Goal: Task Accomplishment & Management: Use online tool/utility

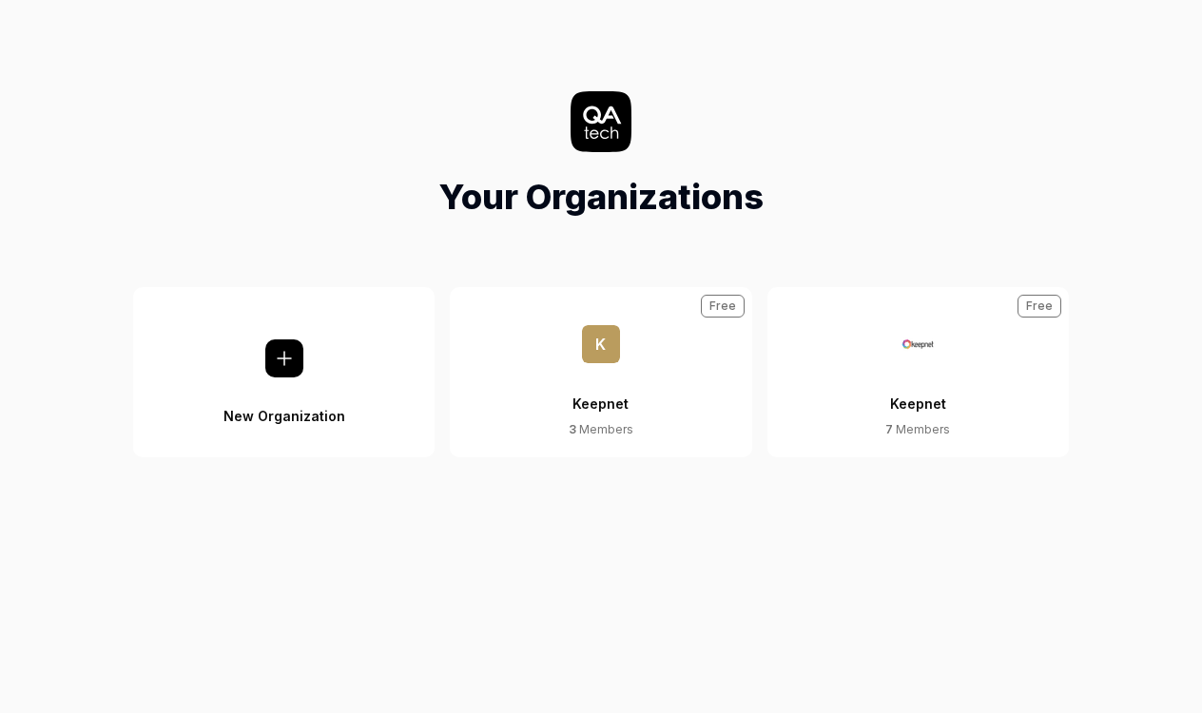
click at [914, 402] on div "Keepnet" at bounding box center [918, 392] width 56 height 58
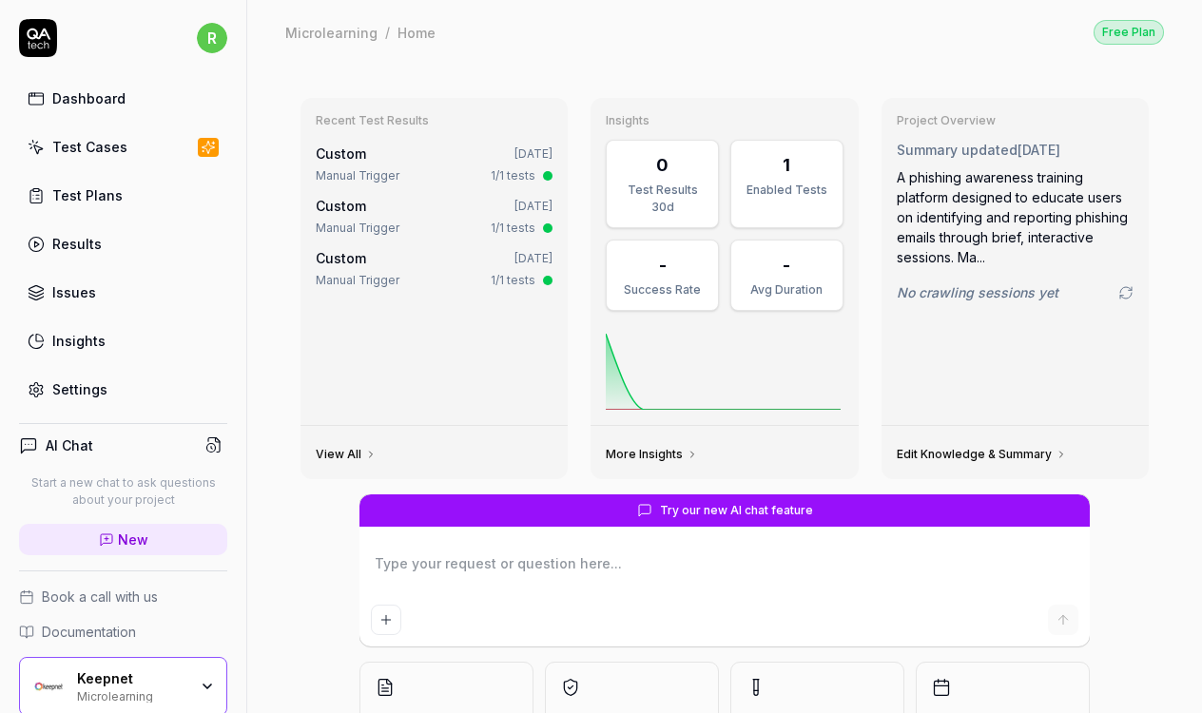
click at [113, 164] on link "Test Cases" at bounding box center [123, 146] width 208 height 37
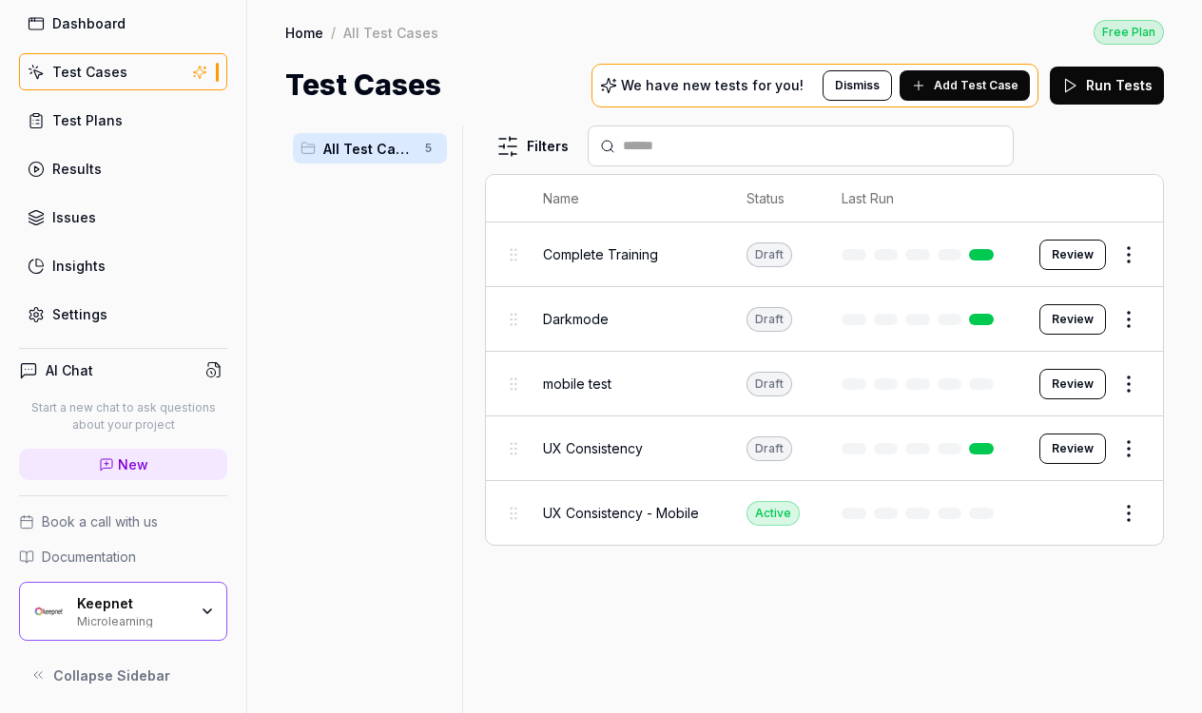
click at [161, 597] on div "Keepnet" at bounding box center [132, 603] width 110 height 17
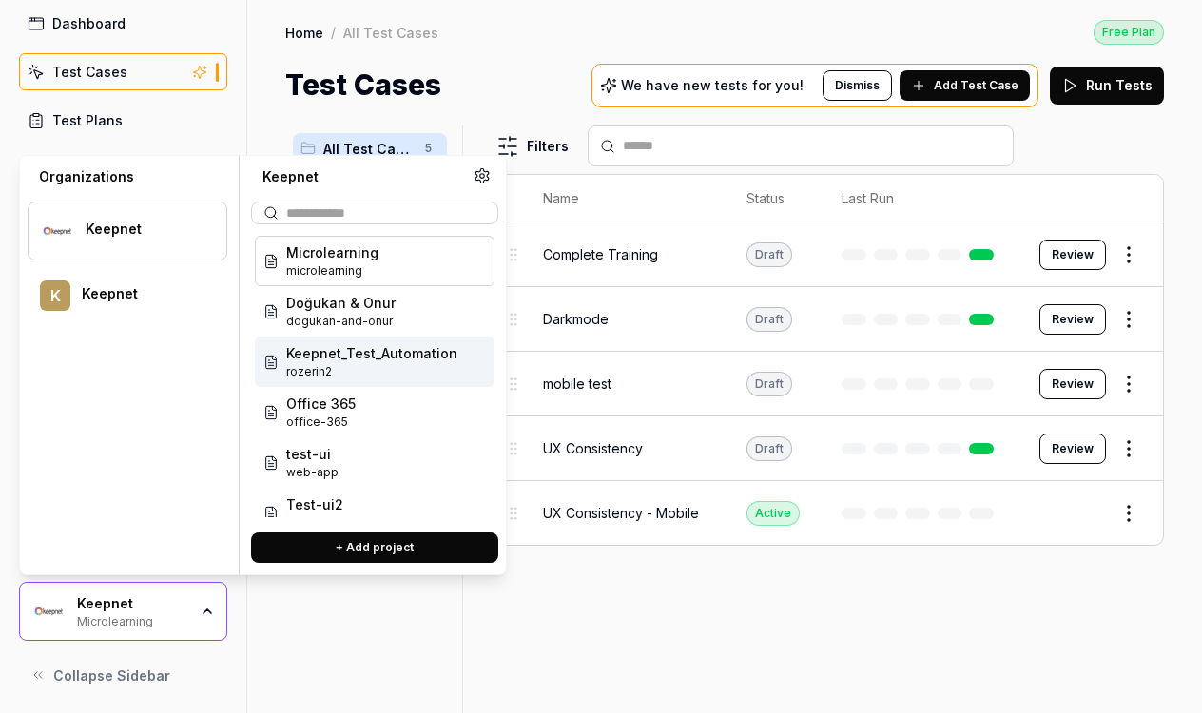
click at [351, 361] on span "Keepnet_Test_Automation" at bounding box center [371, 353] width 171 height 20
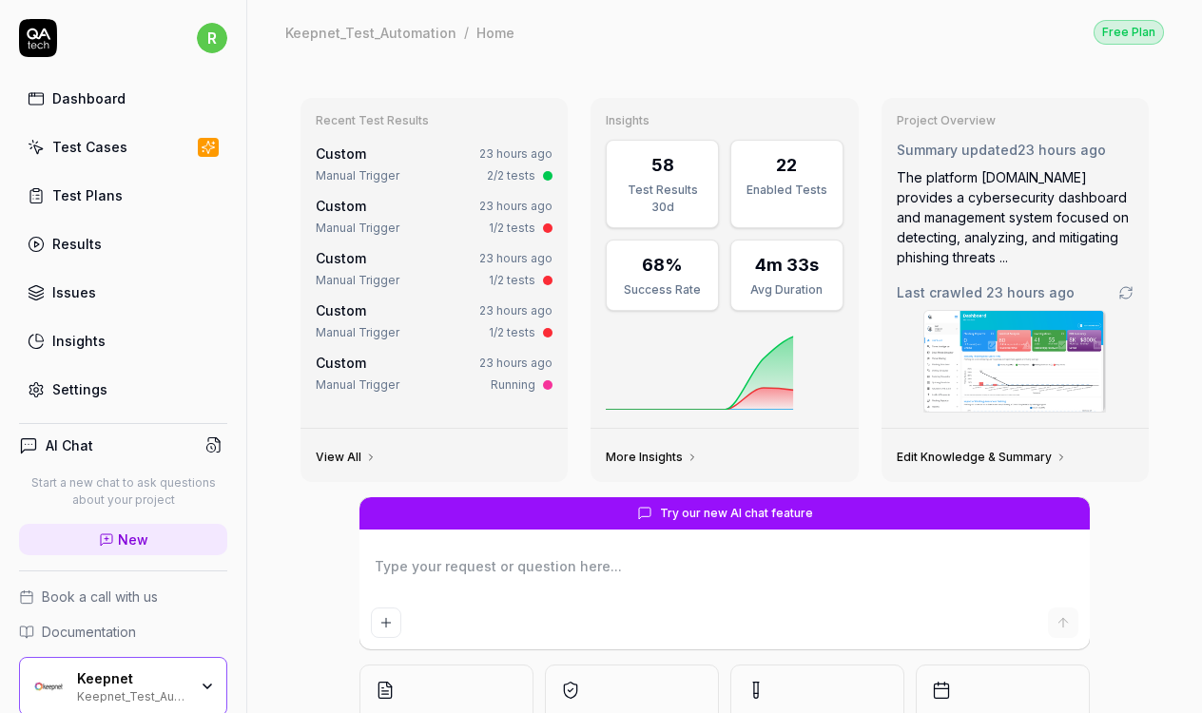
click at [103, 136] on link "Test Cases" at bounding box center [123, 146] width 208 height 37
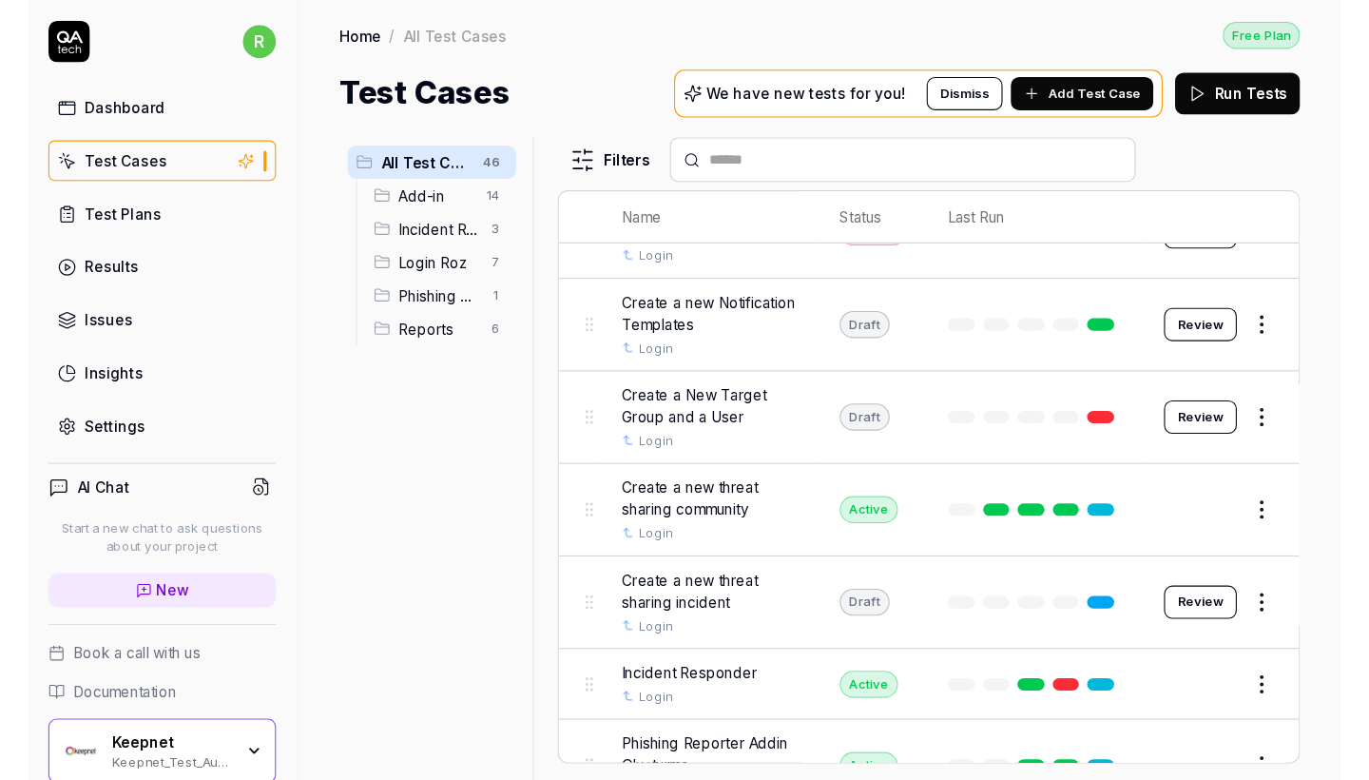
scroll to position [456, 0]
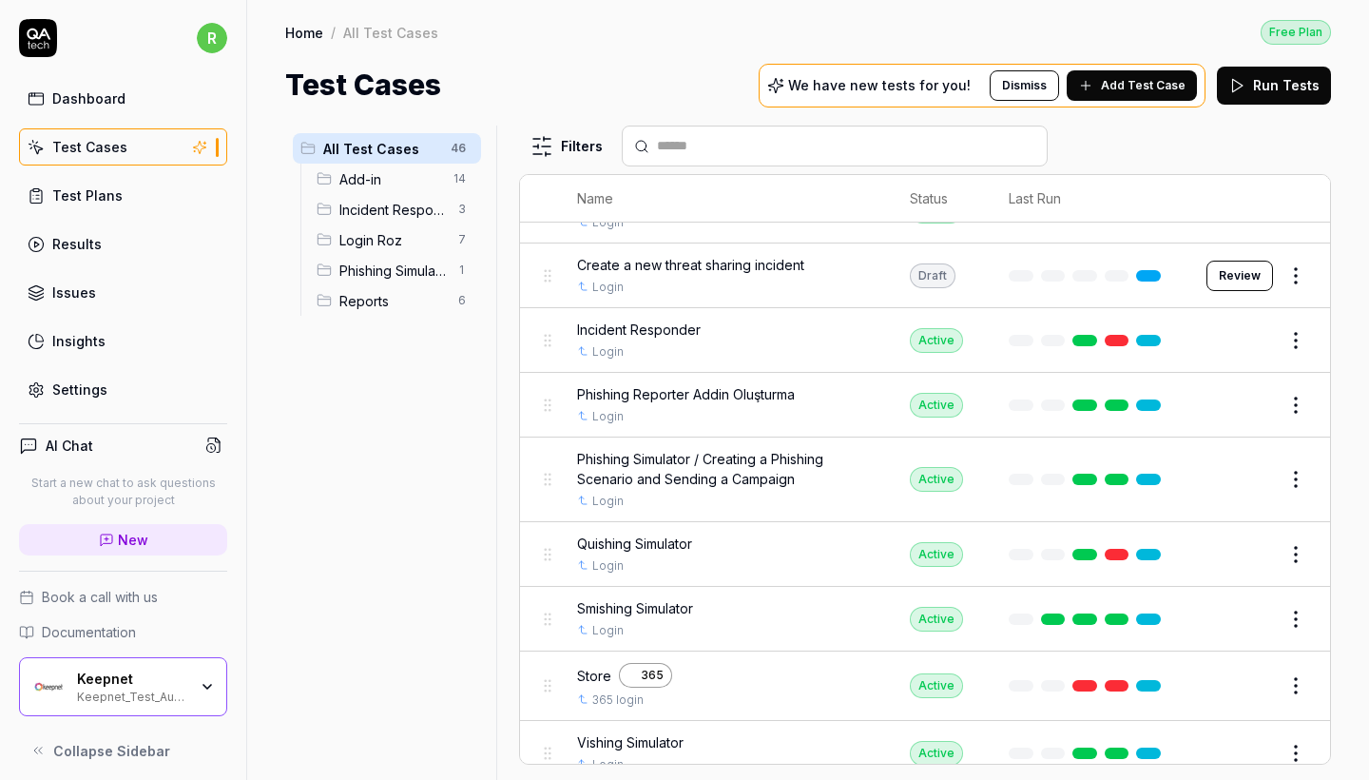
click at [393, 304] on span "Reports" at bounding box center [392, 301] width 107 height 20
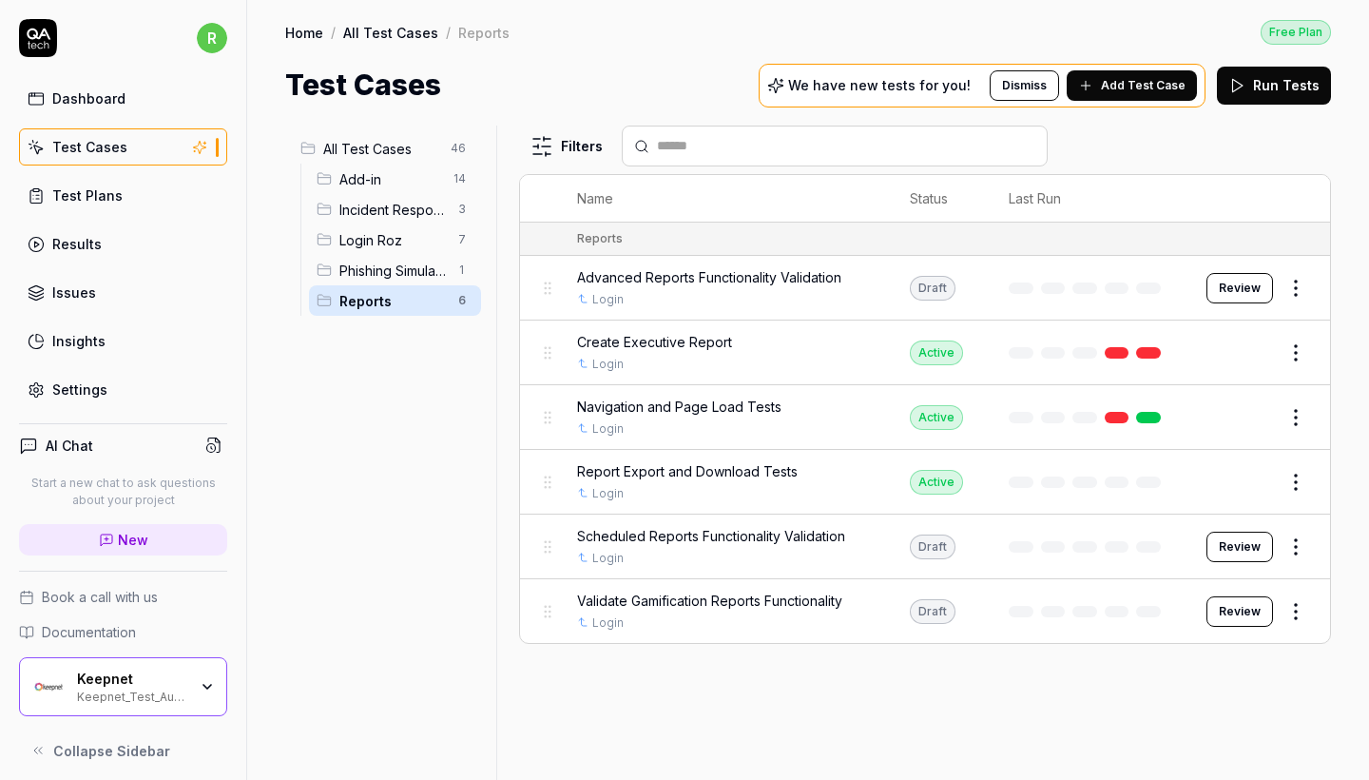
click at [645, 464] on span "Report Export and Download Tests" at bounding box center [687, 471] width 221 height 20
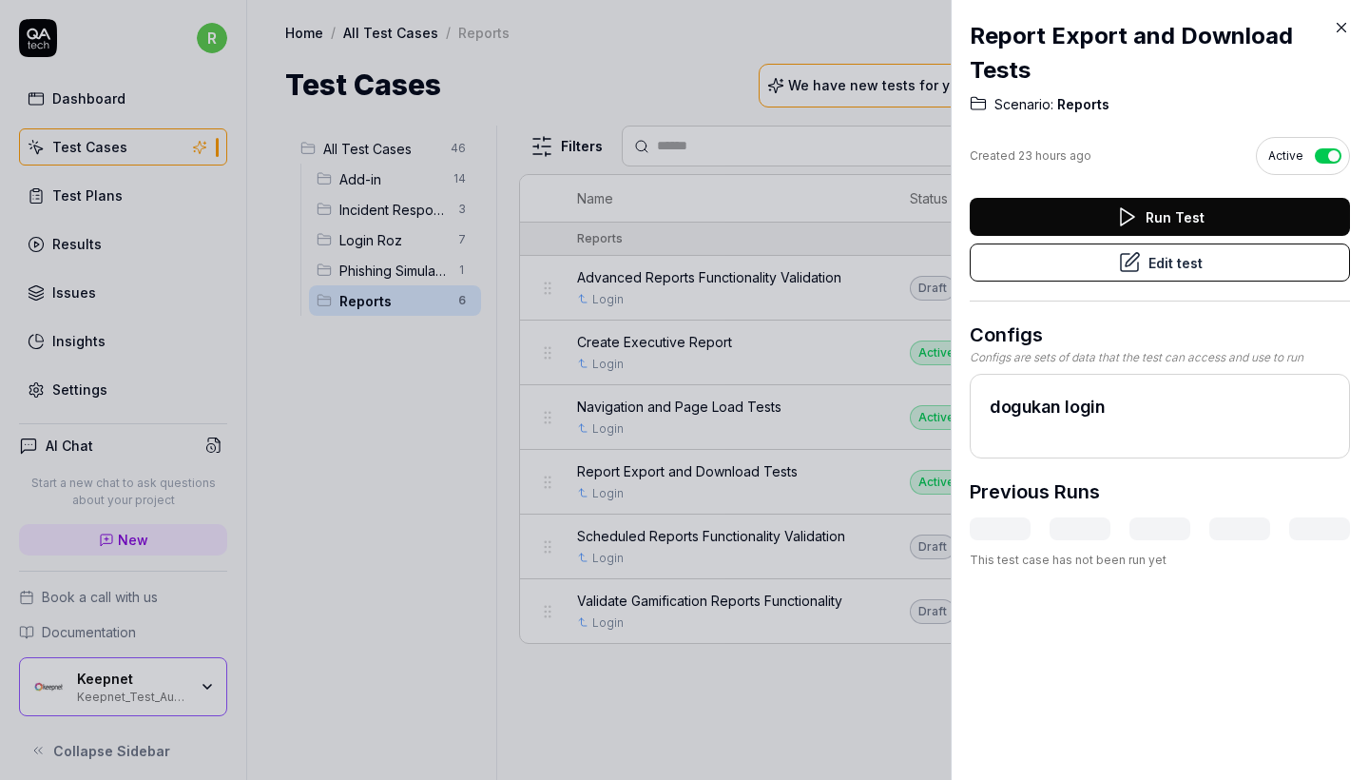
click at [1201, 271] on button "Edit test" at bounding box center [1160, 262] width 380 height 38
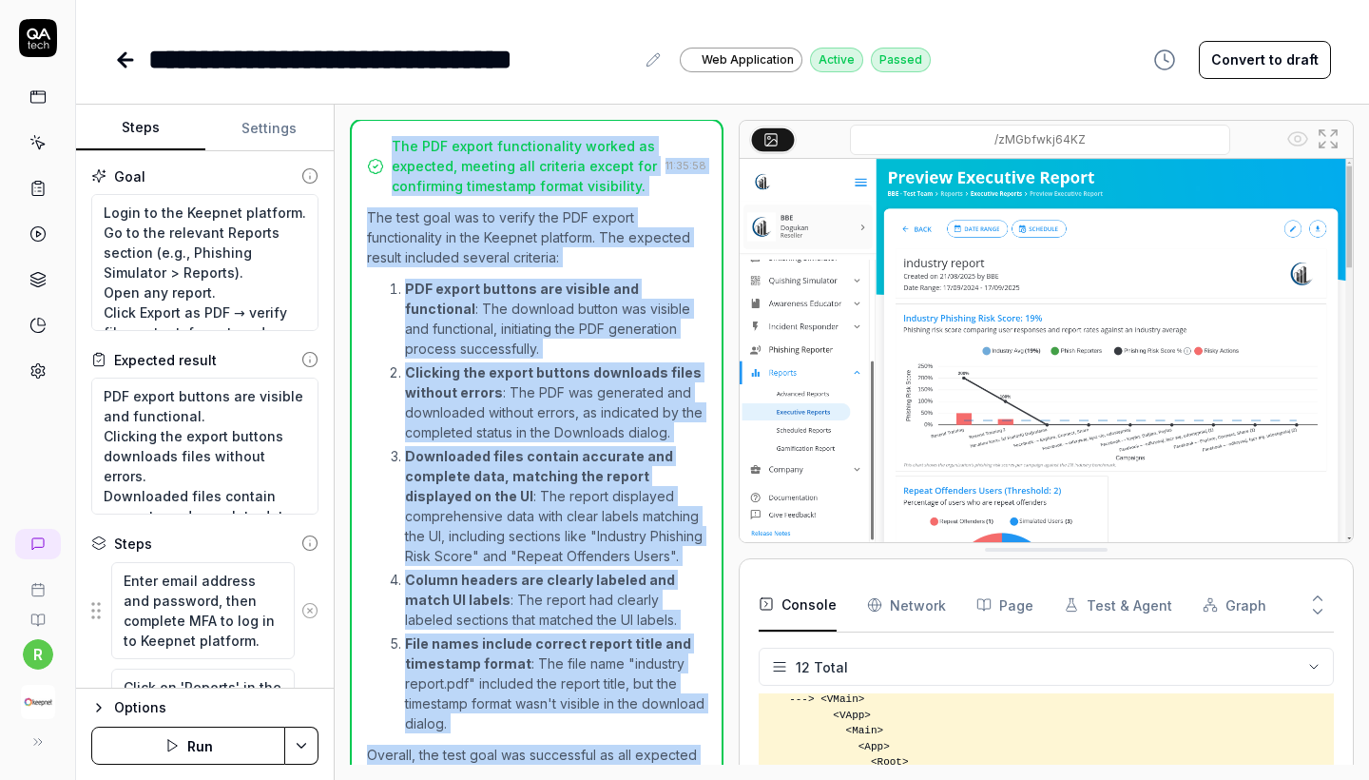
scroll to position [1135, 0]
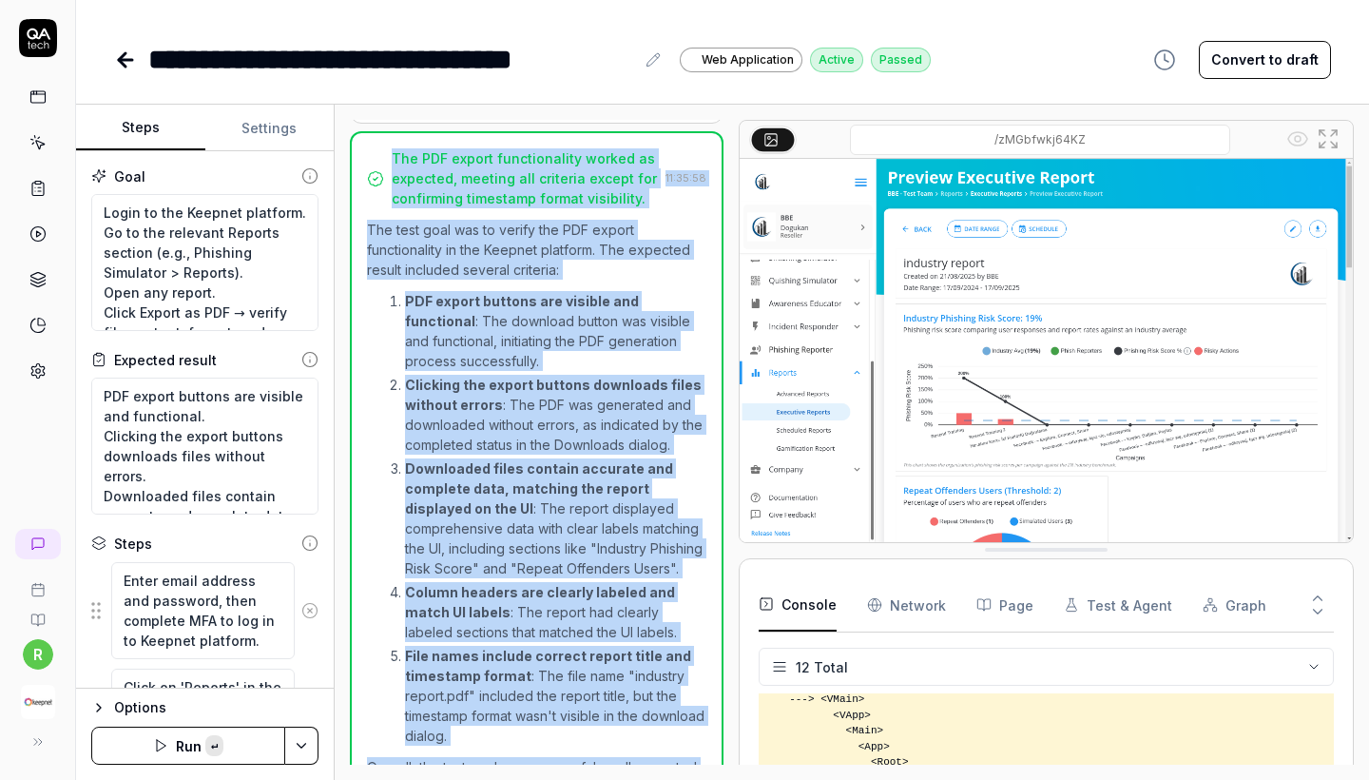
copy div "The PDF export functionality worked as expected, meeting all criteria except fo…"
drag, startPoint x: 432, startPoint y: 740, endPoint x: 352, endPoint y: 173, distance: 572.3
click at [352, 173] on div "The PDF export functionality worked as expected, meeting all criteria except fo…" at bounding box center [537, 494] width 374 height 726
click at [120, 54] on icon at bounding box center [125, 59] width 23 height 23
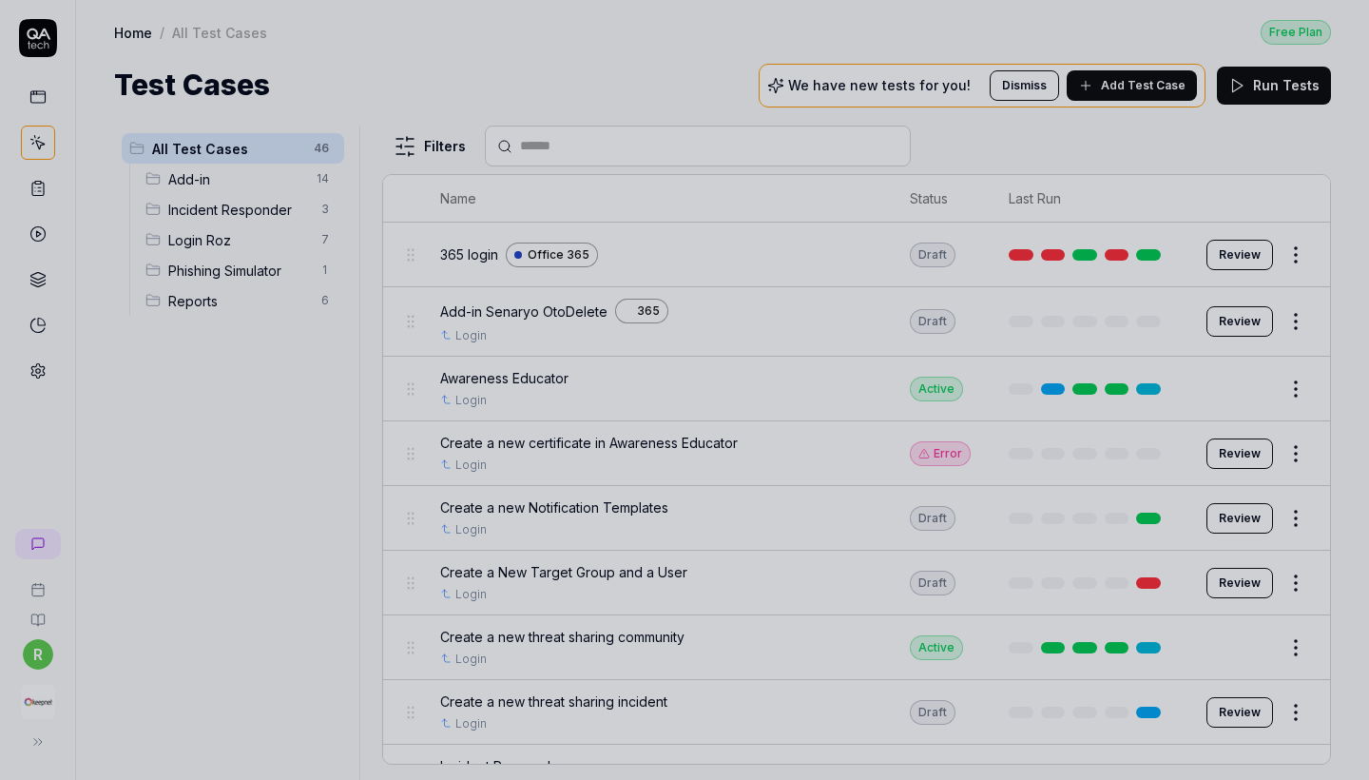
click at [264, 239] on div at bounding box center [684, 390] width 1369 height 780
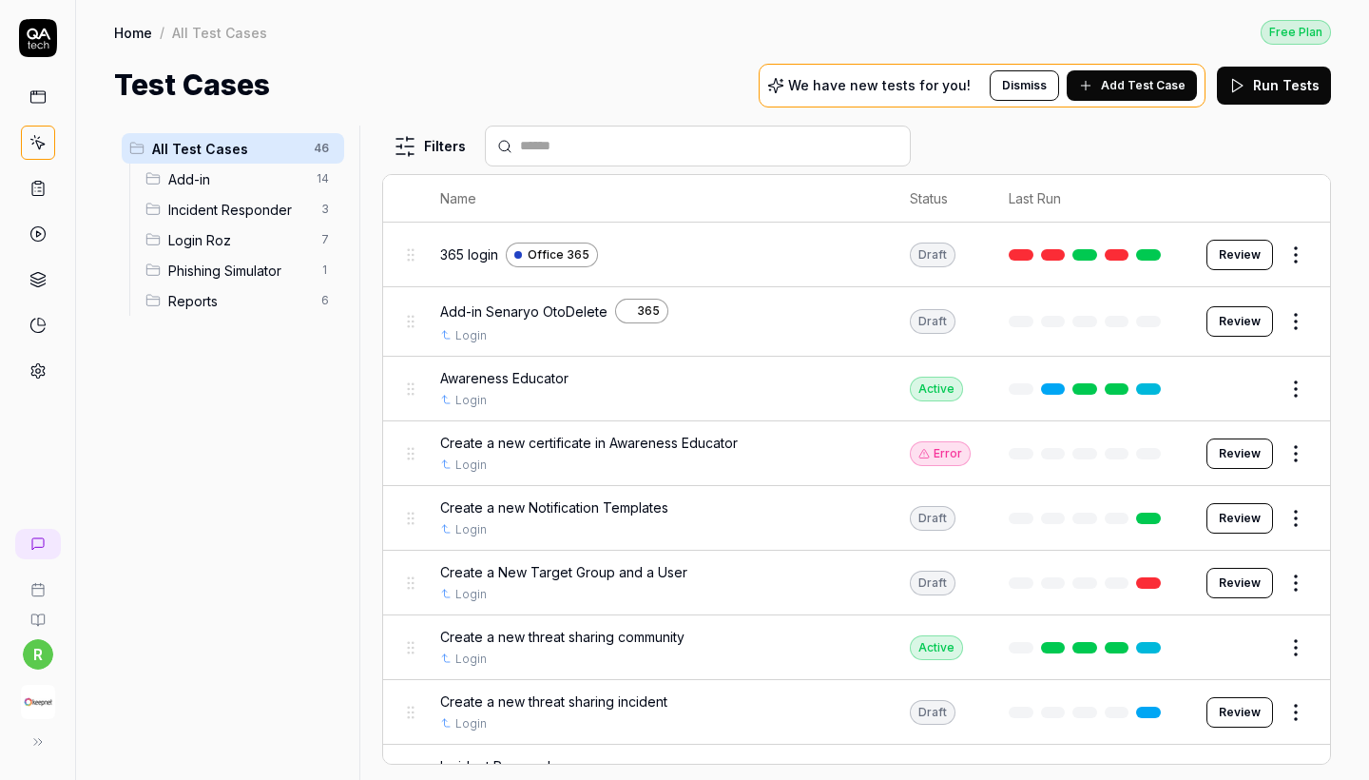
click at [216, 308] on span "Reports" at bounding box center [239, 301] width 142 height 20
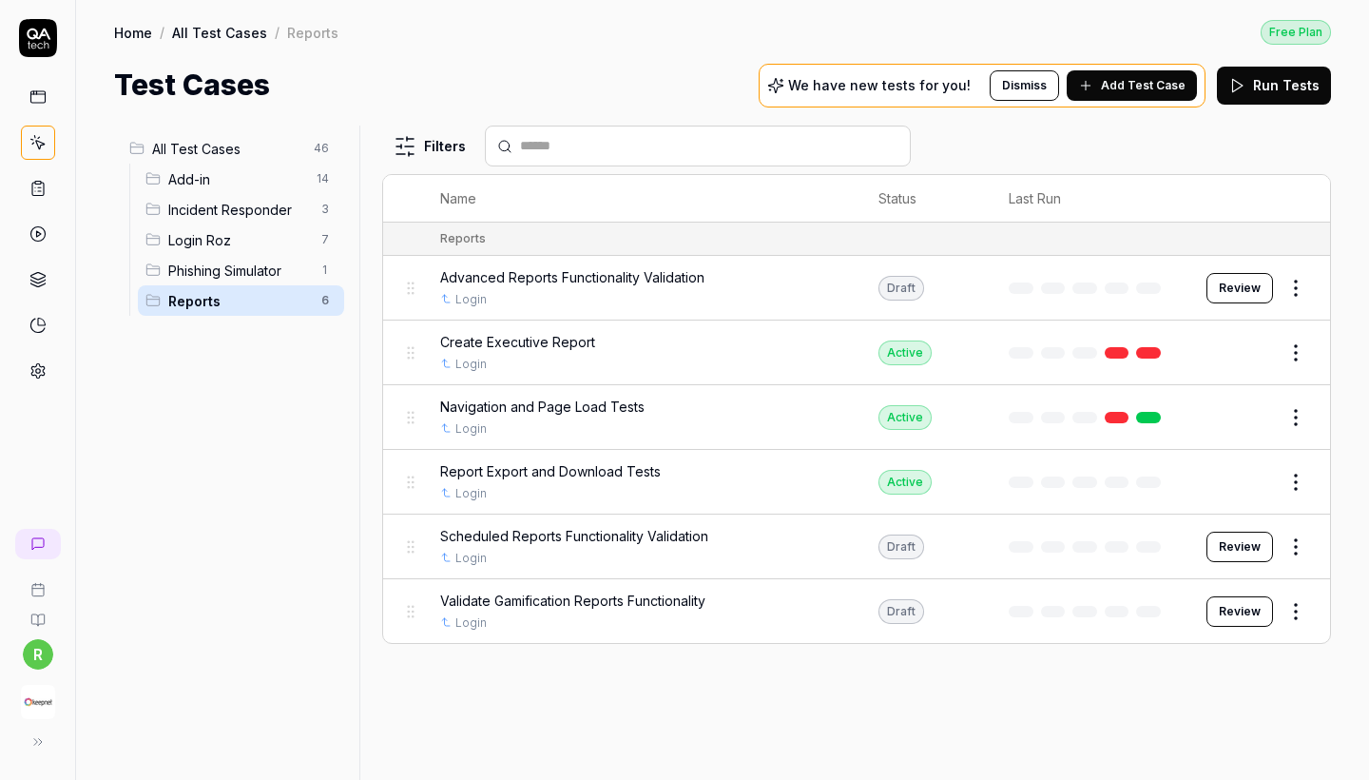
click at [619, 529] on span "Scheduled Reports Functionality Validation" at bounding box center [574, 536] width 268 height 20
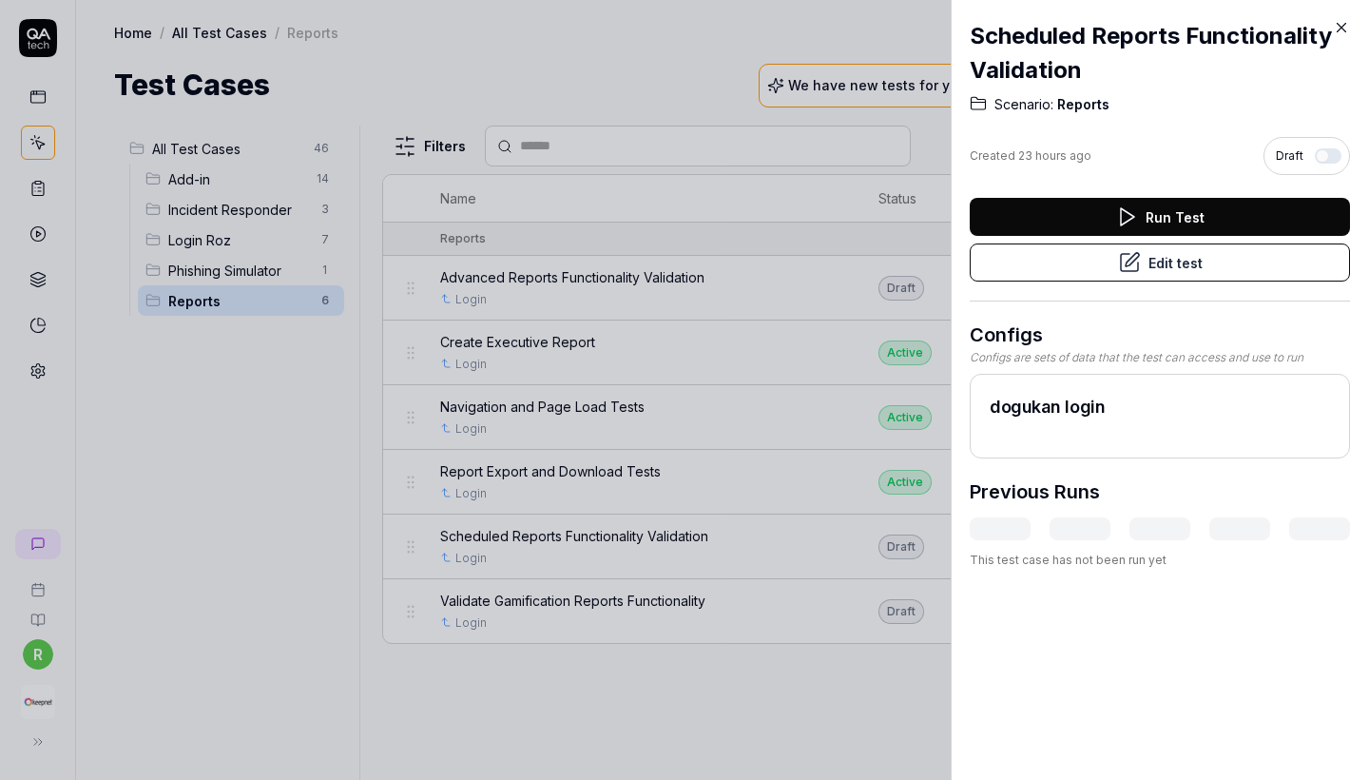
click at [1117, 270] on button "Edit test" at bounding box center [1160, 262] width 380 height 38
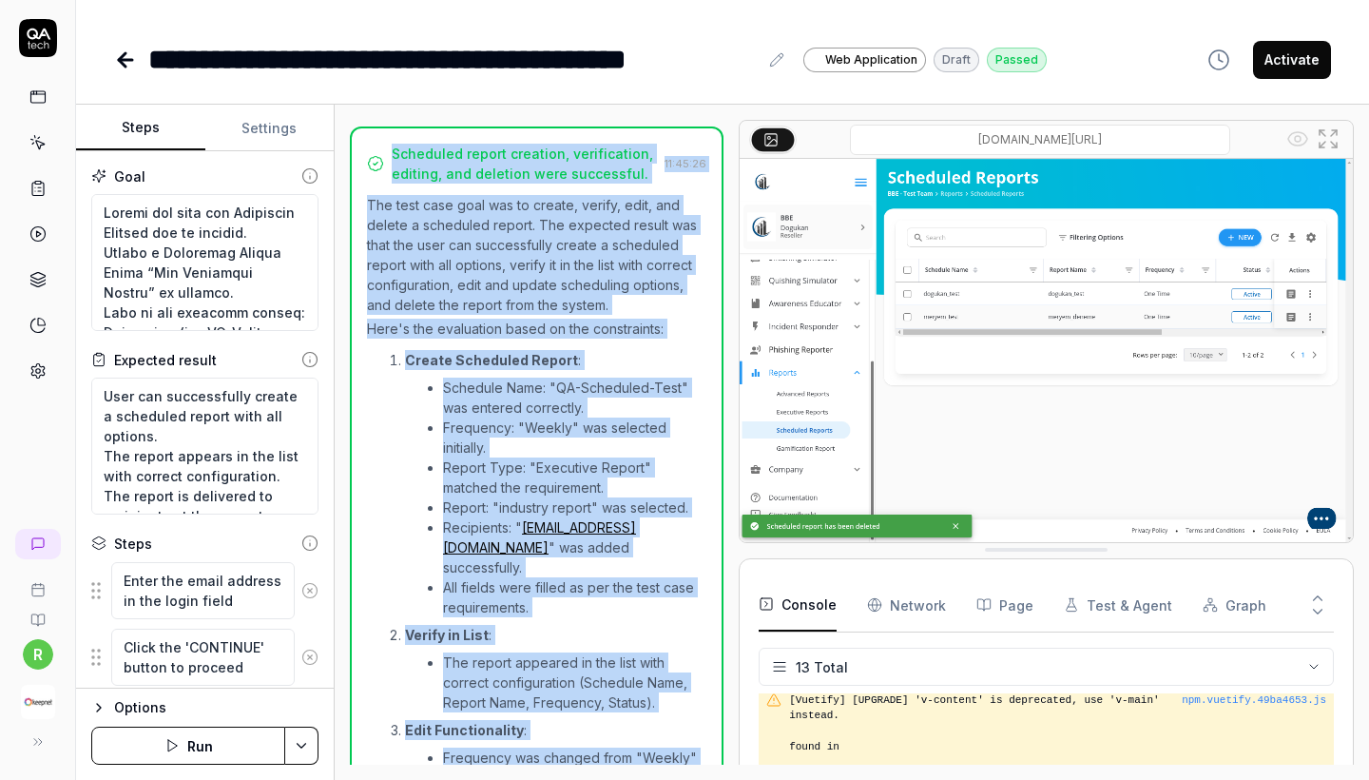
scroll to position [1811, 0]
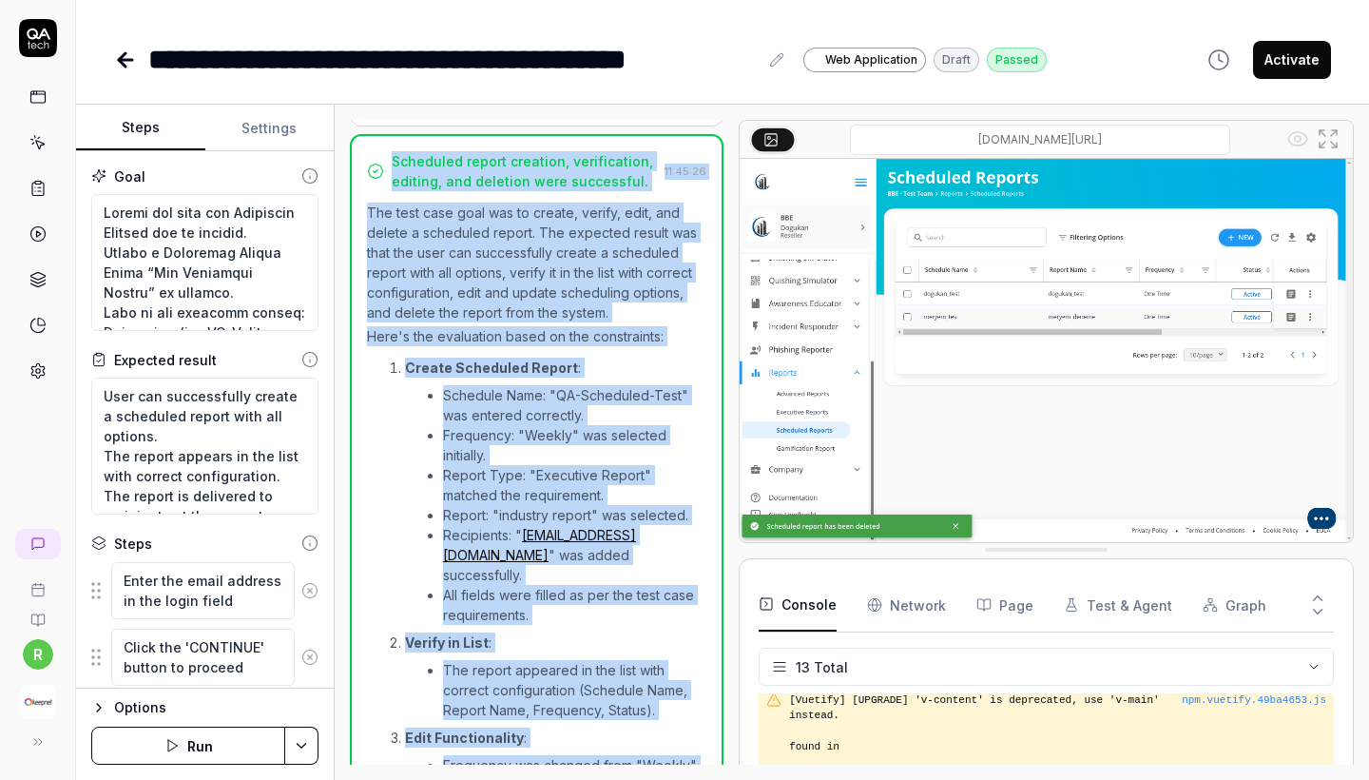
drag, startPoint x: 479, startPoint y: 747, endPoint x: 372, endPoint y: 149, distance: 607.7
click at [372, 149] on div "Open browser 11:40:31 Default environment [URL][DOMAIN_NAME] Enter email addres…" at bounding box center [537, 442] width 374 height 645
copy div "Open browser 11:40:31 Default environment [URL][DOMAIN_NAME] Enter email addres…"
click at [130, 62] on icon at bounding box center [125, 59] width 23 height 23
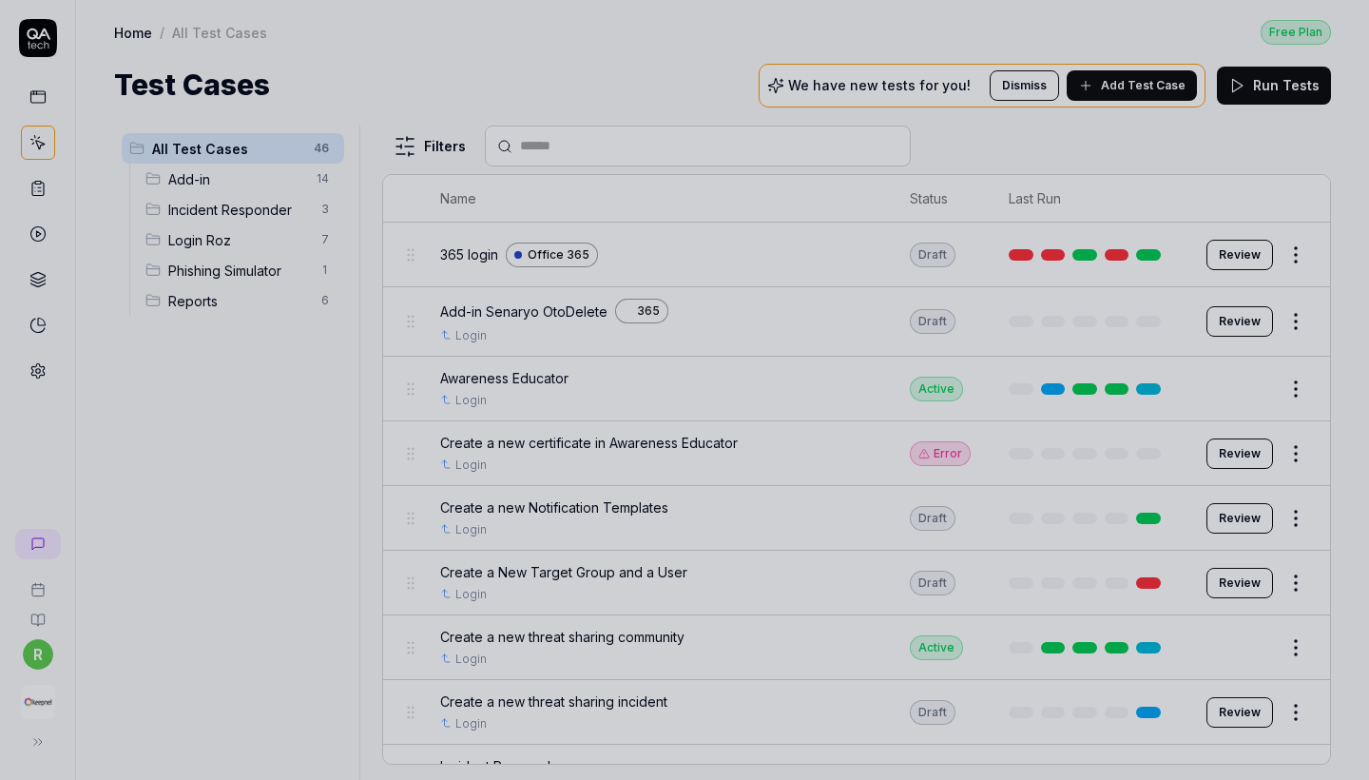
click at [276, 338] on div at bounding box center [684, 390] width 1369 height 780
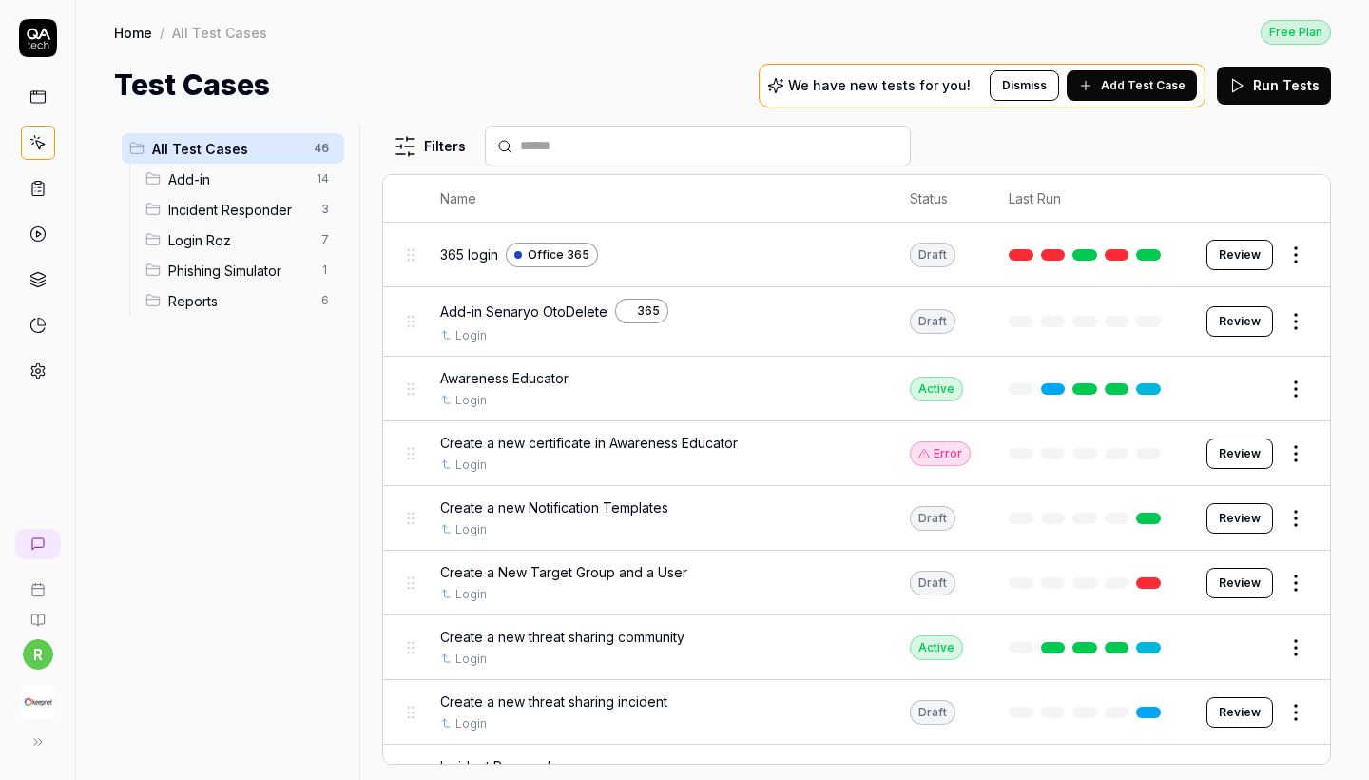
scroll to position [50, 0]
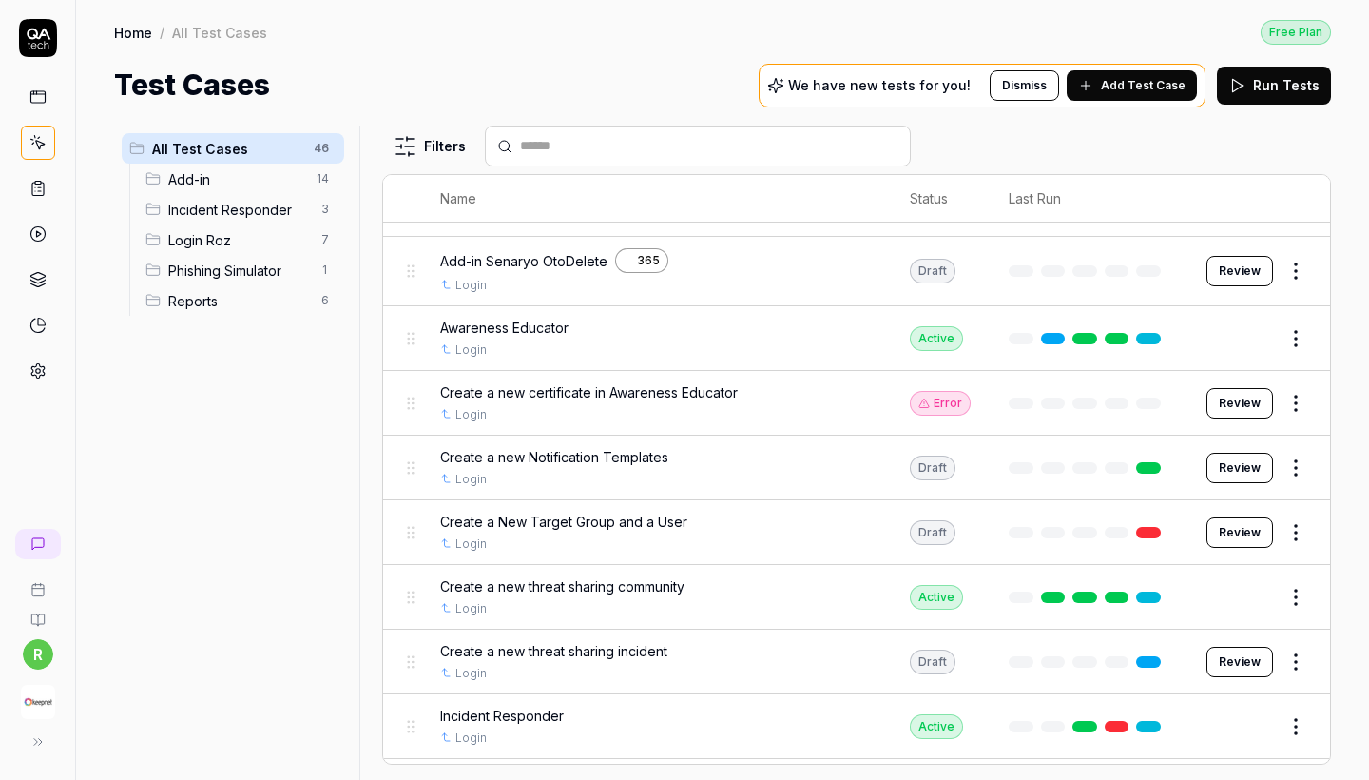
click at [640, 447] on span "Create a new Notification Templates" at bounding box center [554, 457] width 228 height 20
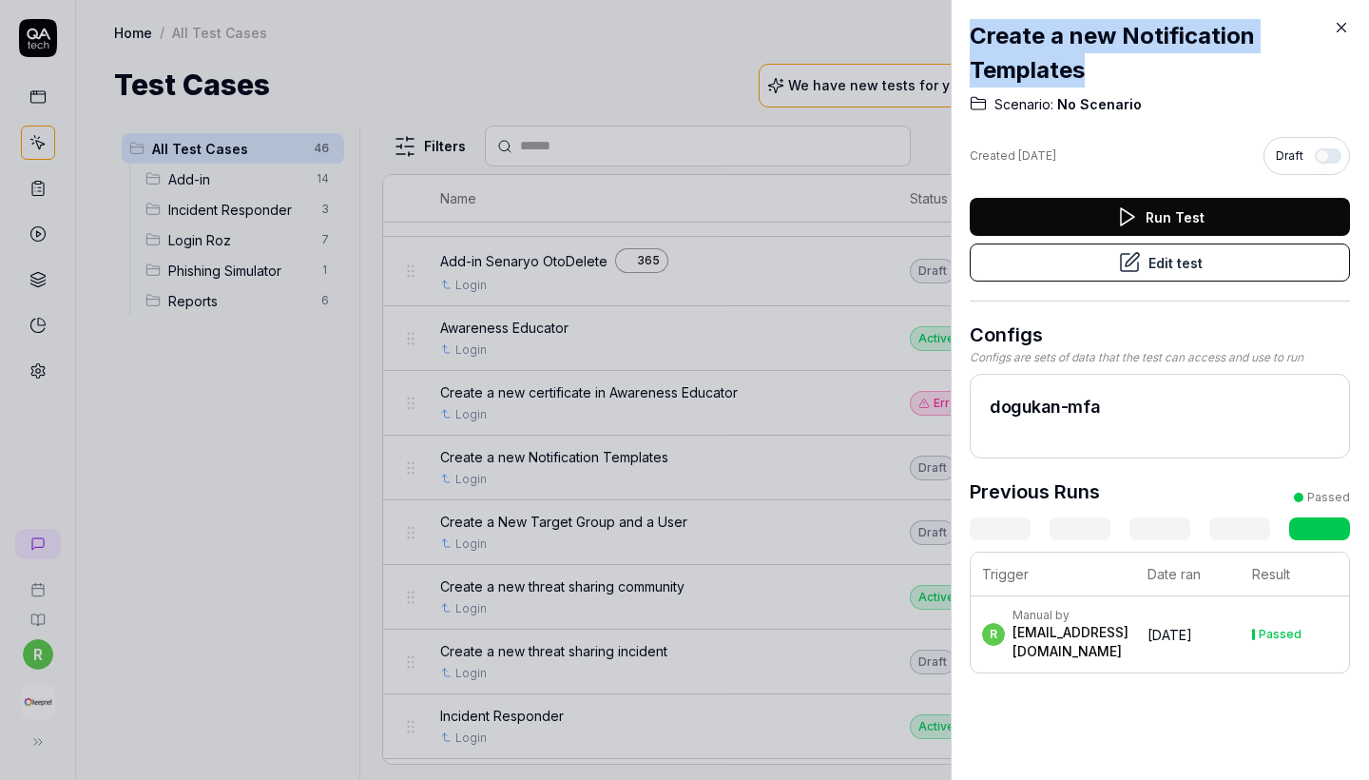
copy div "Create a new Notification Templates"
drag, startPoint x: 1112, startPoint y: 79, endPoint x: 965, endPoint y: 46, distance: 151.1
click at [965, 46] on div "Create a new Notification Templates Scenario: No Scenario Created [DATE] Draft …" at bounding box center [1160, 390] width 418 height 780
click at [1054, 257] on button "Edit test" at bounding box center [1160, 262] width 380 height 38
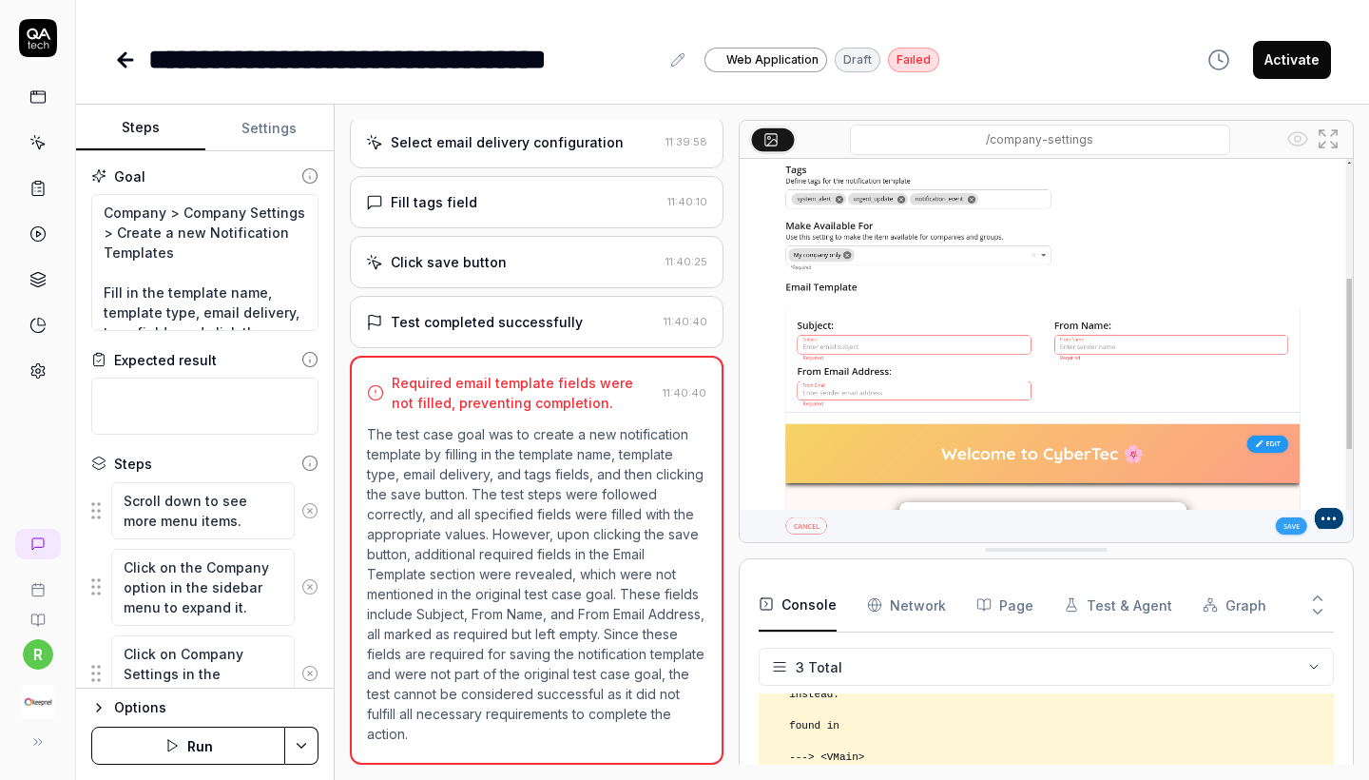
scroll to position [728, 0]
click at [191, 712] on button "Run" at bounding box center [188, 745] width 194 height 38
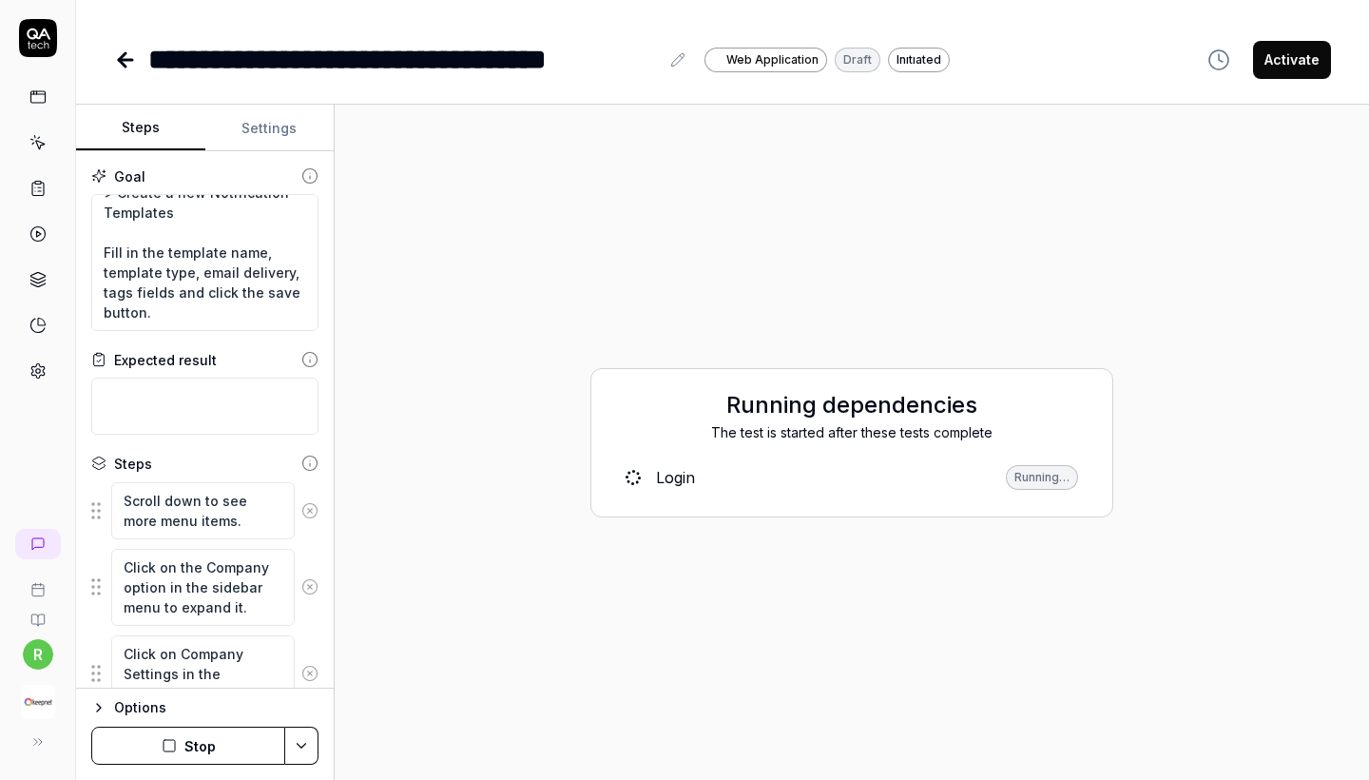
scroll to position [40, 0]
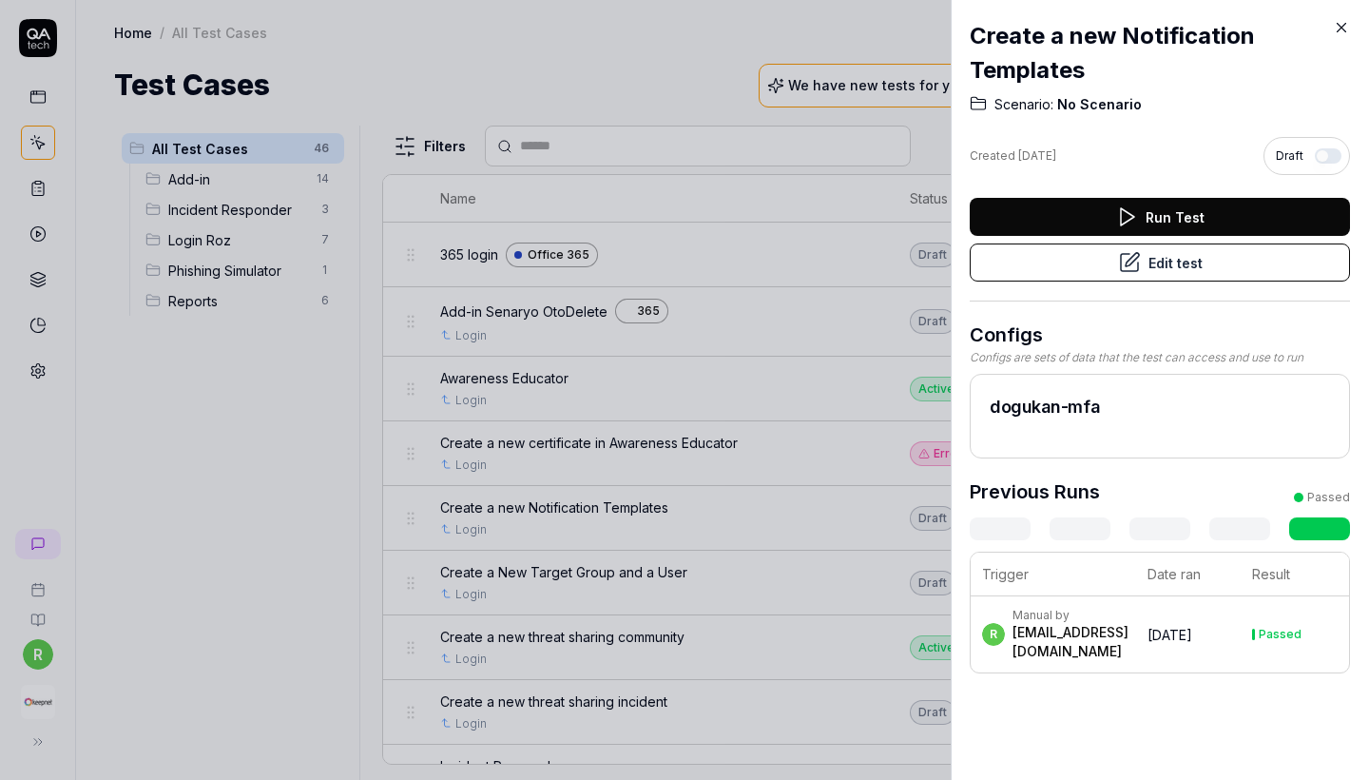
click at [652, 416] on div at bounding box center [684, 390] width 1369 height 780
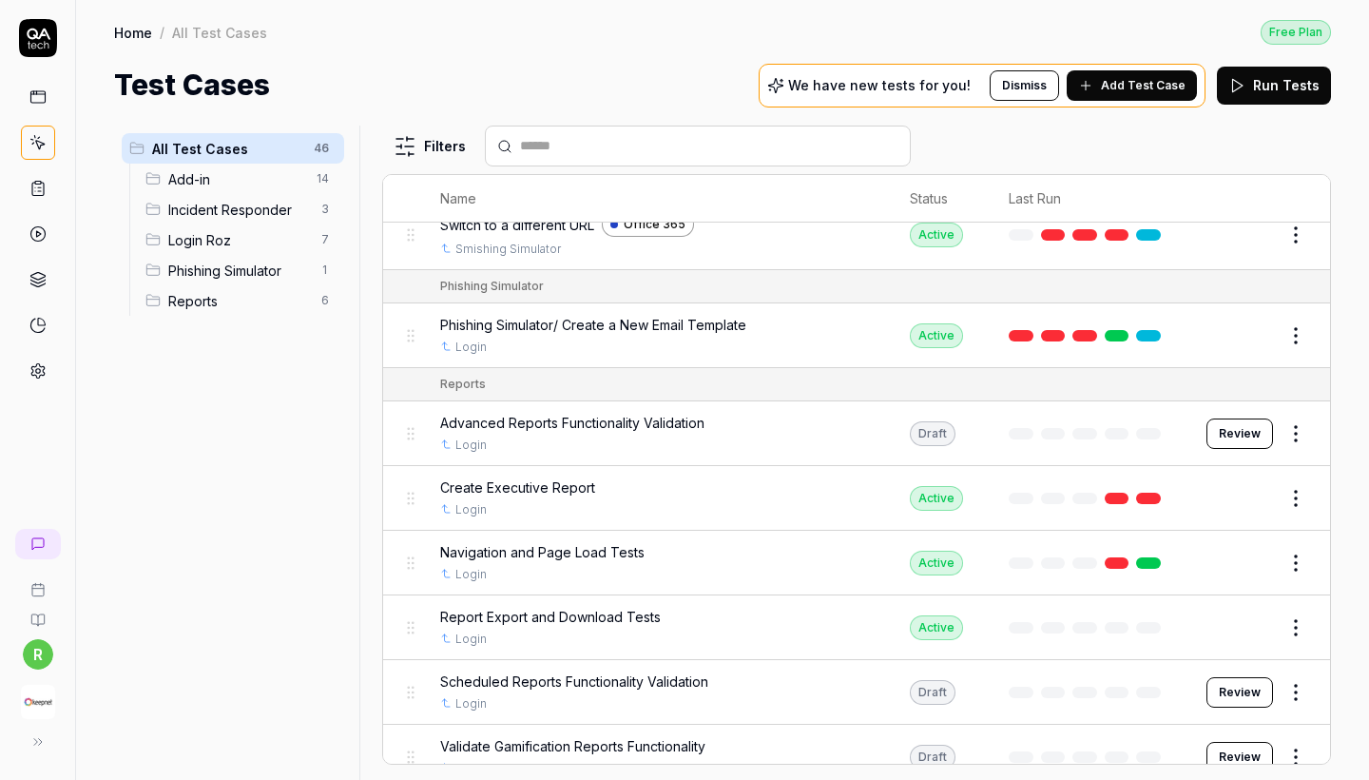
scroll to position [2645, 0]
click at [558, 414] on span "Advanced Reports Functionality Validation" at bounding box center [572, 424] width 264 height 20
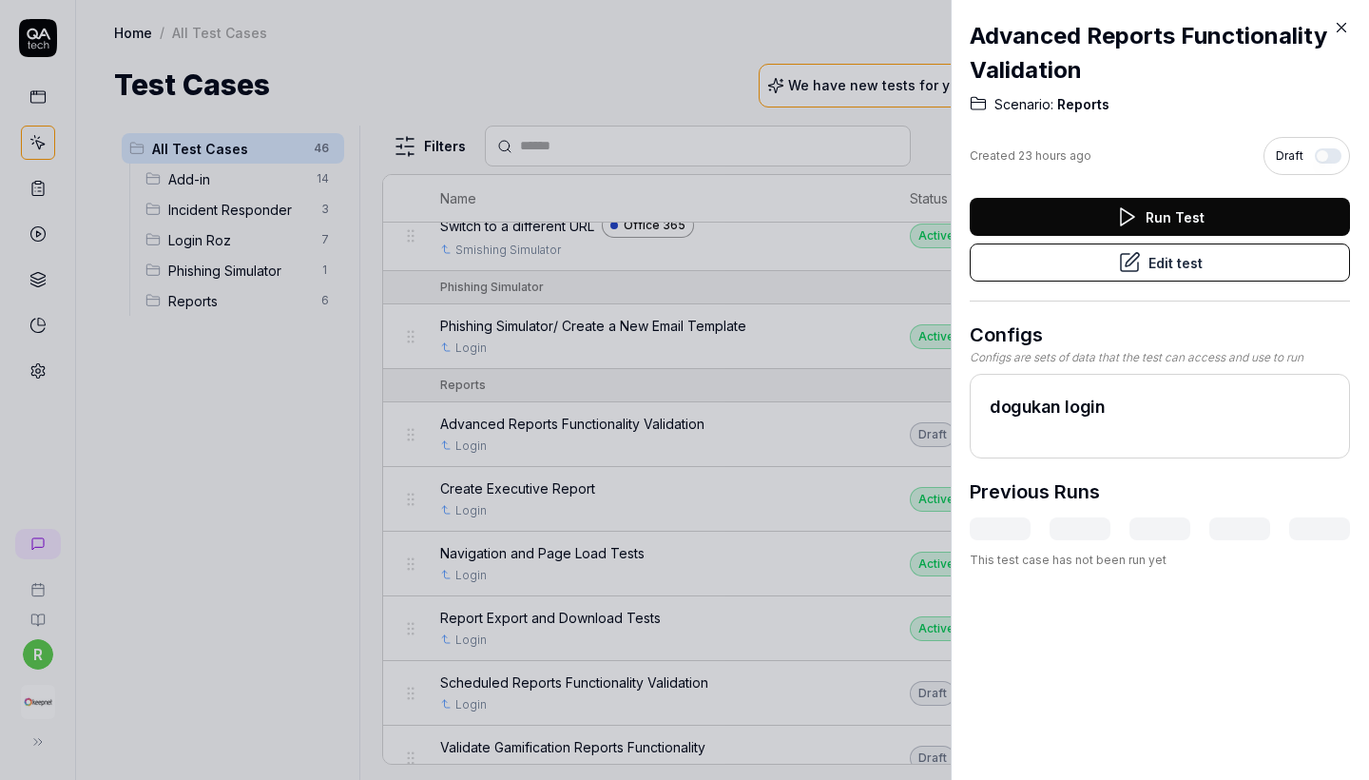
click at [1130, 267] on icon at bounding box center [1129, 262] width 23 height 23
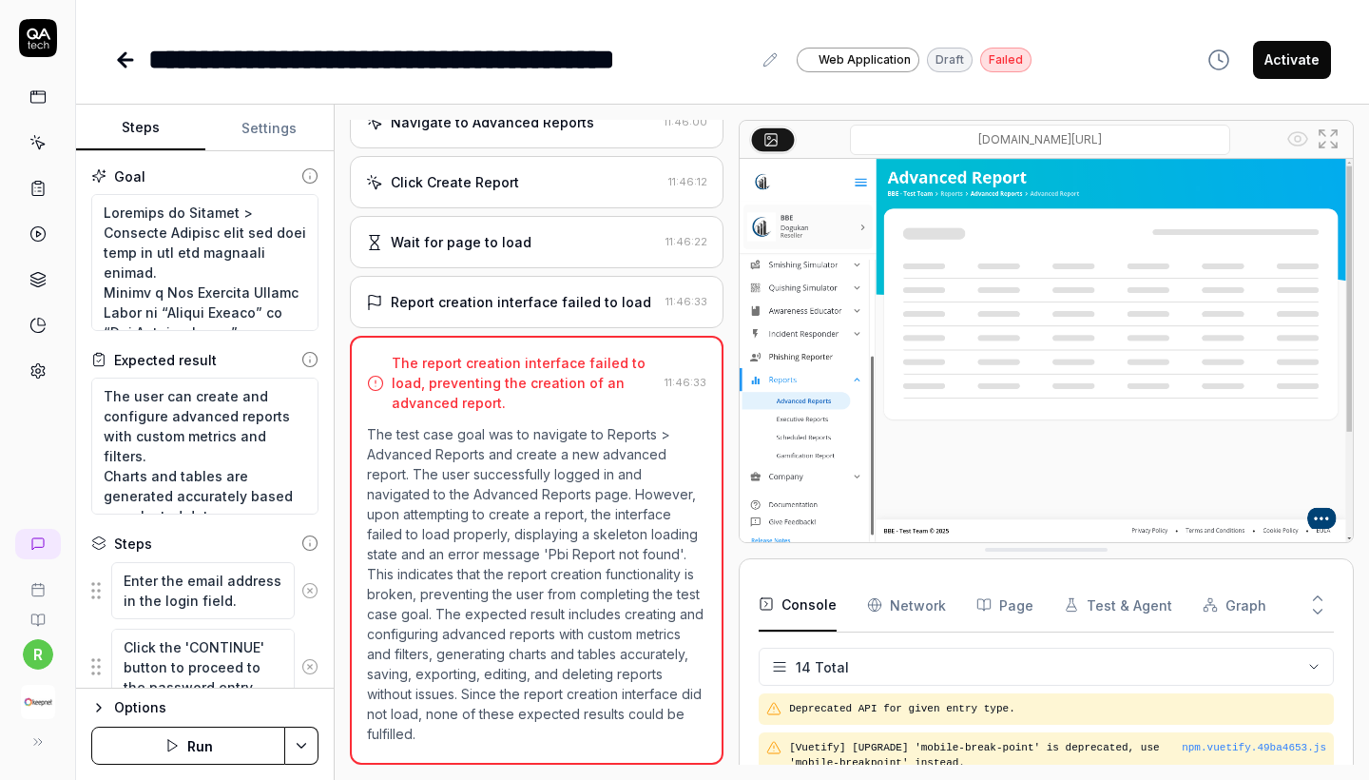
scroll to position [1199, 0]
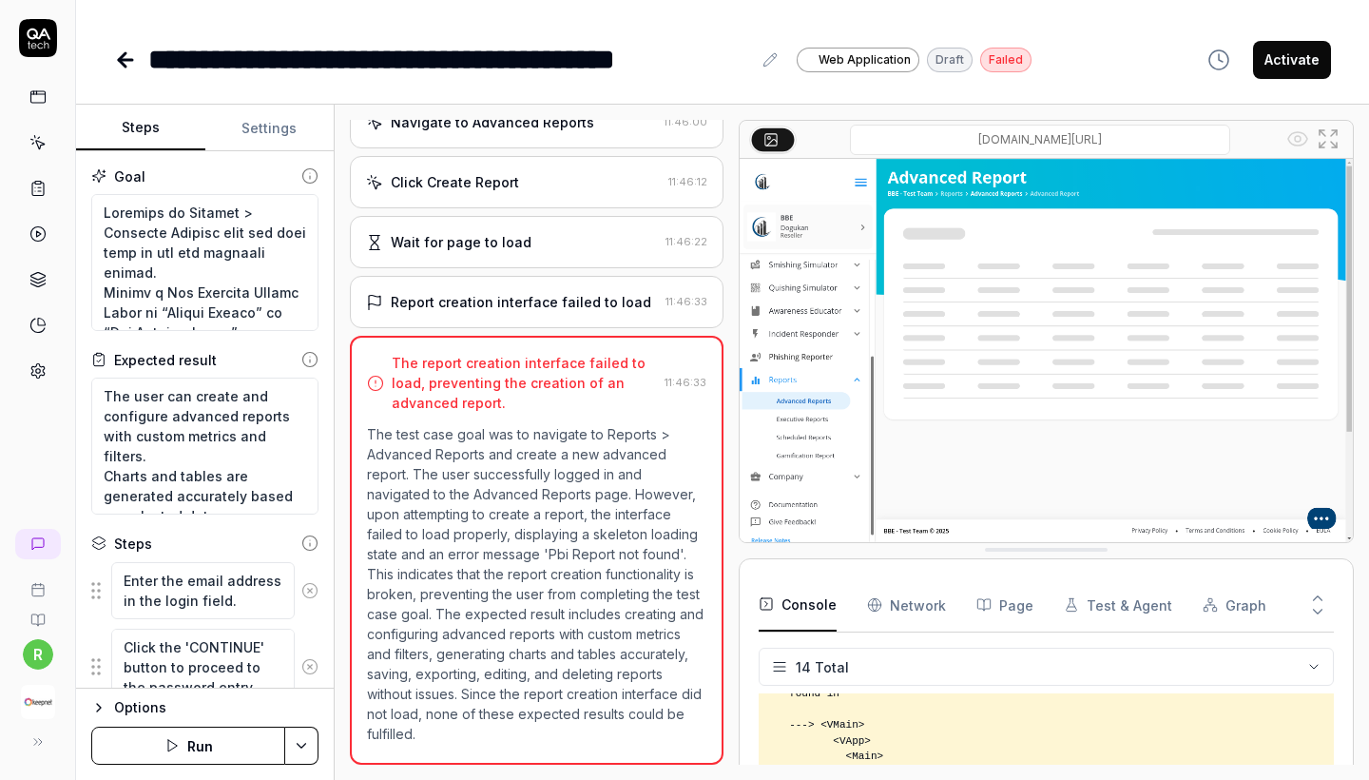
click at [164, 712] on button "Run" at bounding box center [188, 745] width 194 height 38
click at [127, 65] on icon at bounding box center [125, 59] width 23 height 23
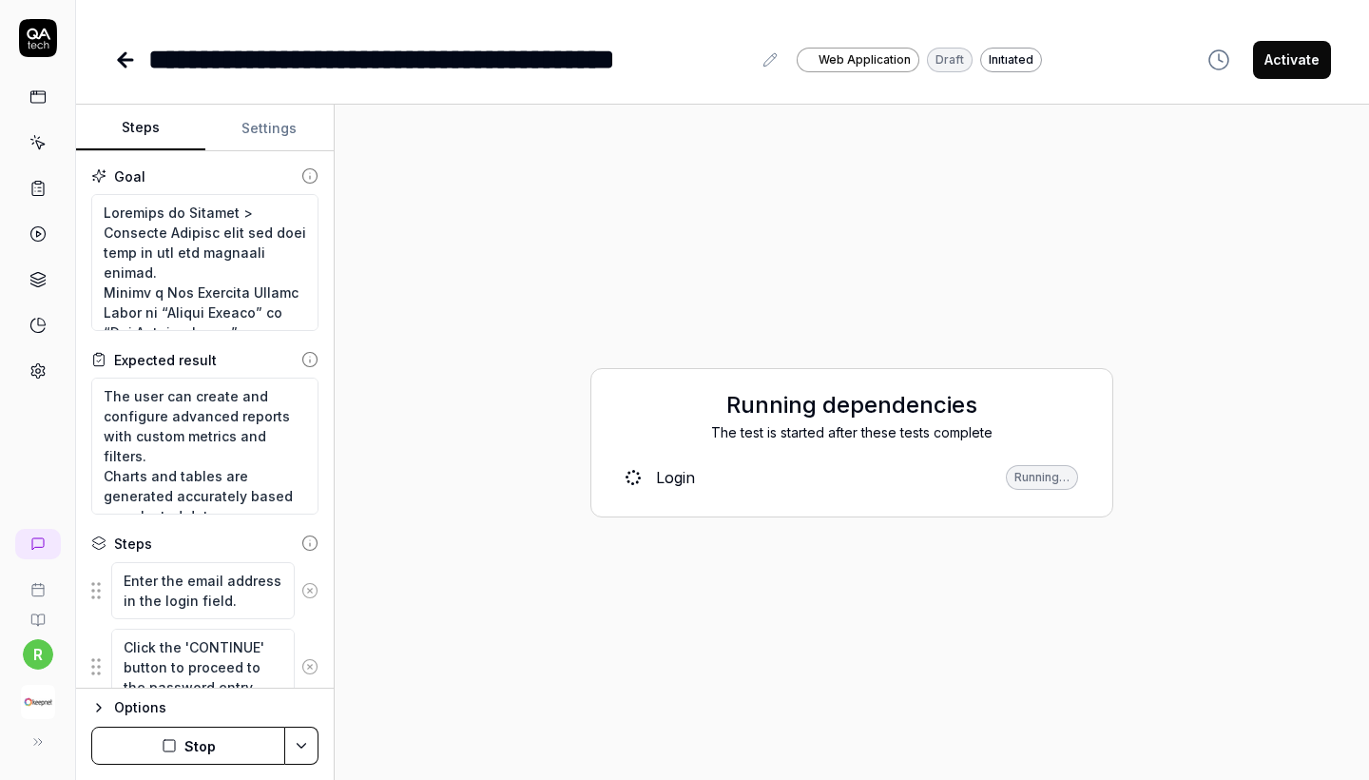
click at [129, 65] on icon at bounding box center [125, 59] width 23 height 23
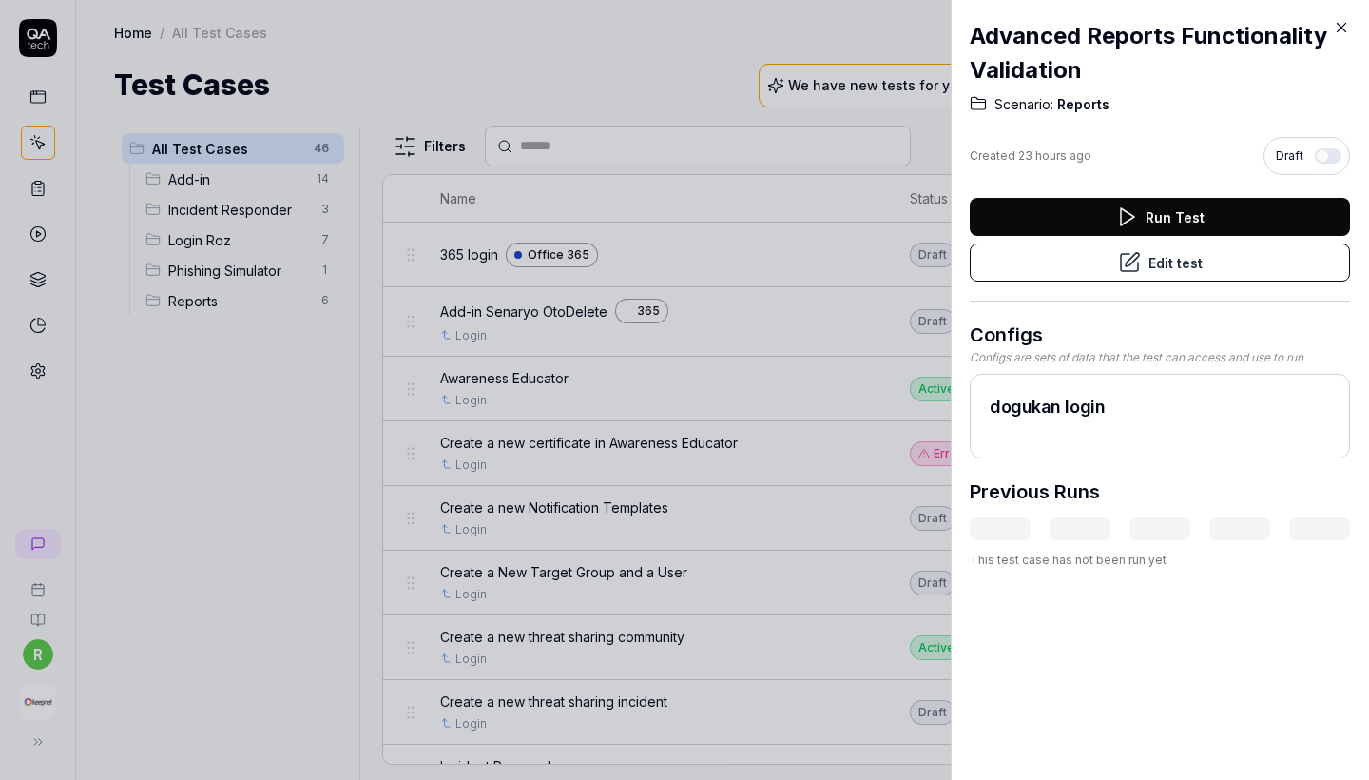
click at [822, 91] on div at bounding box center [684, 390] width 1369 height 780
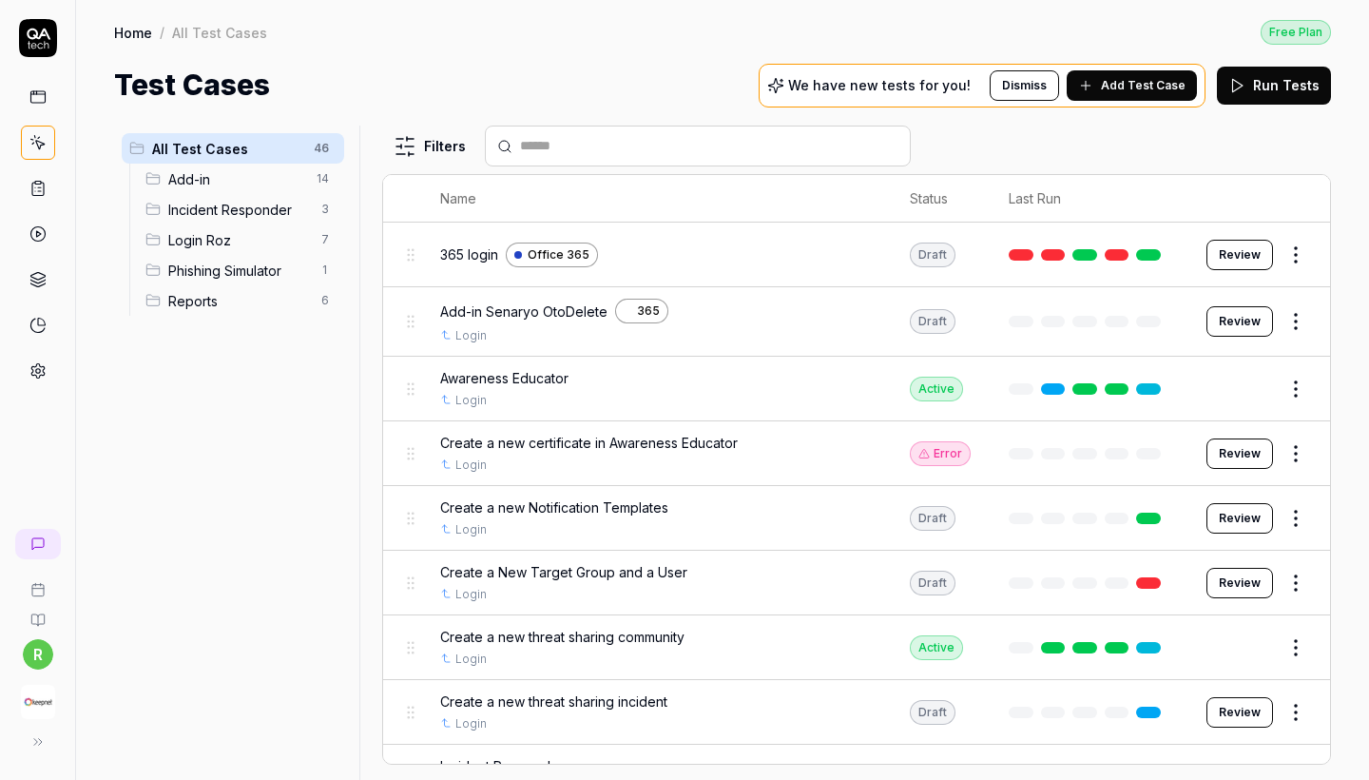
click at [204, 300] on span "Reports" at bounding box center [239, 301] width 142 height 20
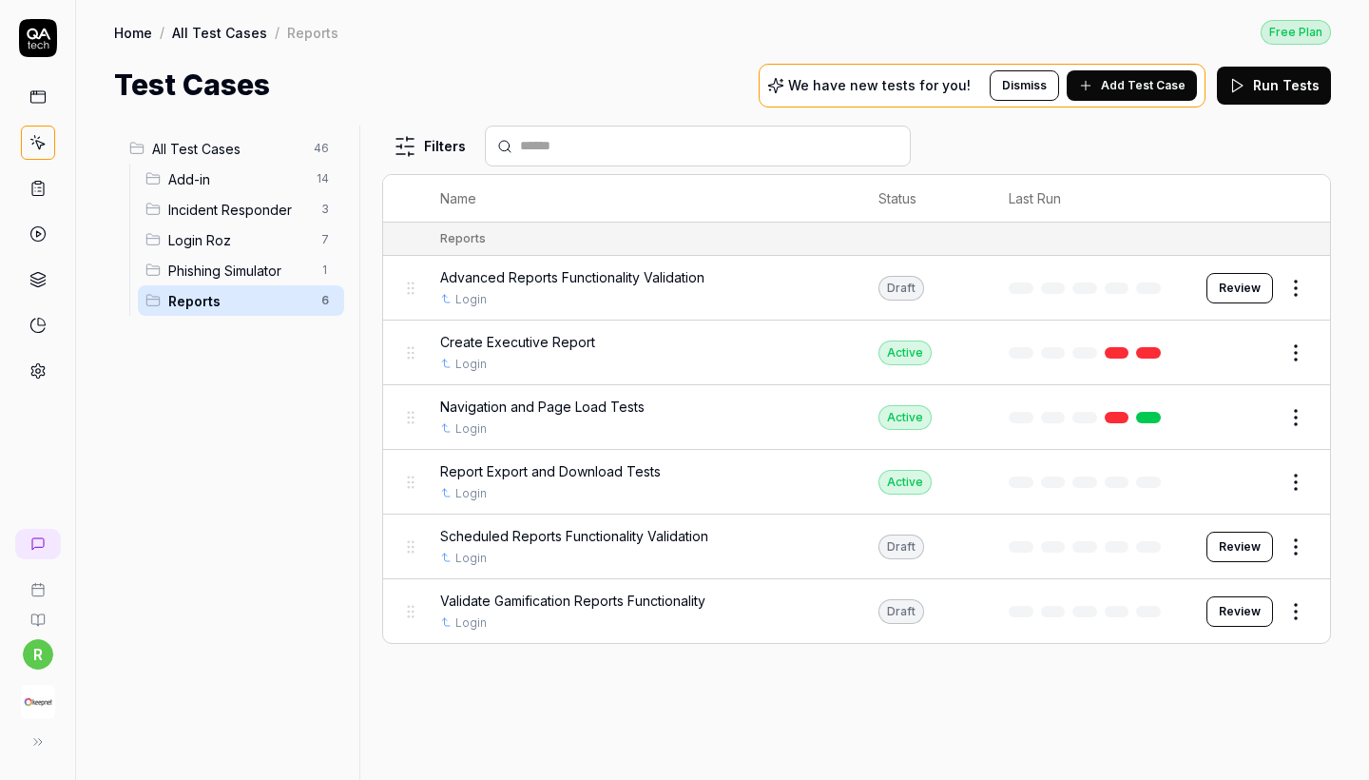
click at [671, 400] on div "Navigation and Page Load Tests" at bounding box center [640, 407] width 400 height 20
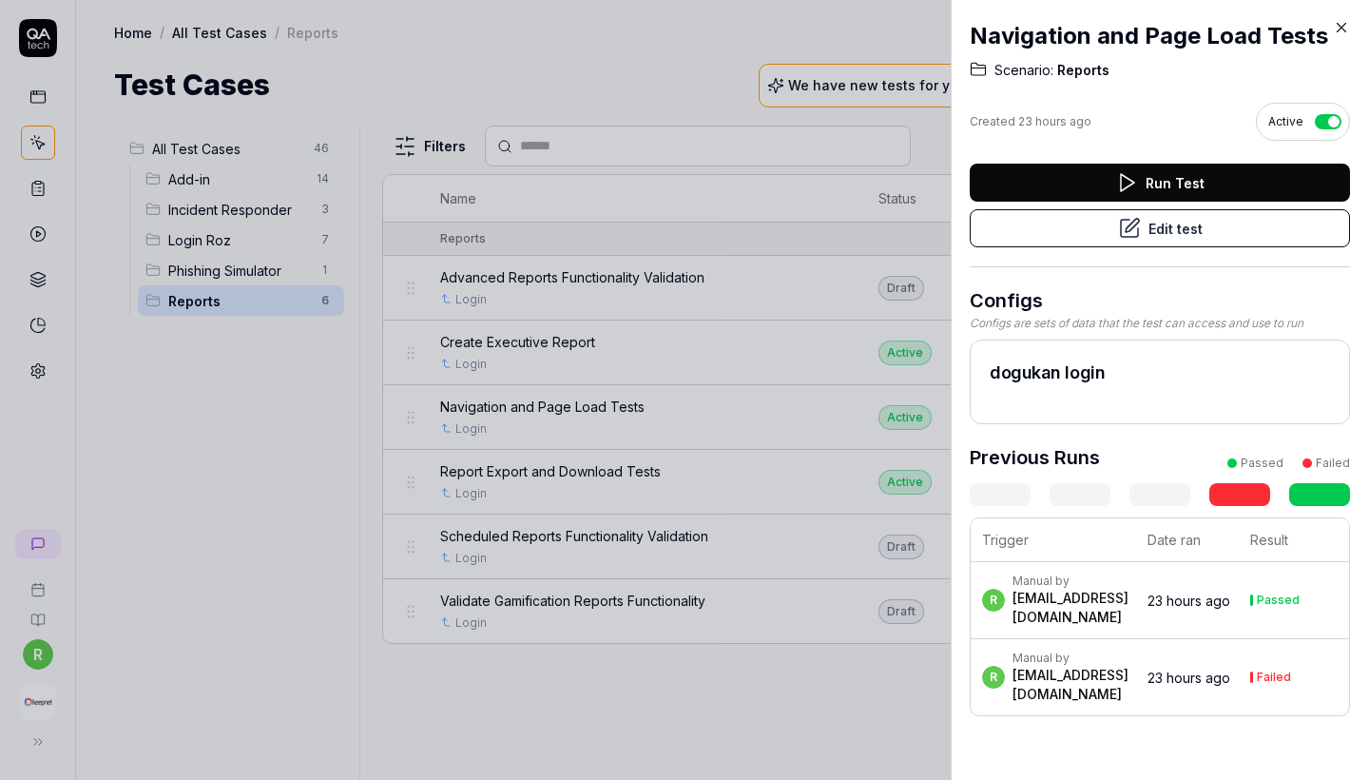
click at [1132, 222] on icon at bounding box center [1131, 225] width 13 height 13
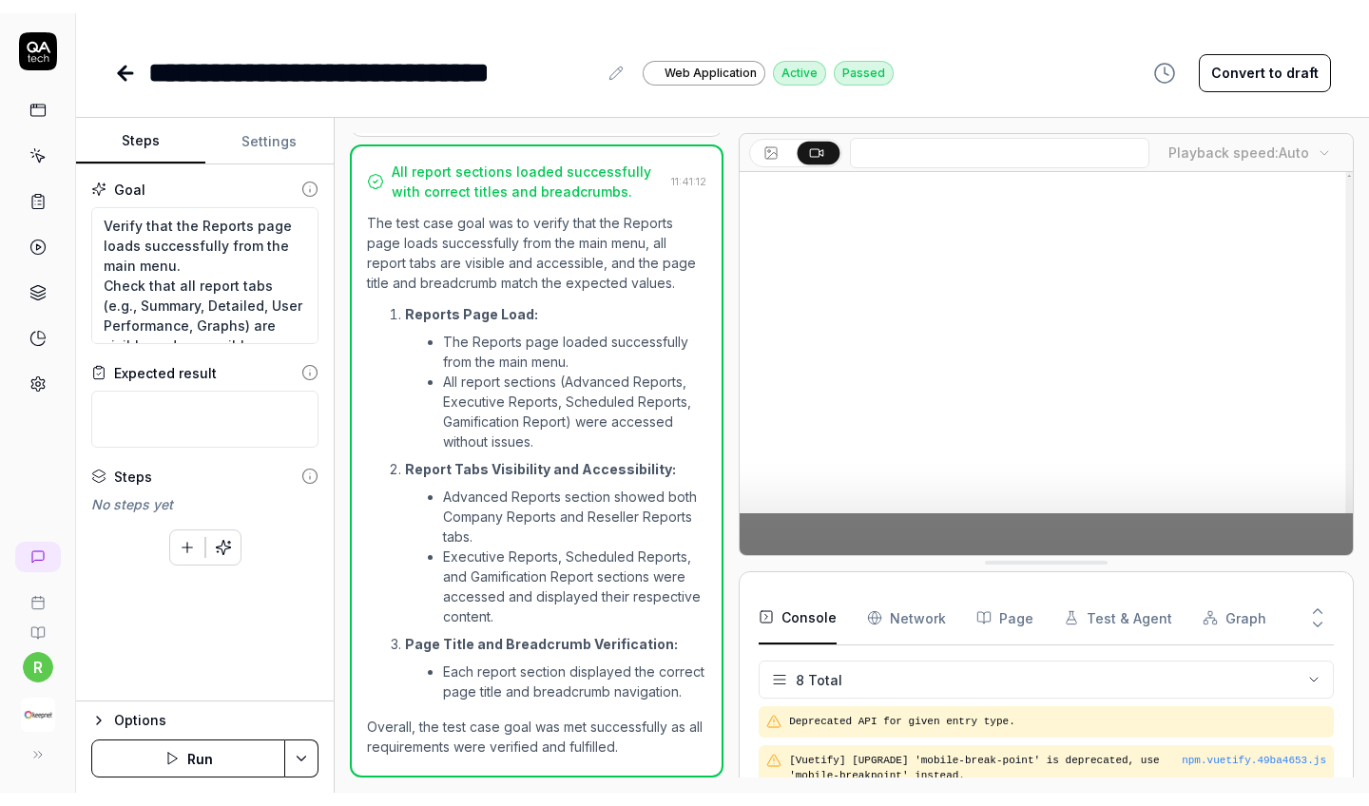
scroll to position [880, 0]
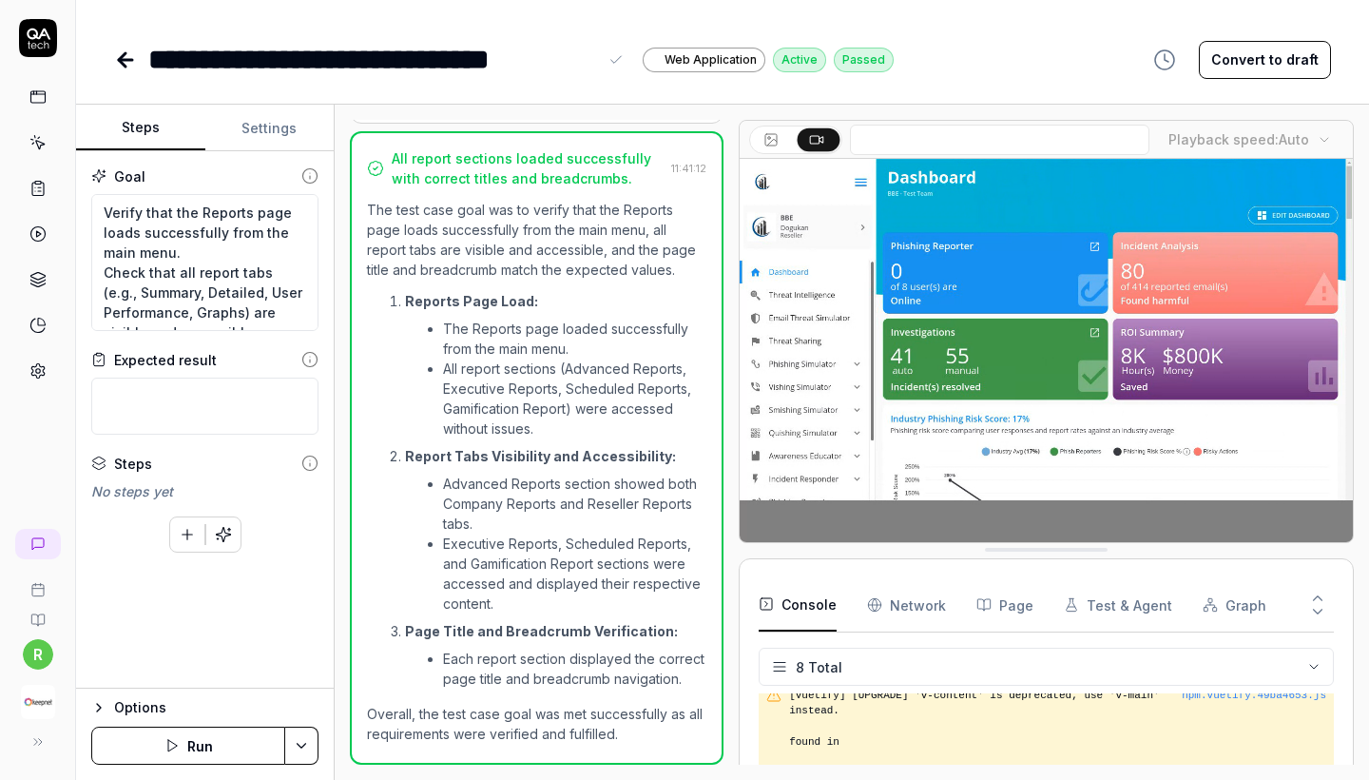
drag, startPoint x: 600, startPoint y: 54, endPoint x: 149, endPoint y: 57, distance: 450.7
click at [149, 57] on div "**********" at bounding box center [387, 59] width 479 height 43
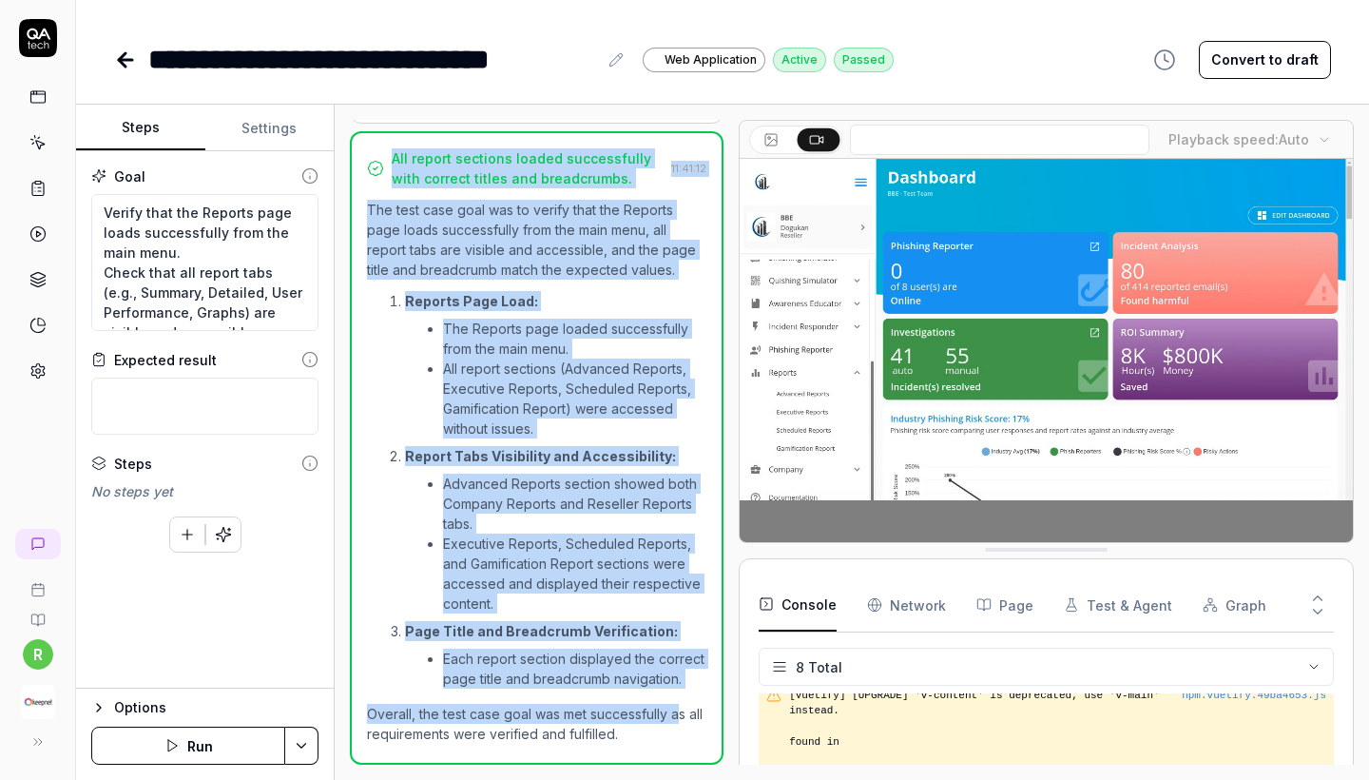
copy div "All report sections loaded successfully with correct titles and breadcrumbs. 11…"
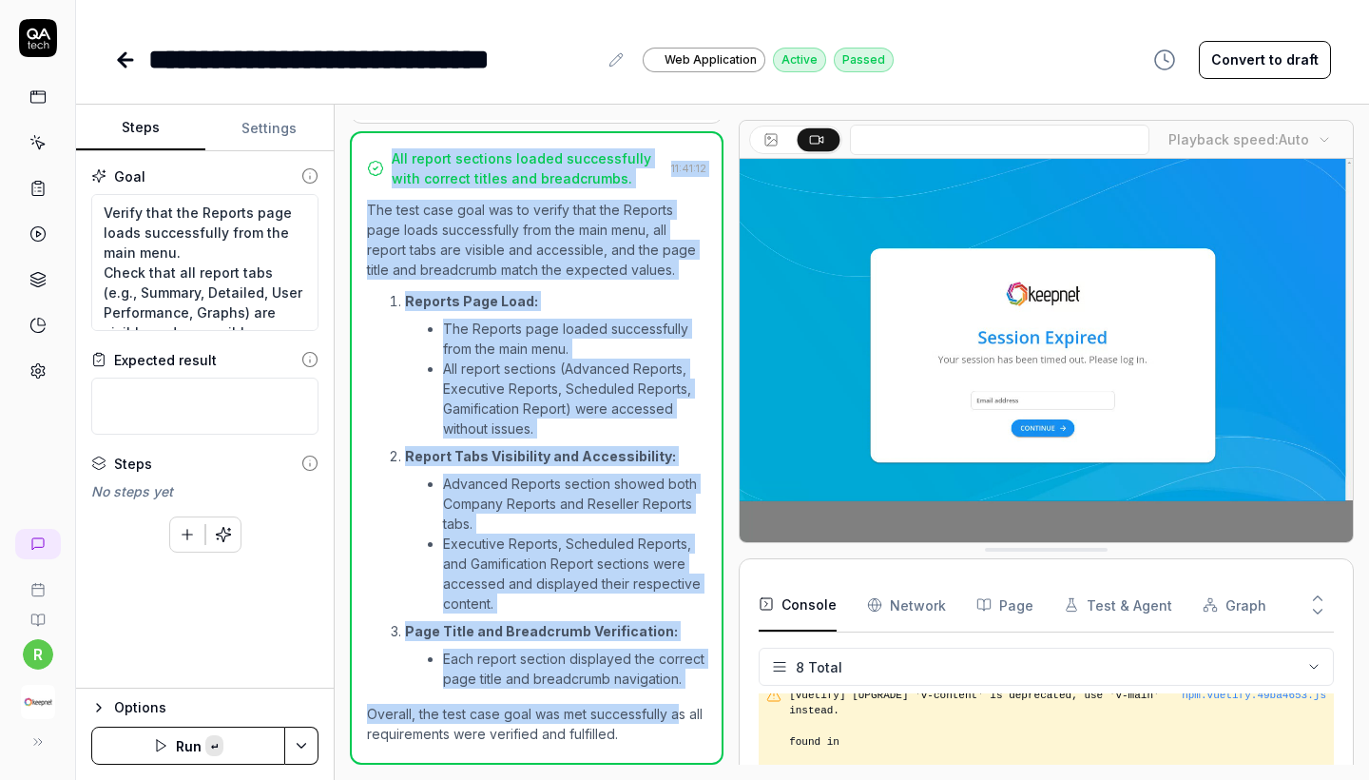
drag, startPoint x: 390, startPoint y: 150, endPoint x: 677, endPoint y: 719, distance: 637.0
click at [677, 712] on div "All report sections loaded successfully with correct titles and breadcrumbs. 11…" at bounding box center [537, 447] width 374 height 633
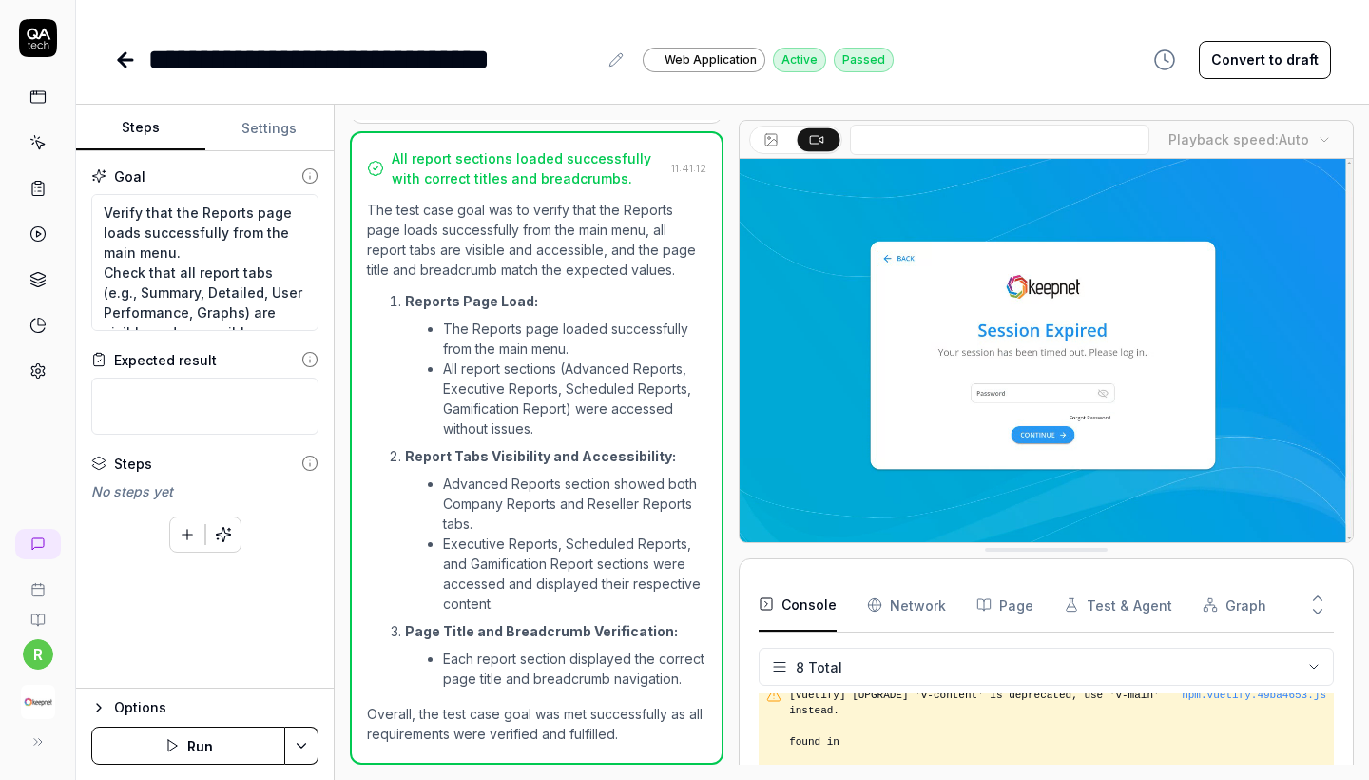
click at [608, 712] on p "Overall, the test case goal was met successfully as all requirements were verif…" at bounding box center [536, 724] width 339 height 40
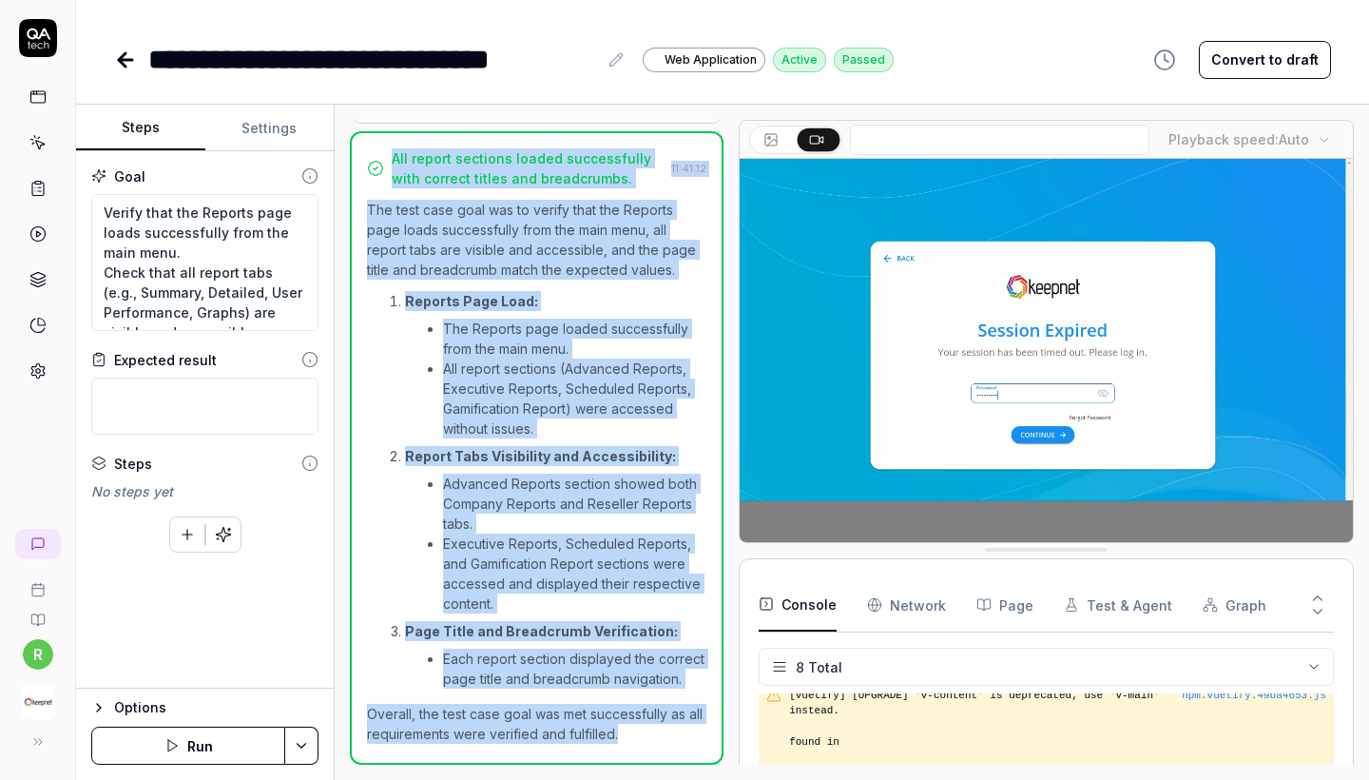
copy div "All report sections loaded successfully with correct titles and breadcrumbs. 11…"
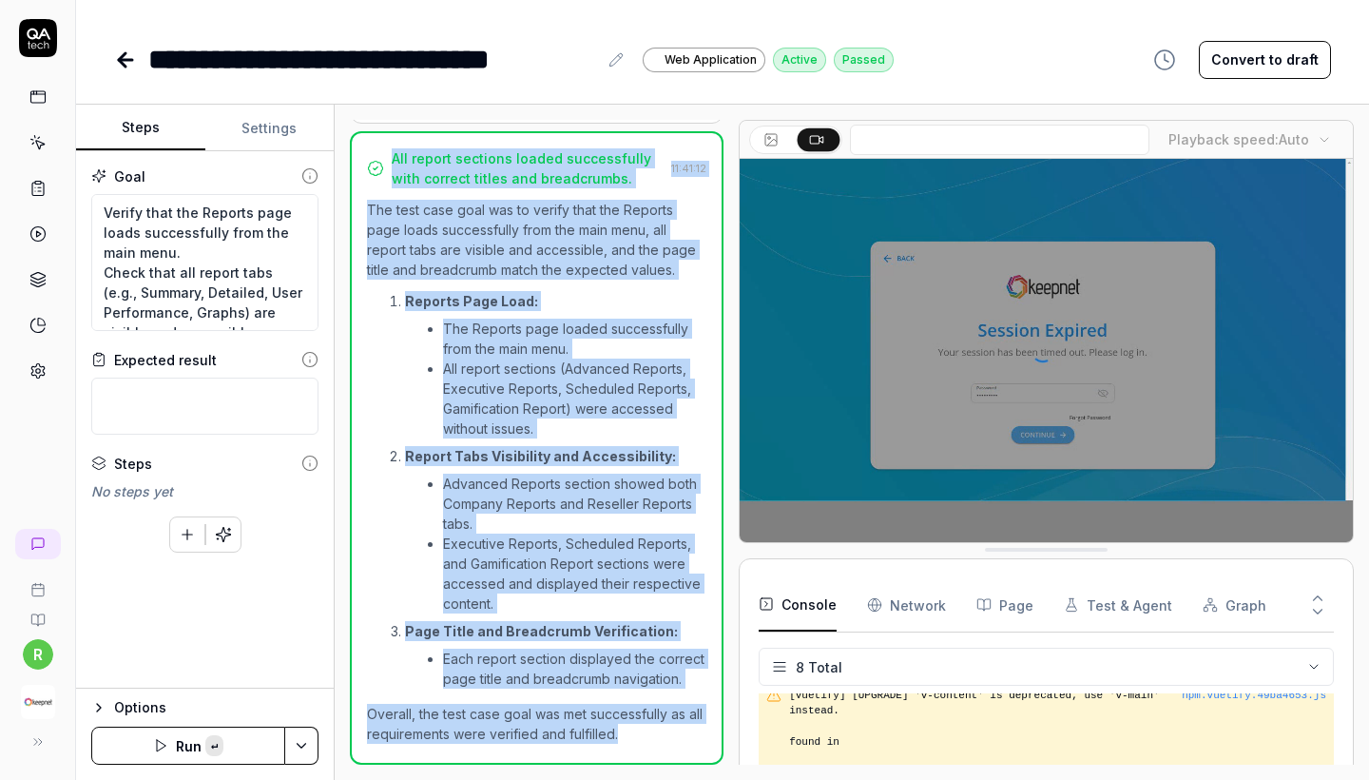
drag, startPoint x: 628, startPoint y: 728, endPoint x: 362, endPoint y: 156, distance: 630.9
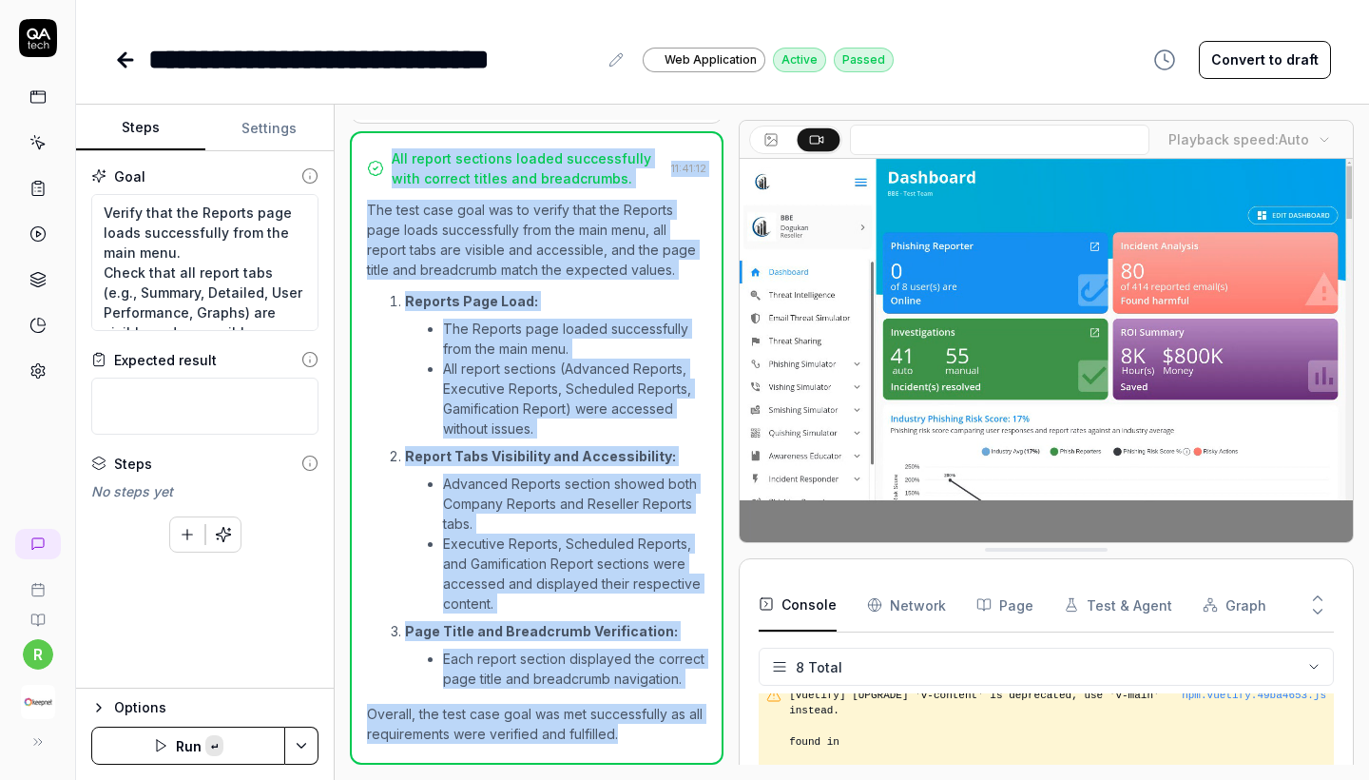
click at [362, 156] on div "All report sections loaded successfully with correct titles and breadcrumbs. 11…" at bounding box center [537, 447] width 374 height 633
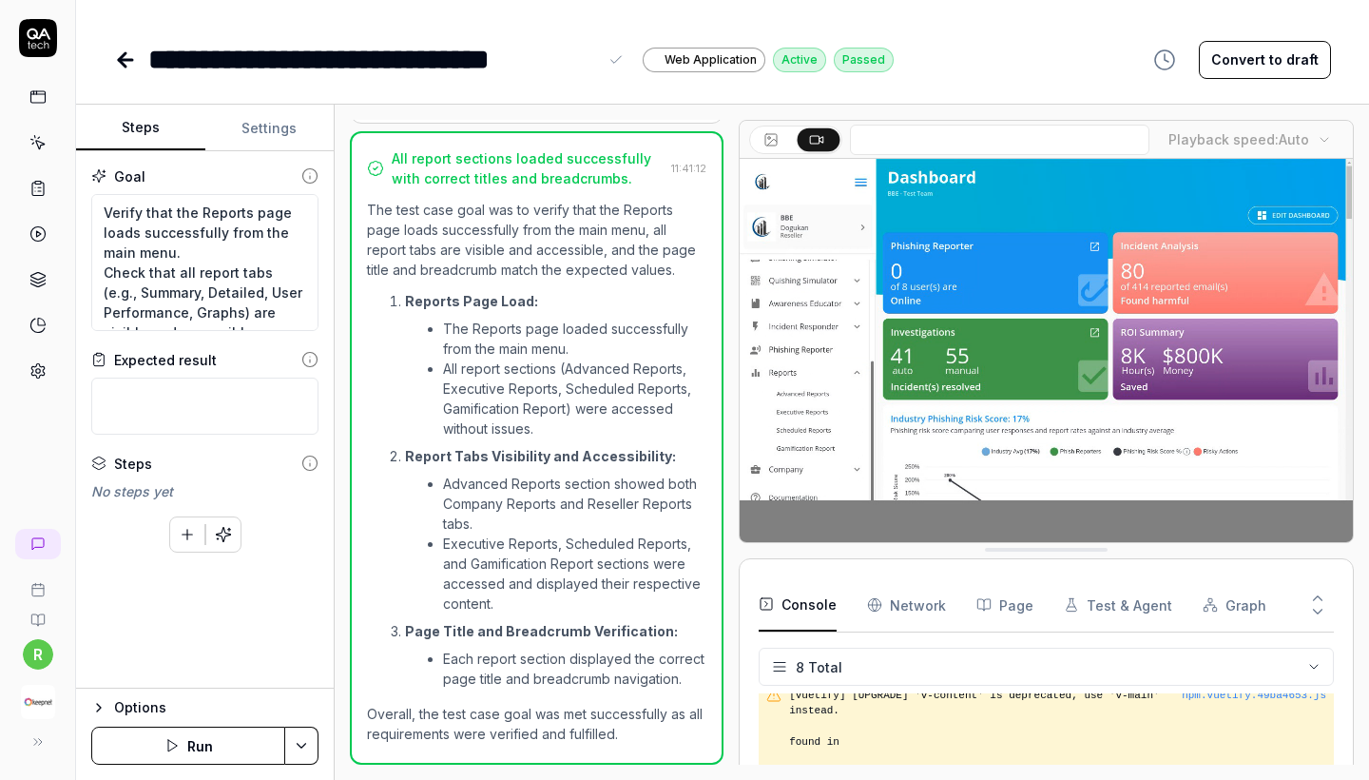
drag, startPoint x: 594, startPoint y: 55, endPoint x: 124, endPoint y: 59, distance: 470.7
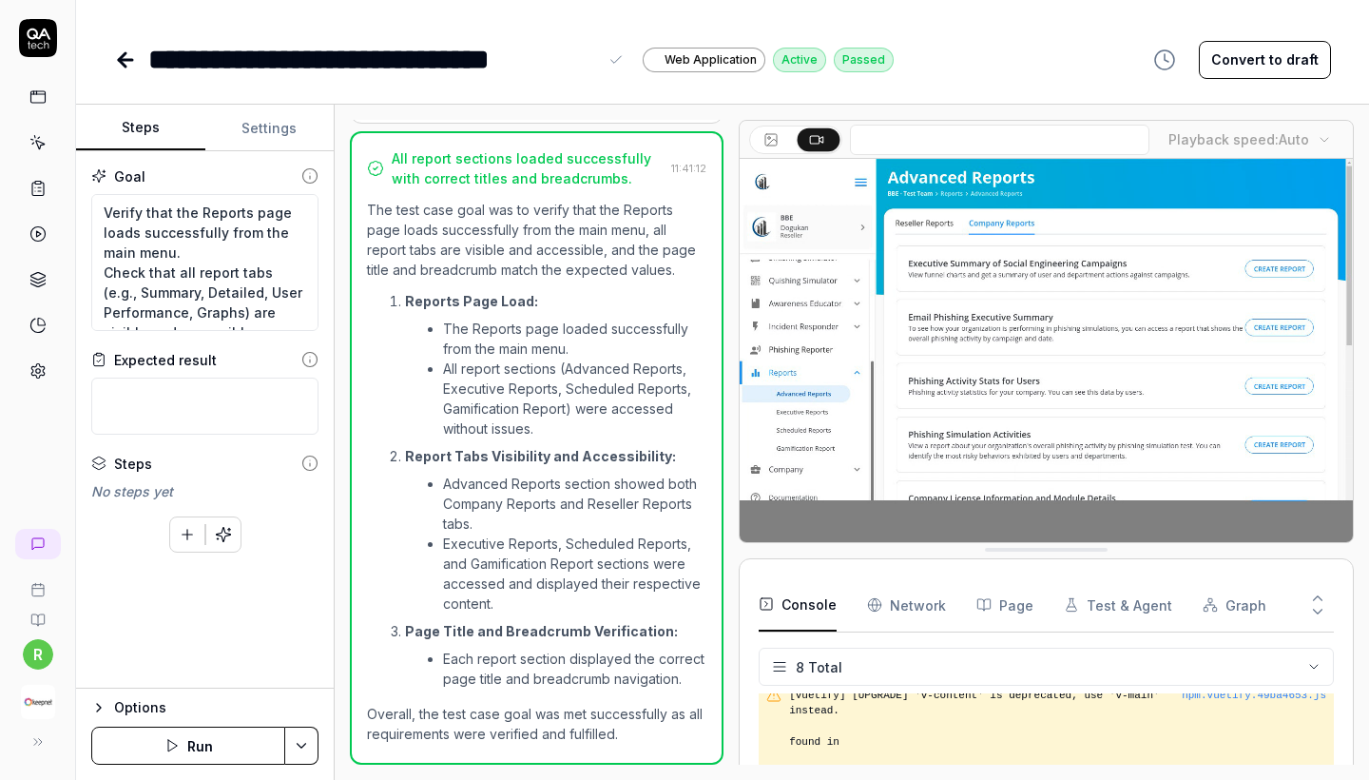
click at [124, 59] on div "**********" at bounding box center [504, 59] width 780 height 43
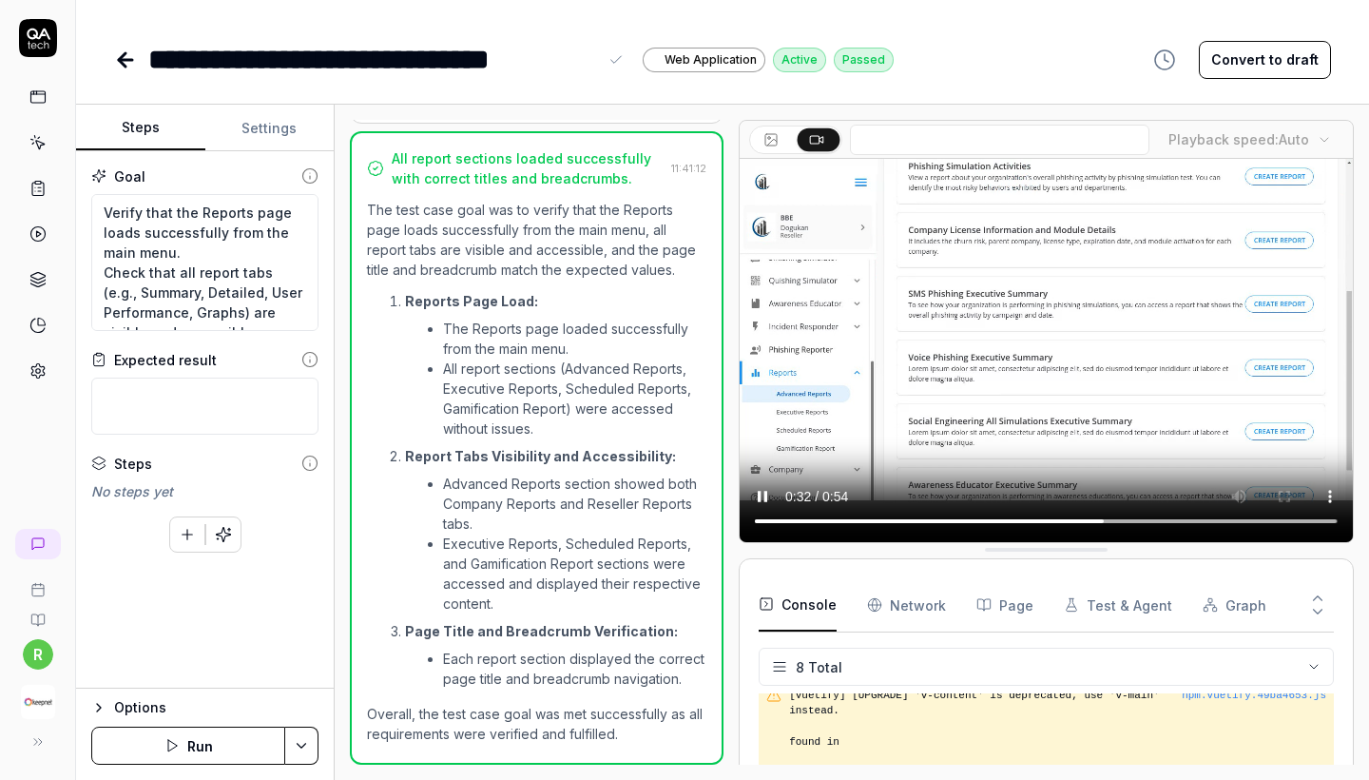
type textarea "*"
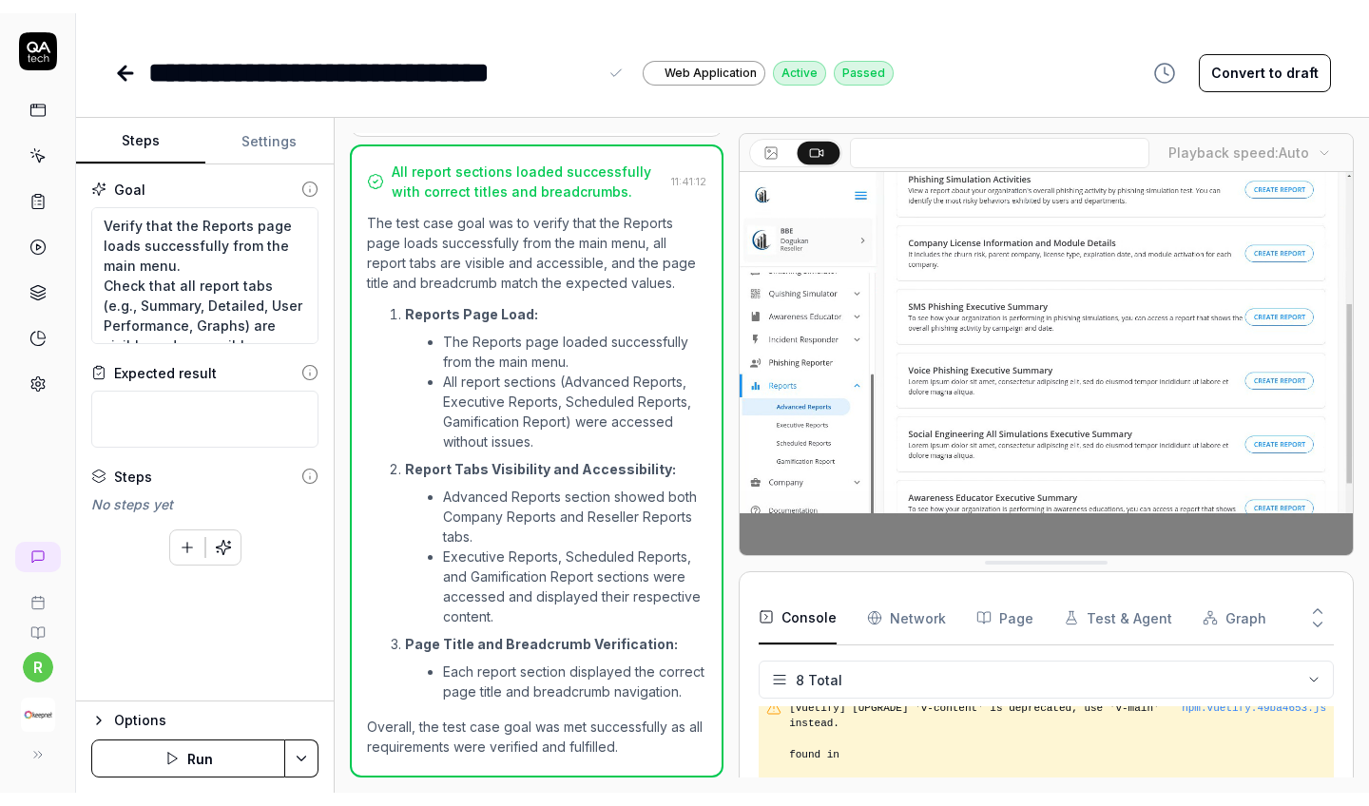
scroll to position [1266, 0]
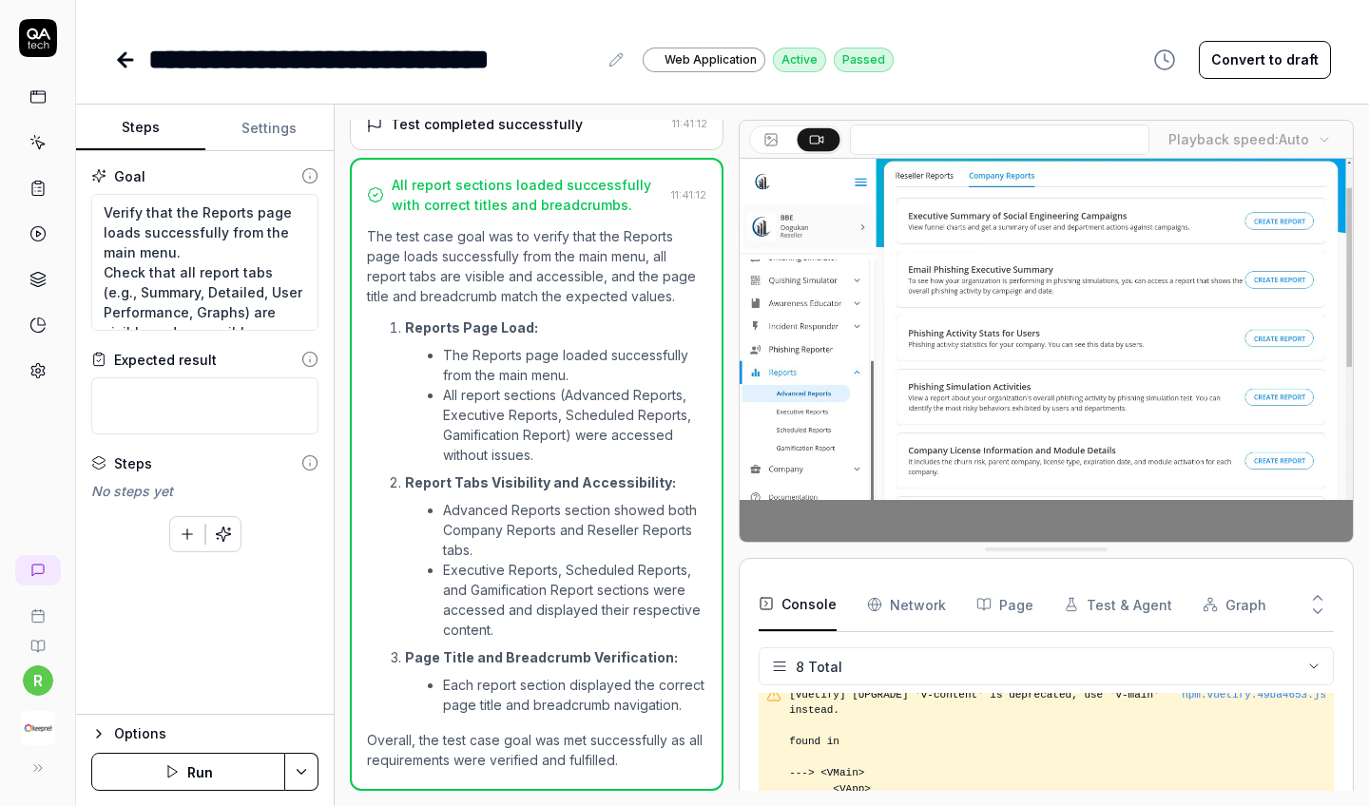
click at [1014, 46] on div "**********" at bounding box center [722, 59] width 1217 height 43
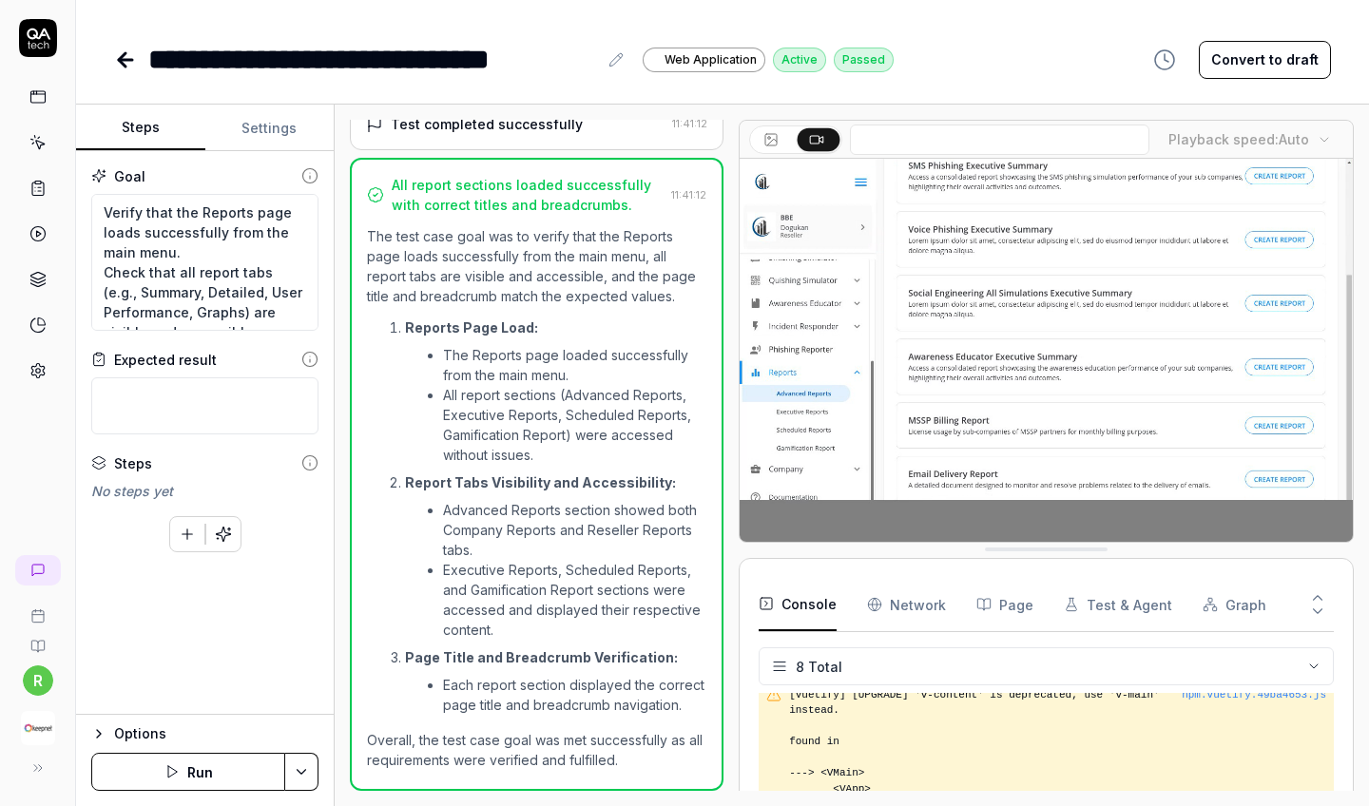
click at [795, 517] on video at bounding box center [1046, 350] width 613 height 383
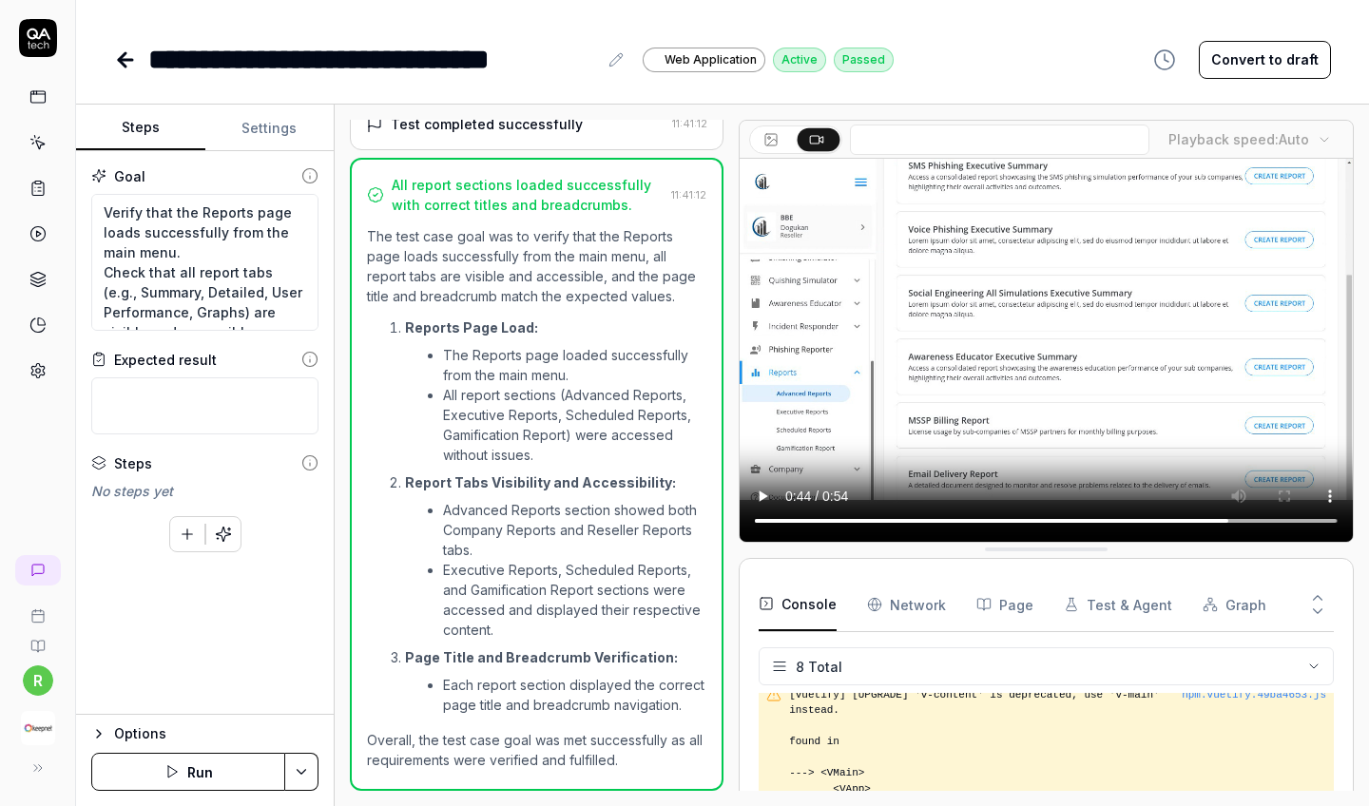
drag, startPoint x: 1030, startPoint y: 525, endPoint x: 1319, endPoint y: 524, distance: 289.1
click at [1201, 524] on video at bounding box center [1046, 350] width 613 height 383
click at [1201, 517] on video at bounding box center [1046, 350] width 613 height 383
drag, startPoint x: 1214, startPoint y: 517, endPoint x: 1240, endPoint y: 517, distance: 25.7
click at [1201, 517] on video at bounding box center [1046, 350] width 613 height 383
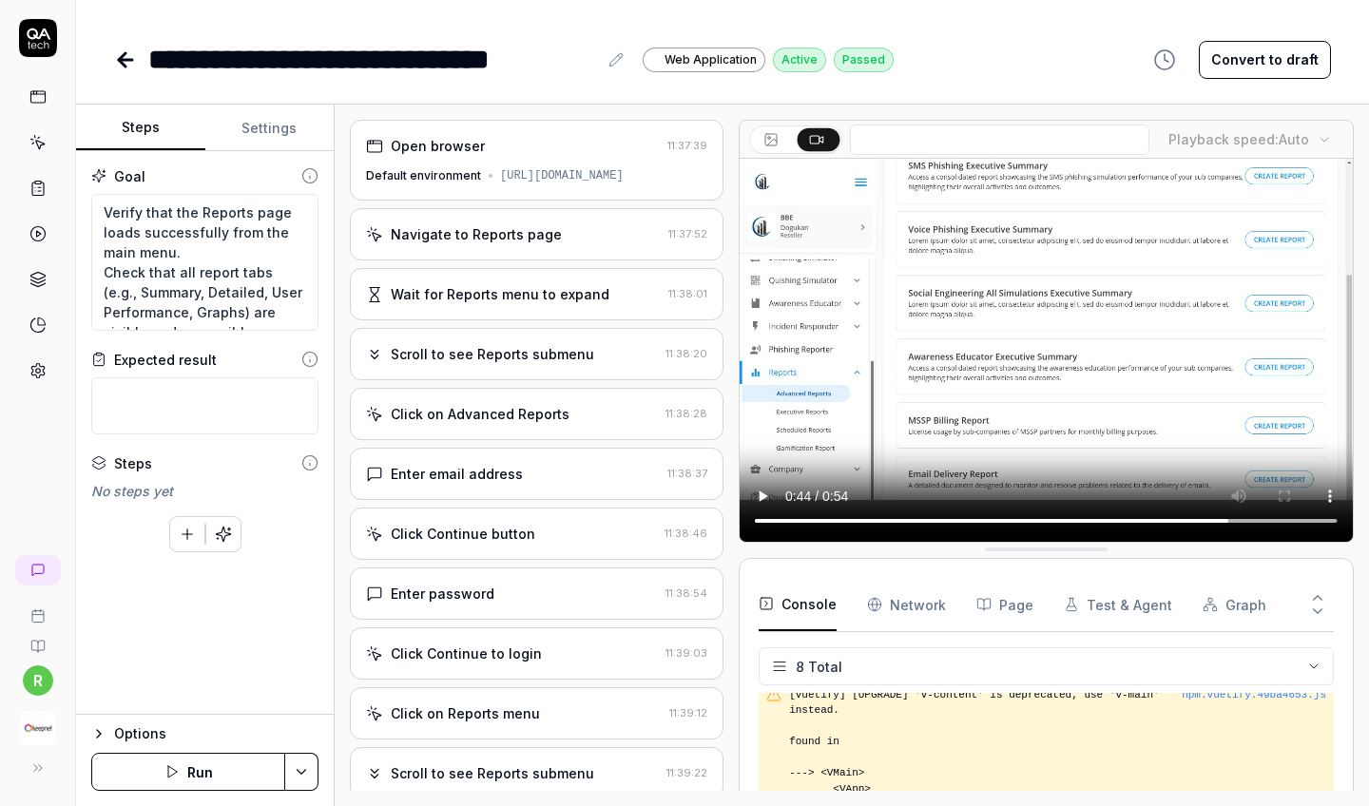
scroll to position [0, 0]
type textarea "*"
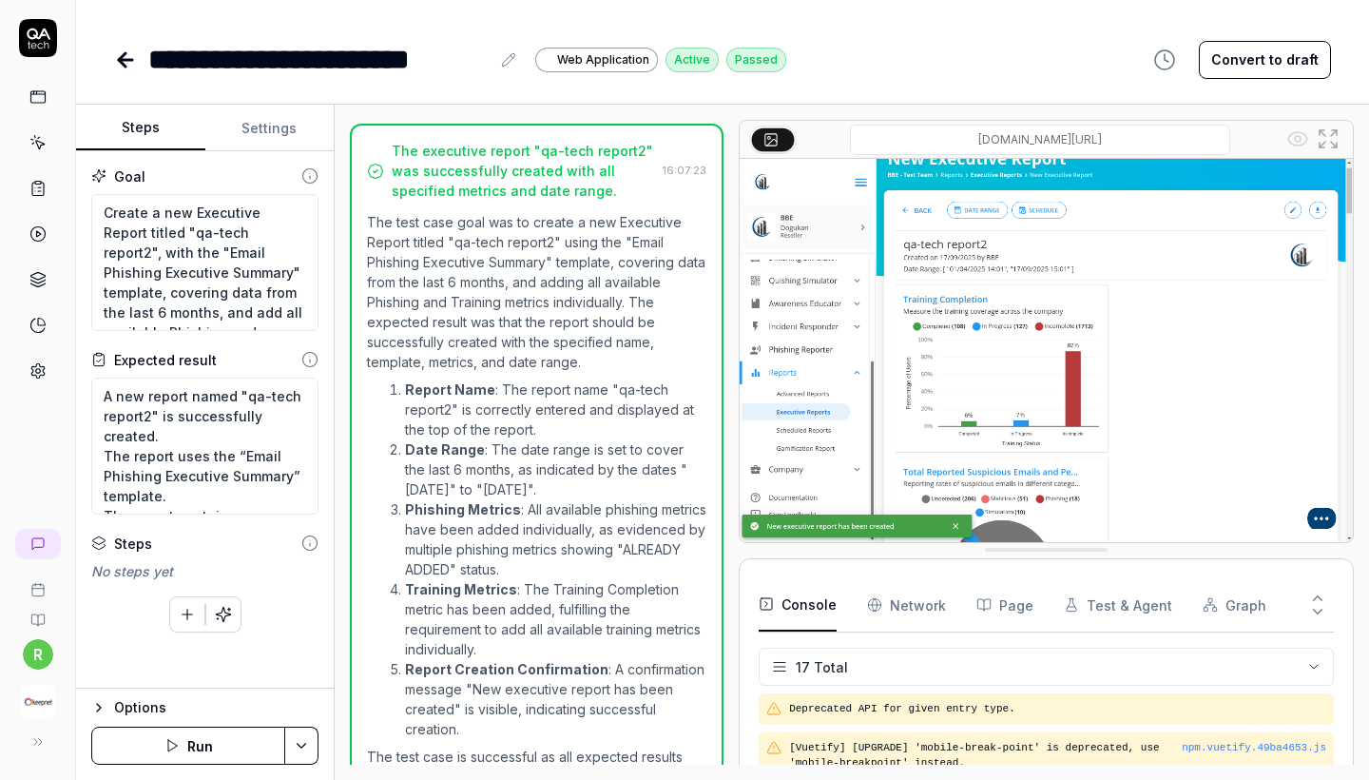
scroll to position [1389, 0]
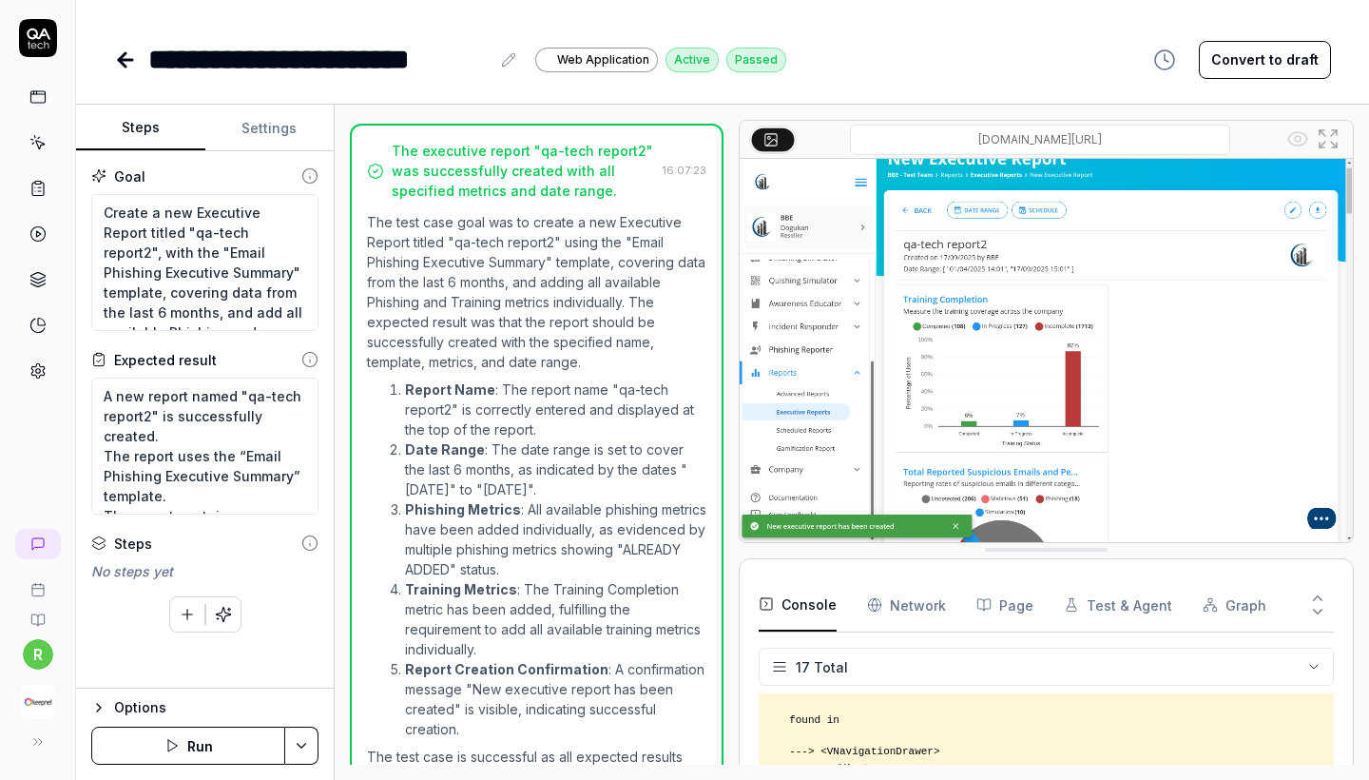
click at [461, 746] on p "The test case is successful as all expected results have been met." at bounding box center [536, 766] width 339 height 40
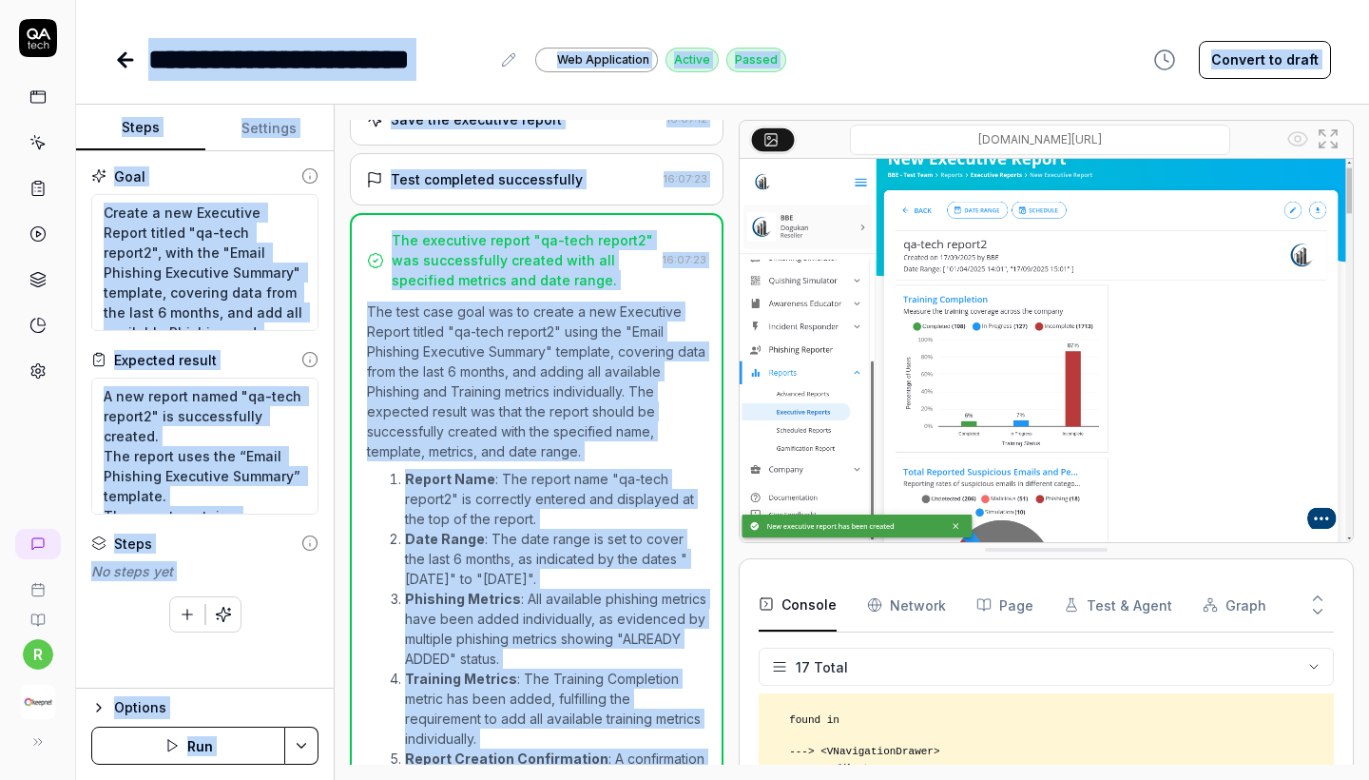
scroll to position [3101, 0]
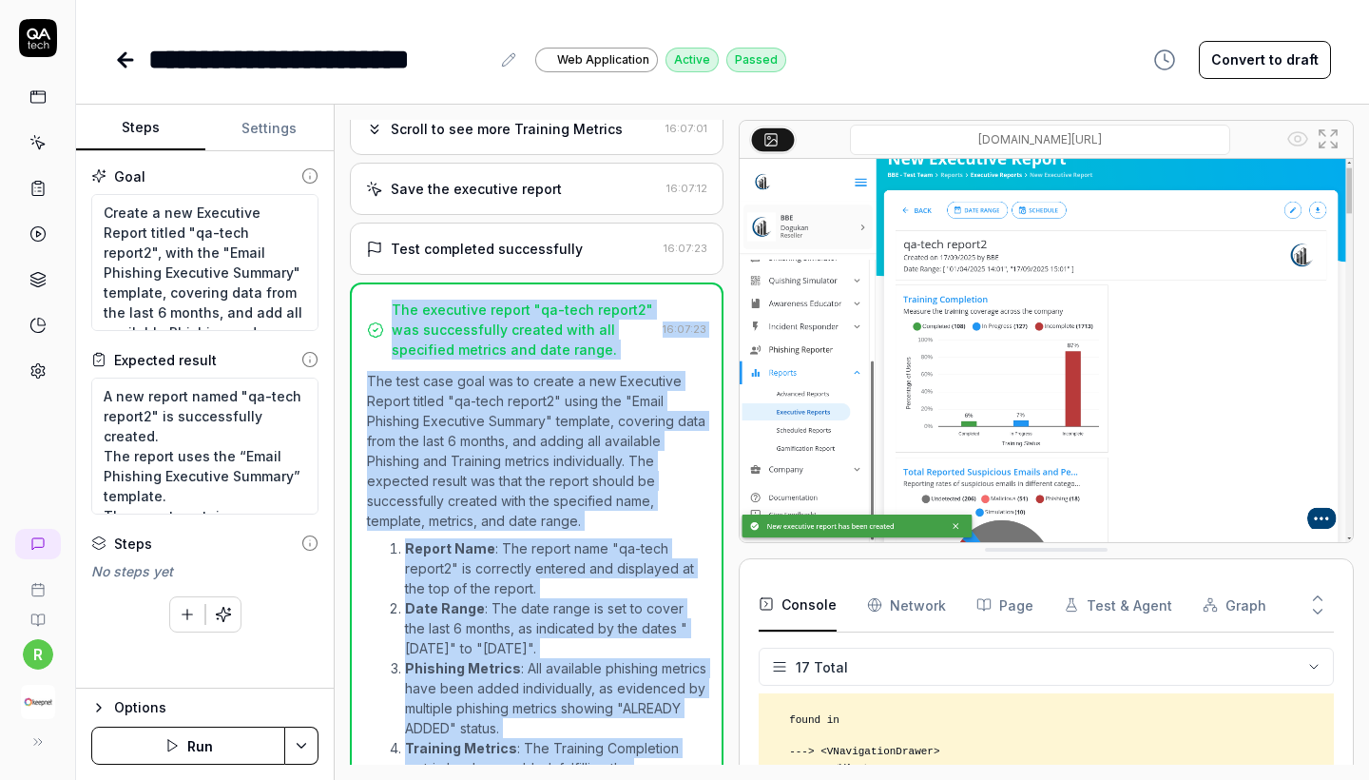
copy div "The executive report "qa-tech report2" was successfully created with all specif…"
drag, startPoint x: 471, startPoint y: 738, endPoint x: 373, endPoint y: 250, distance: 497.5
click at [373, 282] on div "The executive report "qa-tech report2" was successfully created with all specif…" at bounding box center [537, 624] width 374 height 684
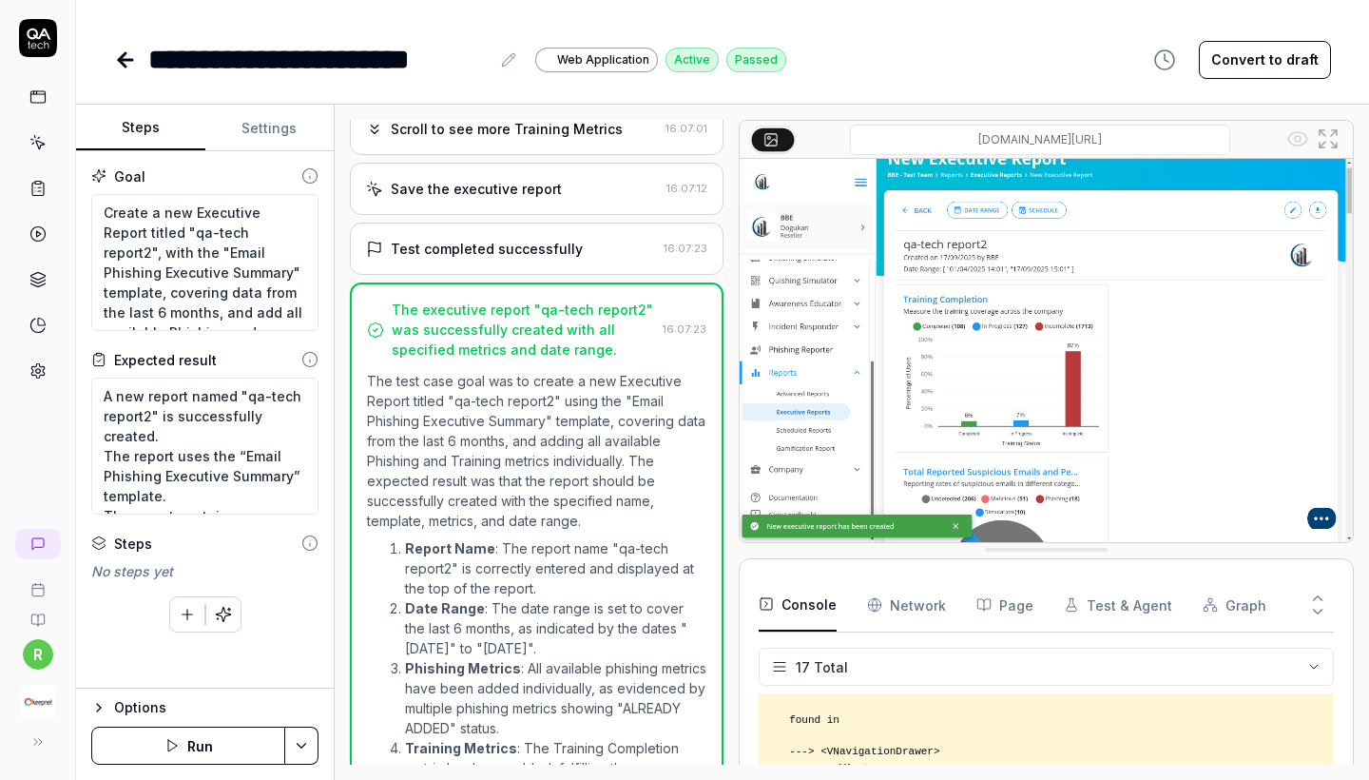
click at [827, 5] on div "**********" at bounding box center [722, 40] width 1293 height 81
type textarea "*"
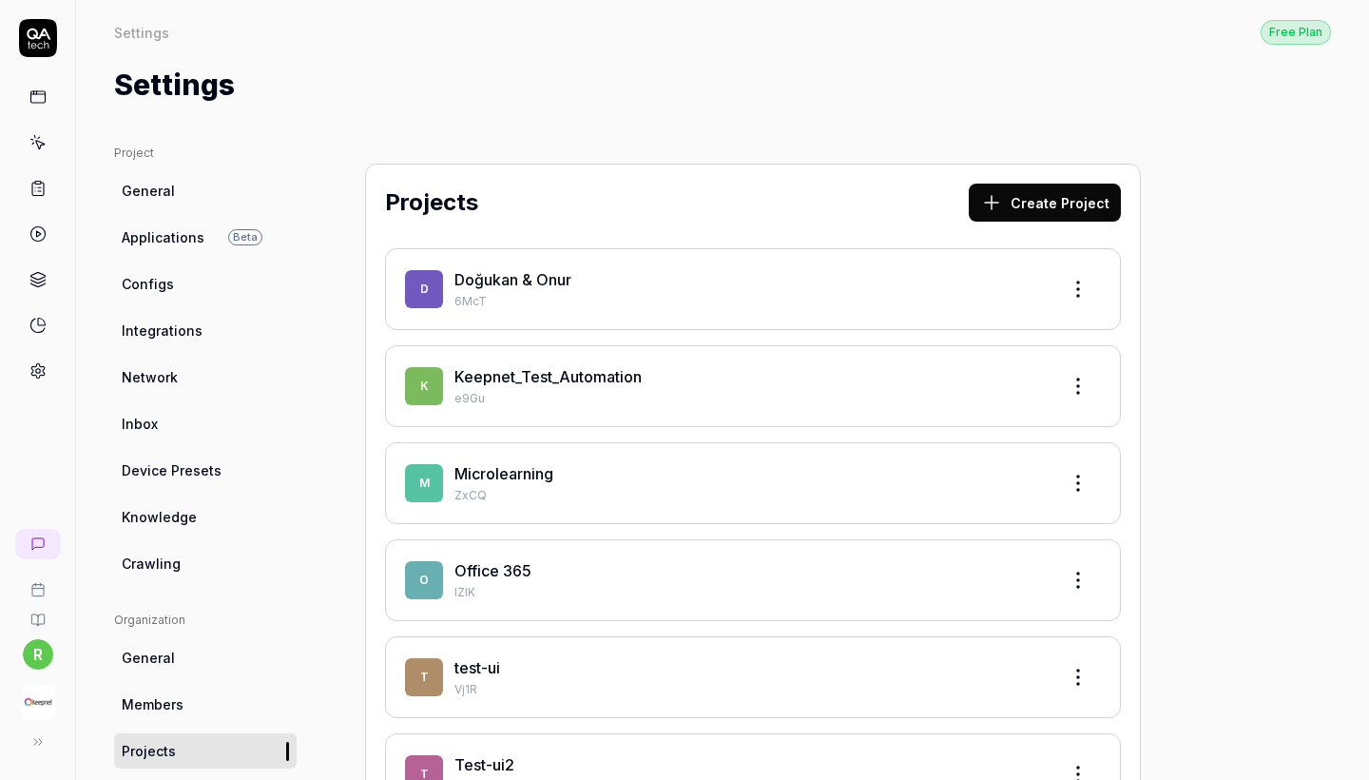
click at [511, 385] on link "Keepnet_Test_Automation" at bounding box center [548, 376] width 187 height 19
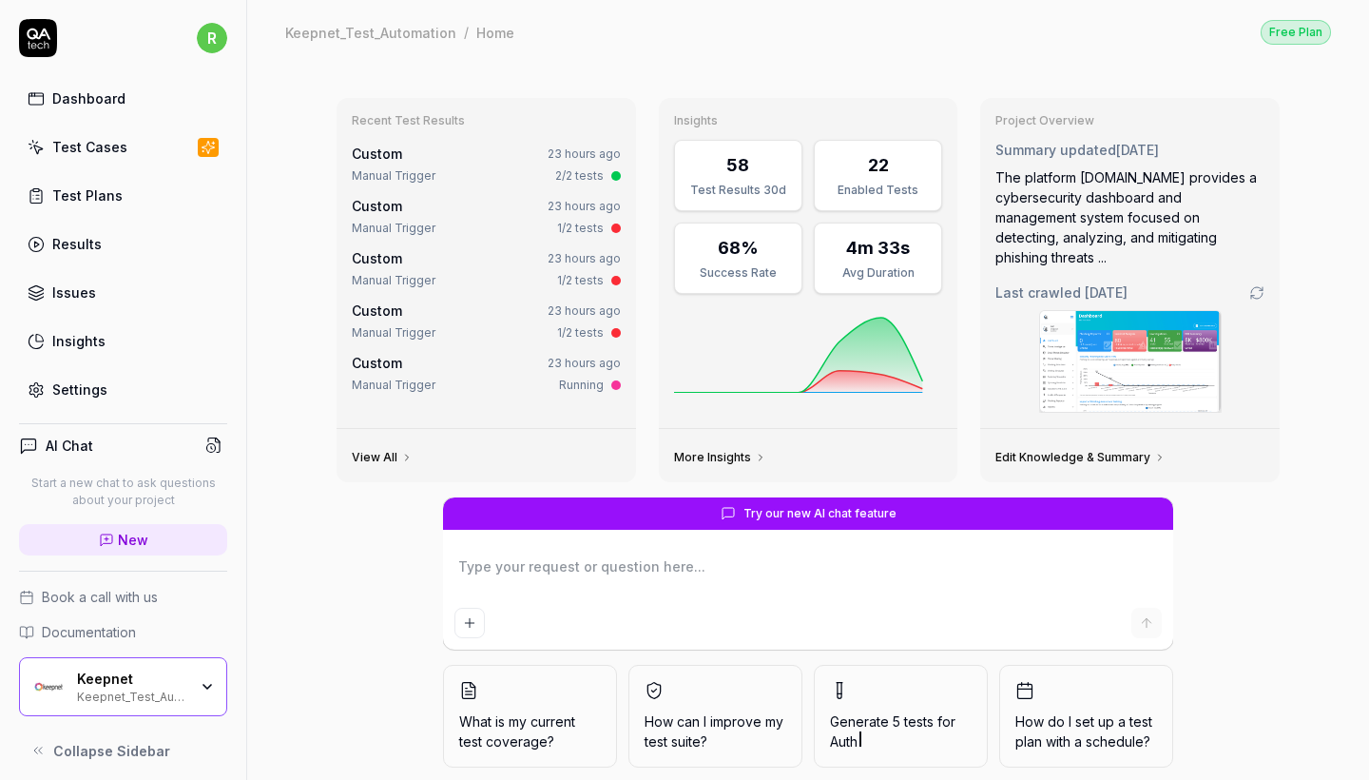
click at [175, 160] on link "Test Cases" at bounding box center [123, 146] width 208 height 37
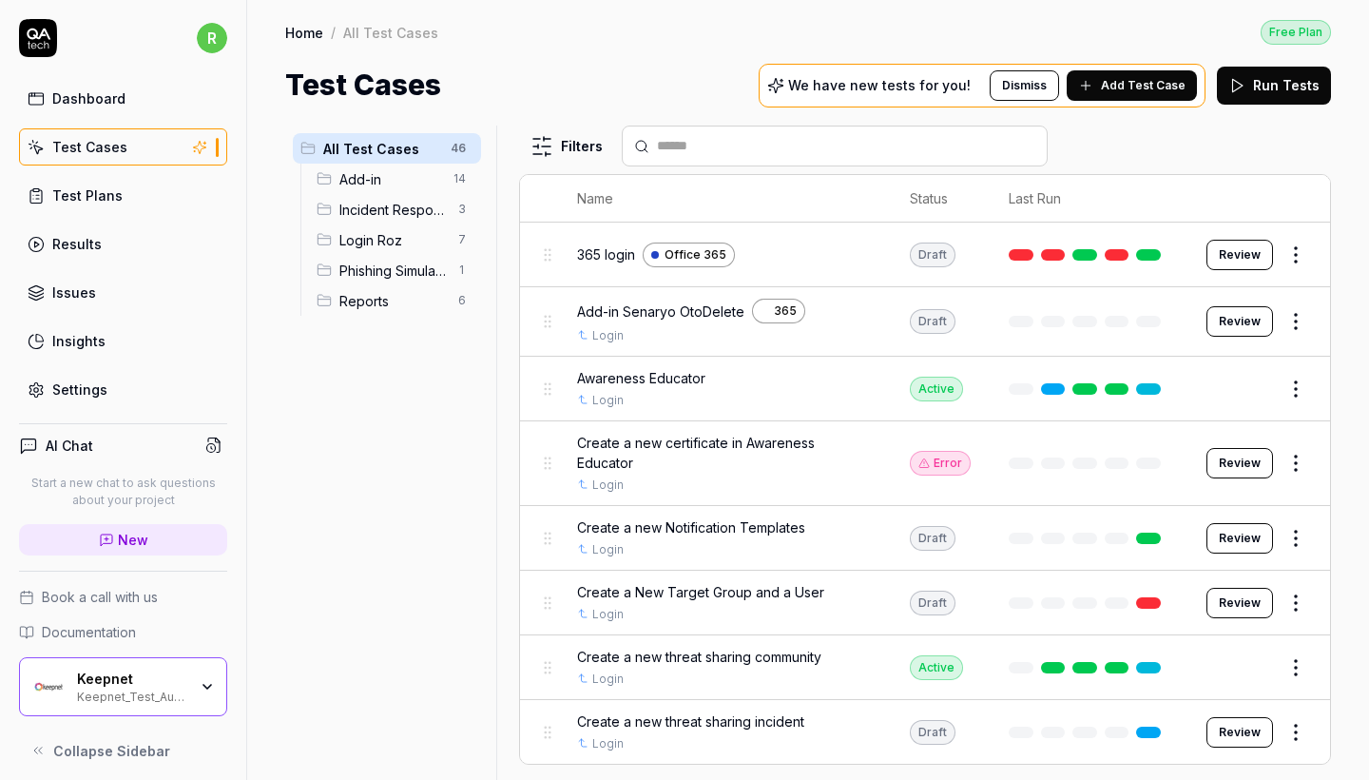
click at [398, 292] on span "Reports" at bounding box center [392, 301] width 107 height 20
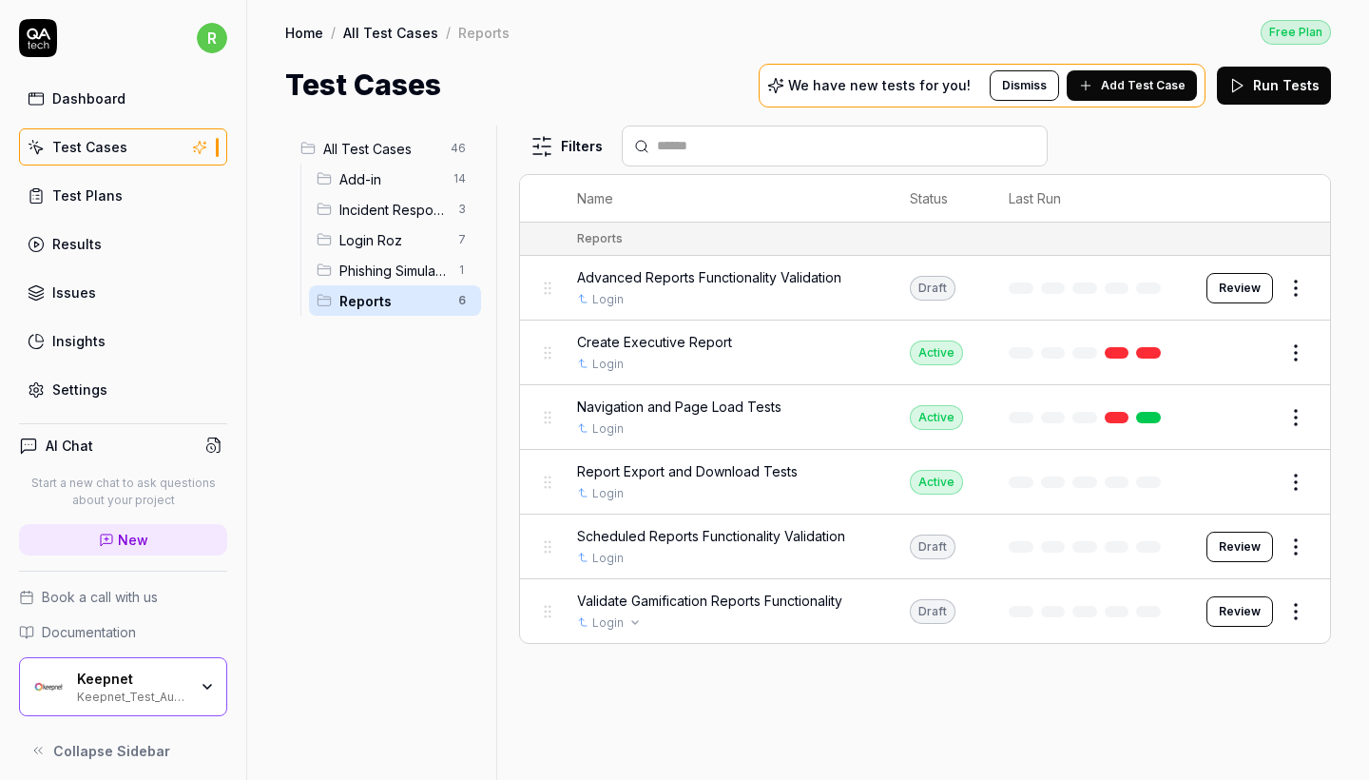
click at [680, 614] on div "Login" at bounding box center [724, 622] width 295 height 17
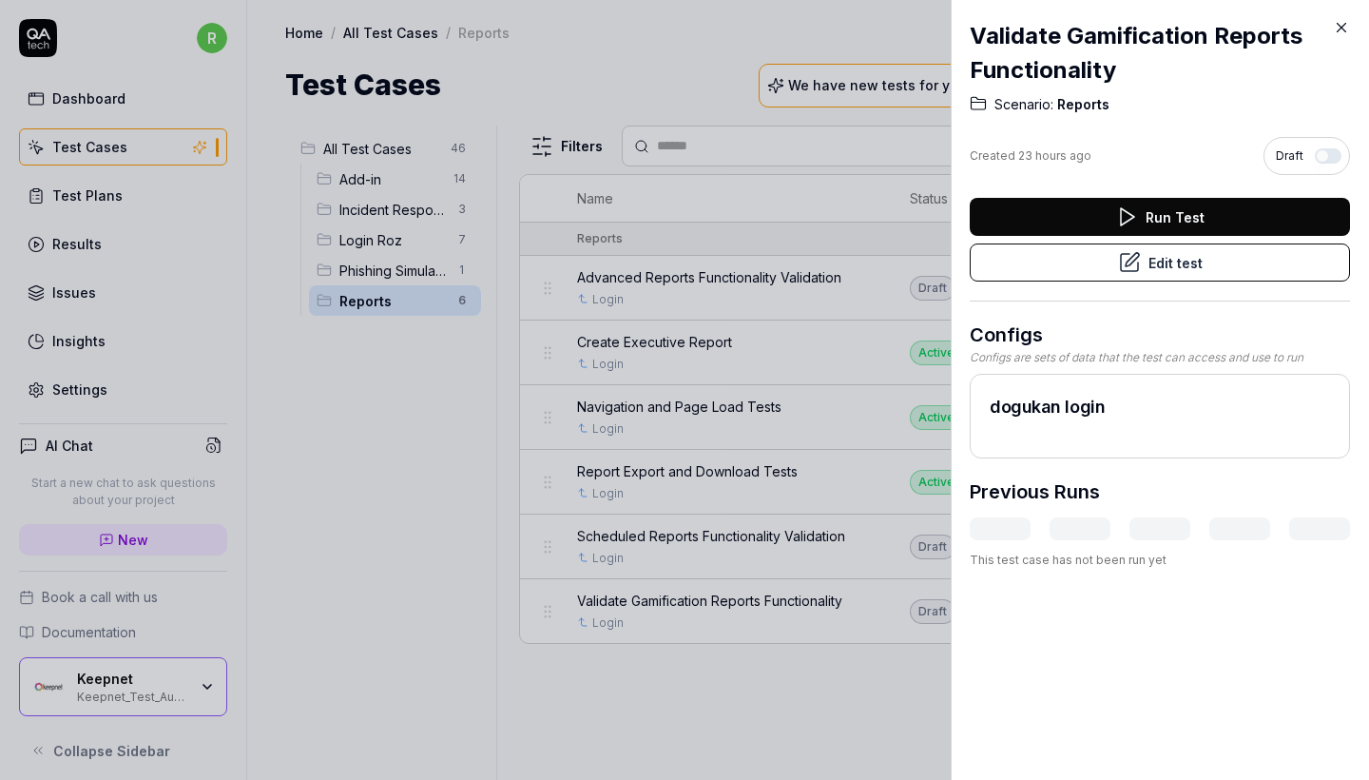
click at [1146, 261] on button "Edit test" at bounding box center [1160, 262] width 380 height 38
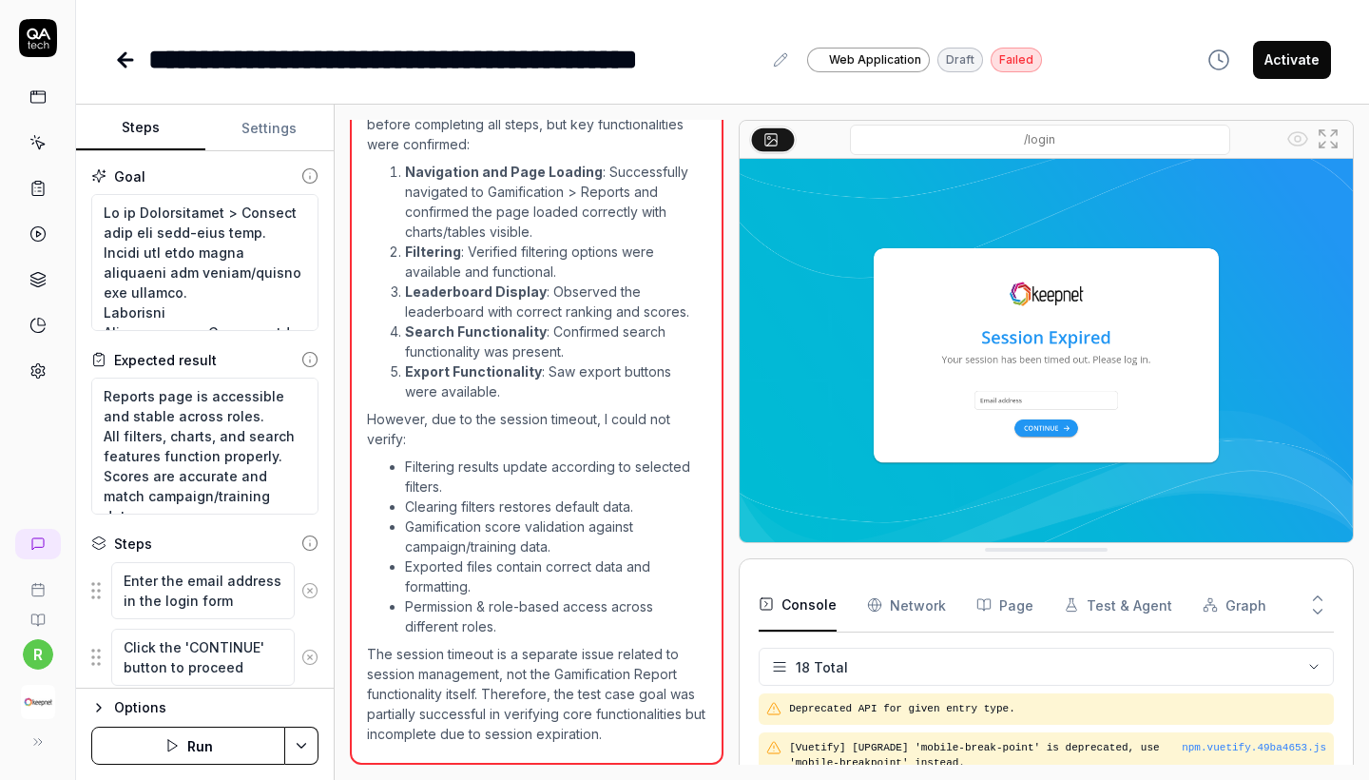
scroll to position [1534, 0]
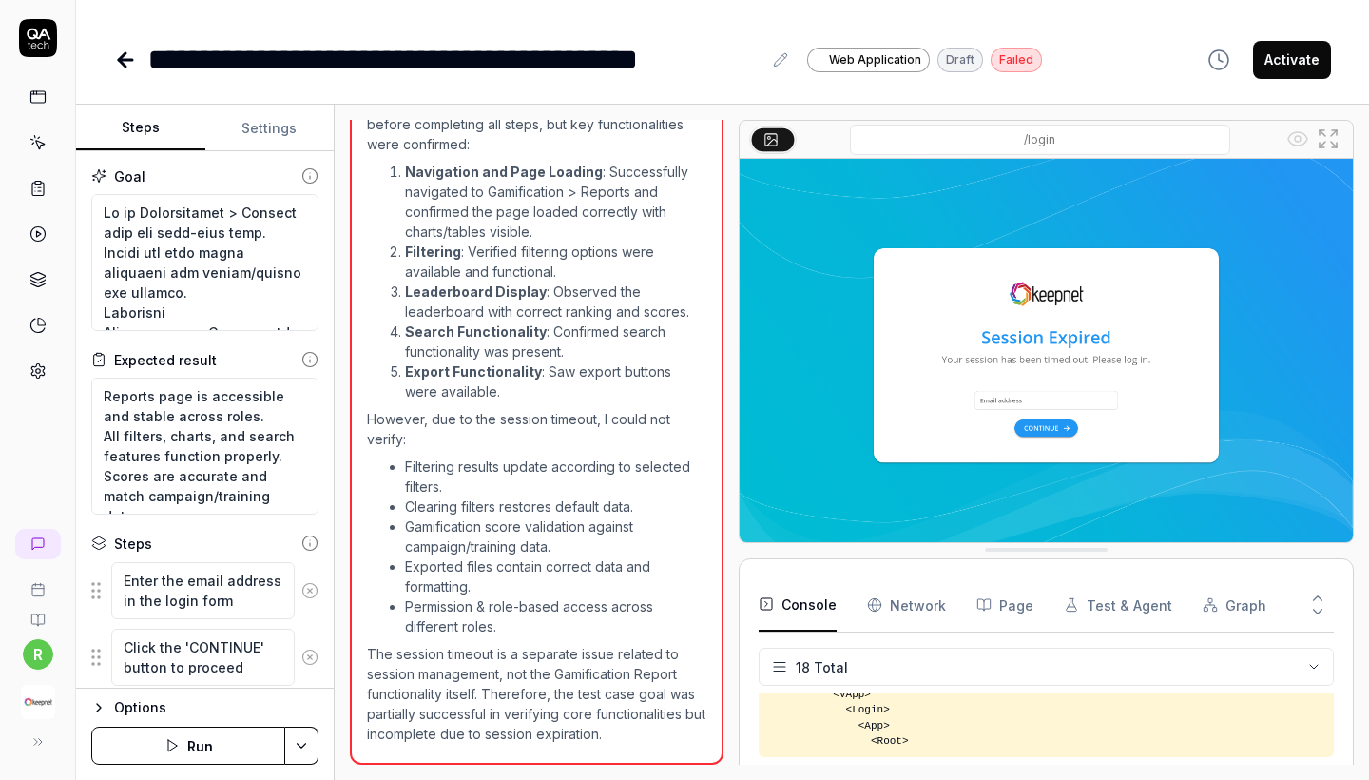
click at [197, 751] on button "Run" at bounding box center [188, 745] width 194 height 38
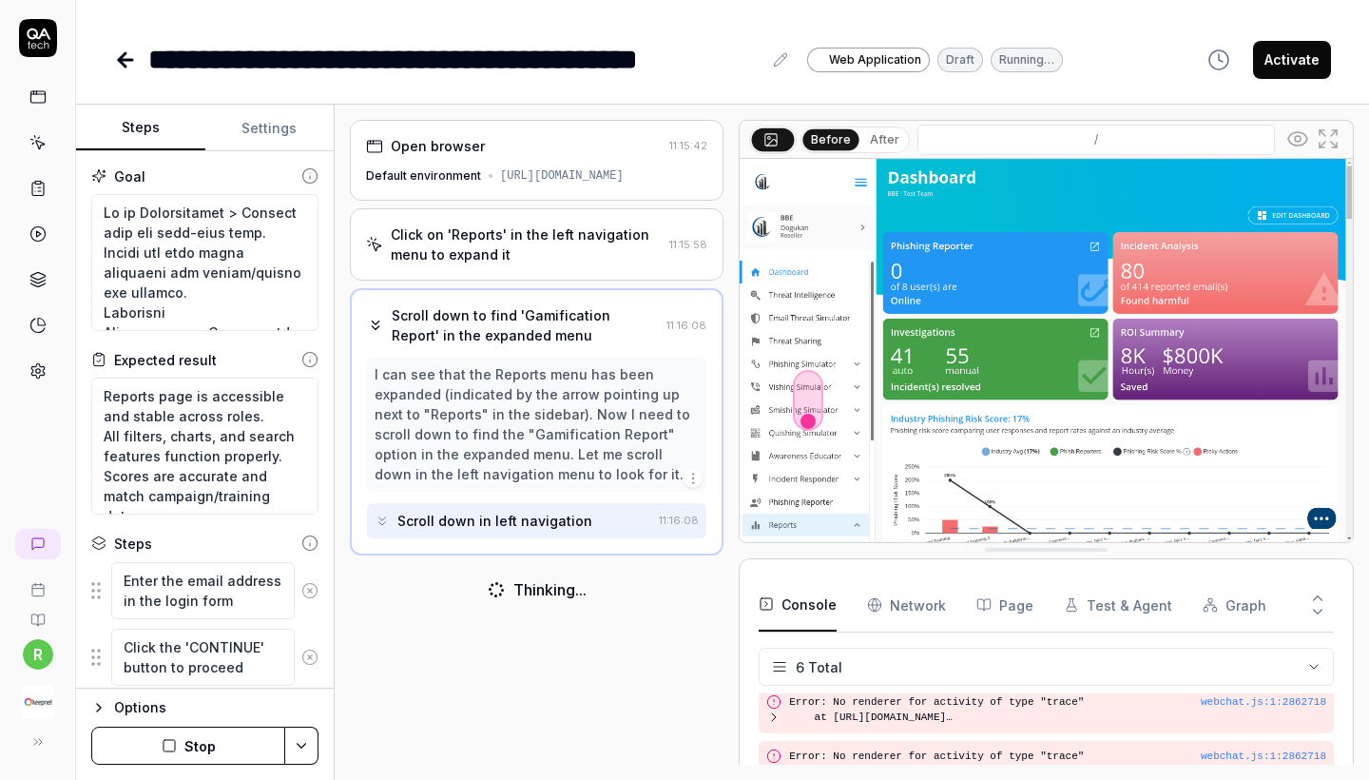
scroll to position [408, 0]
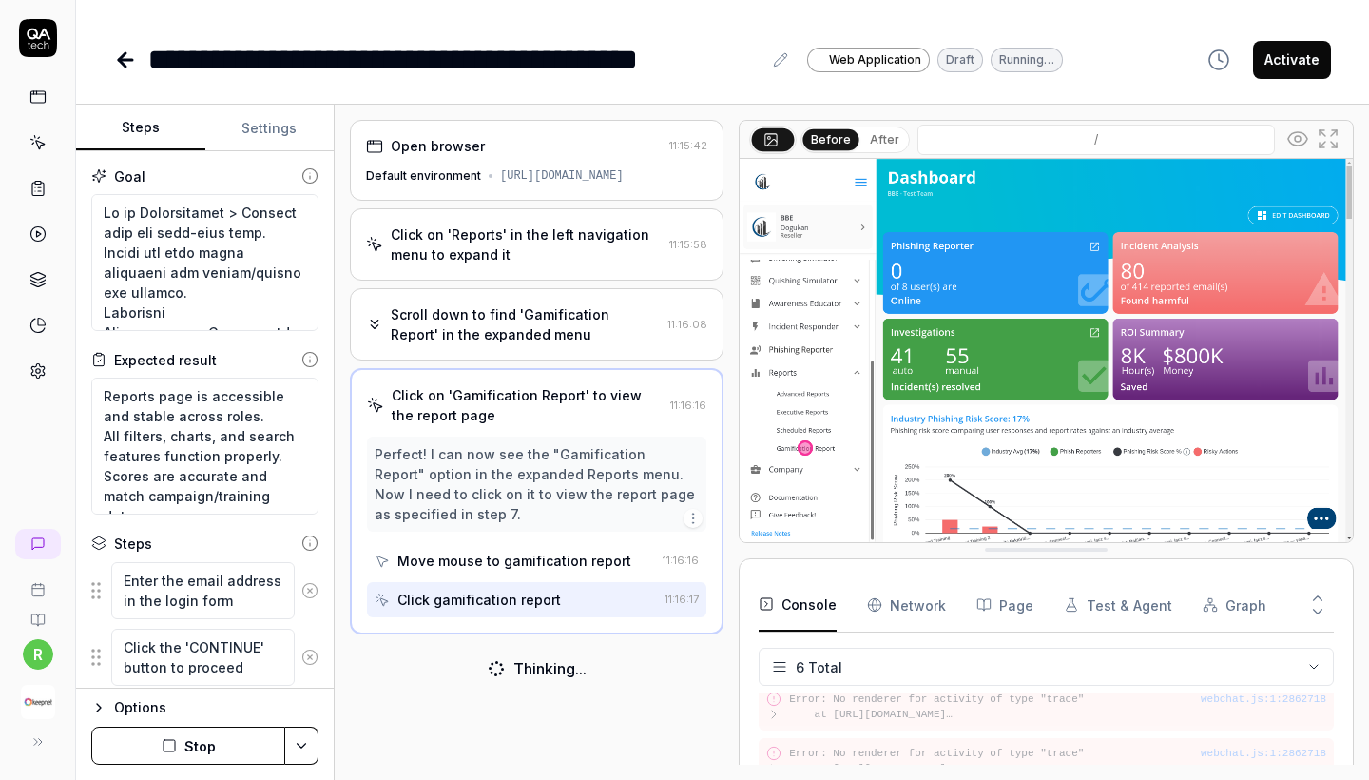
click at [1164, 5] on div "**********" at bounding box center [722, 40] width 1293 height 81
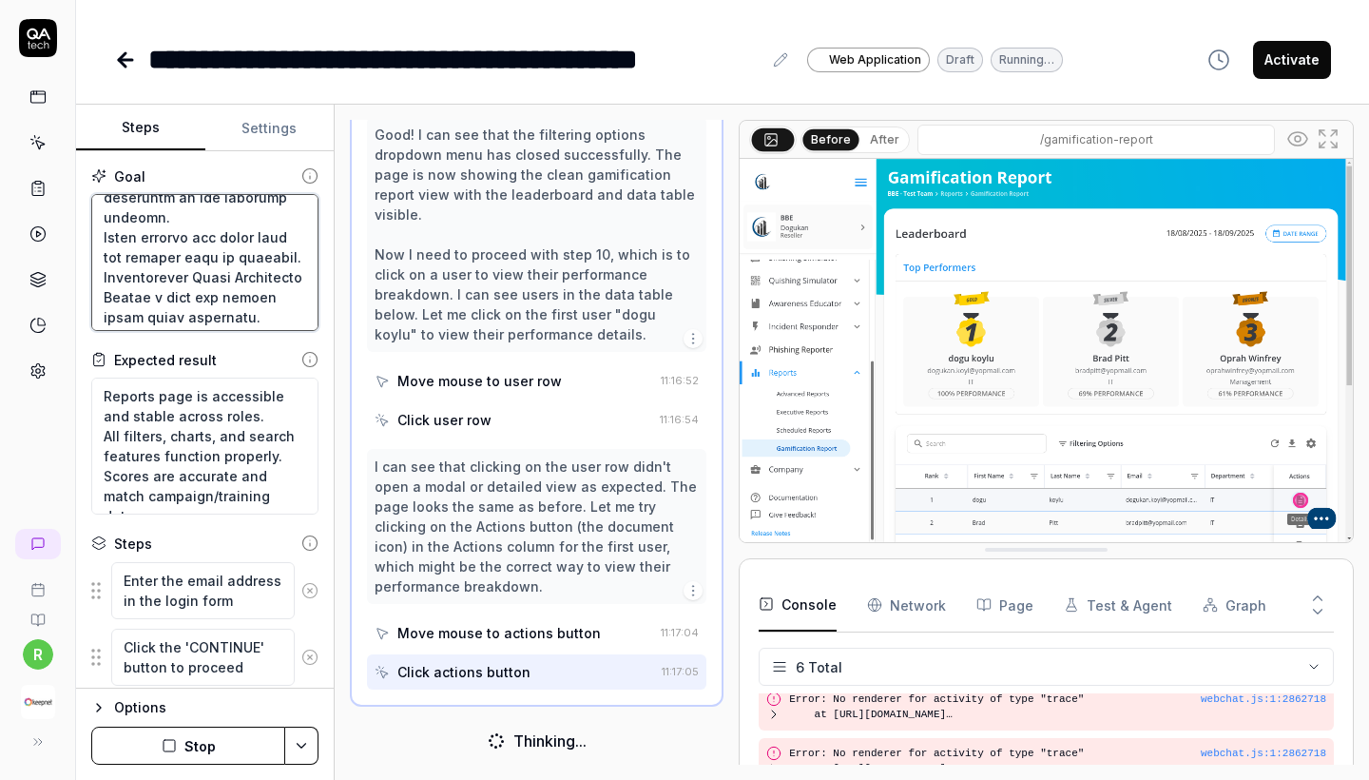
scroll to position [0, 0]
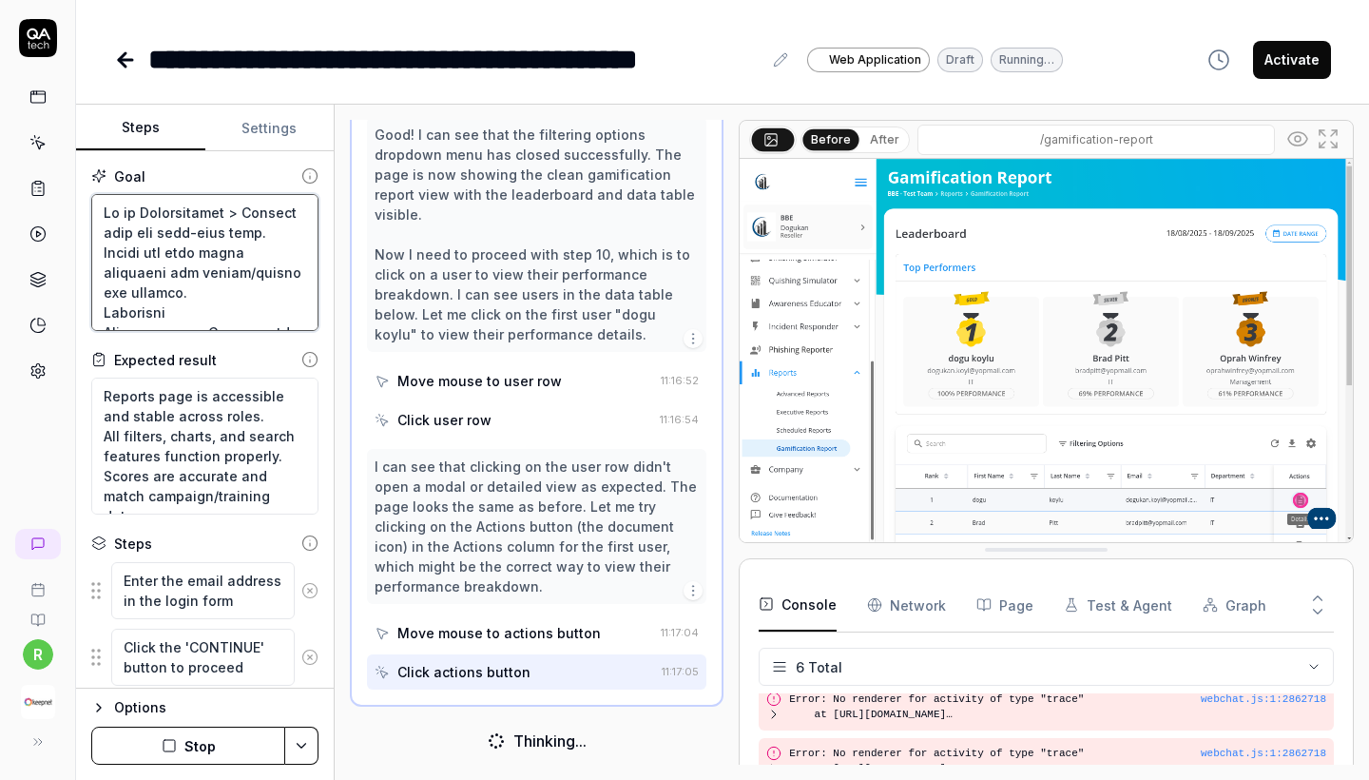
drag, startPoint x: 183, startPoint y: 314, endPoint x: 48, endPoint y: 29, distance: 315.2
click at [48, 29] on div "**********" at bounding box center [684, 390] width 1369 height 780
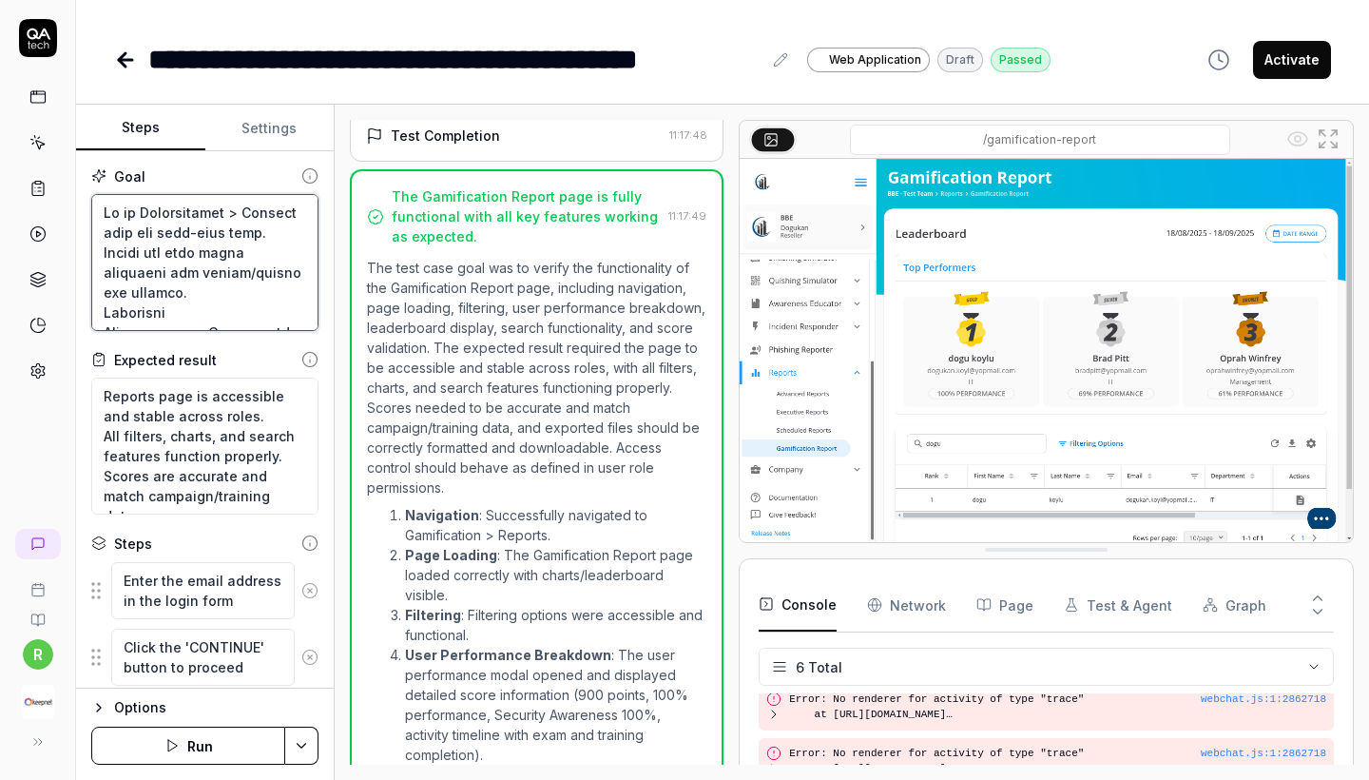
scroll to position [718, 0]
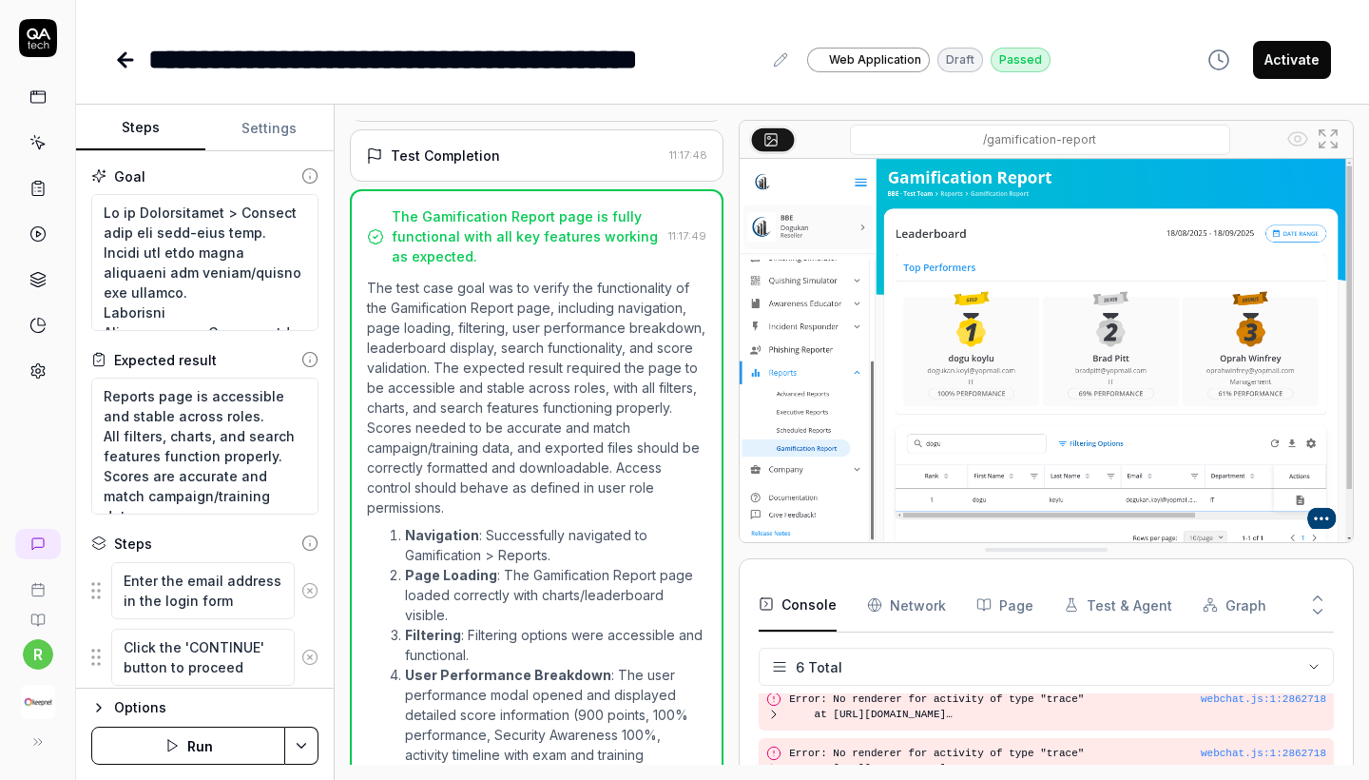
click at [576, 165] on div "Test Completion" at bounding box center [514, 155] width 296 height 20
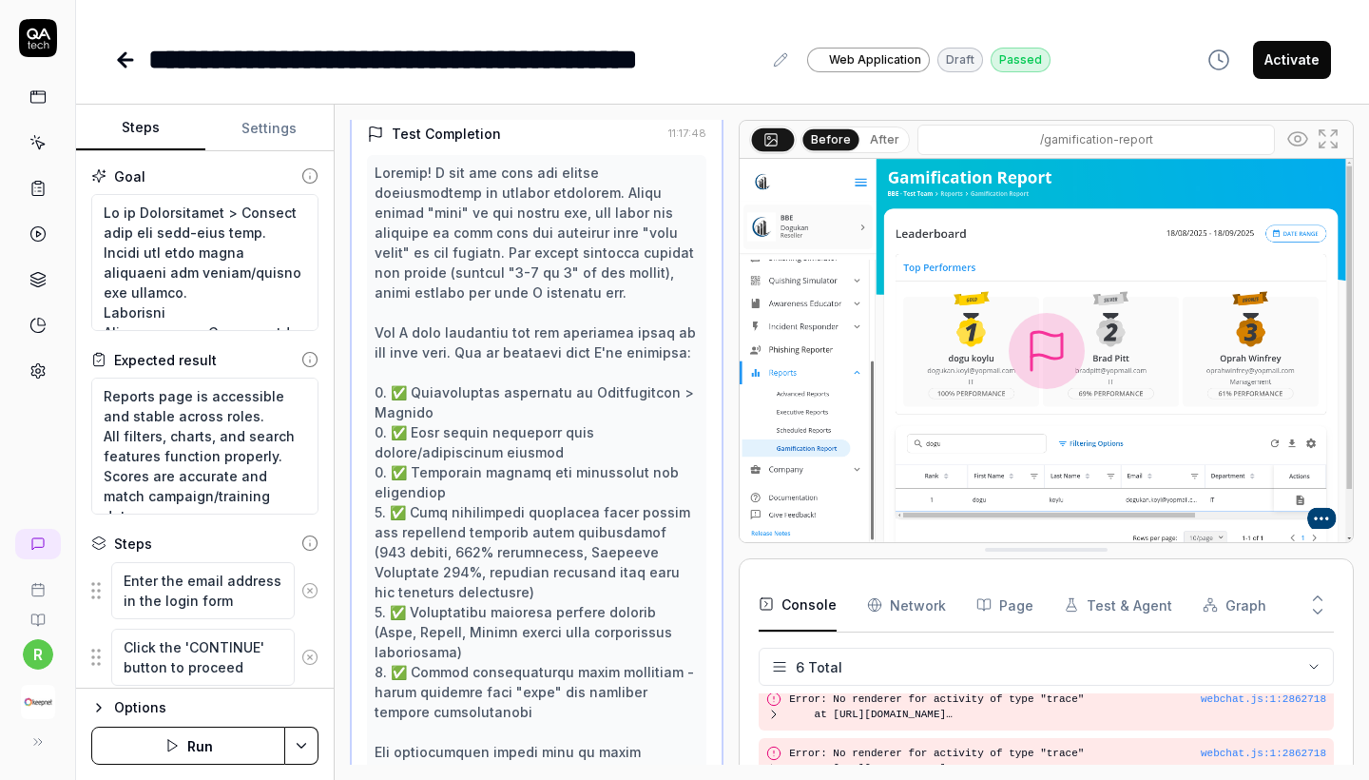
scroll to position [421, 0]
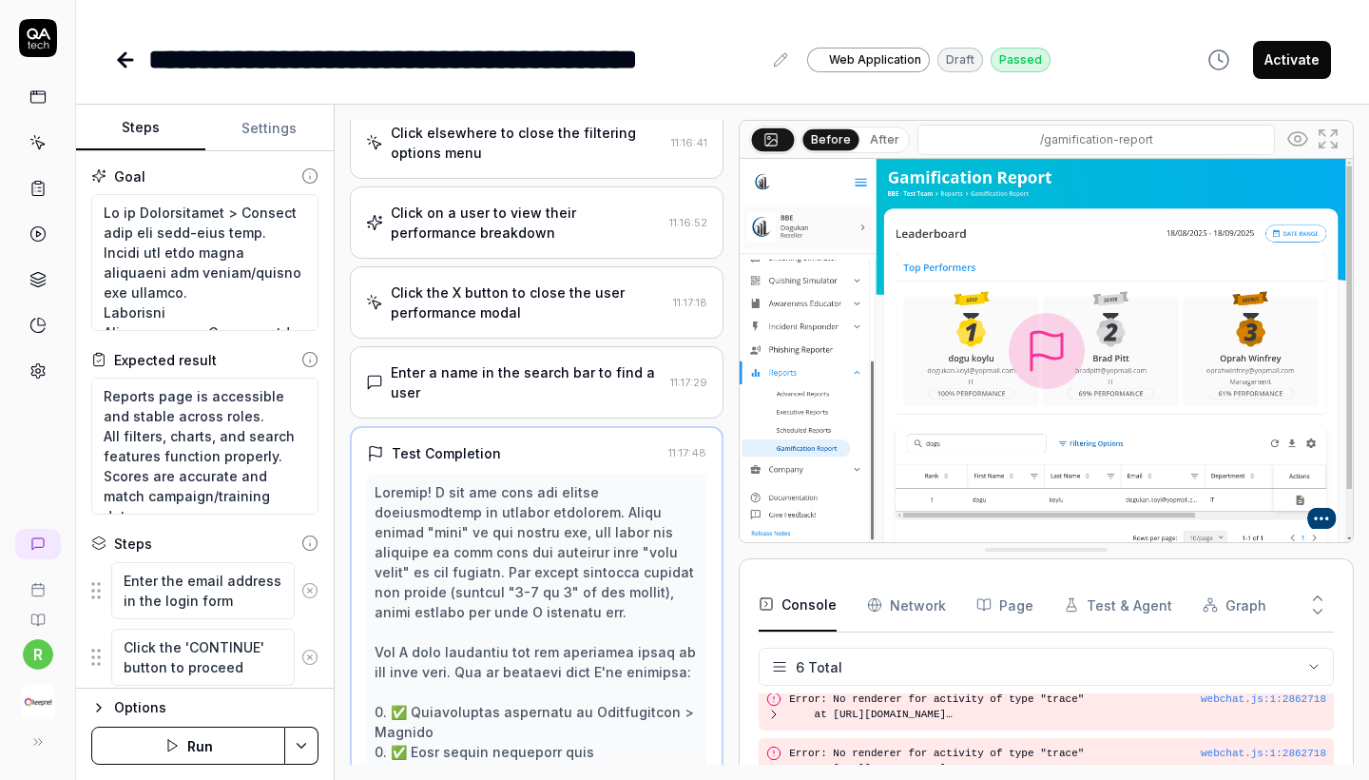
click at [498, 398] on div "Enter a name in the search bar to find a user" at bounding box center [527, 382] width 272 height 40
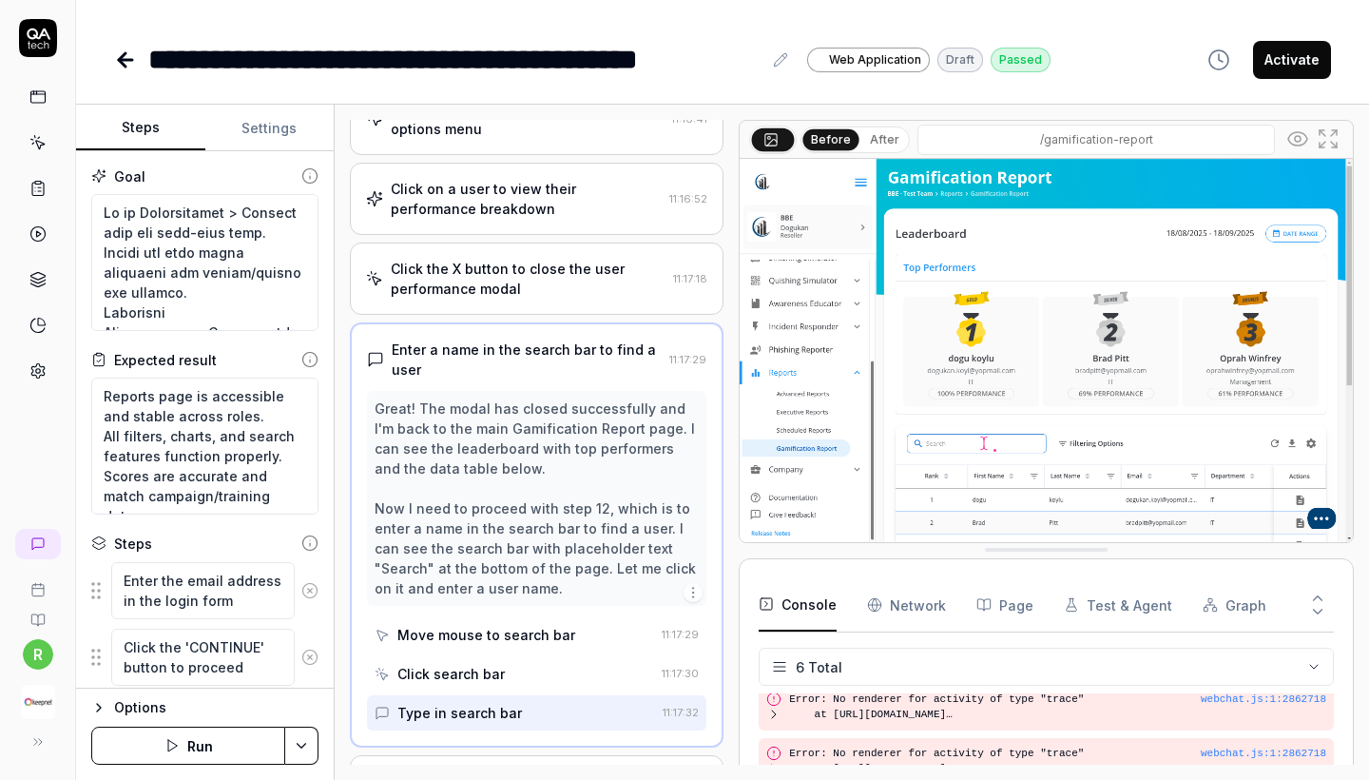
click at [537, 219] on div "Click on a user to view their performance breakdown" at bounding box center [526, 199] width 271 height 40
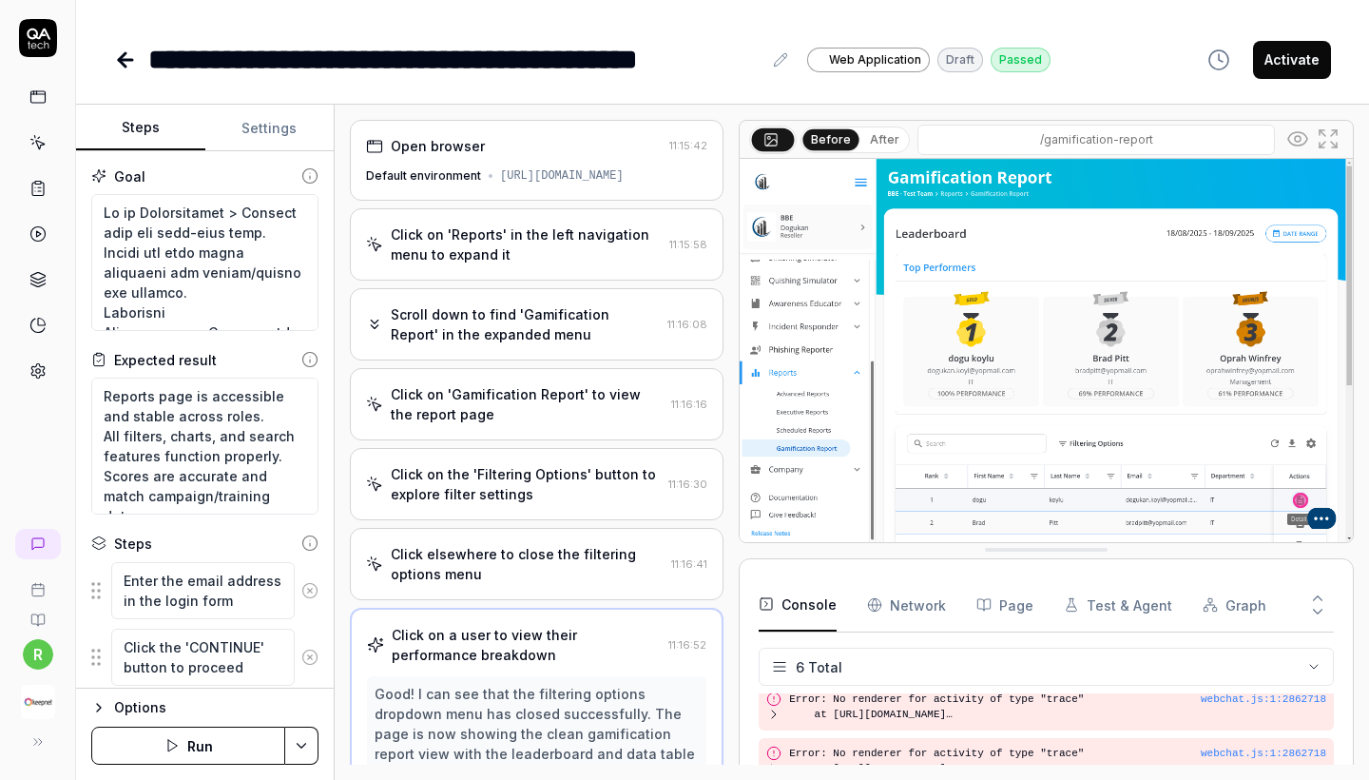
scroll to position [0, 0]
click at [520, 281] on div "Click on 'Reports' in the left navigation menu to expand it 11:15:58" at bounding box center [537, 244] width 374 height 72
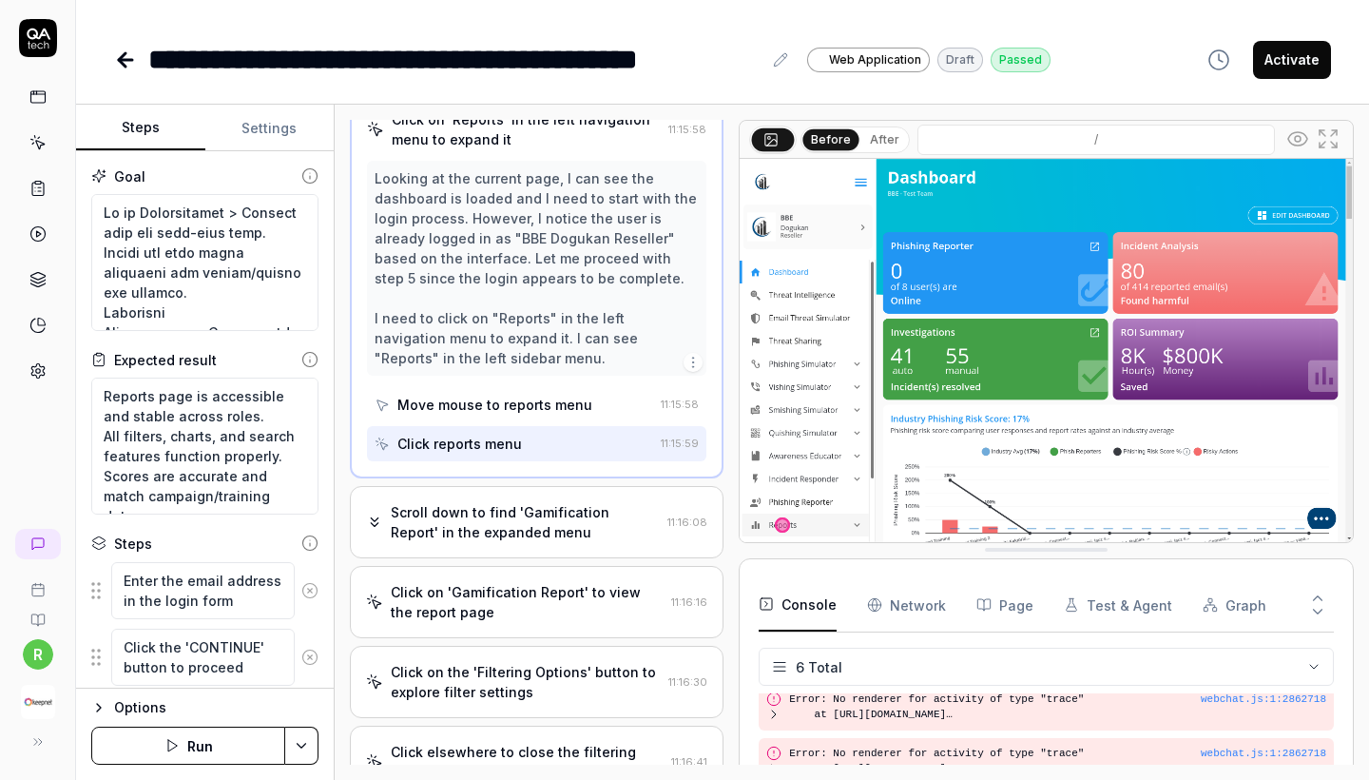
scroll to position [148, 0]
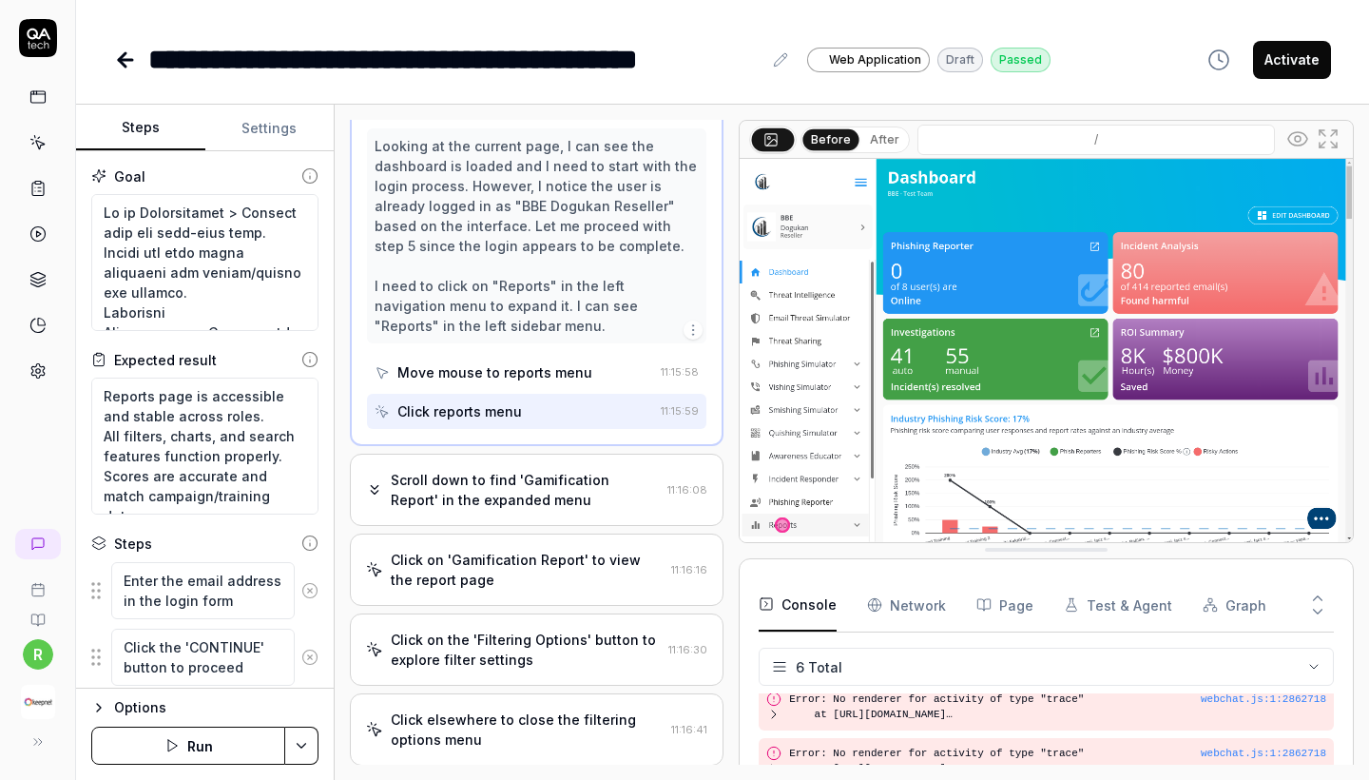
click at [512, 503] on div "Scroll down to find 'Gamification Report' in the expanded menu" at bounding box center [525, 490] width 269 height 40
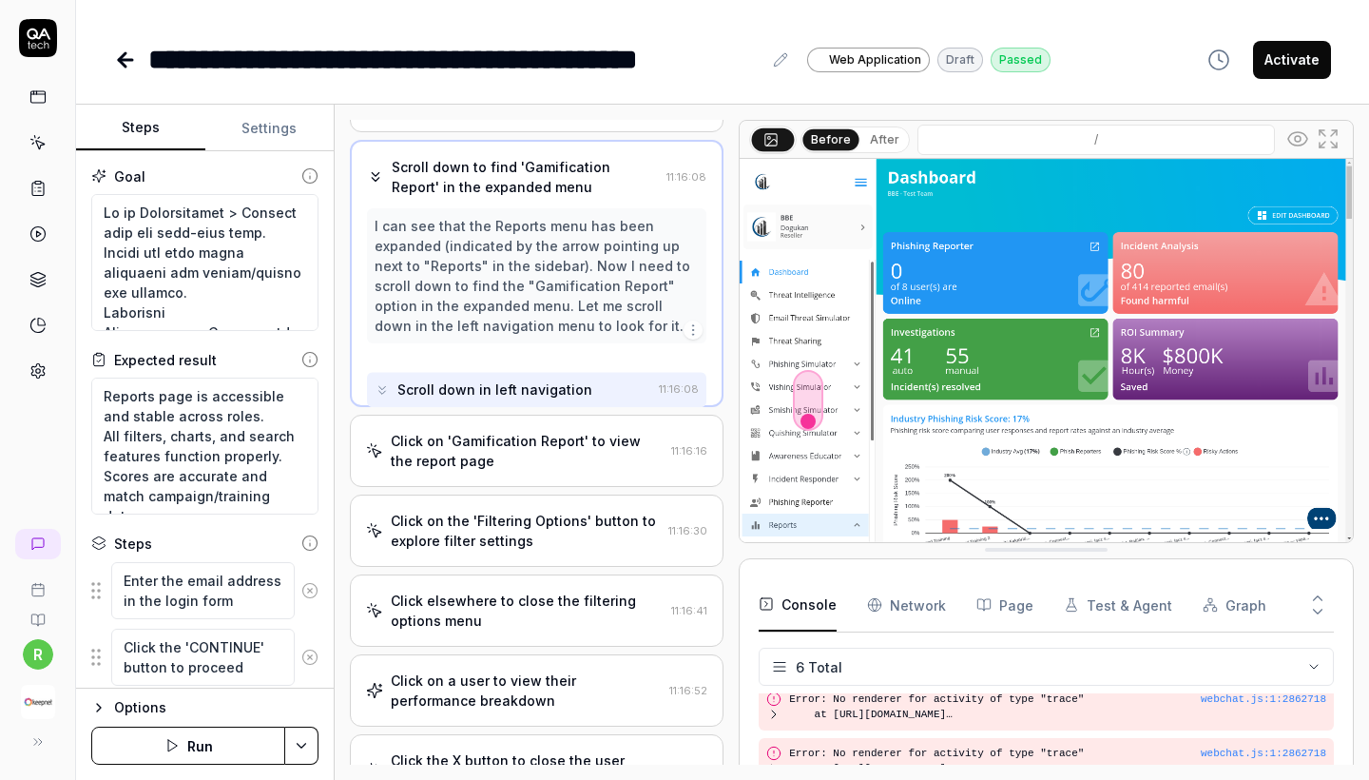
scroll to position [0, 0]
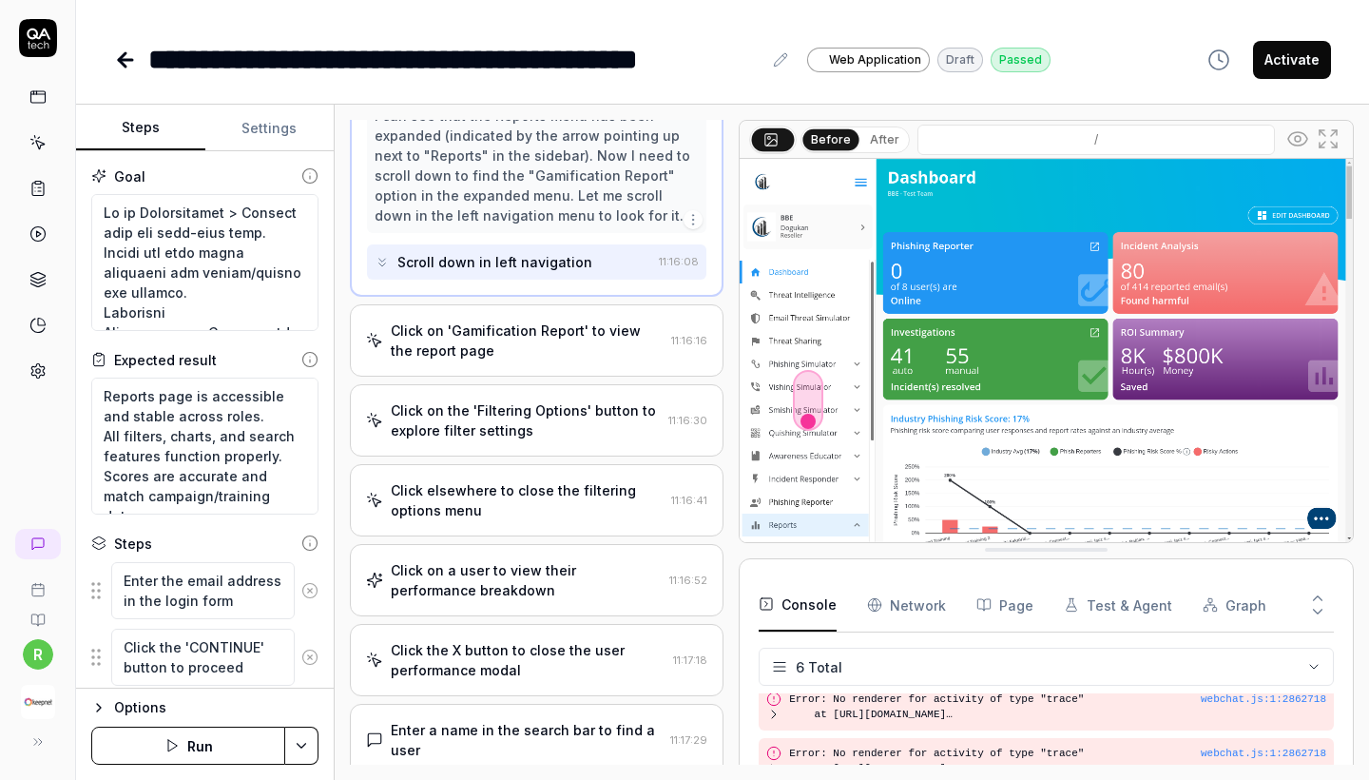
click at [528, 349] on div "Click on 'Gamification Report' to view the report page" at bounding box center [527, 340] width 273 height 40
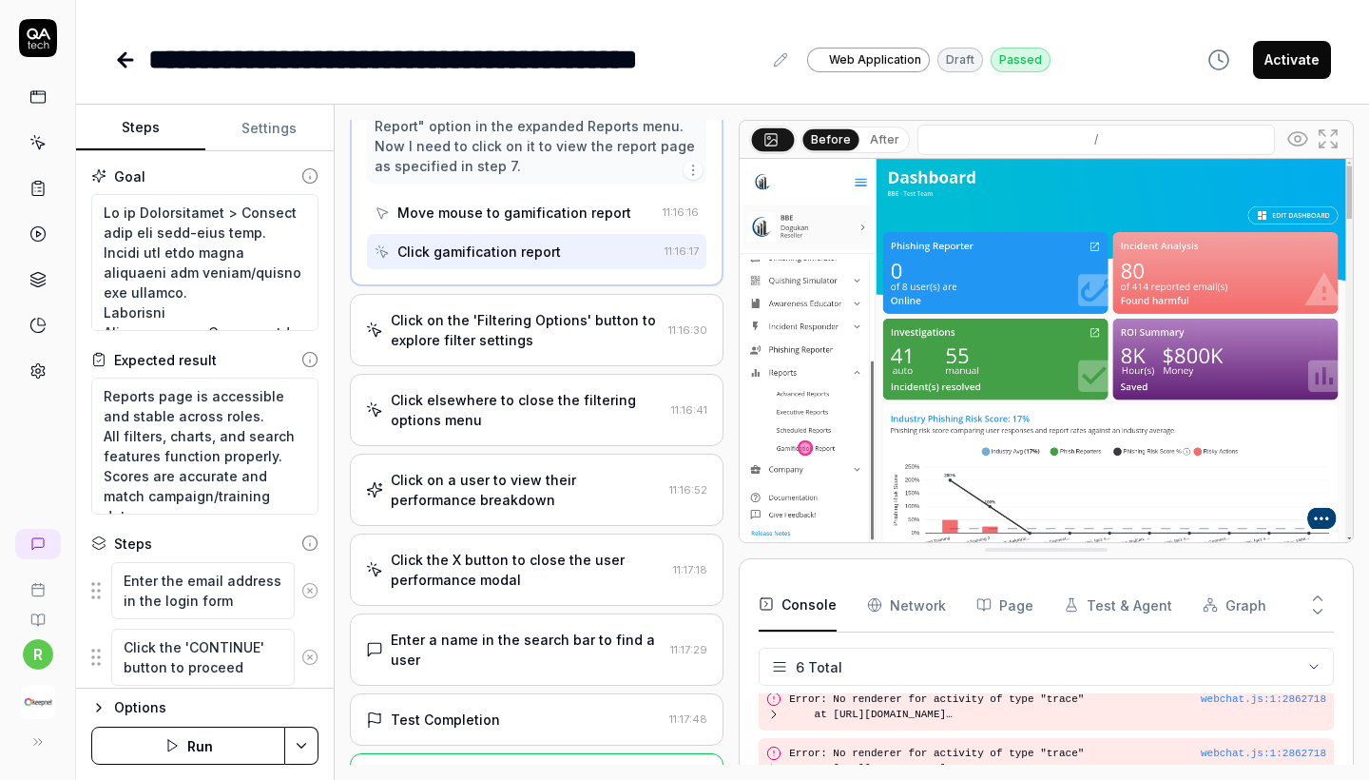
click at [510, 350] on div "Click on the 'Filtering Options' button to explore filter settings" at bounding box center [526, 330] width 270 height 40
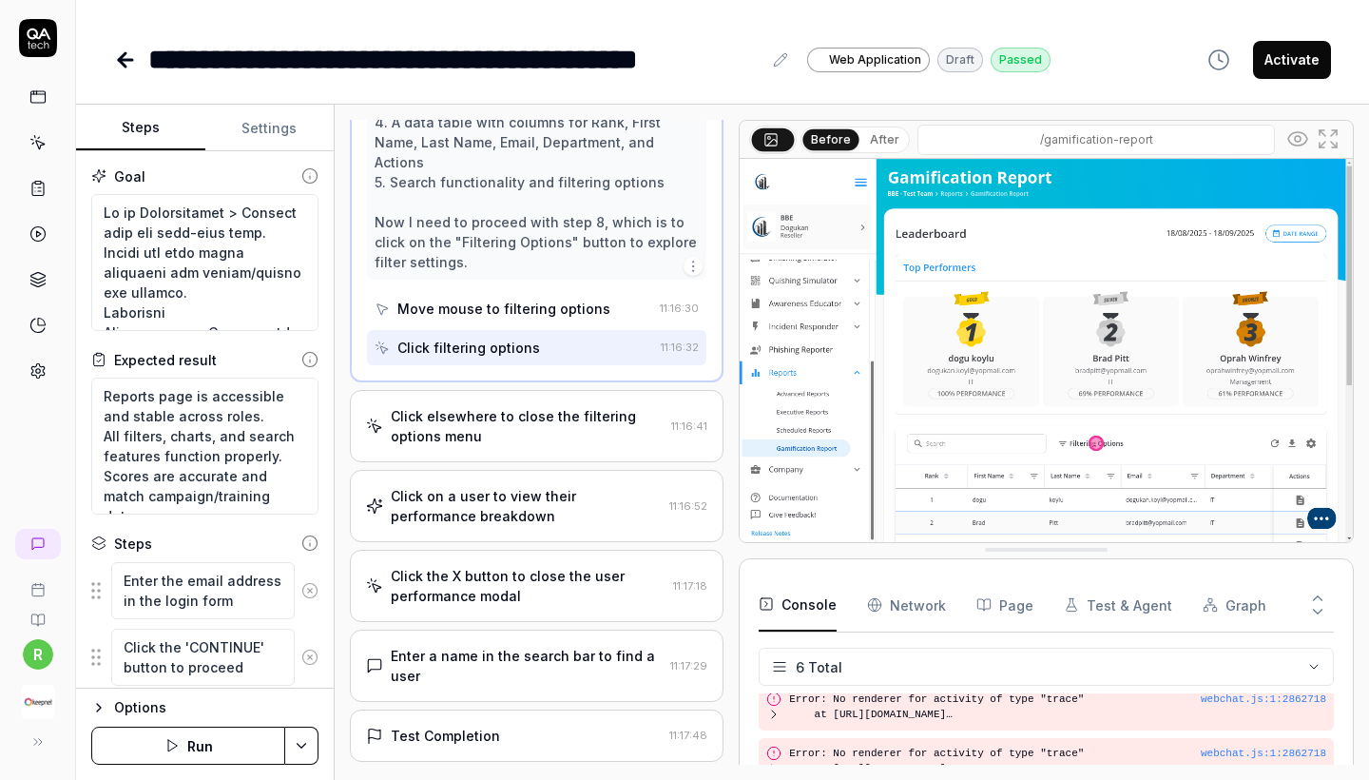
click at [505, 413] on div "Click elsewhere to close the filtering options menu" at bounding box center [527, 426] width 273 height 40
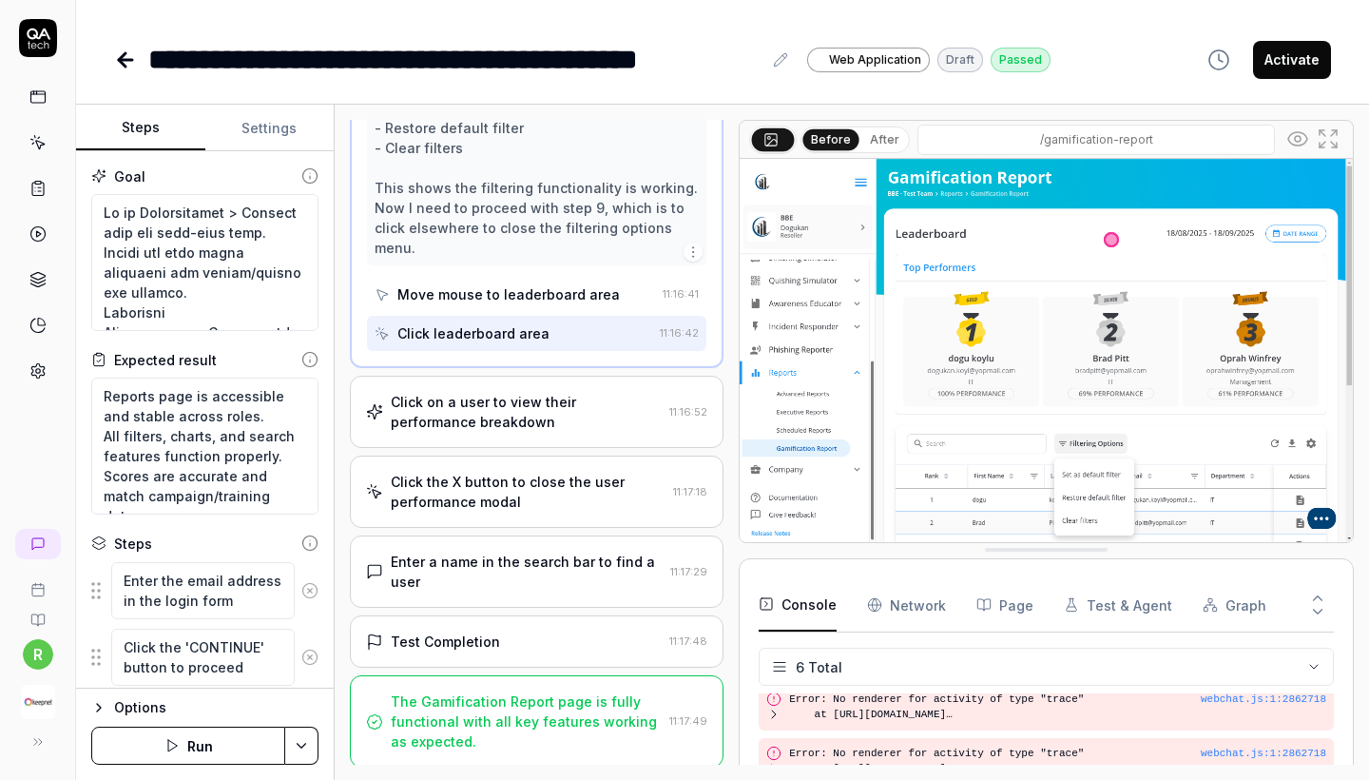
click at [508, 411] on div "Click on a user to view their performance breakdown" at bounding box center [526, 412] width 271 height 40
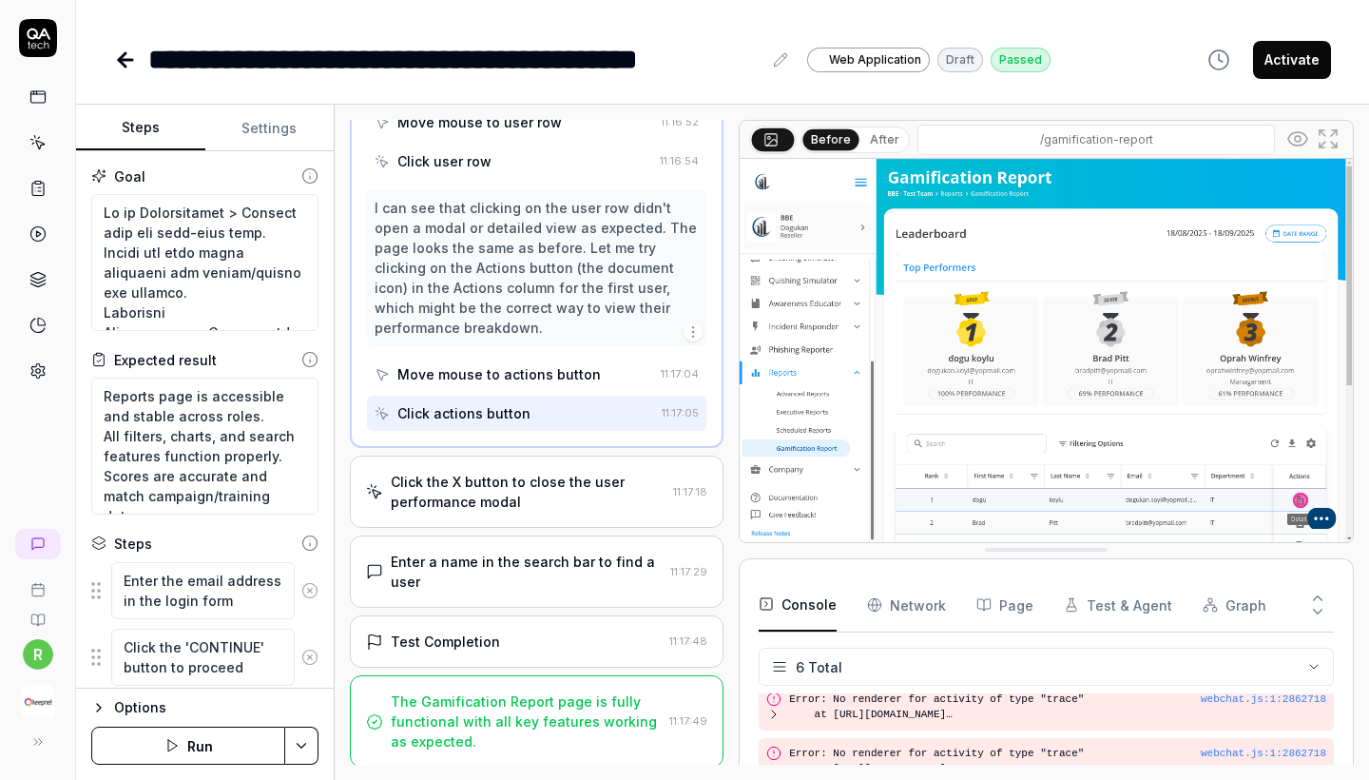
click at [506, 489] on div "Click the X button to close the user performance modal" at bounding box center [528, 492] width 275 height 40
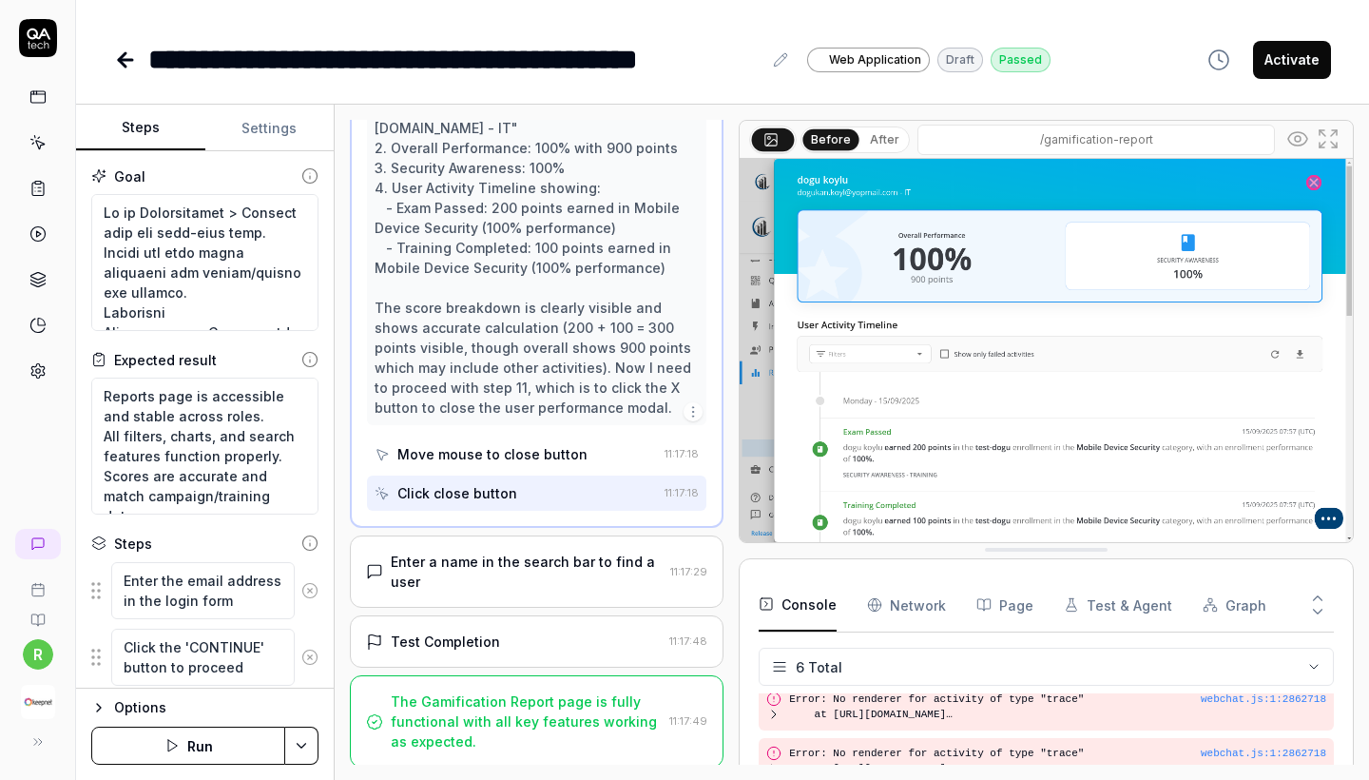
click at [506, 590] on div "Enter a name in the search bar to find a user 11:17:29" at bounding box center [537, 571] width 374 height 72
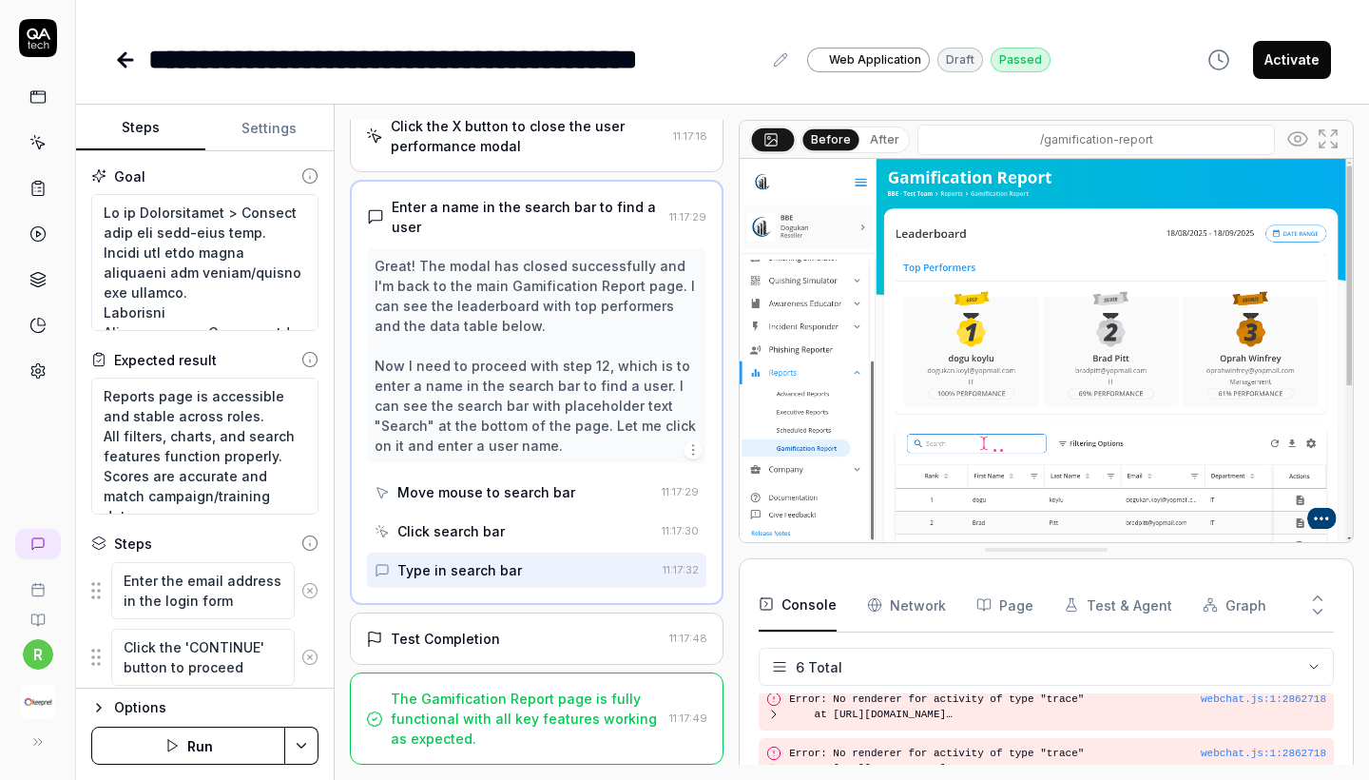
click at [506, 636] on div "Test Completion" at bounding box center [514, 639] width 296 height 20
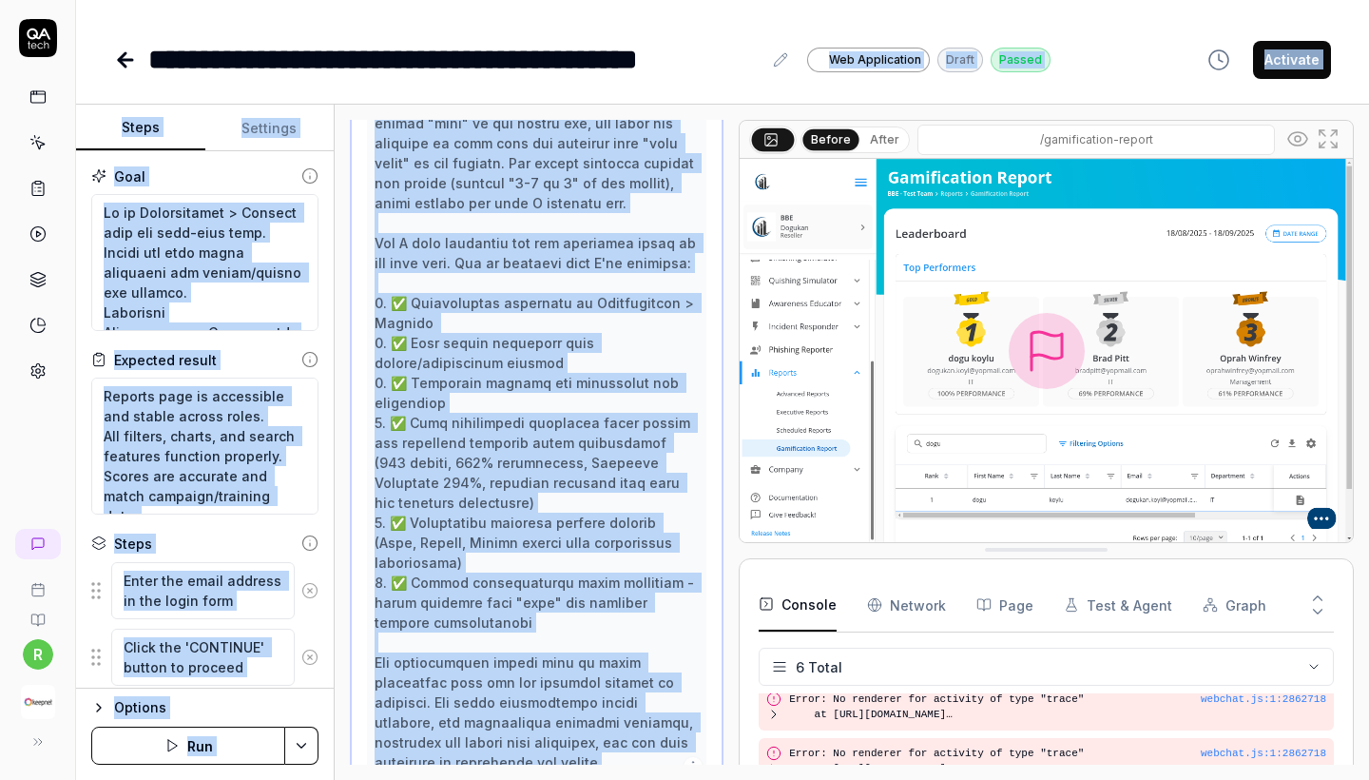
scroll to position [689, 0]
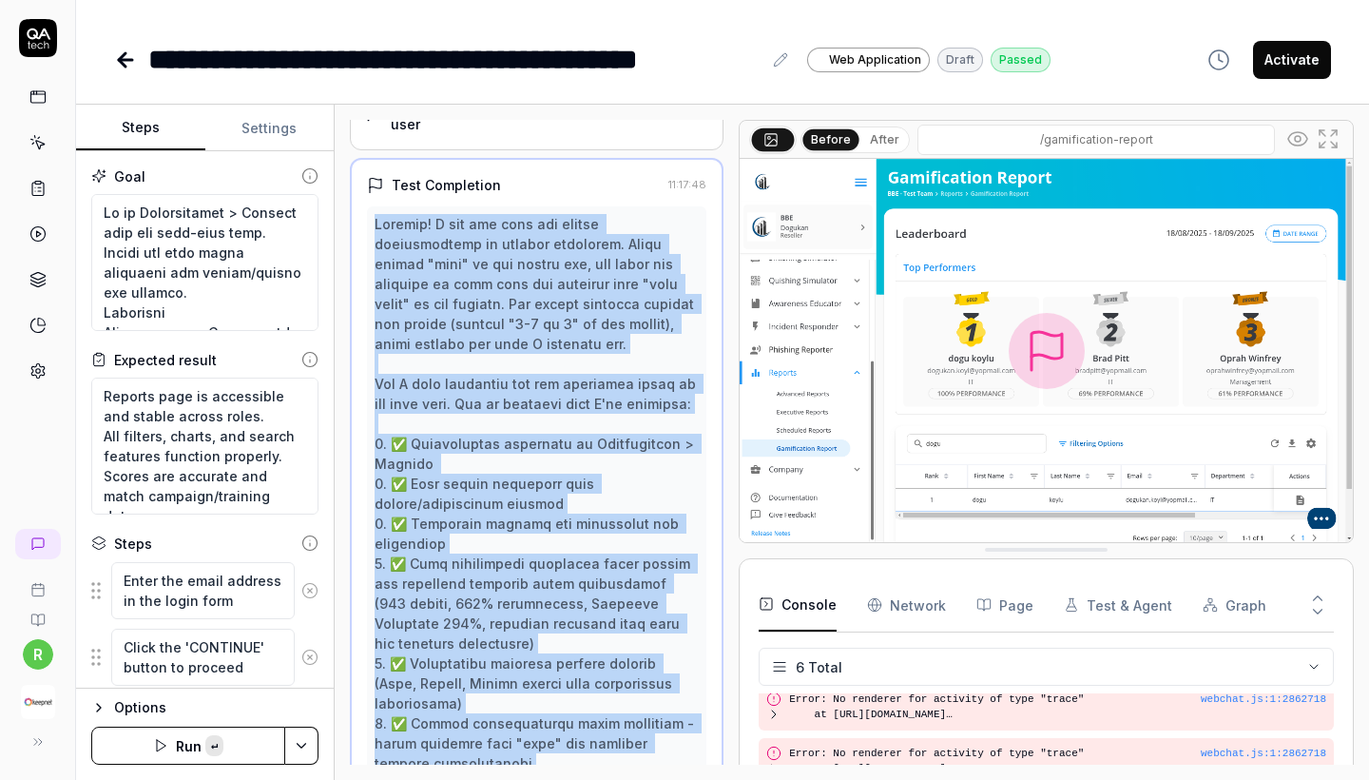
copy div "Perfect! I can see that the search functionality is working correctly. After ty…"
drag, startPoint x: 520, startPoint y: 588, endPoint x: 369, endPoint y: 239, distance: 380.3
click at [369, 239] on div at bounding box center [536, 563] width 339 height 714
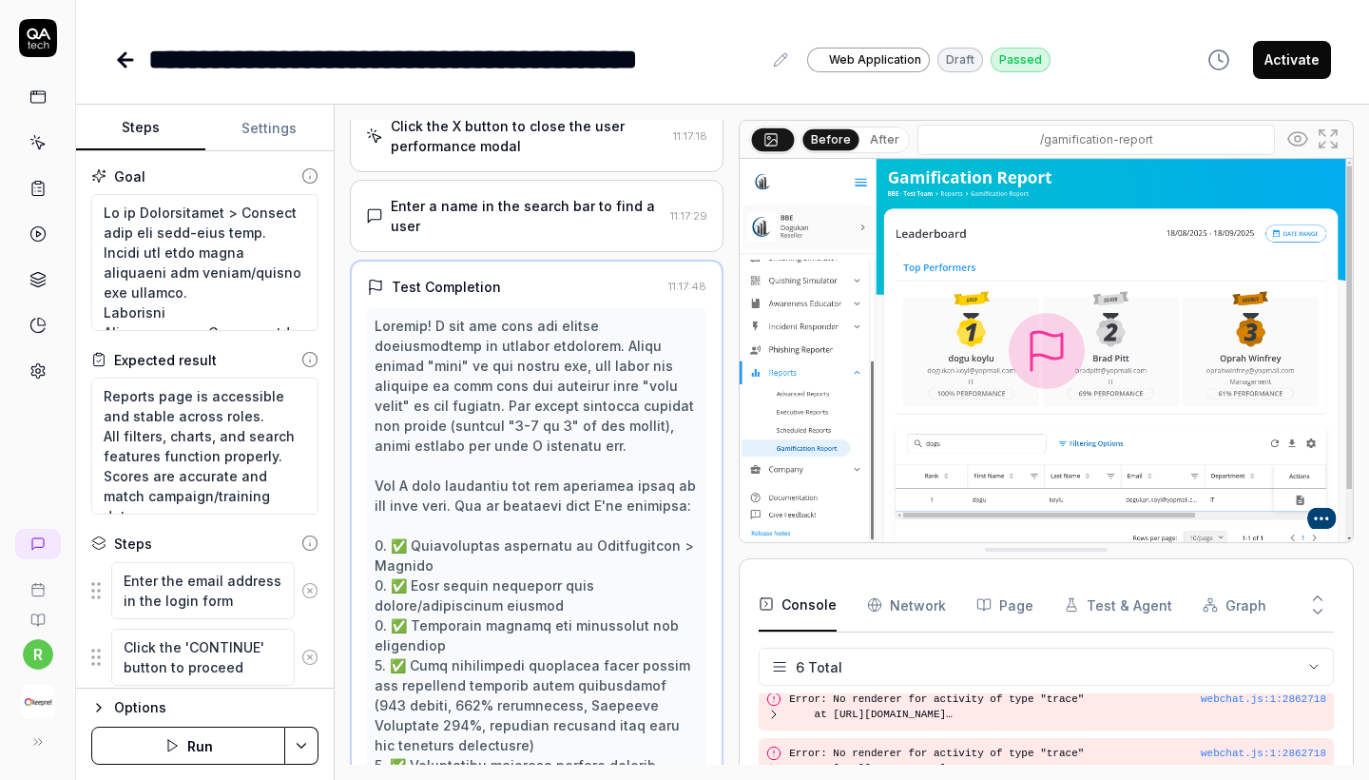
click at [550, 252] on div "Enter a name in the search bar to find a user 11:17:29" at bounding box center [537, 216] width 374 height 72
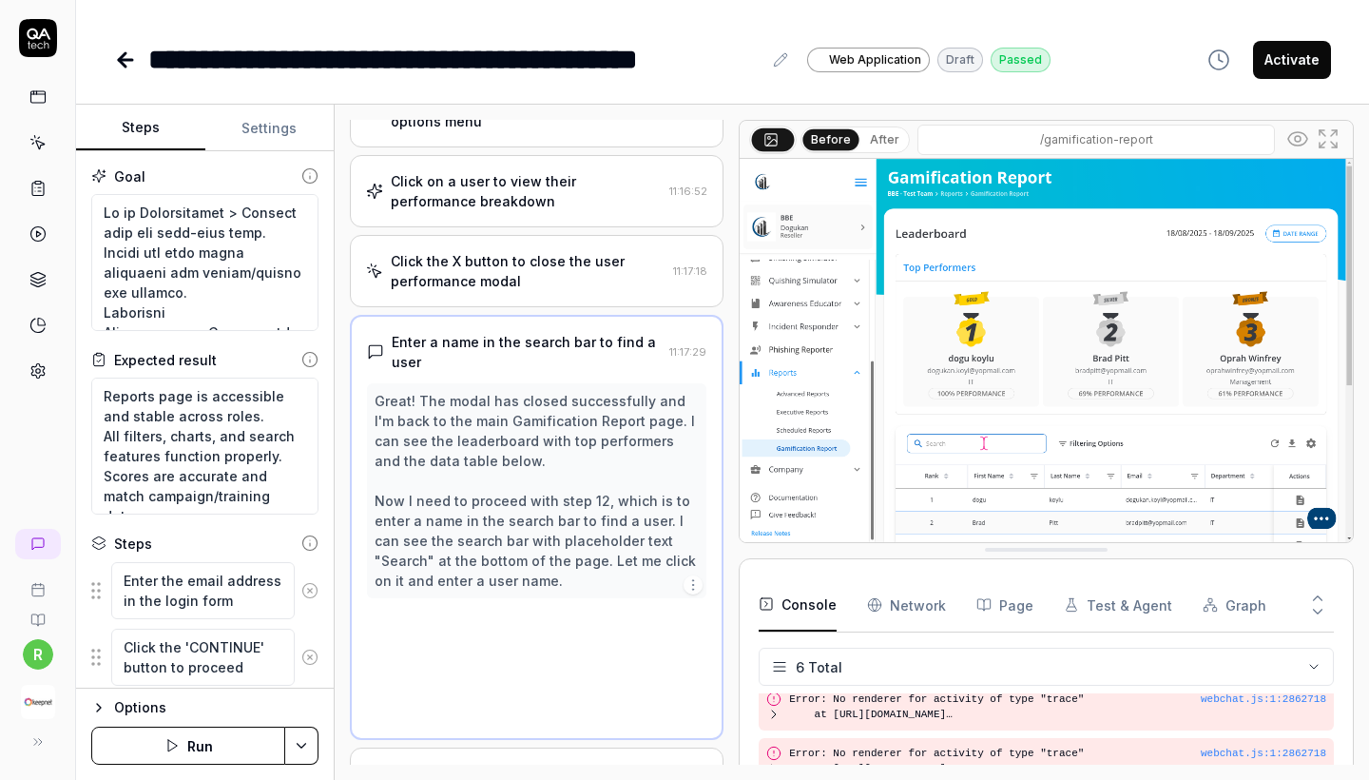
scroll to position [445, 0]
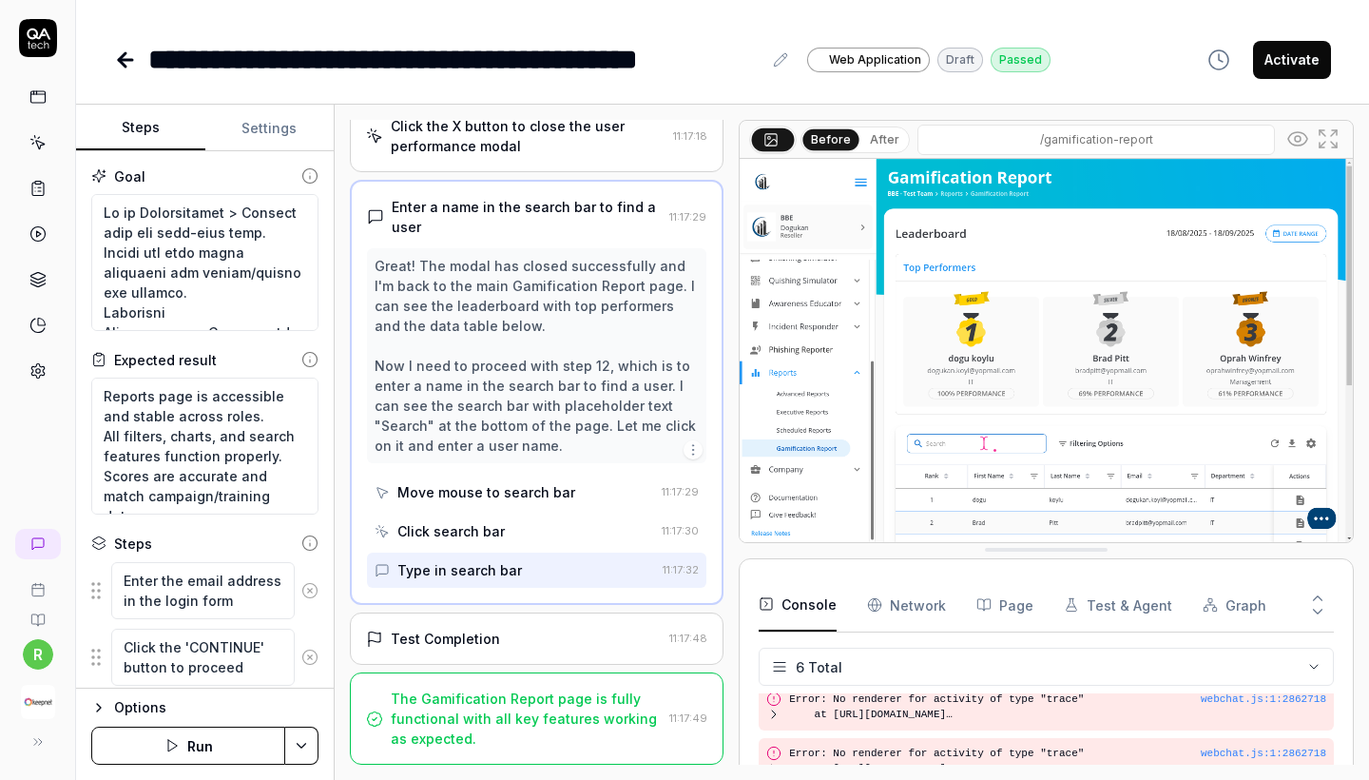
click at [514, 616] on div "Test Completion 11:17:48" at bounding box center [537, 638] width 374 height 52
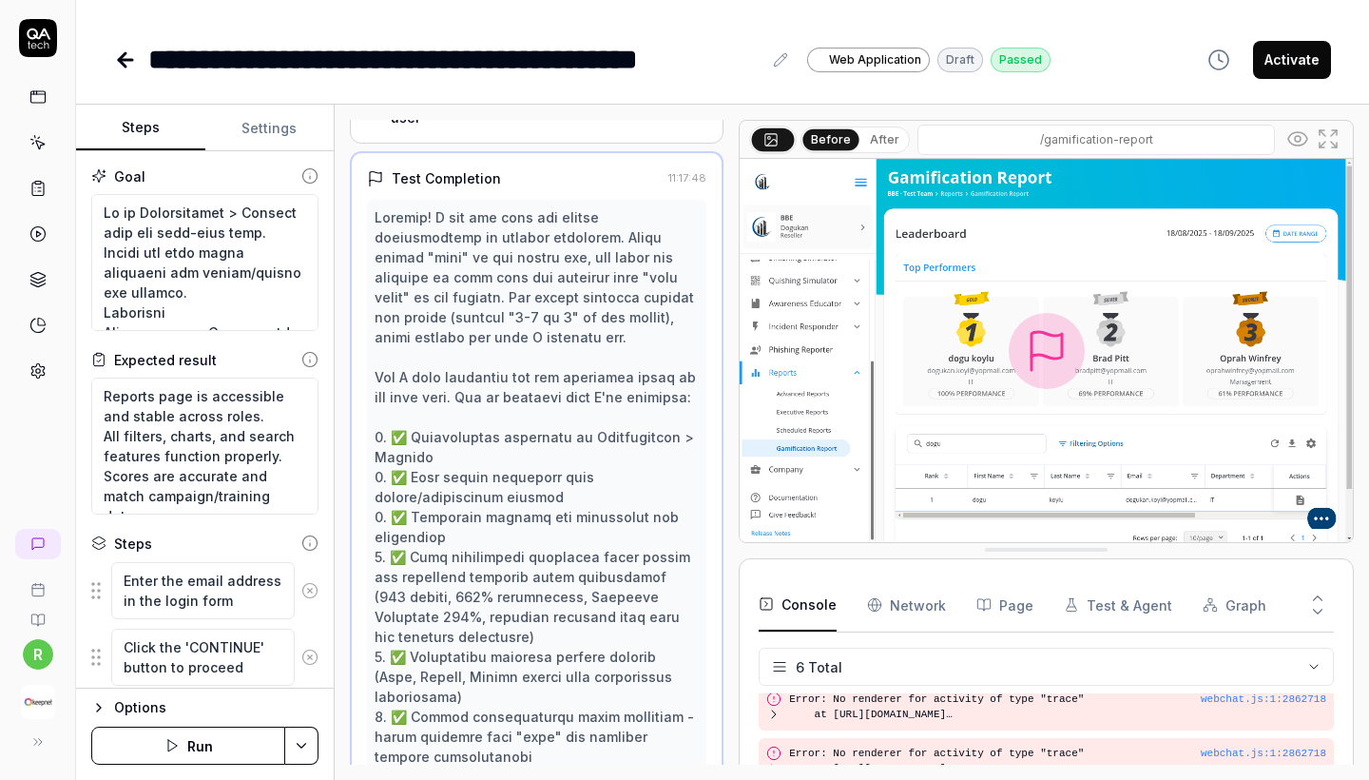
scroll to position [364, 0]
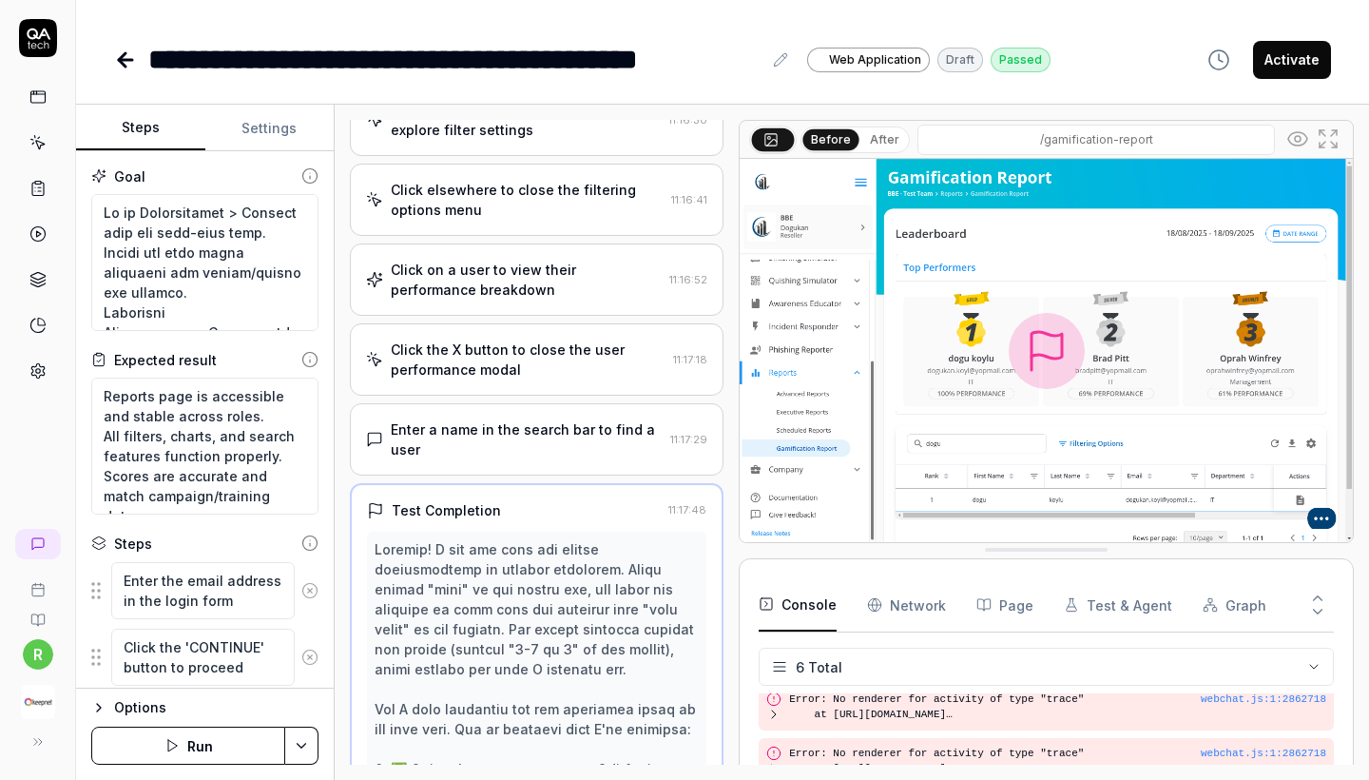
click at [546, 204] on div "Click elsewhere to close the filtering options menu" at bounding box center [527, 200] width 273 height 40
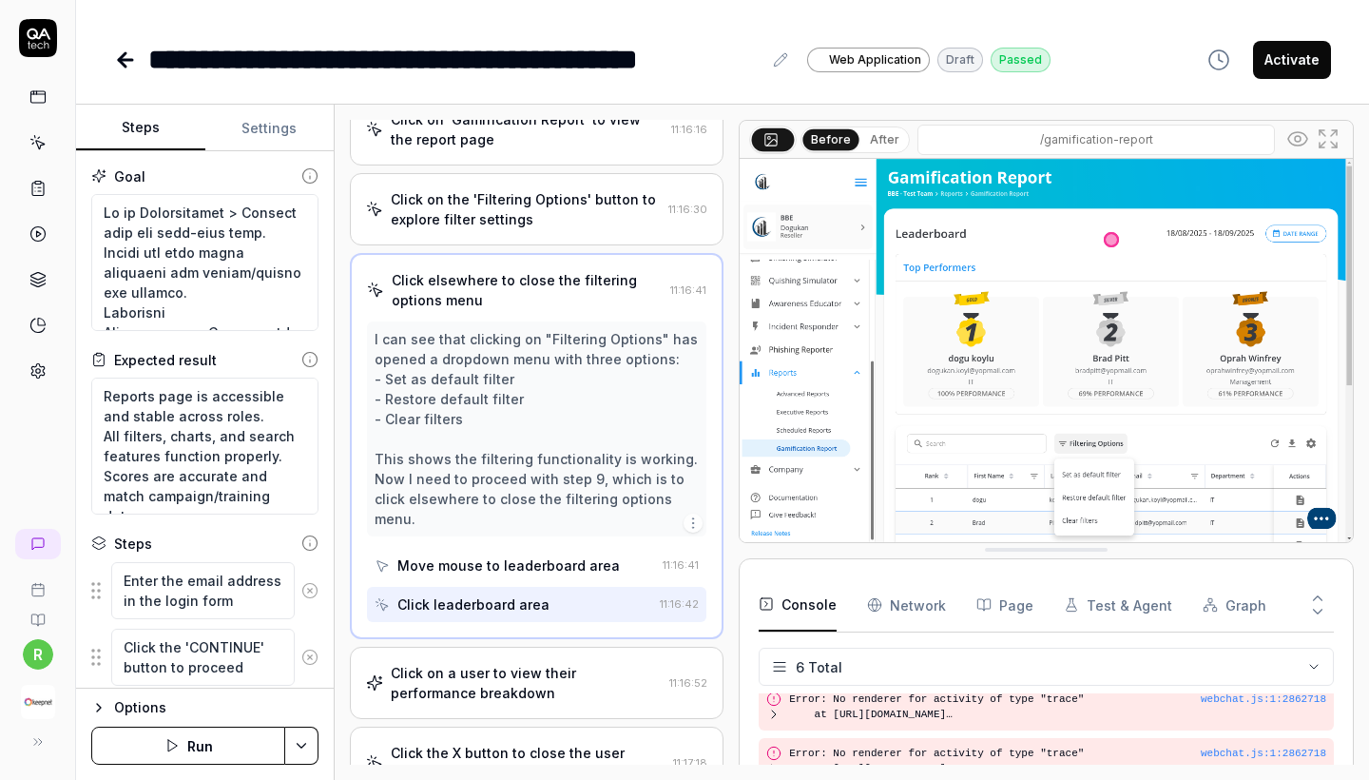
scroll to position [436, 0]
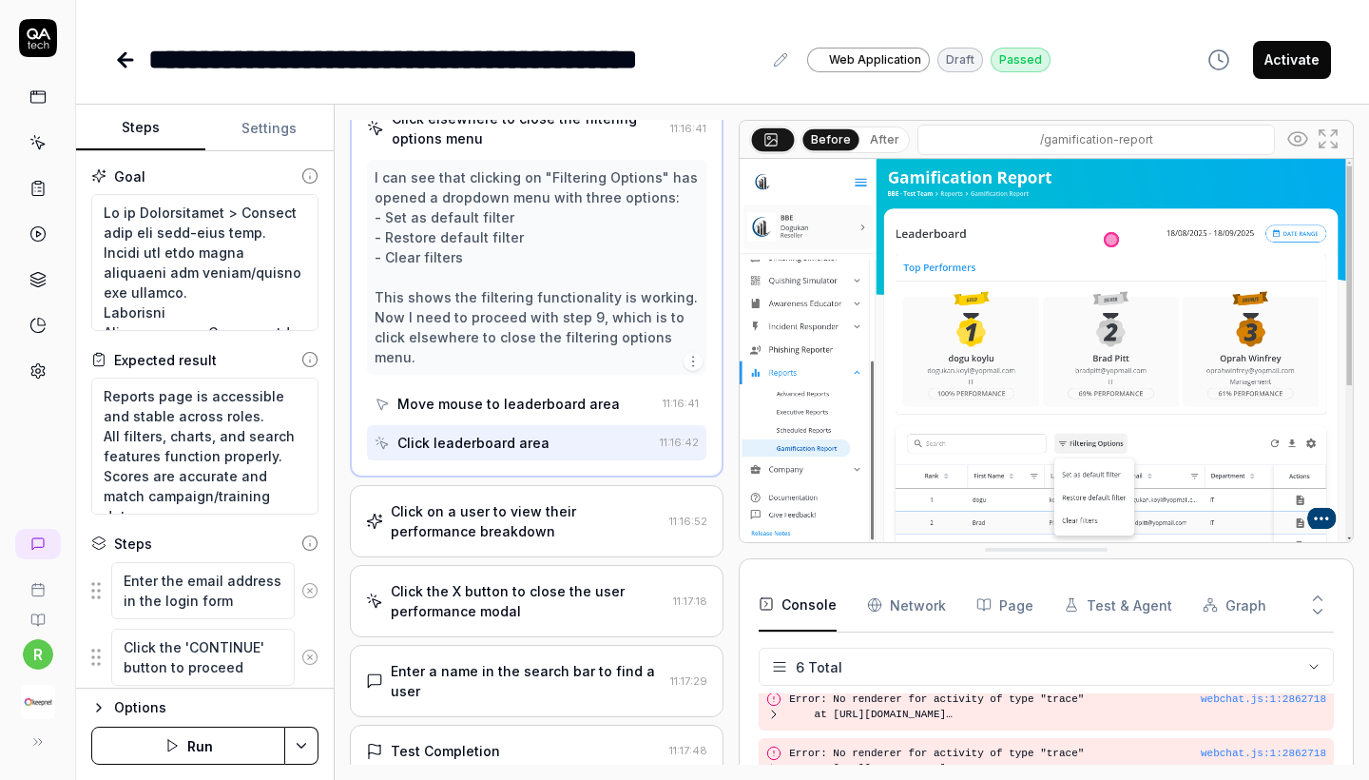
click at [915, 493] on img at bounding box center [1046, 350] width 613 height 383
click at [515, 539] on div "Click on a user to view their performance breakdown 11:16:52" at bounding box center [537, 521] width 374 height 72
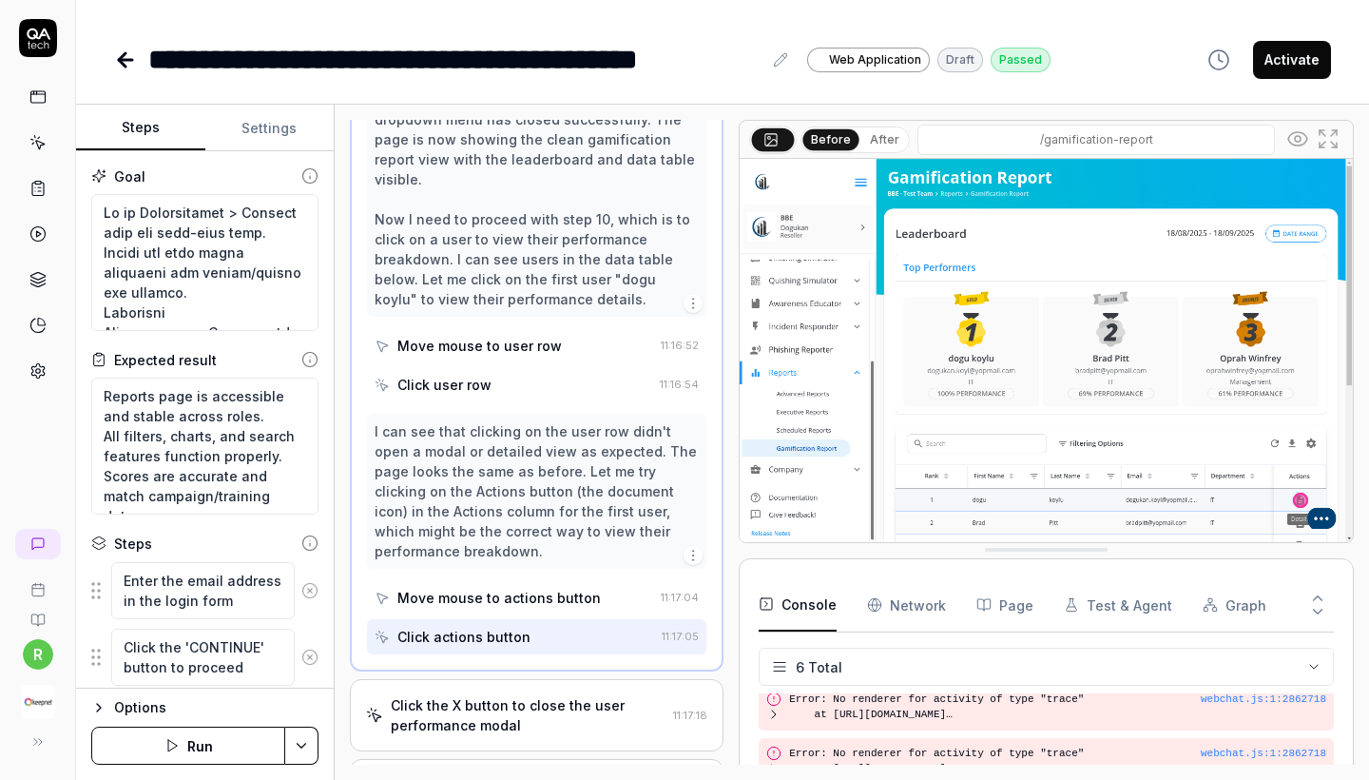
click at [506, 706] on div "Click the X button to close the user performance modal" at bounding box center [528, 715] width 275 height 40
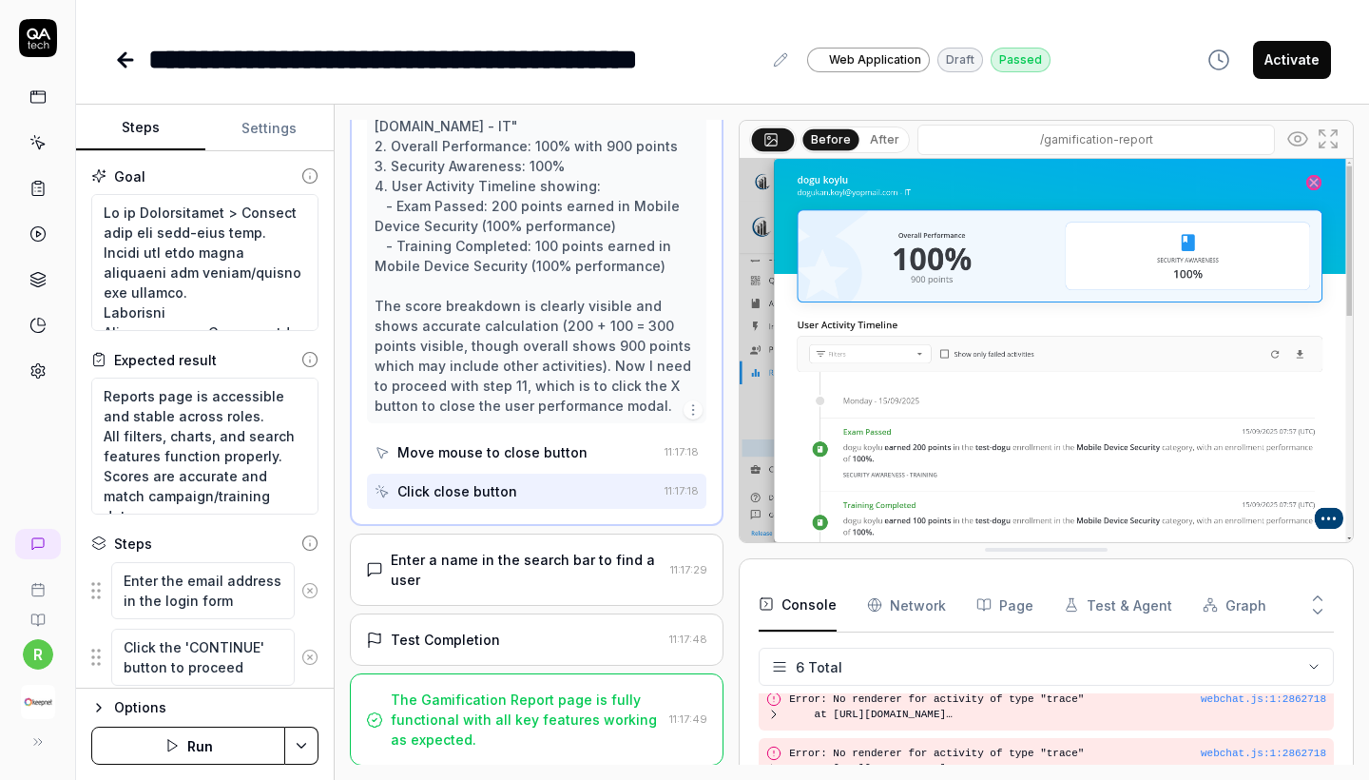
click at [506, 703] on div "The Gamification Report page is fully functional with all key features working …" at bounding box center [526, 719] width 271 height 60
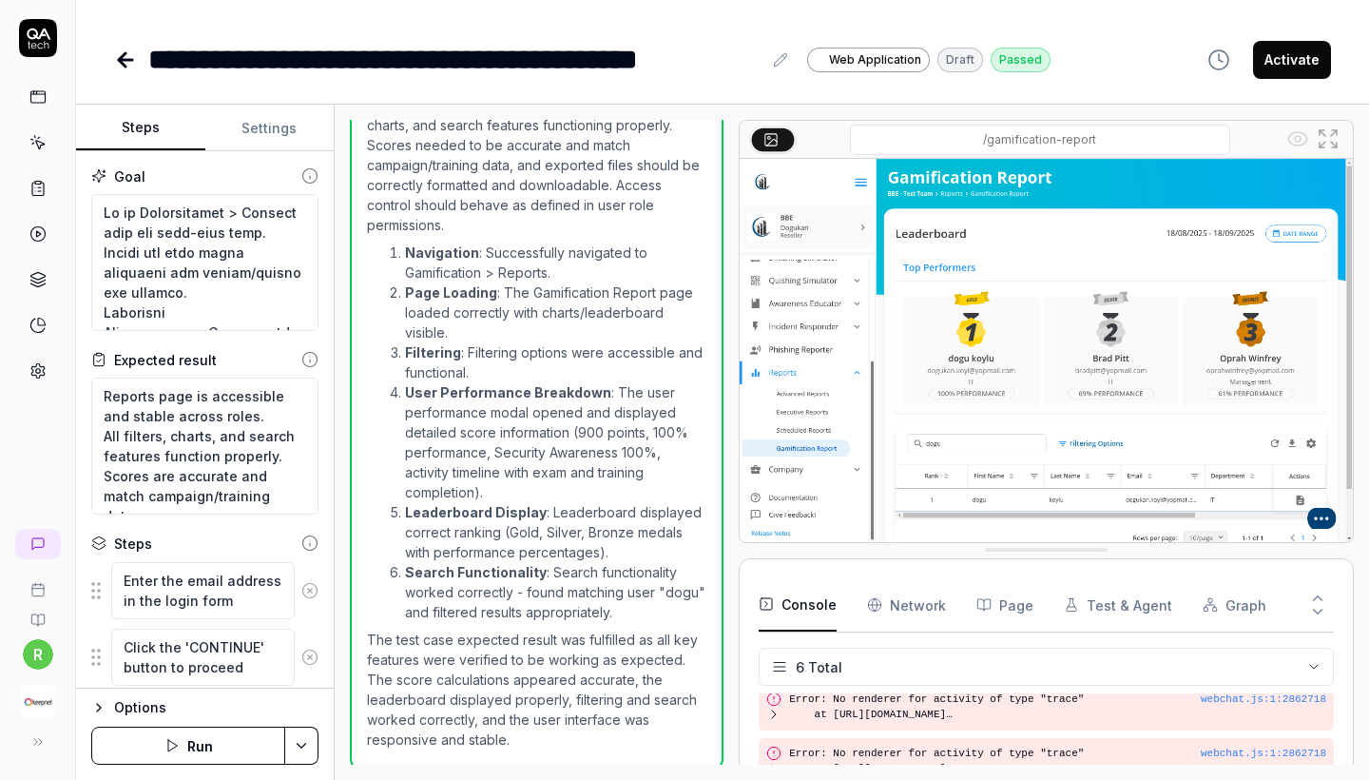
scroll to position [1023, 0]
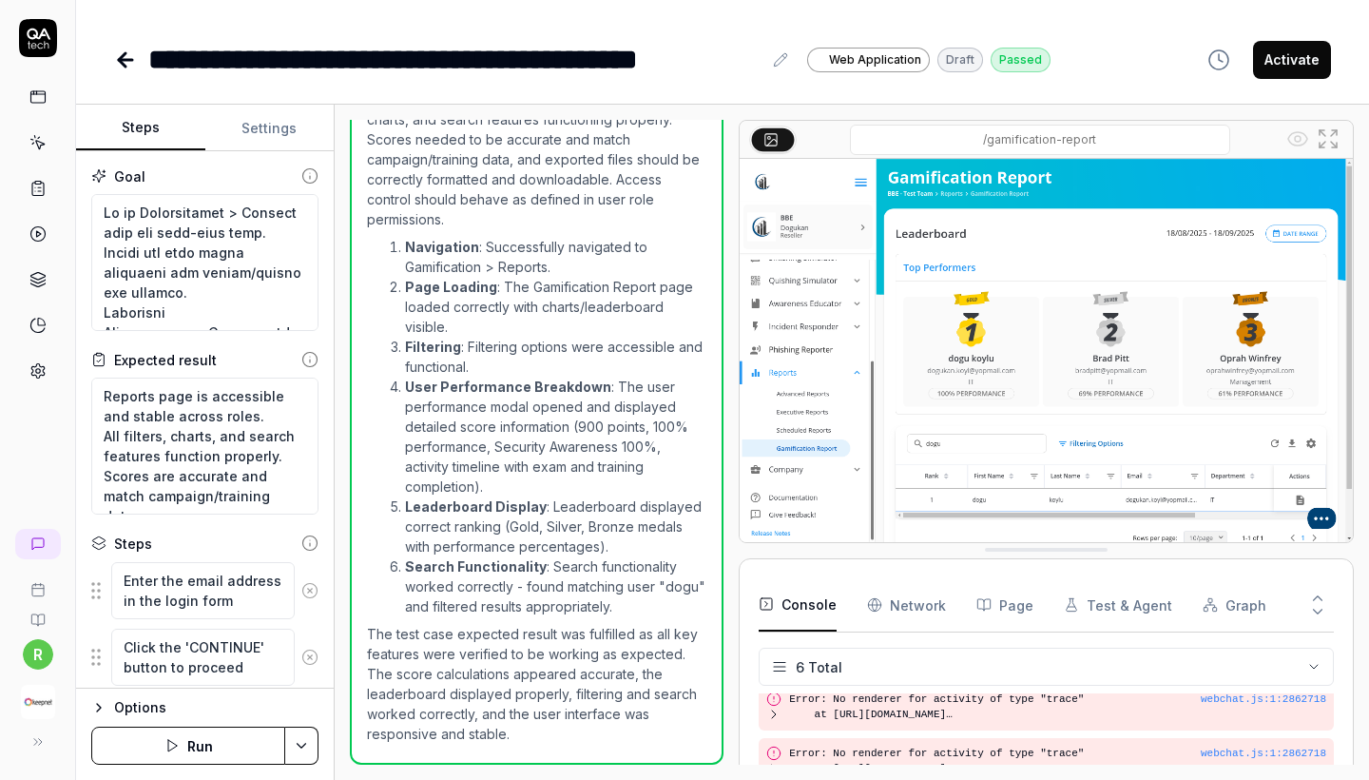
click at [504, 79] on div "**********" at bounding box center [454, 59] width 613 height 43
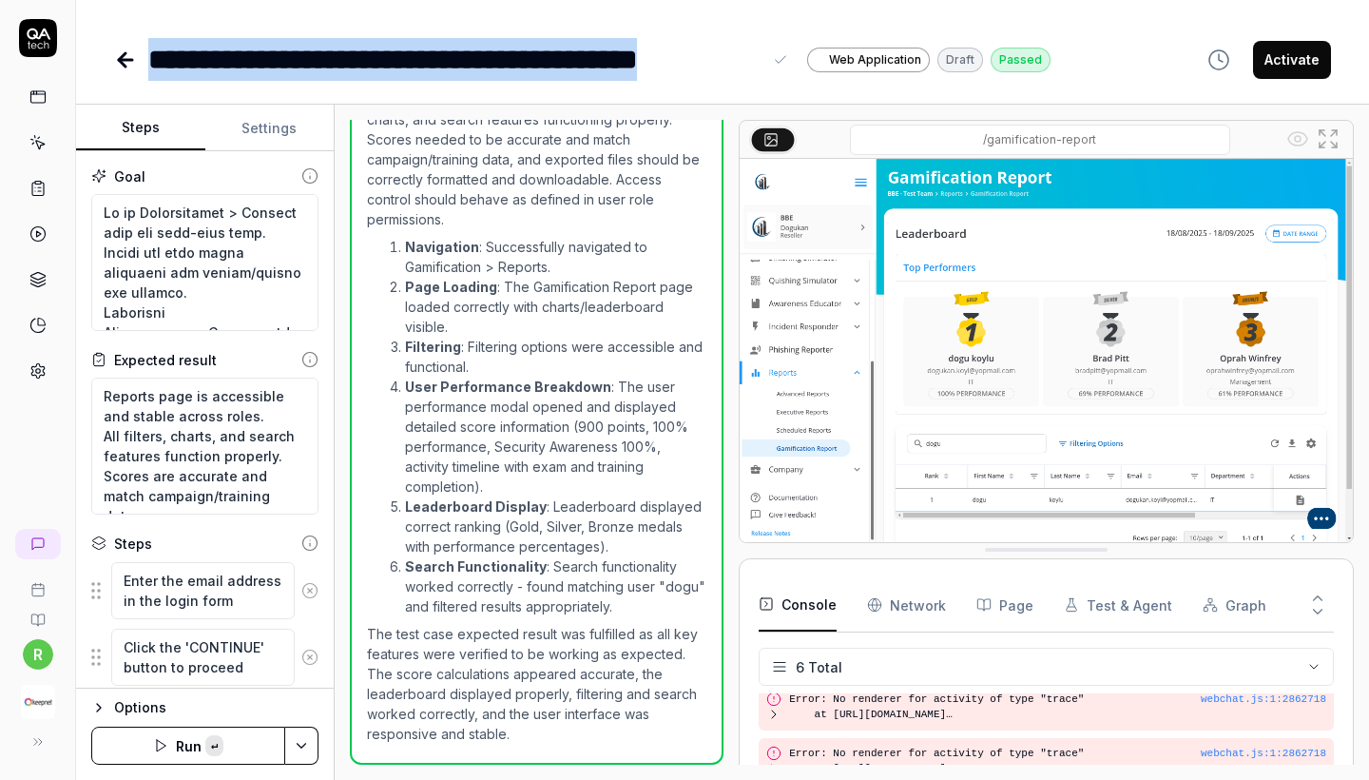
copy div "**********"
drag, startPoint x: 153, startPoint y: 54, endPoint x: 760, endPoint y: 60, distance: 606.7
click at [760, 60] on div "**********" at bounding box center [454, 59] width 613 height 43
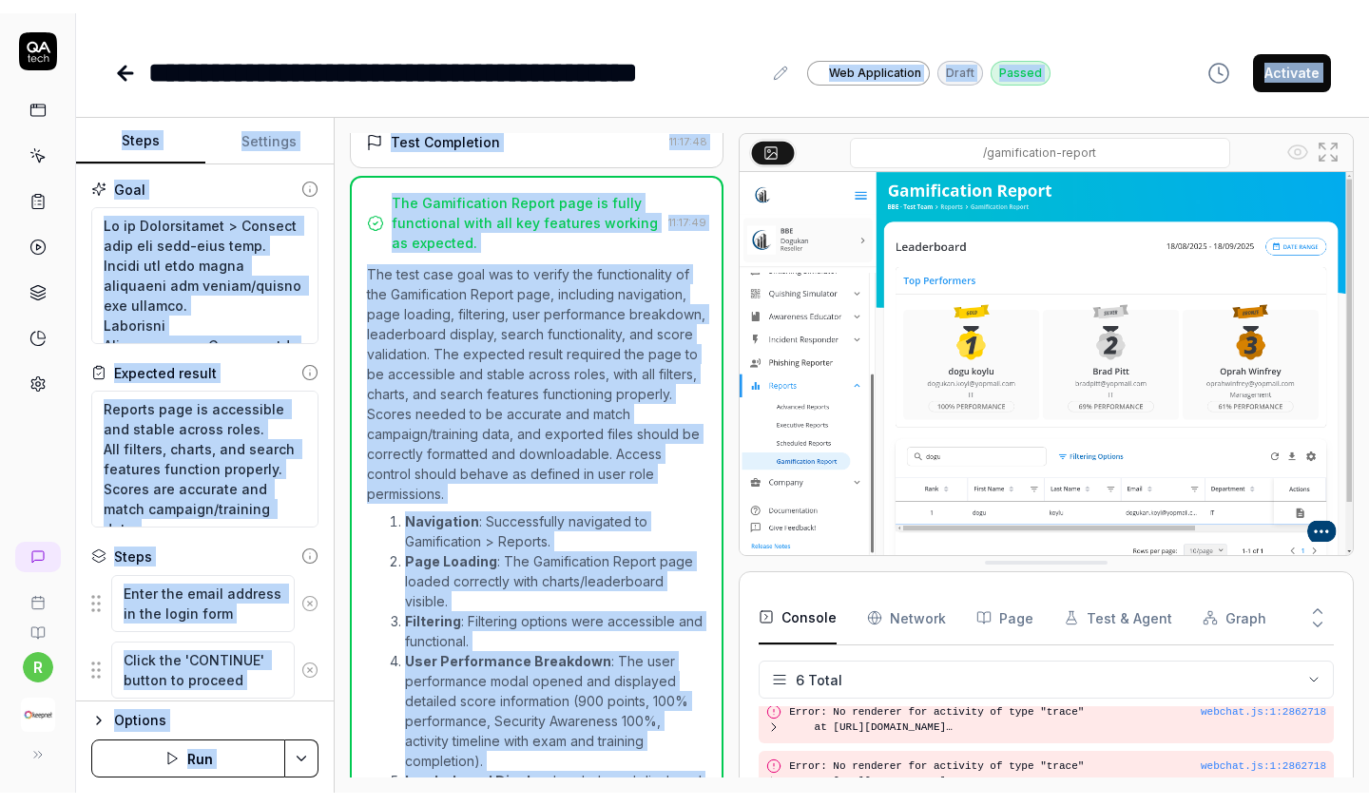
scroll to position [675, 0]
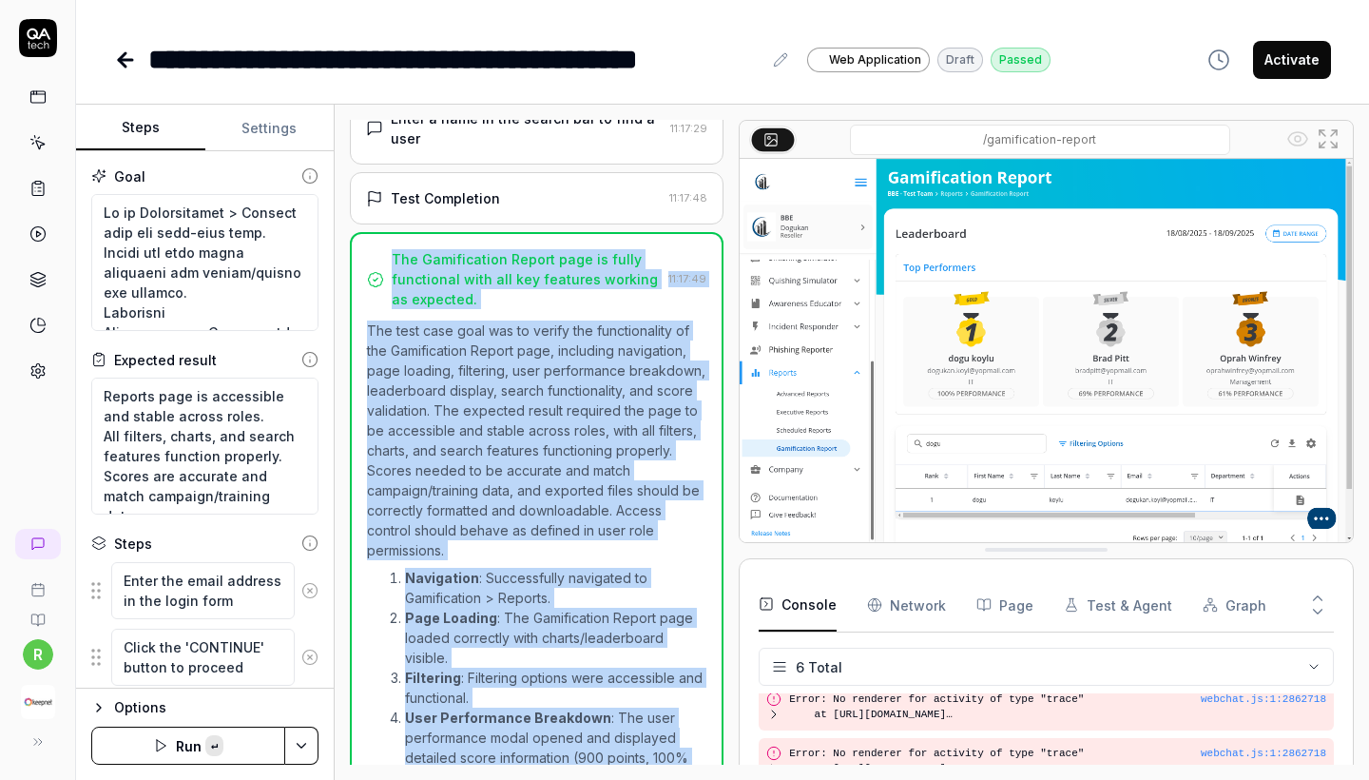
copy div "The Gamification Report page is fully functional with all key features working …"
drag, startPoint x: 513, startPoint y: 734, endPoint x: 352, endPoint y: 282, distance: 479.4
click at [352, 282] on div "The Gamification Report page is fully functional with all key features working …" at bounding box center [537, 663] width 374 height 863
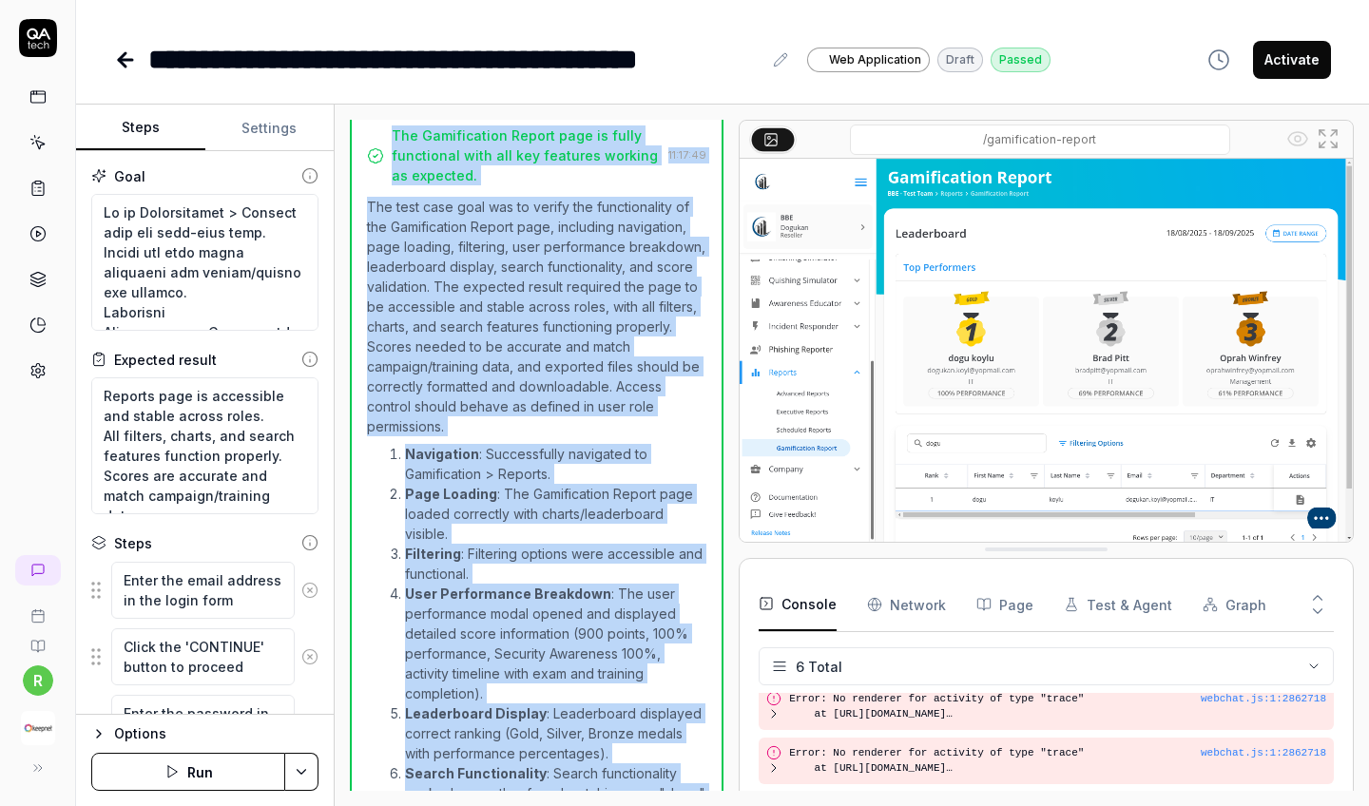
scroll to position [801, 0]
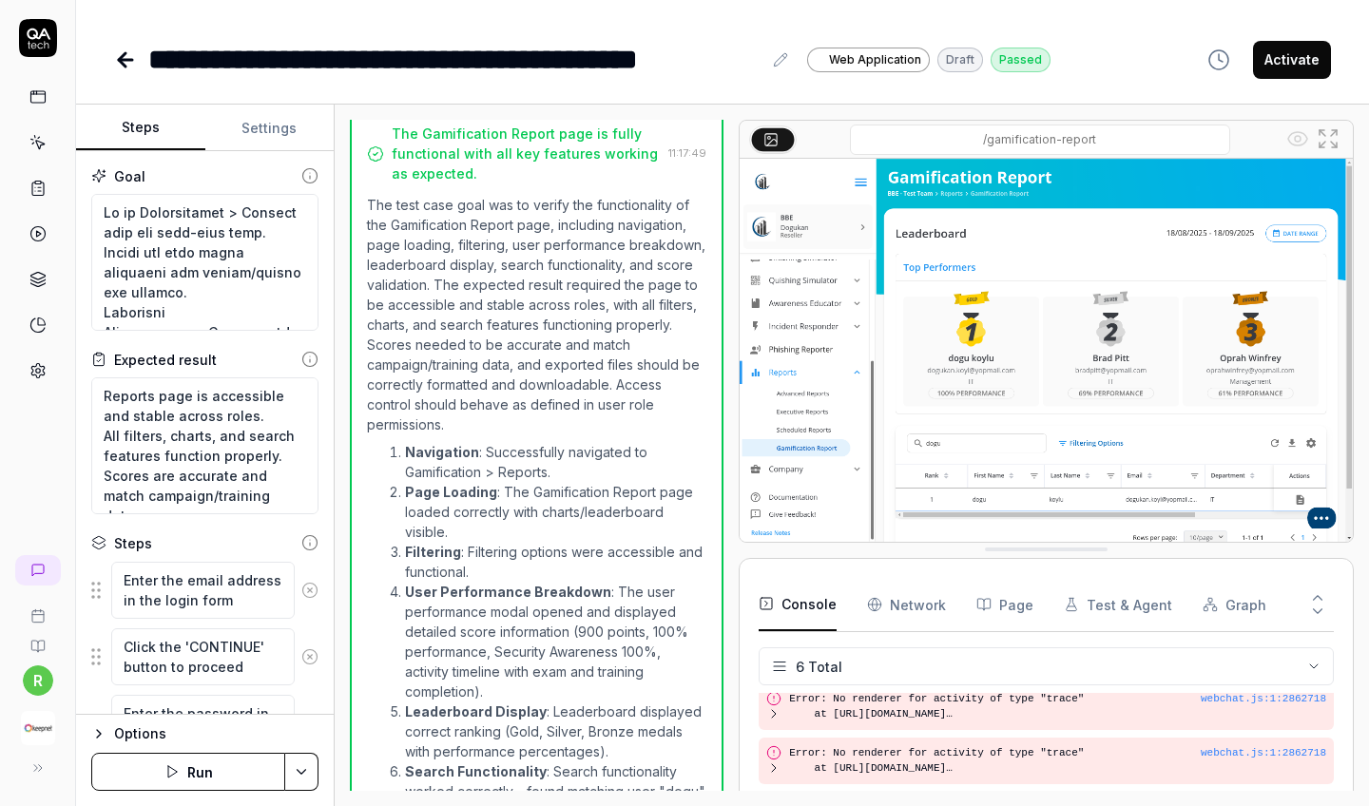
click at [1120, 36] on div "**********" at bounding box center [722, 40] width 1293 height 81
click at [906, 604] on Requests "Network" at bounding box center [906, 604] width 79 height 53
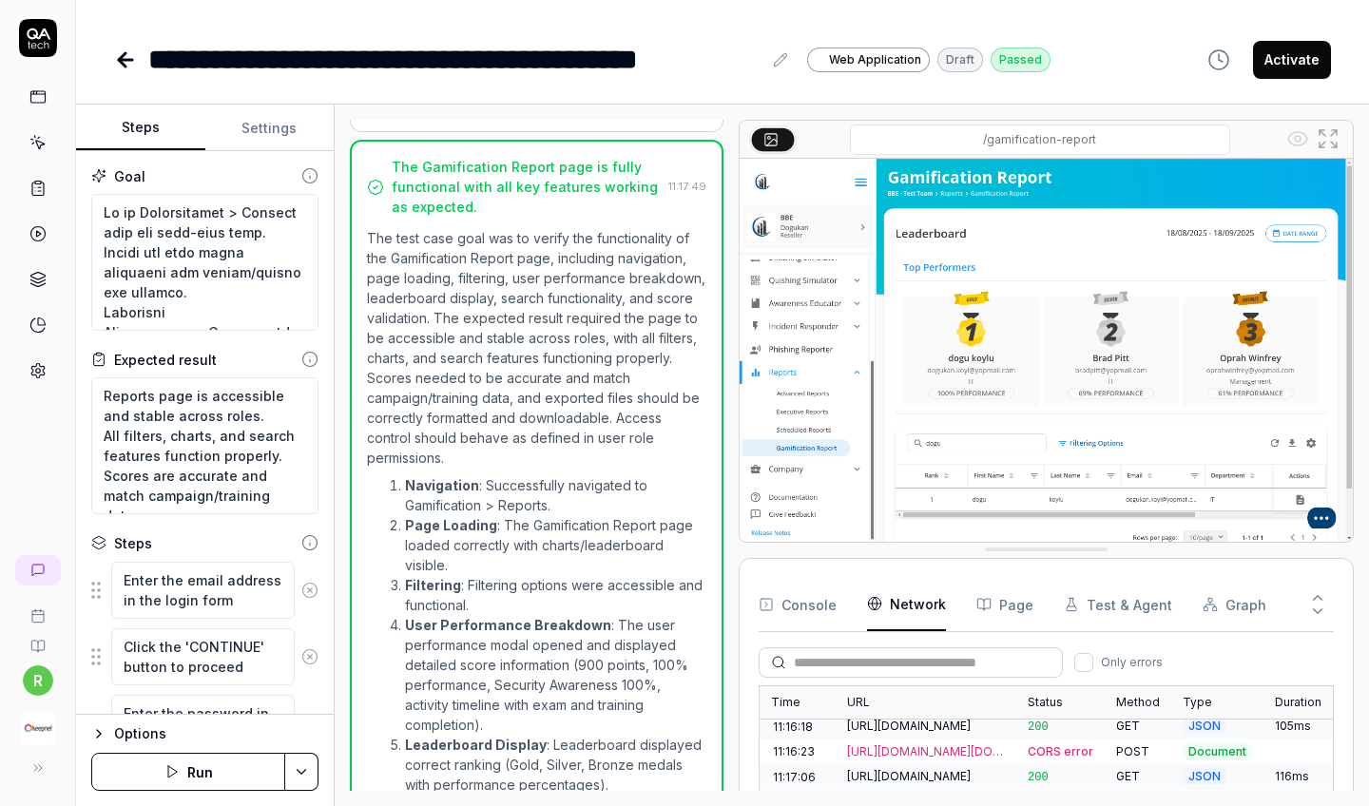
scroll to position [380, 0]
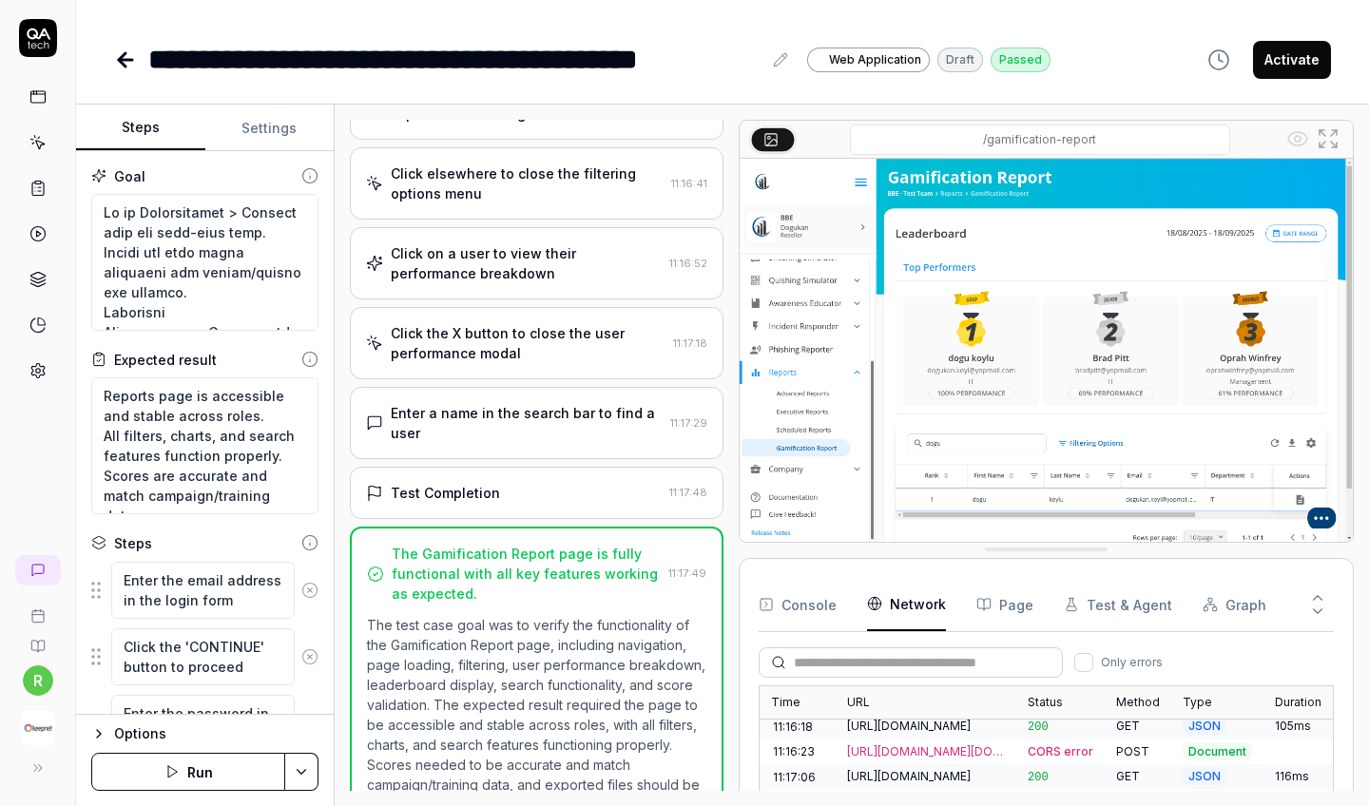
type textarea "*"
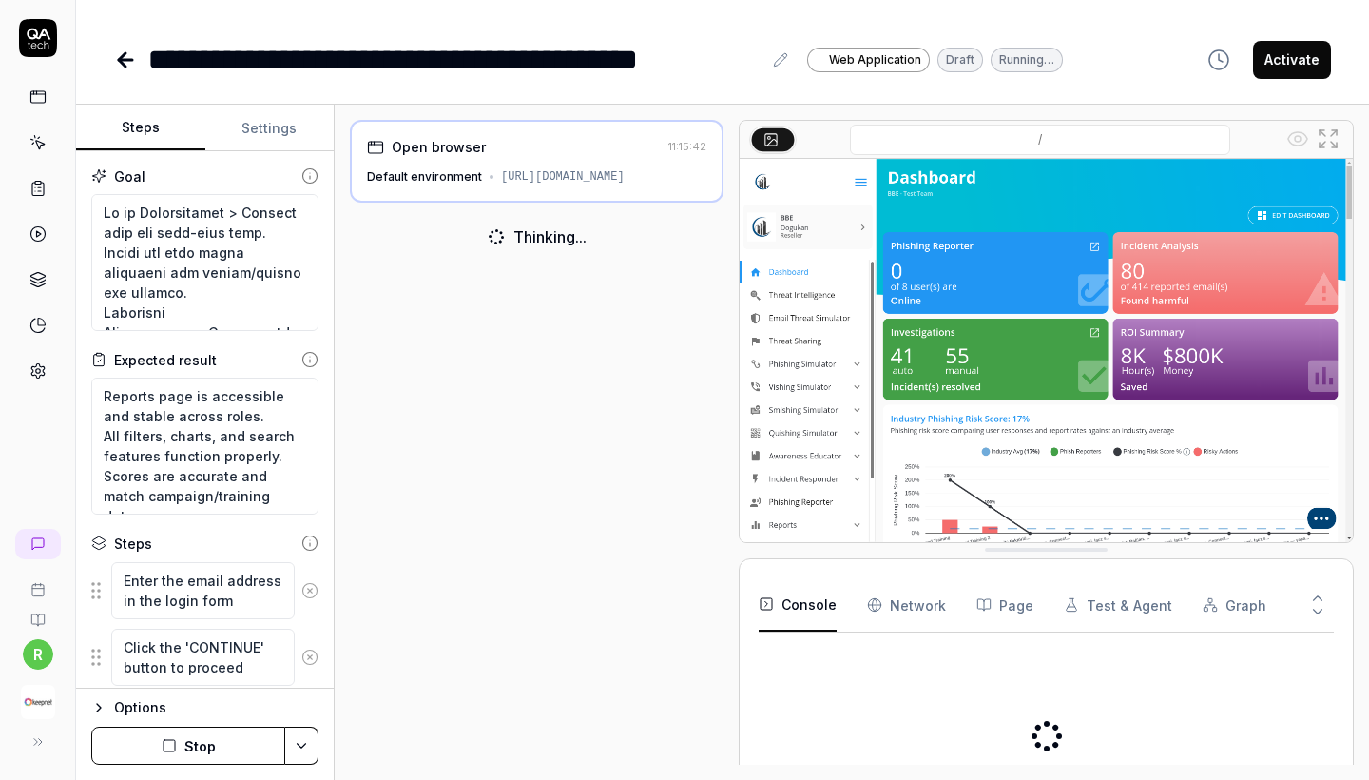
click at [136, 59] on icon at bounding box center [125, 59] width 23 height 23
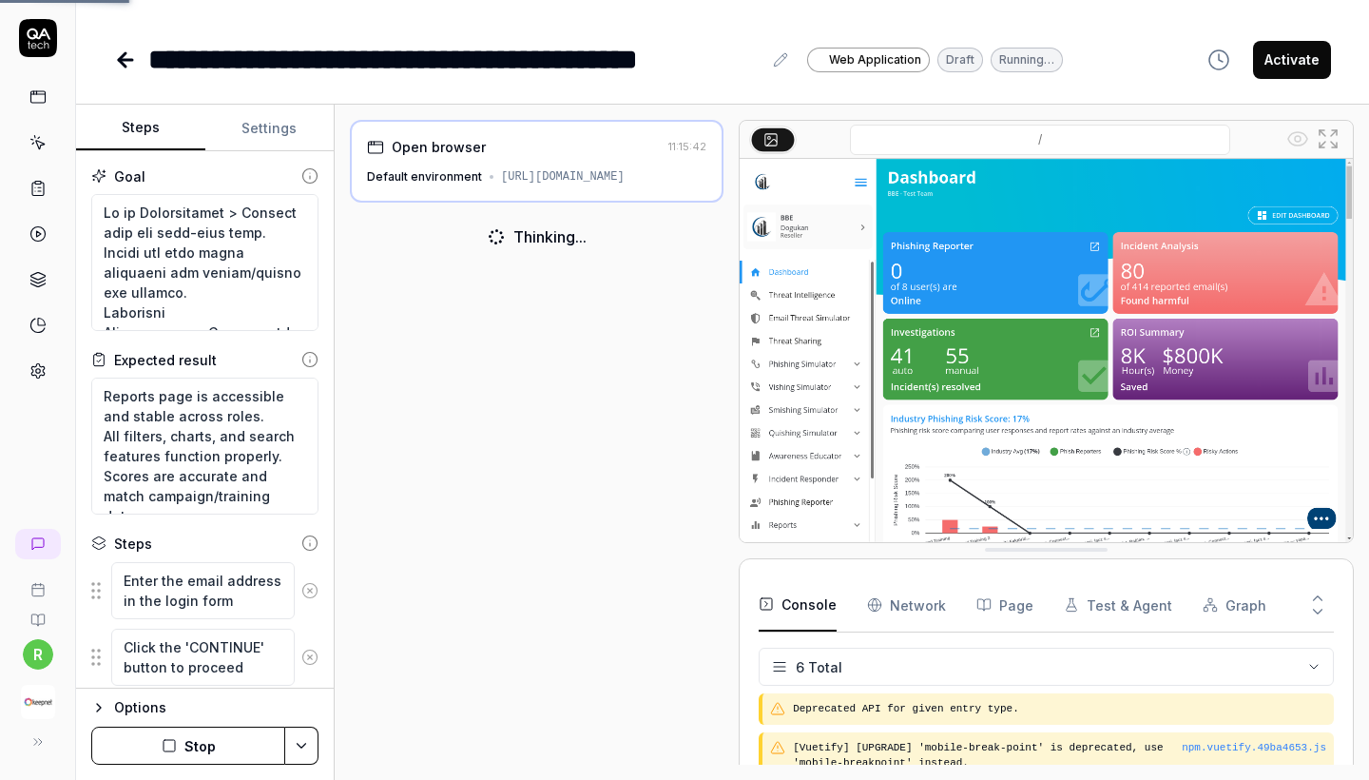
scroll to position [408, 0]
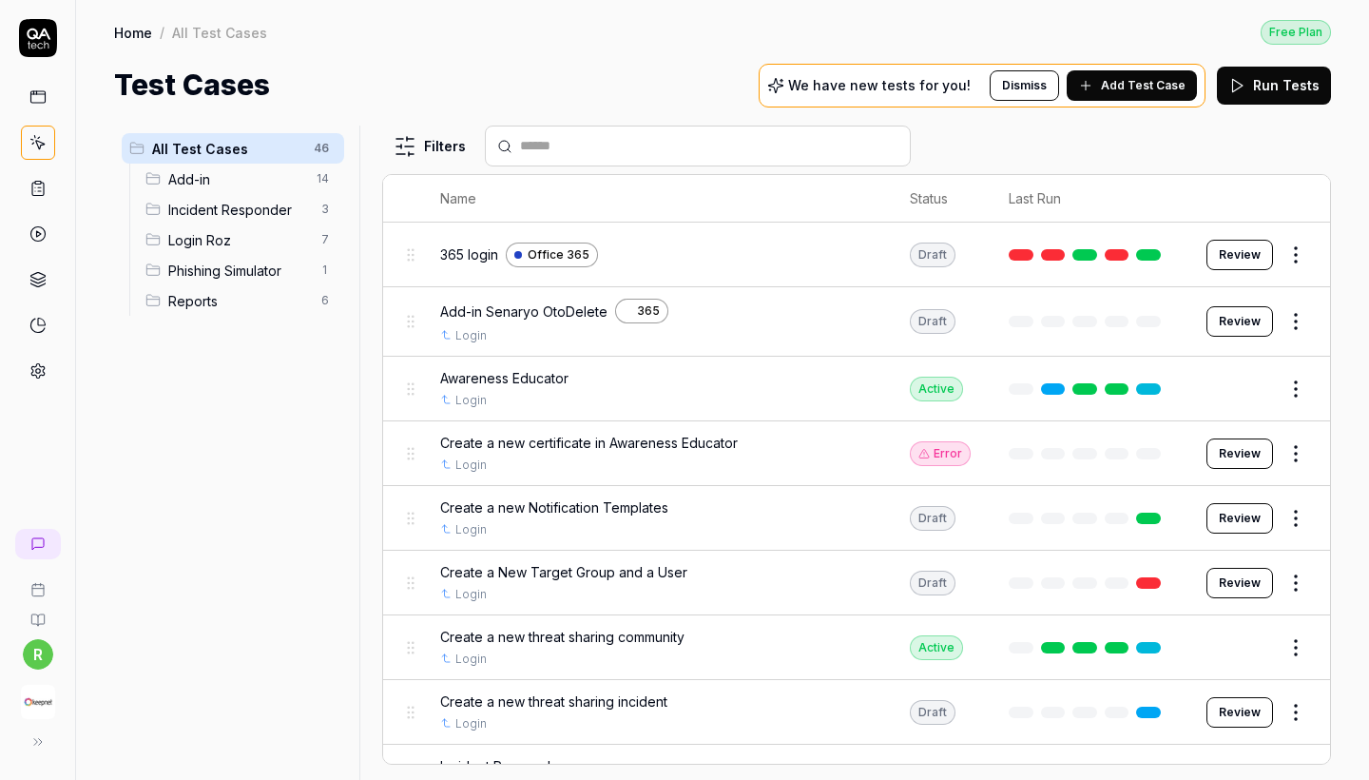
click at [276, 300] on span "Reports" at bounding box center [239, 301] width 142 height 20
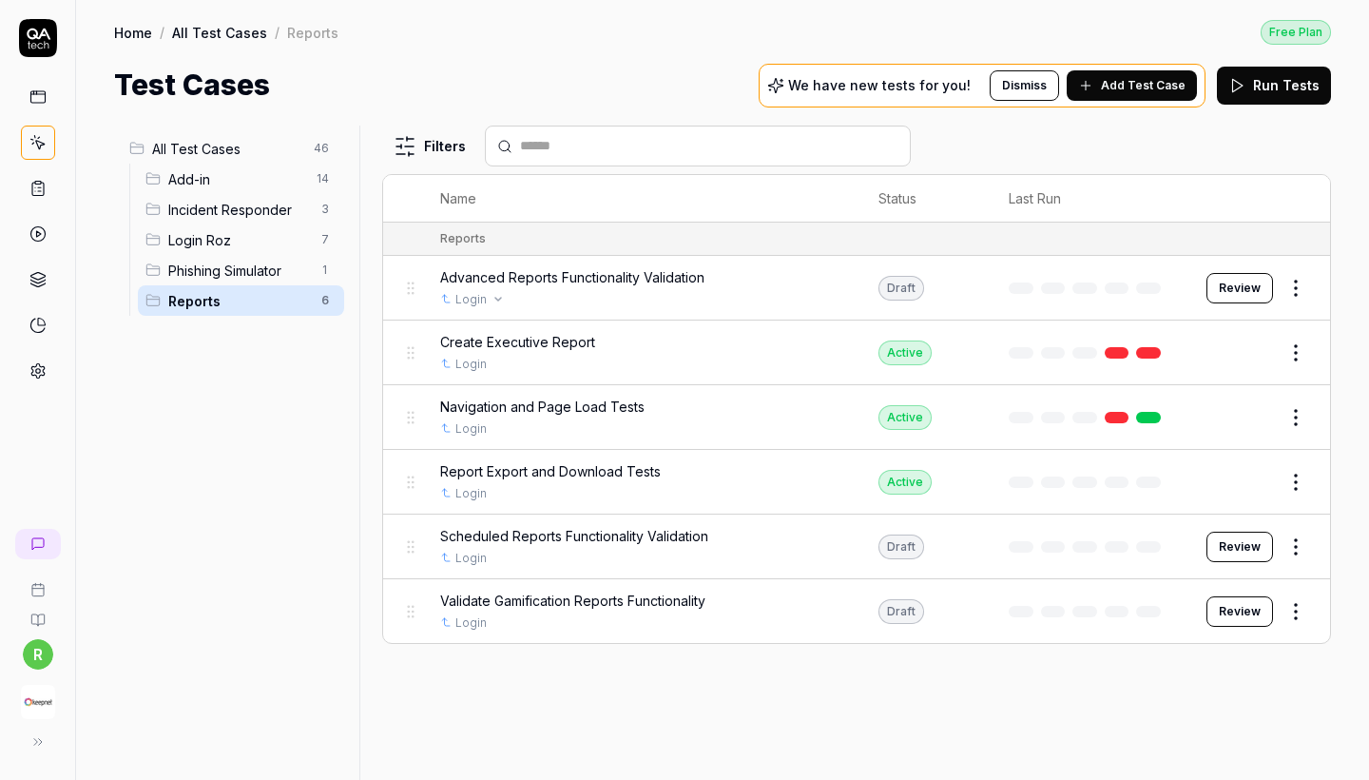
click at [691, 293] on div "Login" at bounding box center [640, 299] width 400 height 17
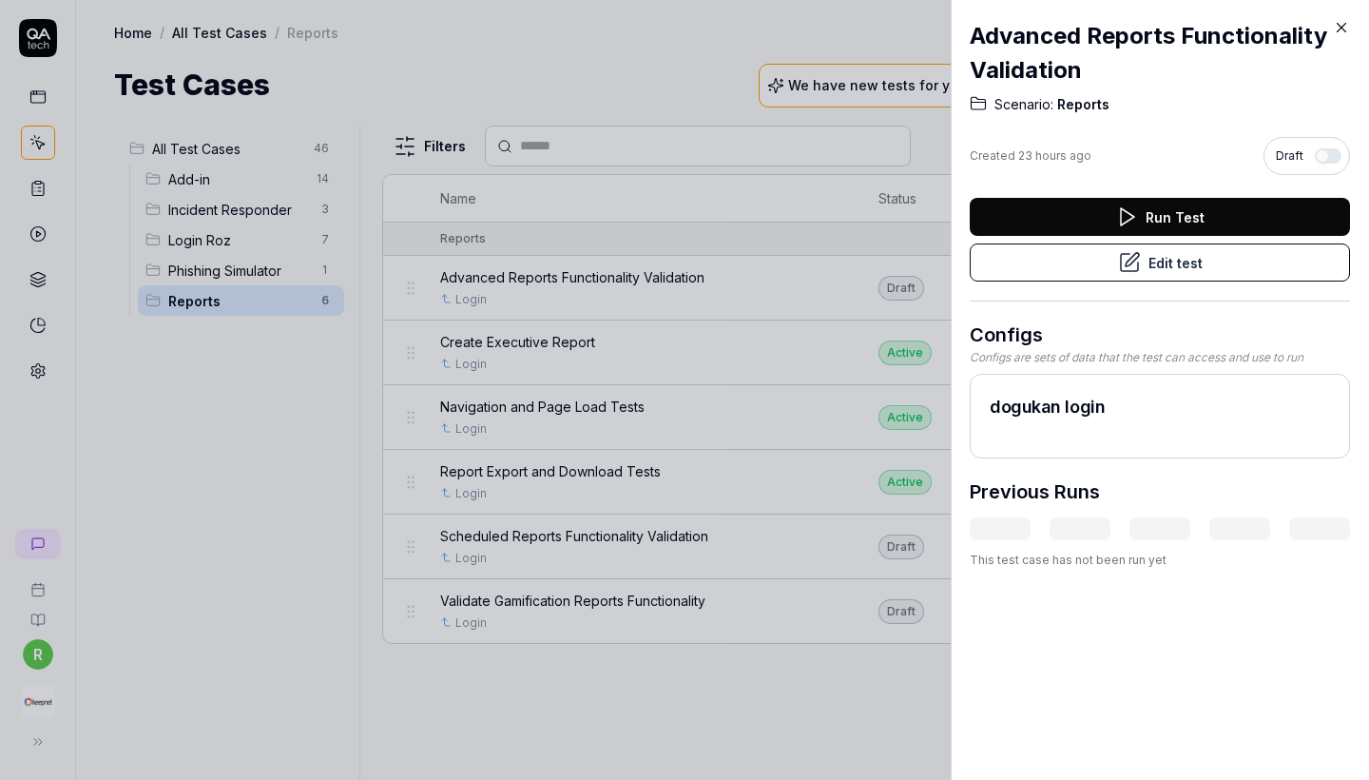
click at [1080, 281] on div "Run Test Edit test" at bounding box center [1160, 250] width 380 height 104
click at [1093, 267] on button "Edit test" at bounding box center [1160, 262] width 380 height 38
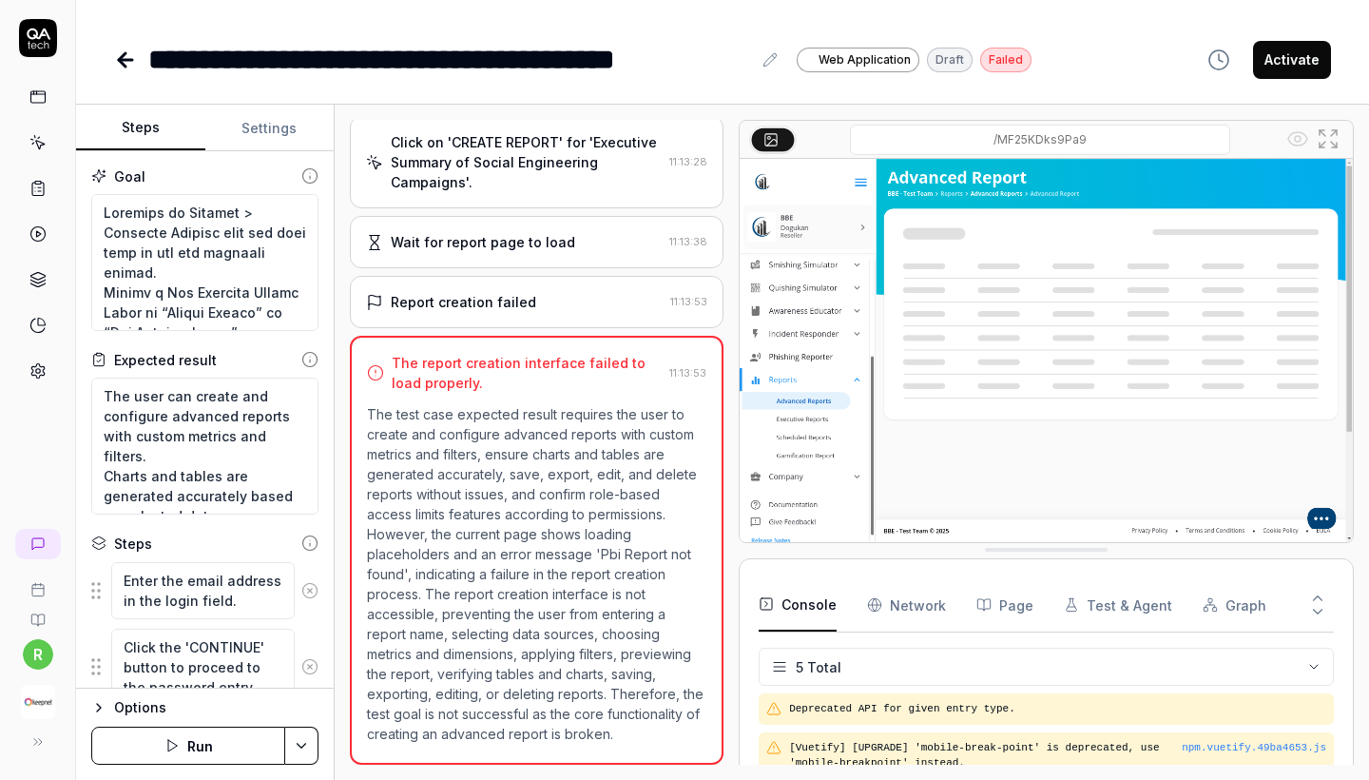
scroll to position [355, 0]
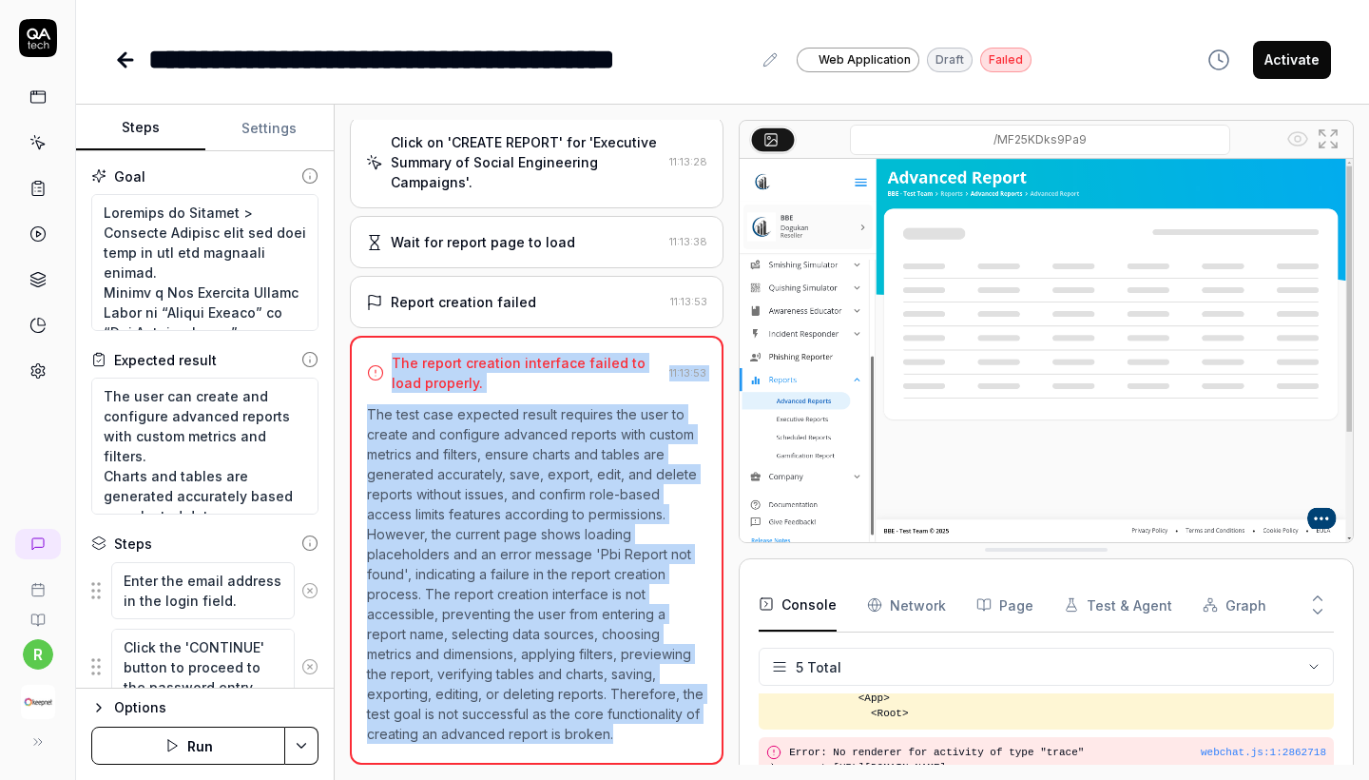
drag, startPoint x: 555, startPoint y: 733, endPoint x: 358, endPoint y: 371, distance: 412.7
click at [358, 371] on div "The report creation interface failed to load properly. 11:13:53 The test case e…" at bounding box center [537, 550] width 374 height 429
copy div "The report creation interface failed to load properly. 11:13:53 The test case e…"
click at [938, 526] on img at bounding box center [1046, 350] width 613 height 383
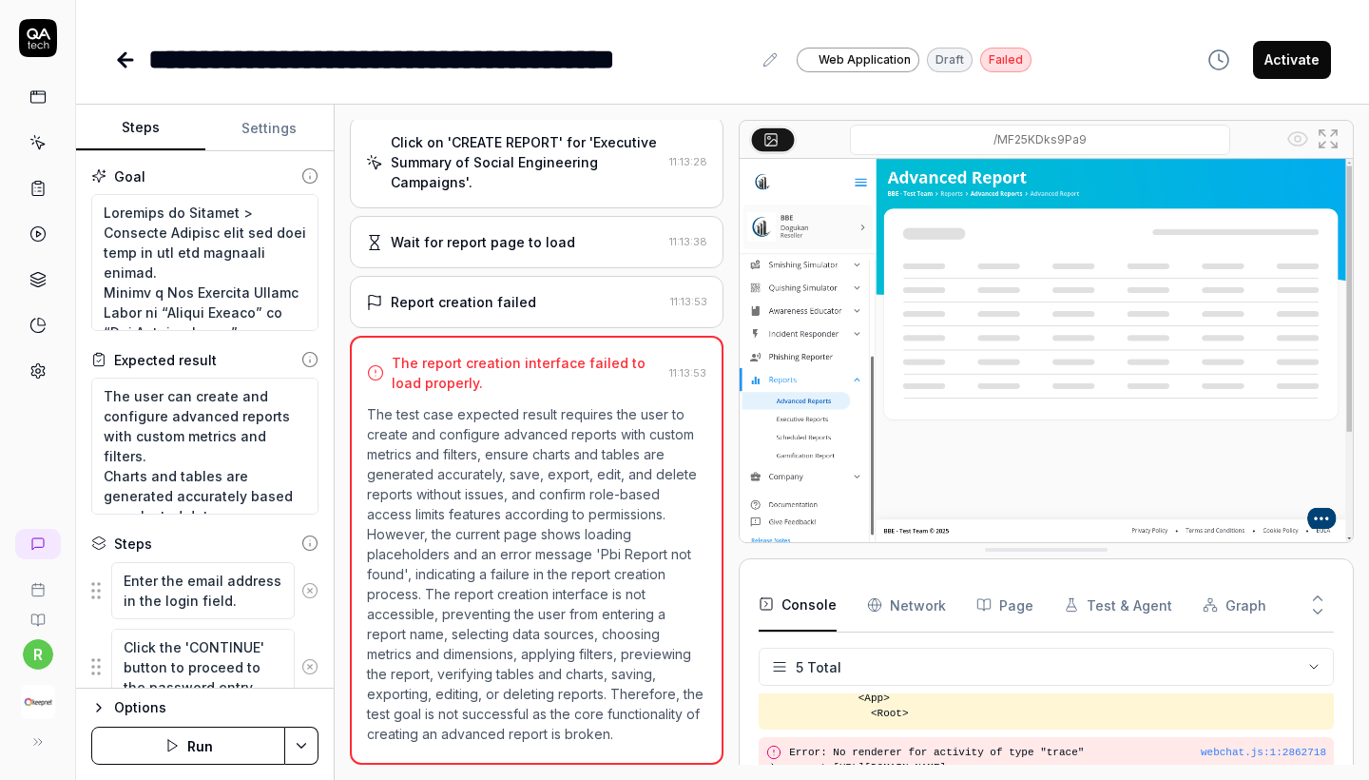
click at [484, 301] on div "Report creation failed" at bounding box center [463, 302] width 145 height 20
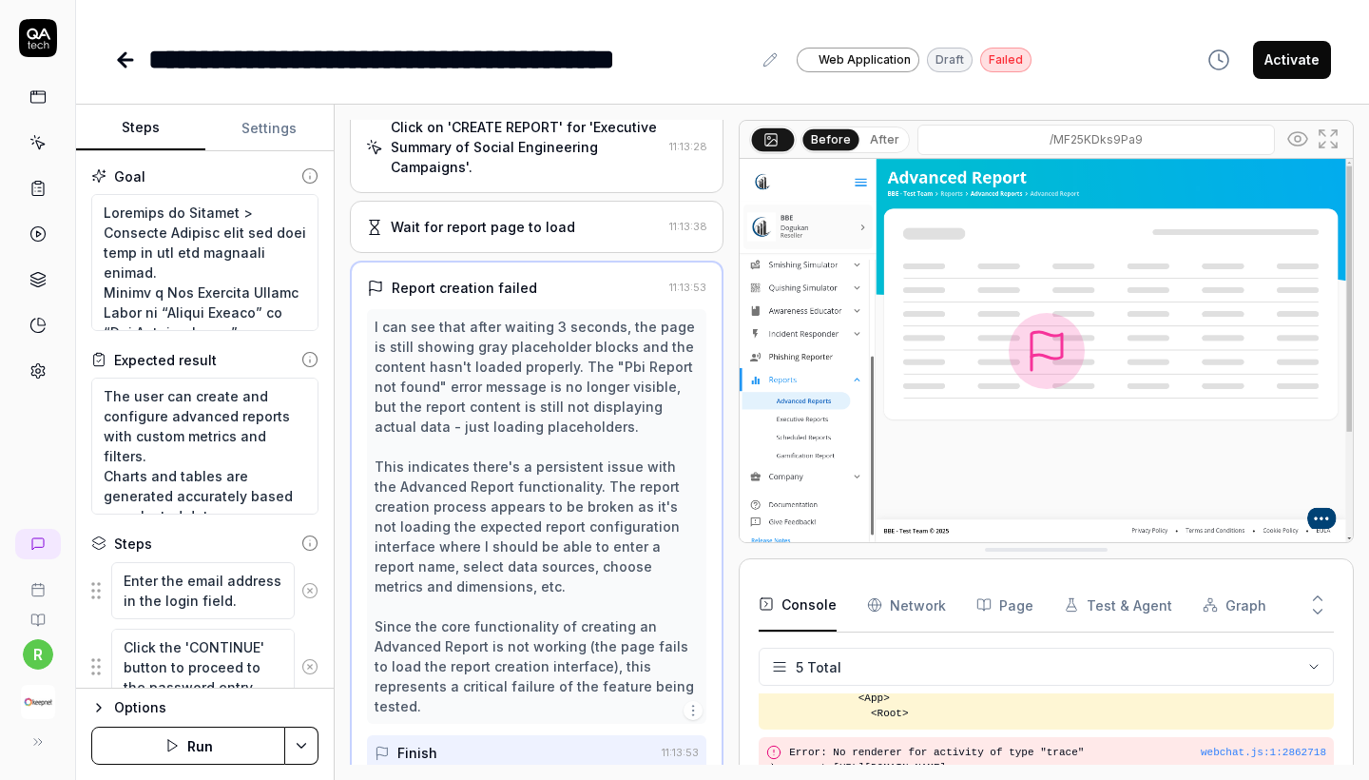
click at [494, 253] on div "Wait for report page to load 11:13:38" at bounding box center [537, 227] width 374 height 52
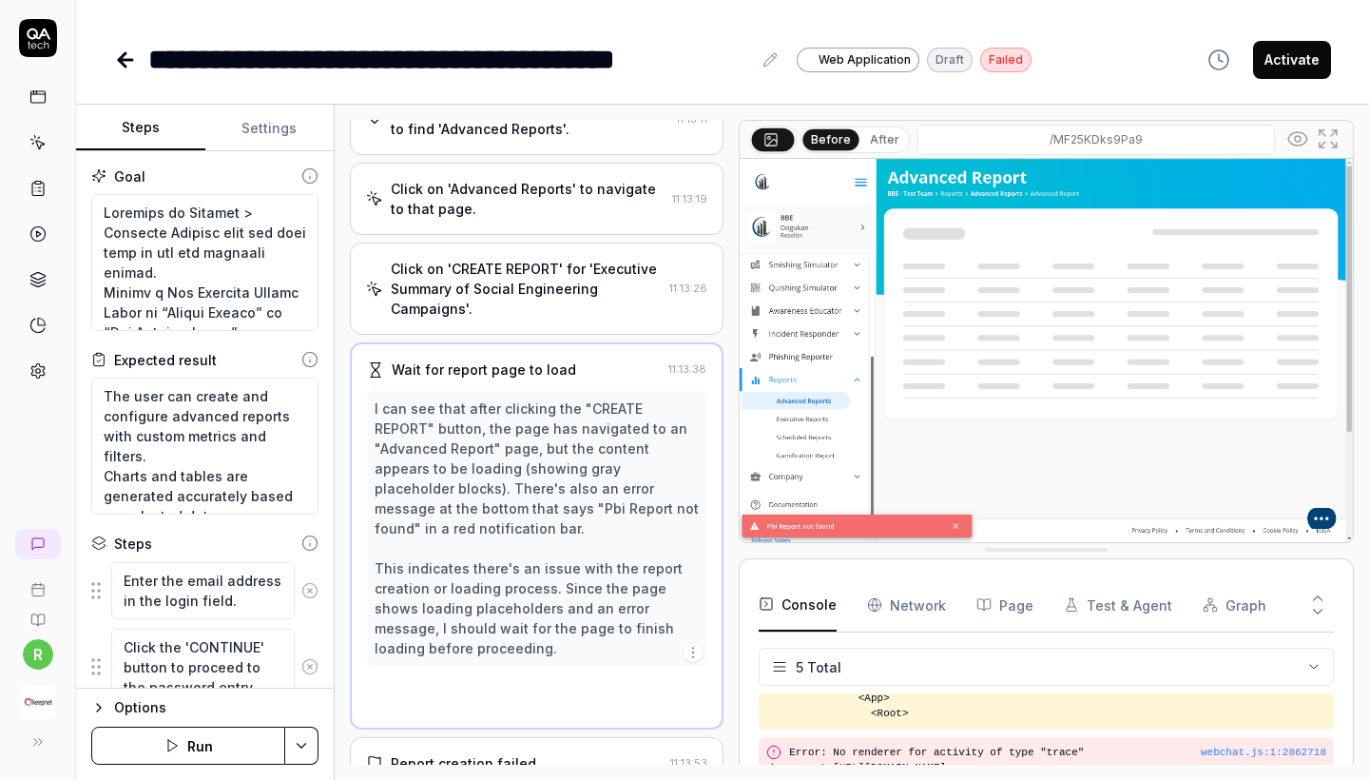
scroll to position [187, 0]
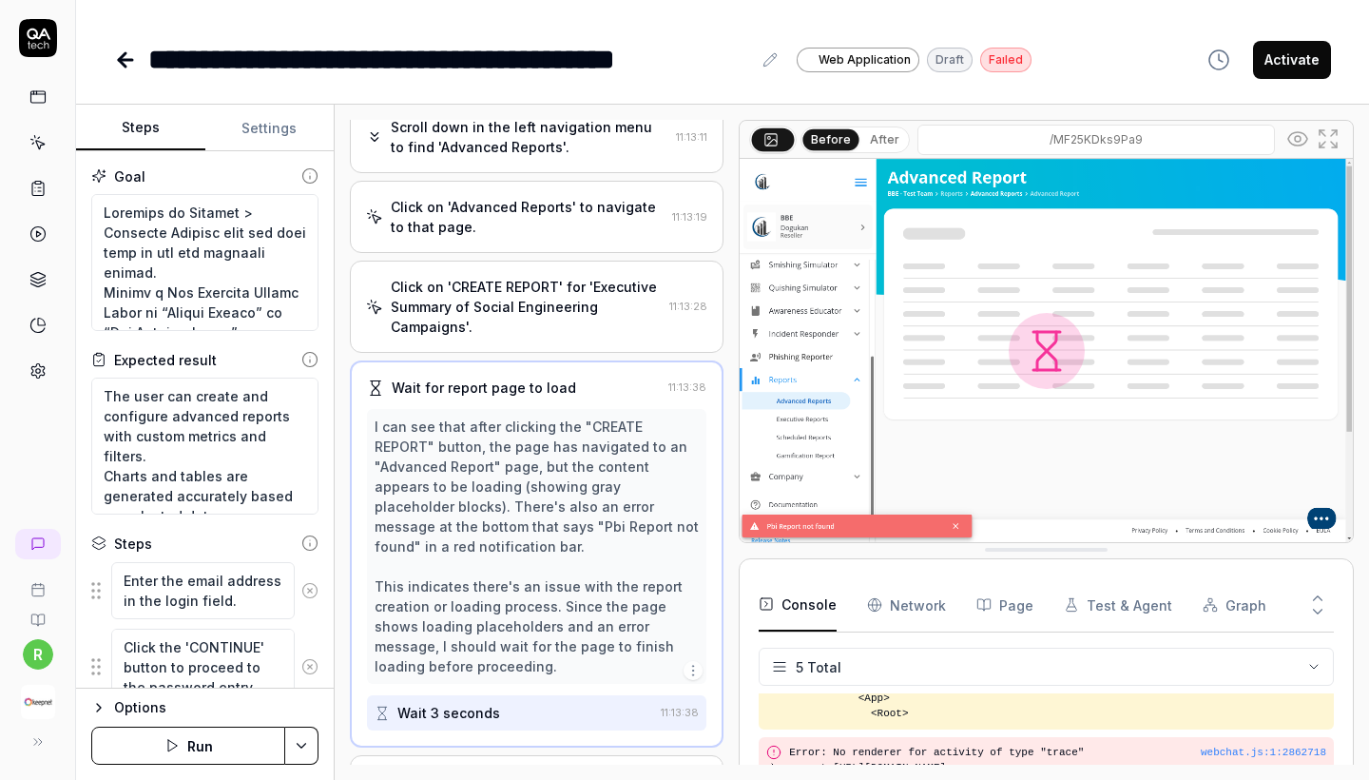
click at [489, 225] on div "Click on 'Advanced Reports' to navigate to that page." at bounding box center [528, 217] width 274 height 40
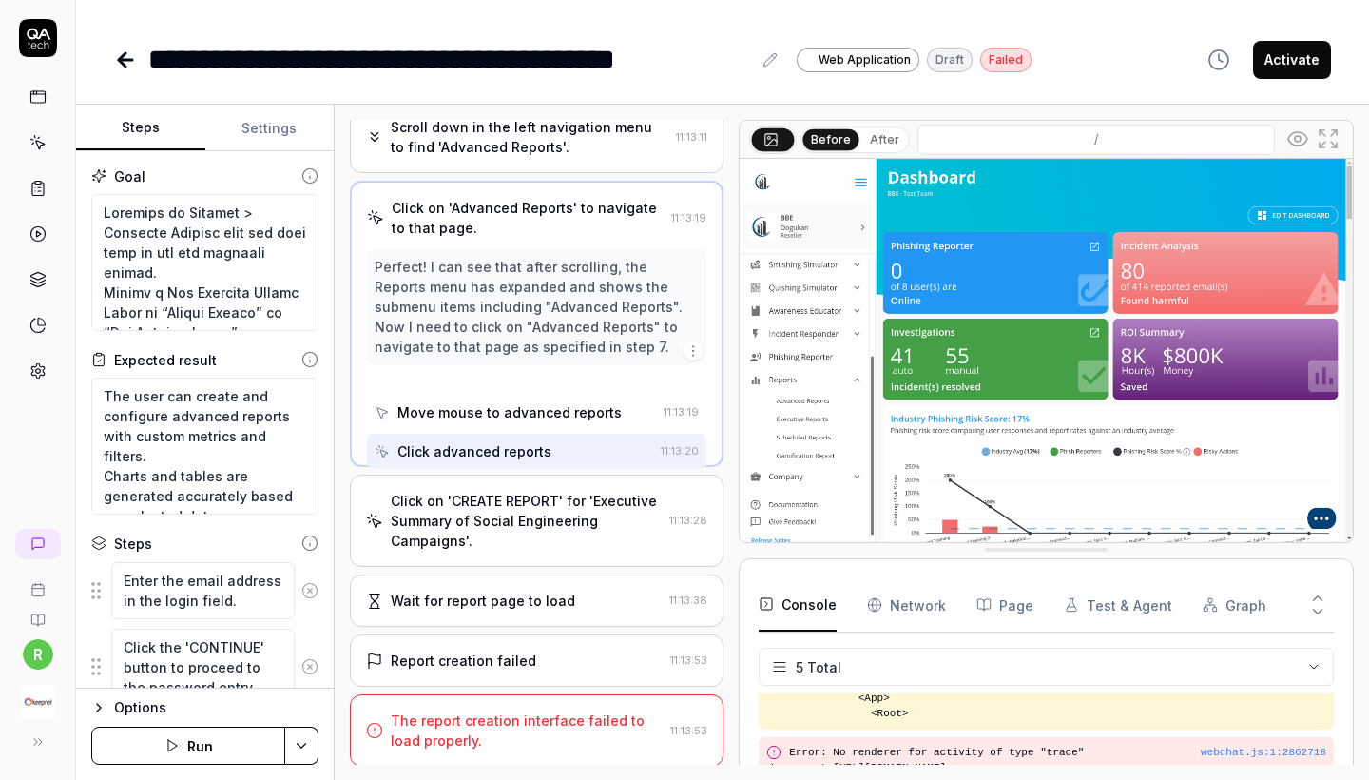
scroll to position [0, 0]
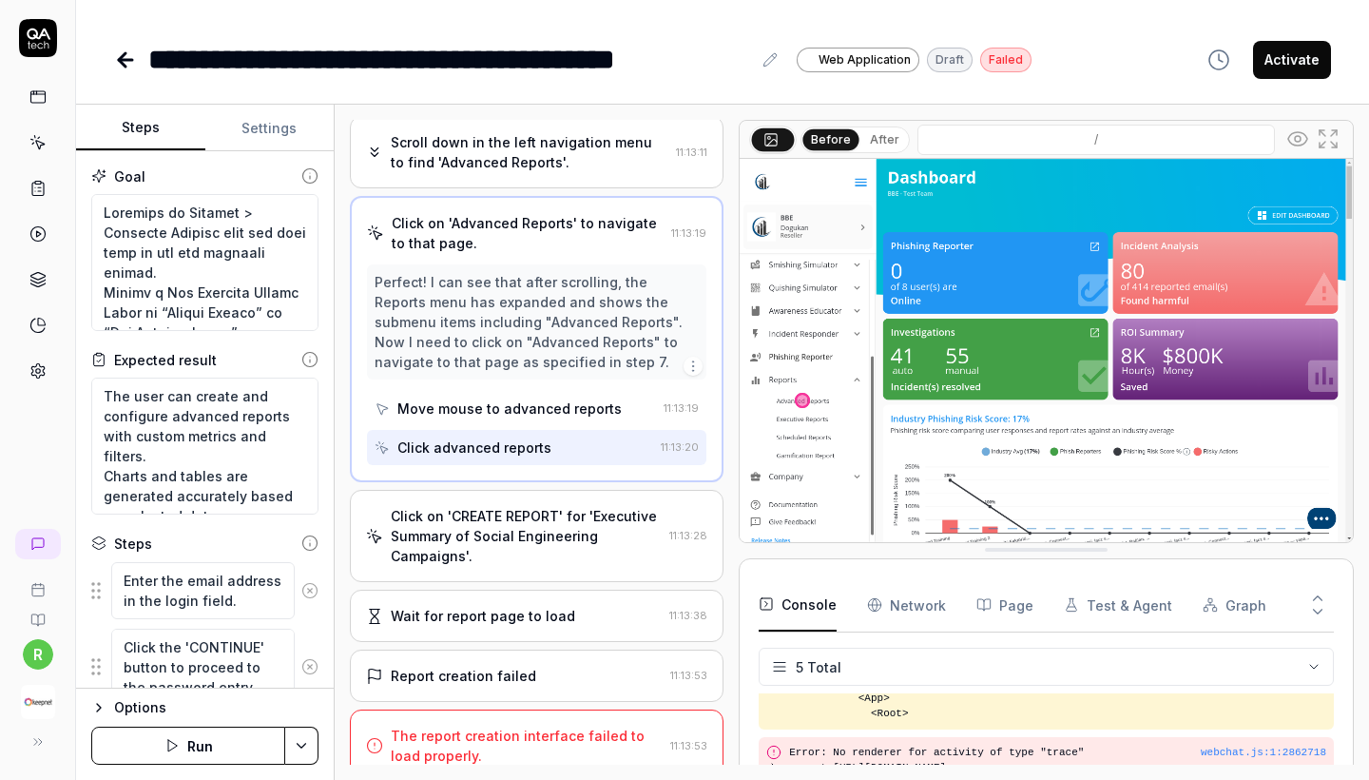
click at [487, 554] on div "Click on 'CREATE REPORT' for 'Executive Summary of Social Engineering Campaigns…" at bounding box center [526, 536] width 271 height 60
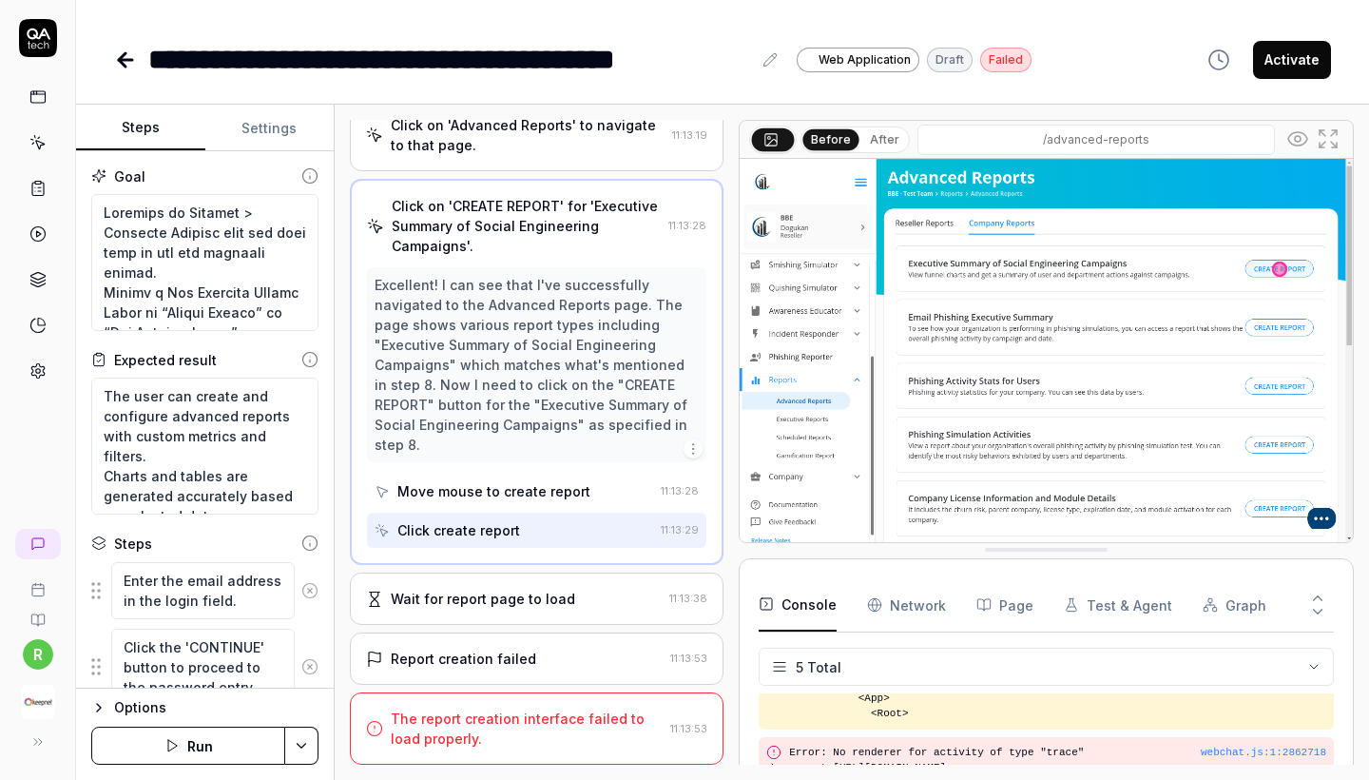
scroll to position [286, 0]
click at [218, 237] on textarea at bounding box center [204, 262] width 227 height 137
click at [217, 289] on textarea at bounding box center [204, 262] width 227 height 137
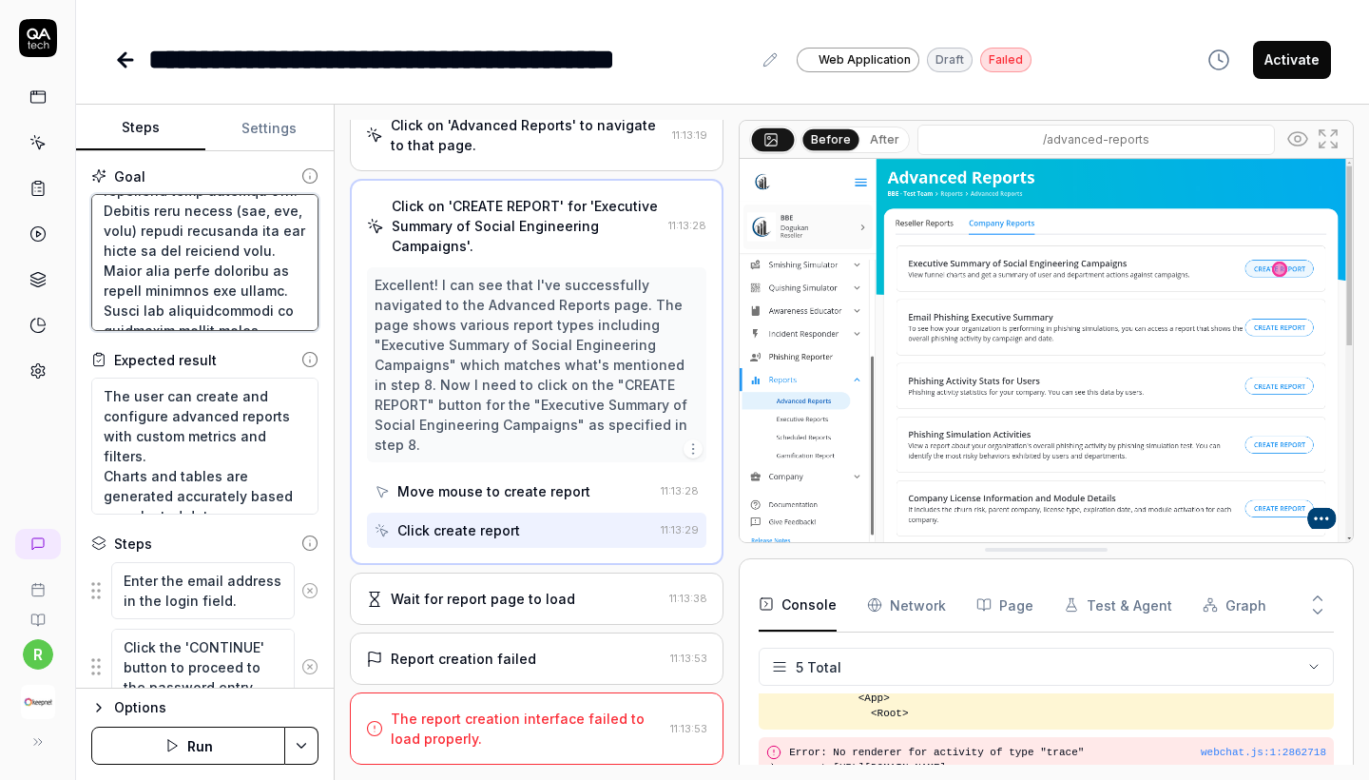
scroll to position [0, 0]
drag, startPoint x: 249, startPoint y: 314, endPoint x: 10, endPoint y: -76, distance: 457.1
click at [10, 0] on html "**********" at bounding box center [684, 390] width 1369 height 780
type textarea "*"
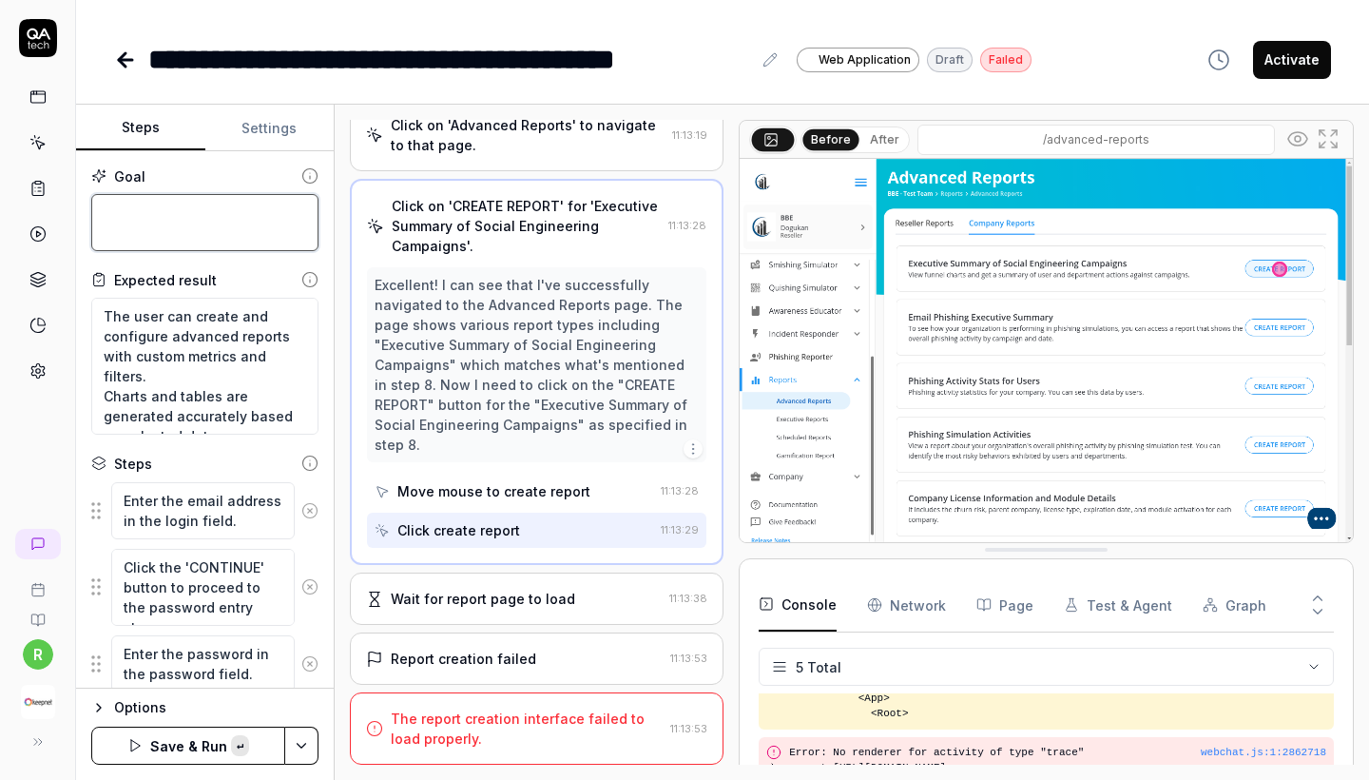
paste textarea "Go to Gamification > Reports from the left-side menu. Ensure the page loads cor…"
type textarea "*"
type textarea "Go to Gamification > Reports from the left-side menu. Ensure the page loads cor…"
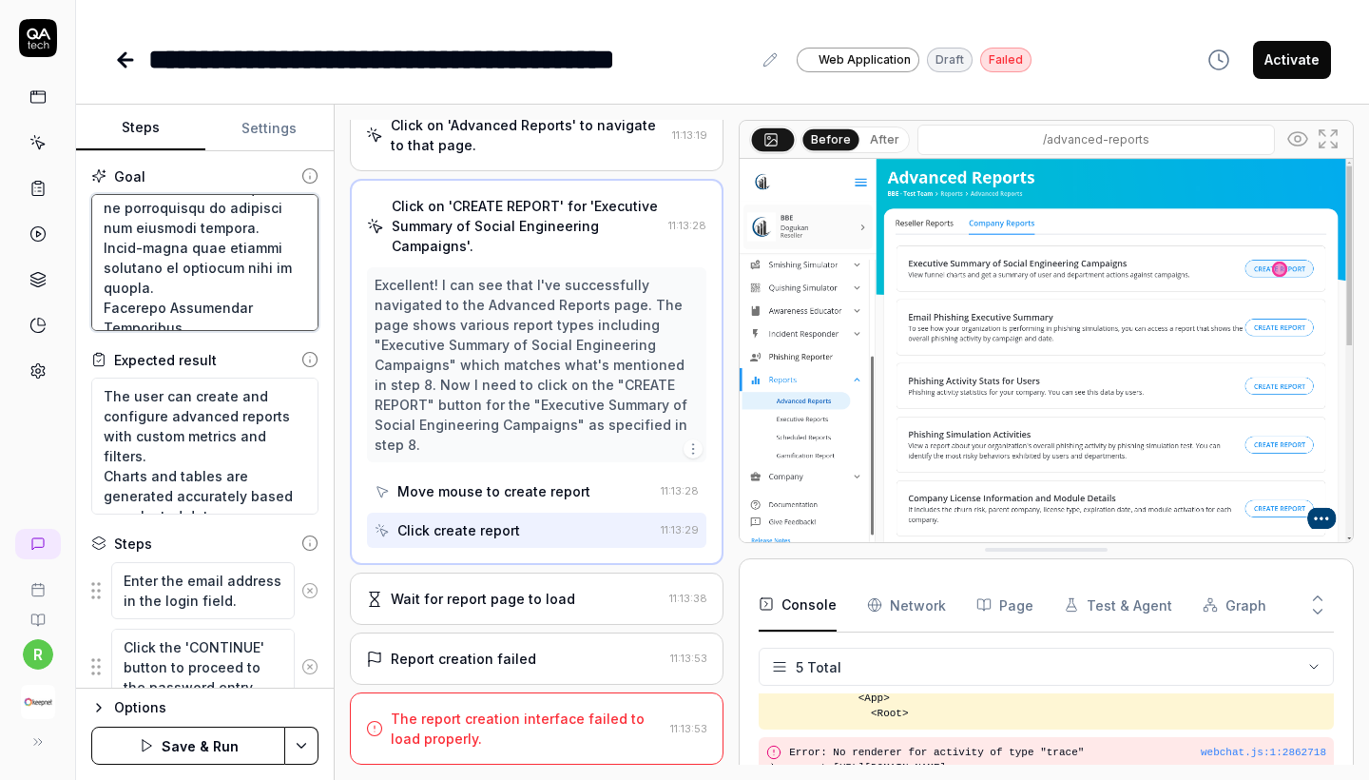
scroll to position [409, 0]
drag, startPoint x: 102, startPoint y: 262, endPoint x: 331, endPoint y: 268, distance: 229.2
click at [331, 268] on div "Goal Expected result The user can create and configure advanced reports with cu…" at bounding box center [205, 419] width 258 height 537
click at [263, 233] on textarea at bounding box center [204, 262] width 227 height 137
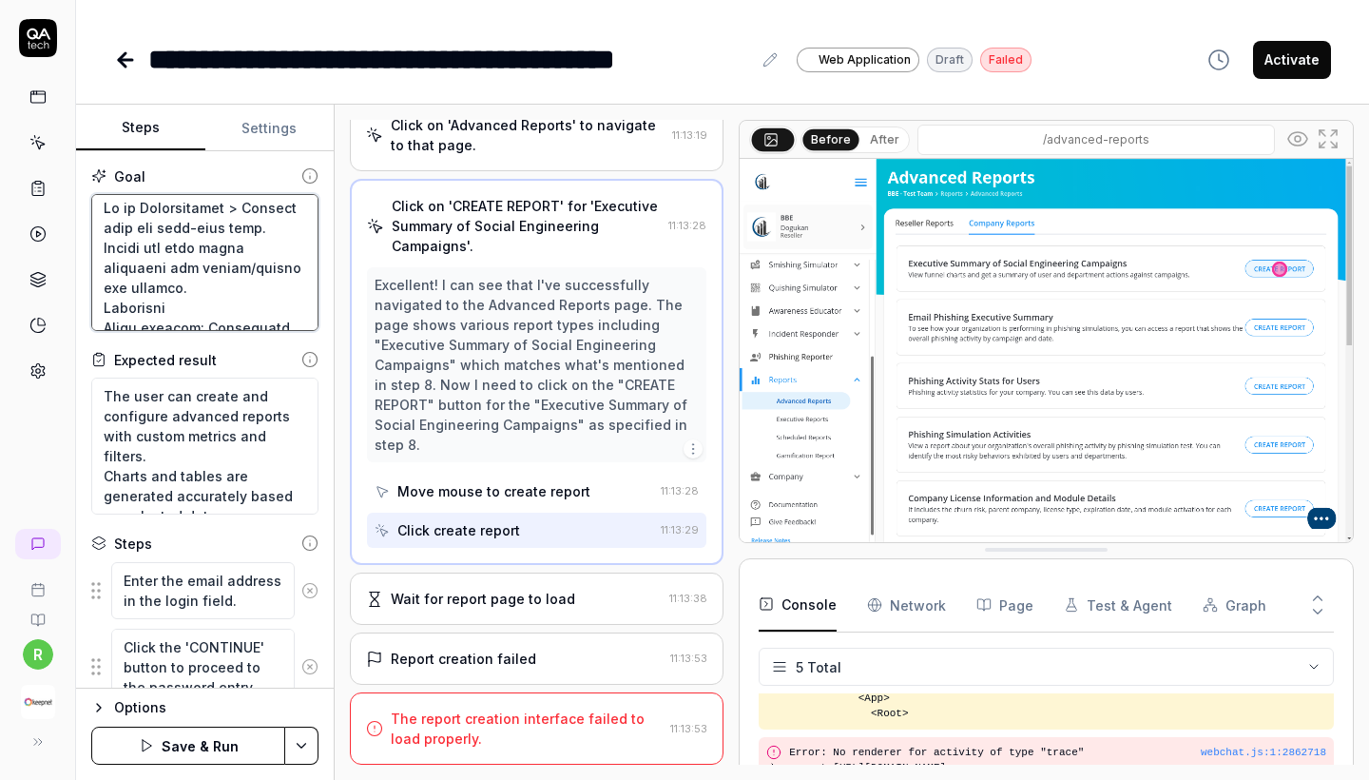
type textarea "*"
type textarea "Go to Gamification > Reports from the left-side menu. Ensure the page loads cor…"
type textarea "*"
type textarea "Go to Gamification > Reports from the left-side menu. C Ensure the page loads c…"
type textarea "*"
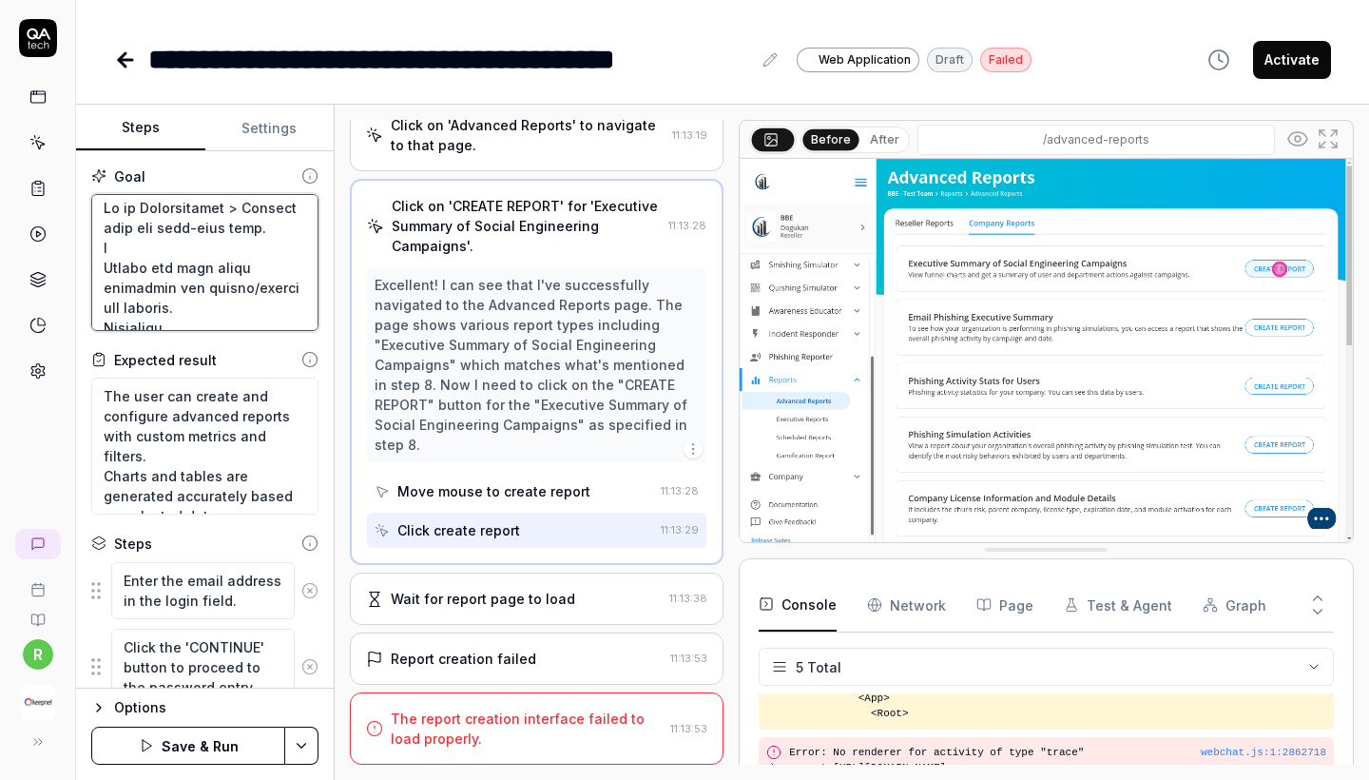
type textarea "Go to Gamification > Reports from the left-side menu. Cl Ensure the page loads …"
type textarea "*"
type textarea "Go to Gamification > Reports from the left-side menu. Cli Ensure the page loads…"
type textarea "*"
type textarea "Go to Gamification > Reports from the left-side menu. Clic Ensure the page load…"
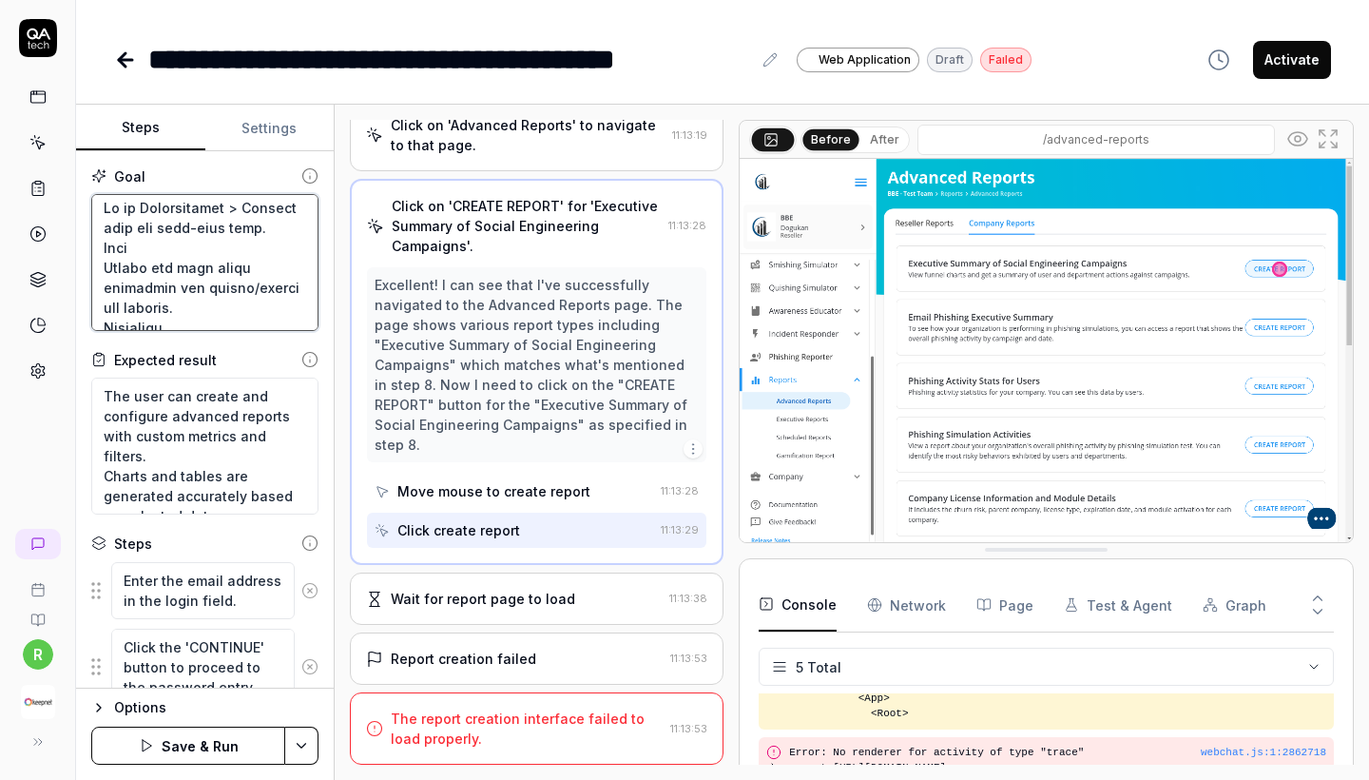
type textarea "*"
type textarea "Go to Gamification > Reports from the left-side menu. Click Ensure the page loa…"
type textarea "*"
type textarea "Go to Gamification > Reports from the left-side menu. Click Ensure the page loa…"
paste textarea "Phishing Simulation Activities"
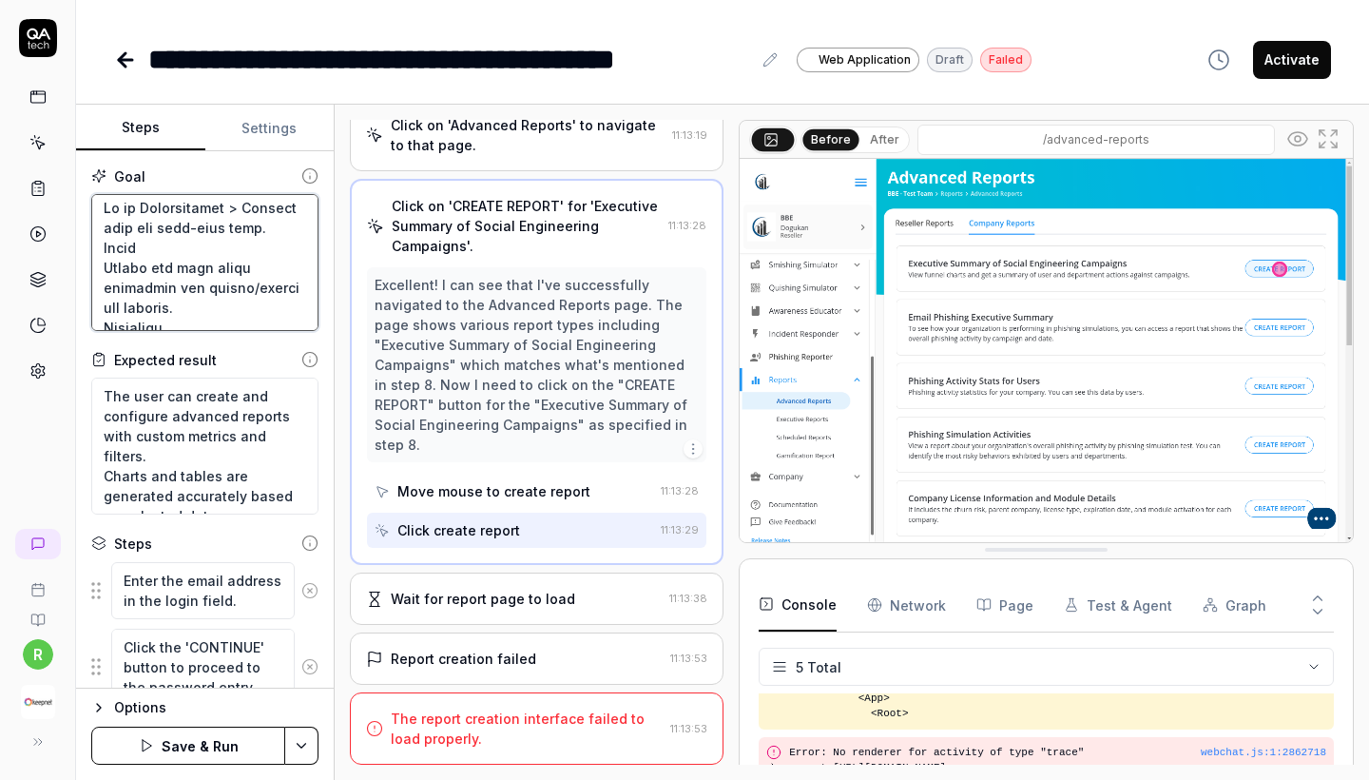
type textarea "*"
type textarea "Go to Gamification > Reports from the left-side menu. Click Phishing Simulation…"
type textarea "*"
type textarea "Go to Gamification > Reports from the left-side menu. Click Phishing Simulation…"
click at [141, 245] on textarea at bounding box center [204, 262] width 227 height 137
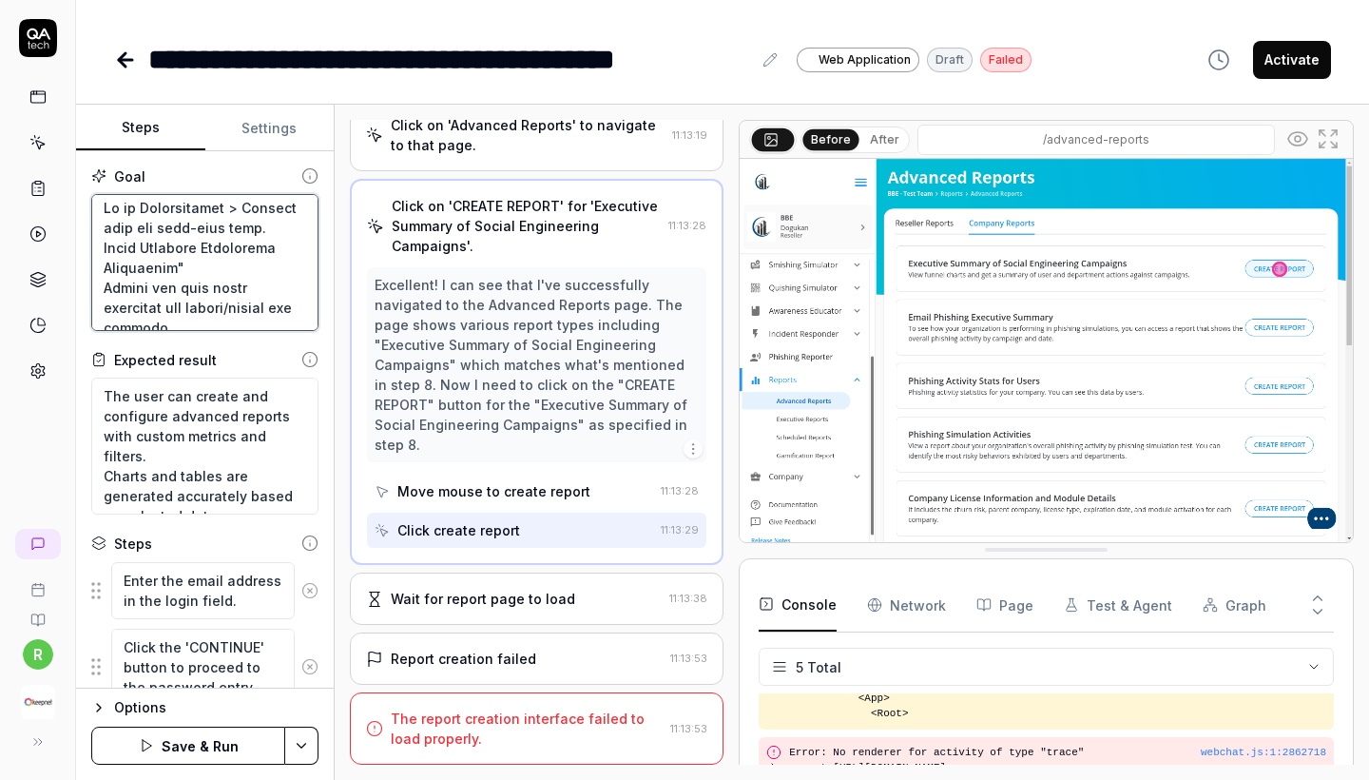
type textarea "*"
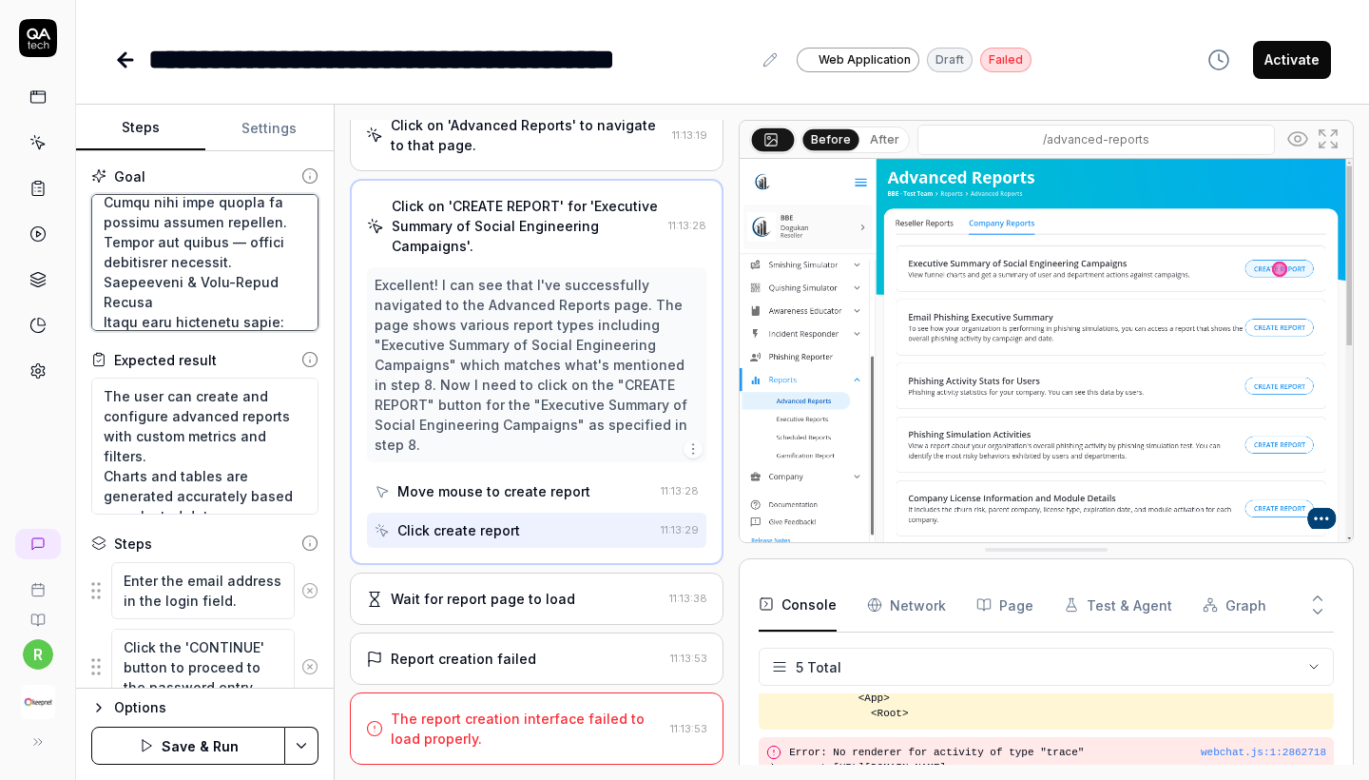
type textarea "Go to Gamification > Reports from the left-side menu. Click "Phishing Simulatio…"
click at [217, 751] on button "Save & Run" at bounding box center [188, 745] width 194 height 38
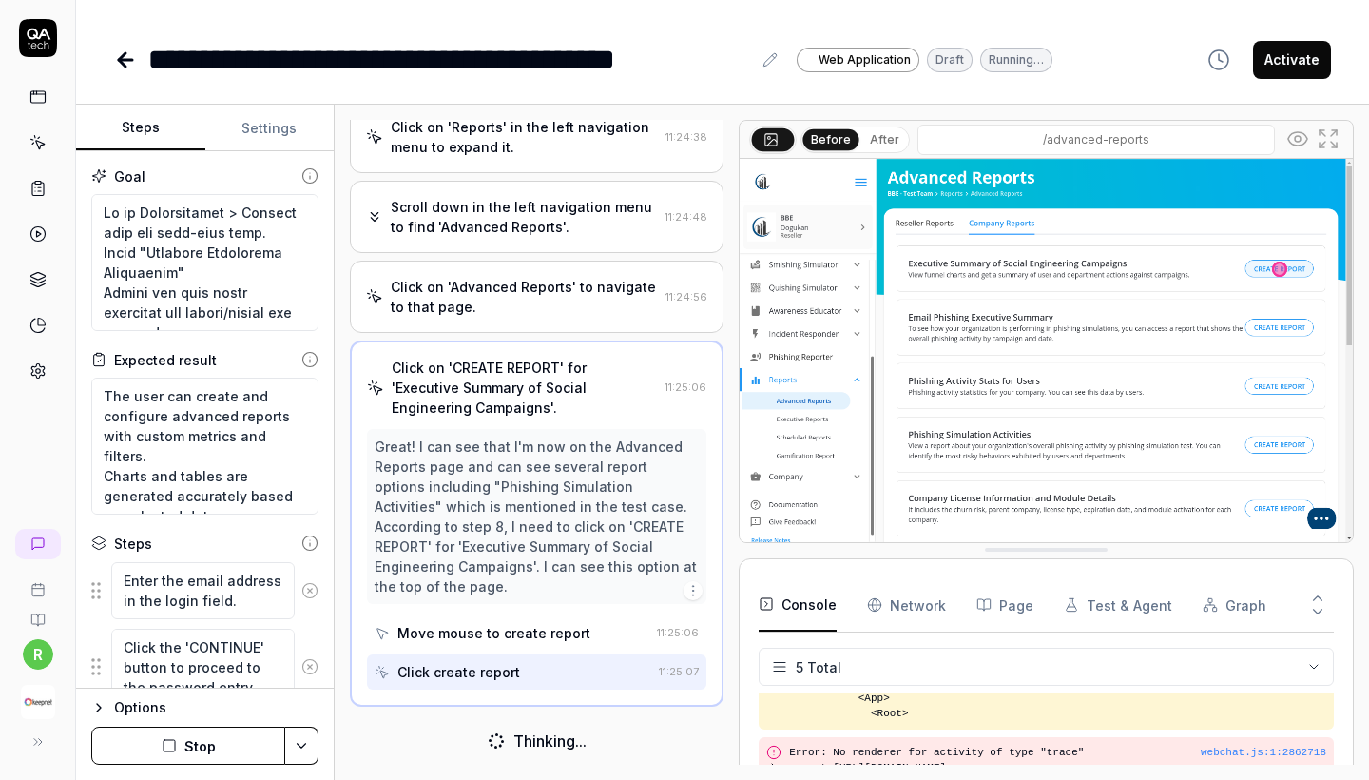
click at [313, 590] on icon at bounding box center [309, 590] width 17 height 17
click at [313, 591] on icon at bounding box center [309, 599] width 17 height 17
click at [311, 591] on icon at bounding box center [309, 590] width 17 height 17
click at [311, 591] on icon at bounding box center [309, 599] width 17 height 17
click at [311, 678] on icon at bounding box center [309, 686] width 17 height 17
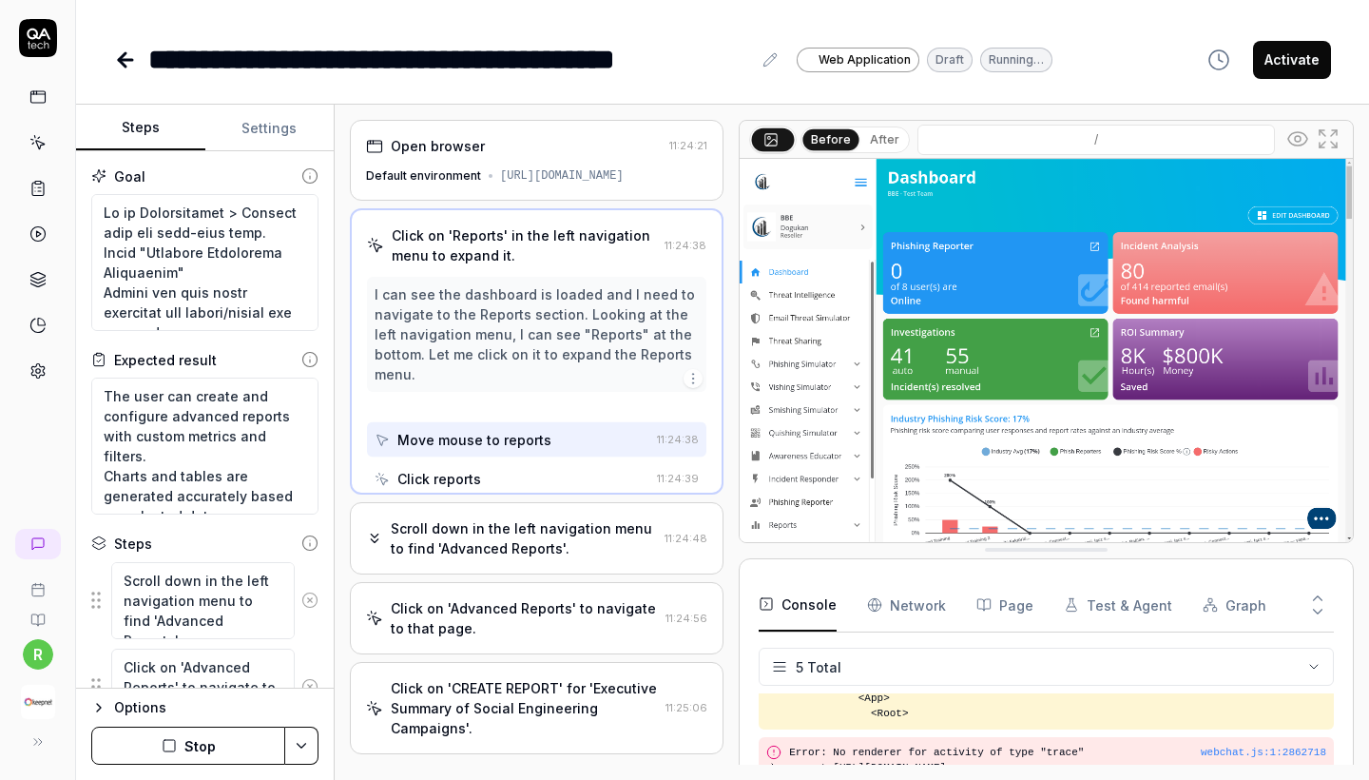
click at [311, 591] on icon at bounding box center [309, 599] width 17 height 17
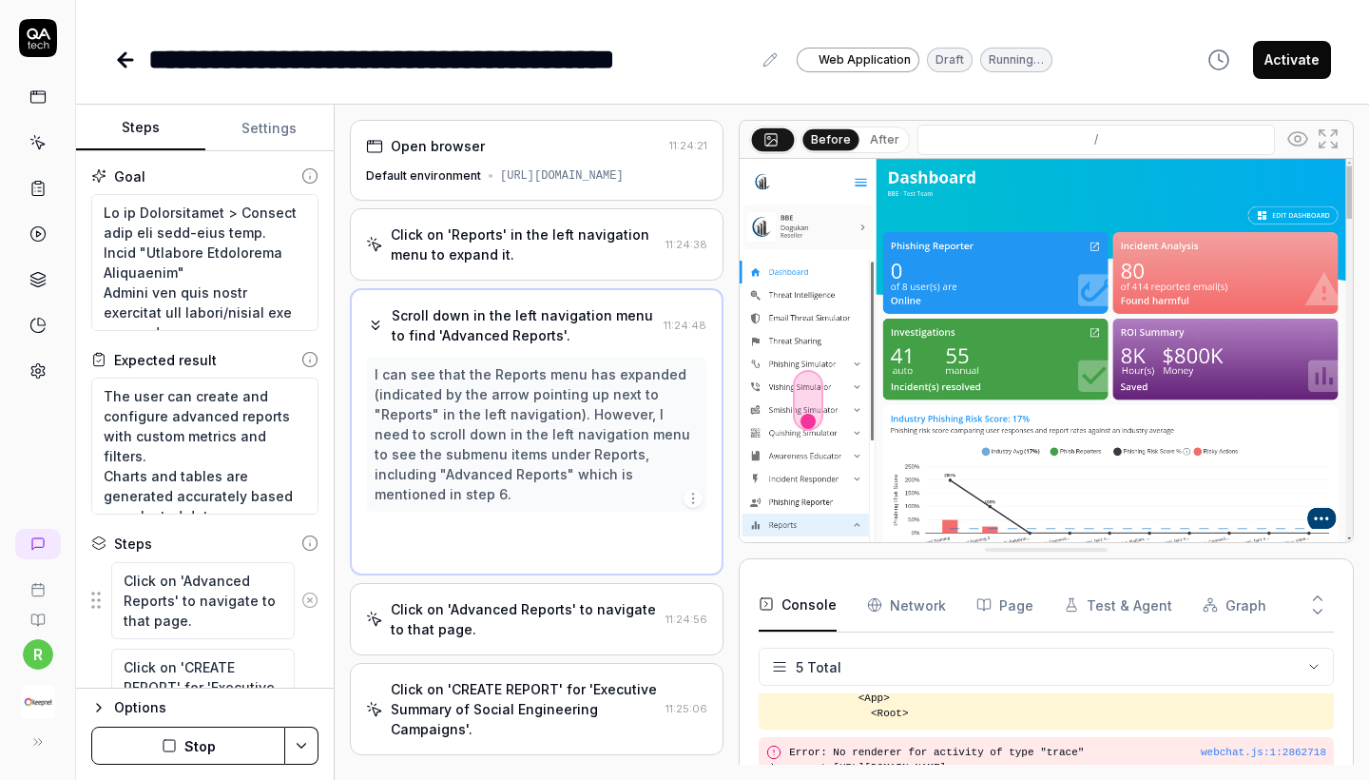
click at [311, 591] on icon at bounding box center [309, 599] width 17 height 17
click at [311, 648] on div "Click on 'CREATE REPORT' for 'Executive Summary of Social Engineering Campaigns…" at bounding box center [204, 707] width 227 height 119
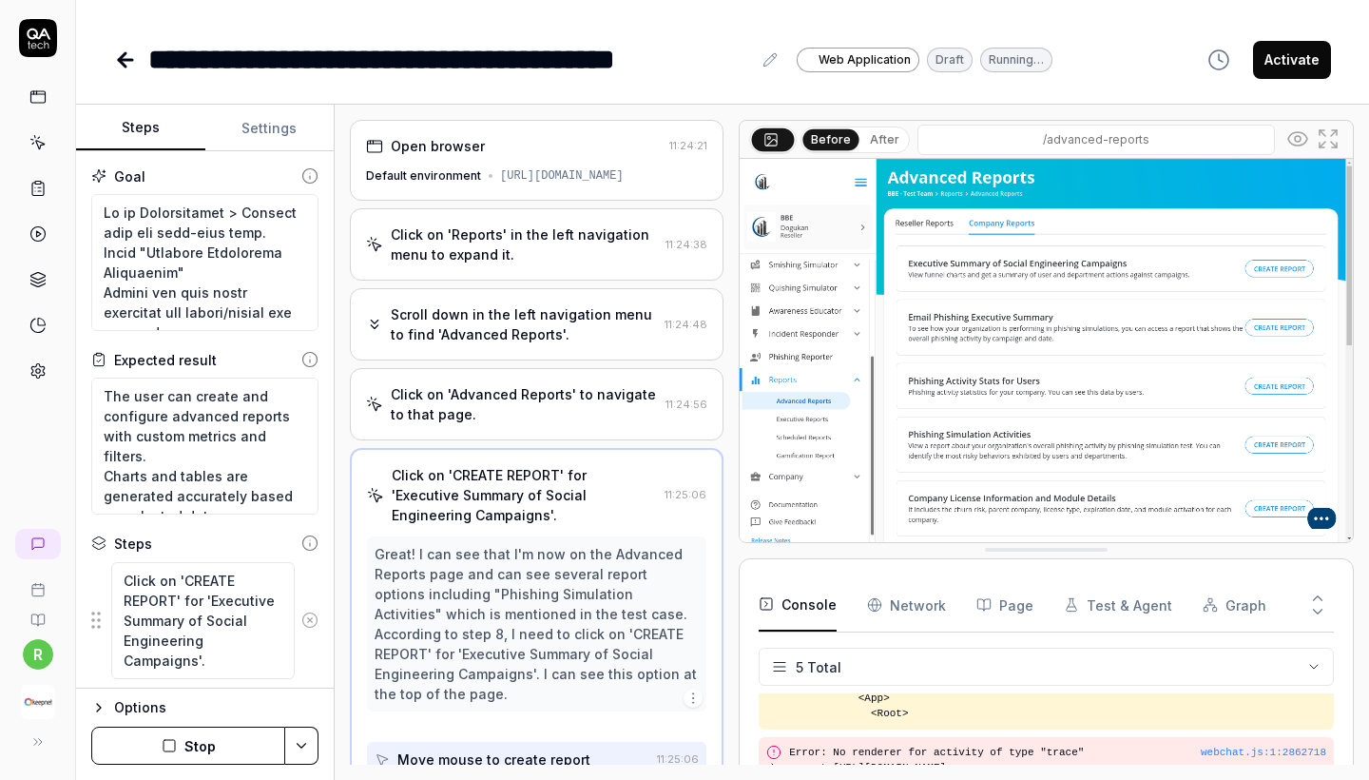
scroll to position [47, 0]
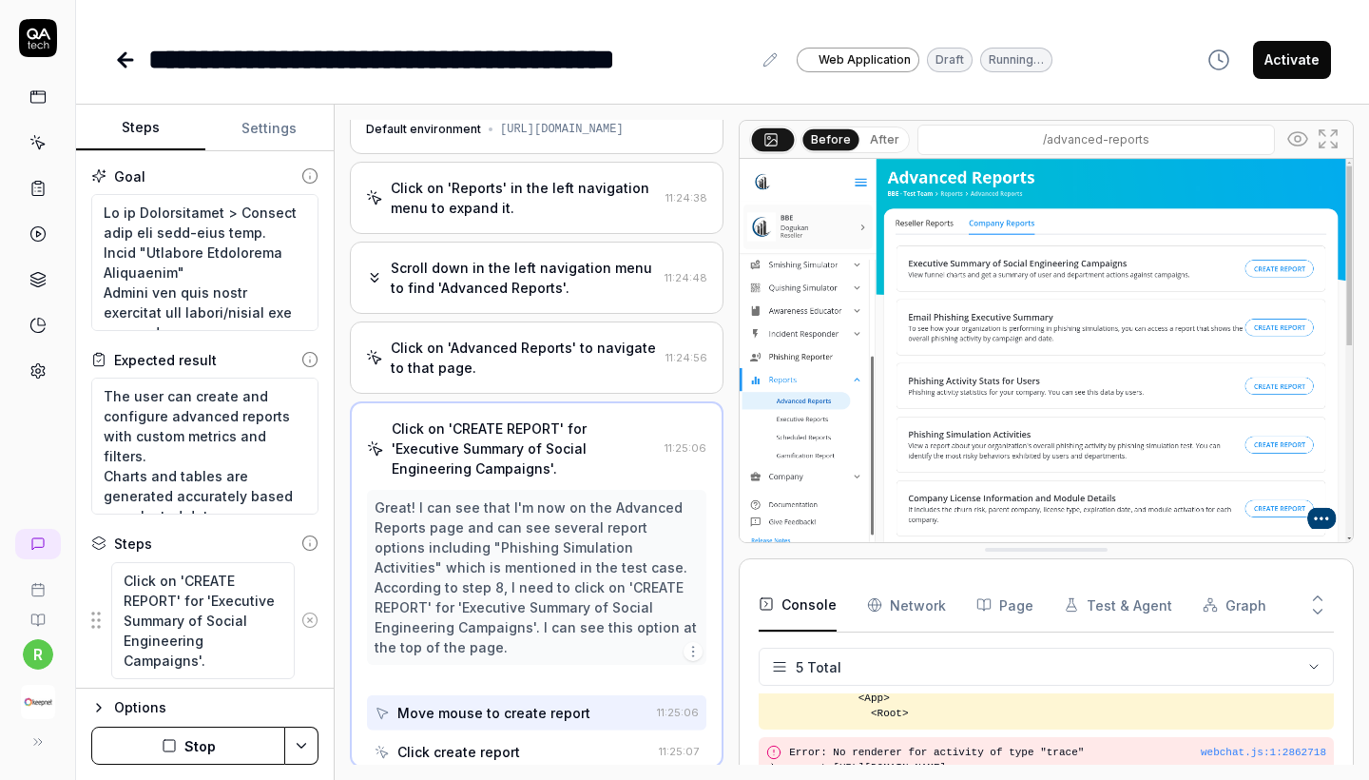
click at [311, 591] on div "Click on 'CREATE REPORT' for 'Executive Summary of Social Engineering Campaigns…" at bounding box center [204, 620] width 227 height 119
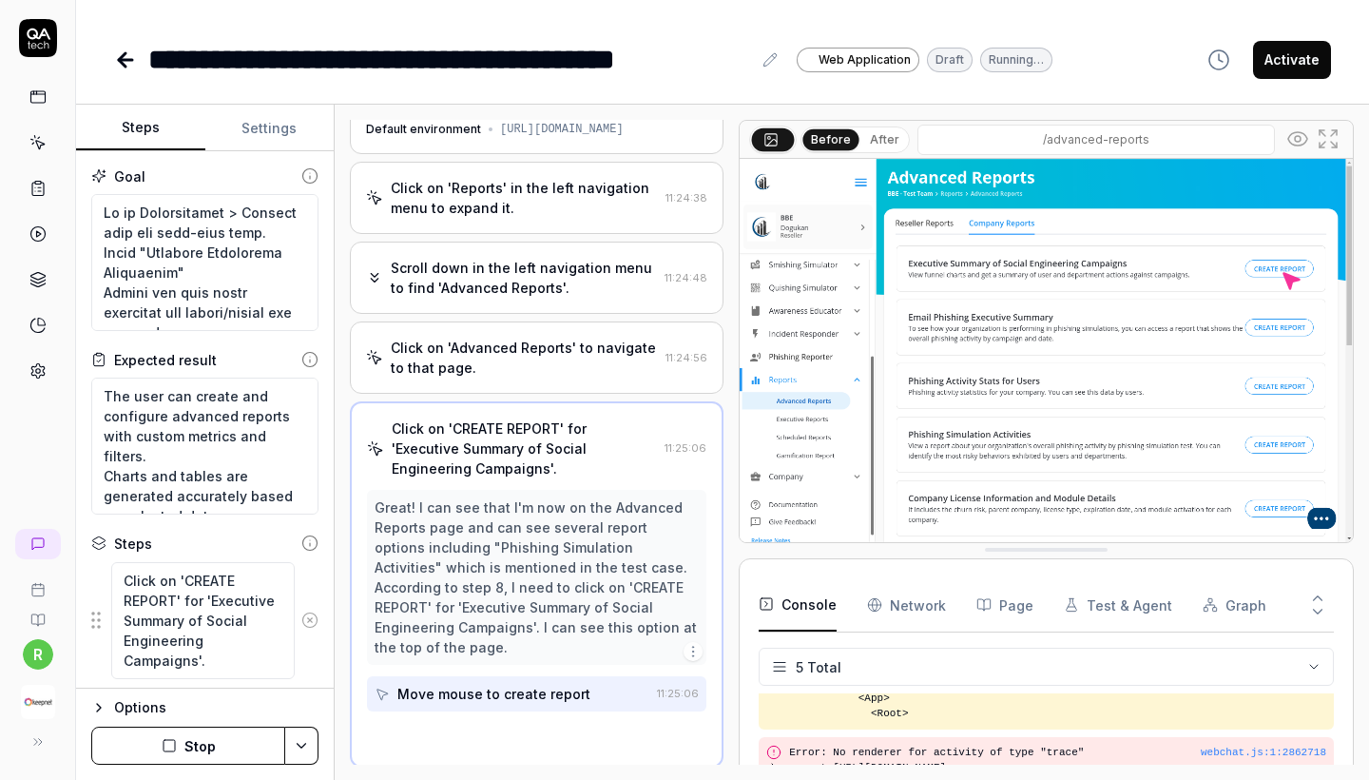
click at [311, 591] on div "Click on 'CREATE REPORT' for 'Executive Summary of Social Engineering Campaigns…" at bounding box center [204, 620] width 227 height 119
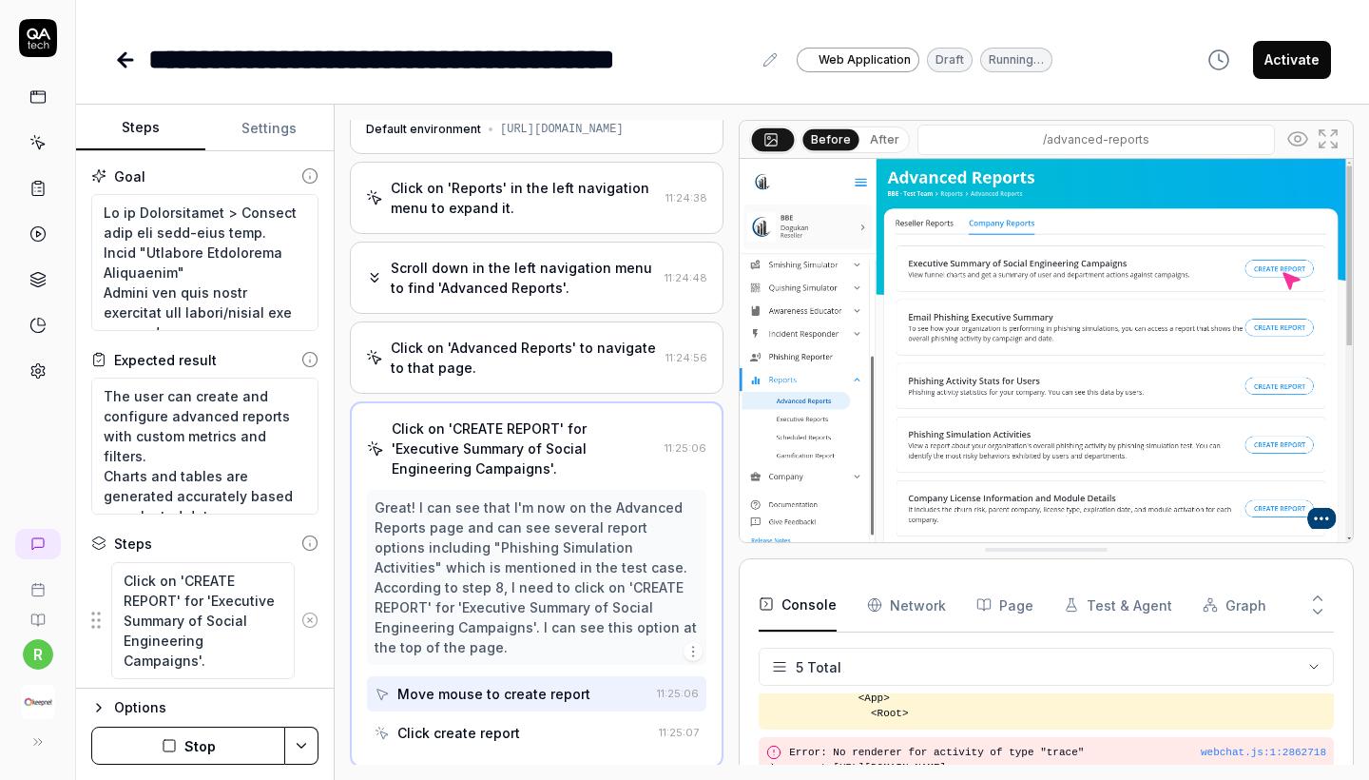
click at [311, 617] on icon at bounding box center [309, 619] width 17 height 17
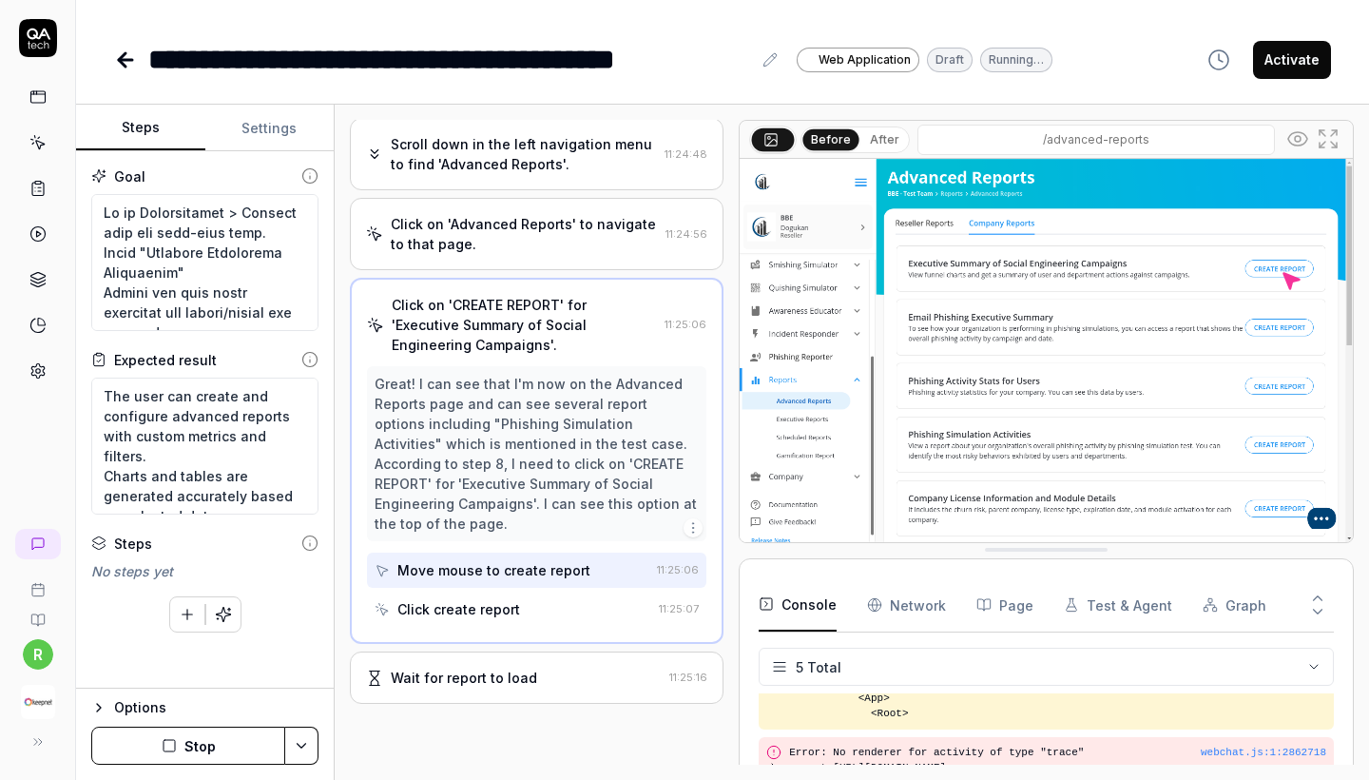
scroll to position [167, 0]
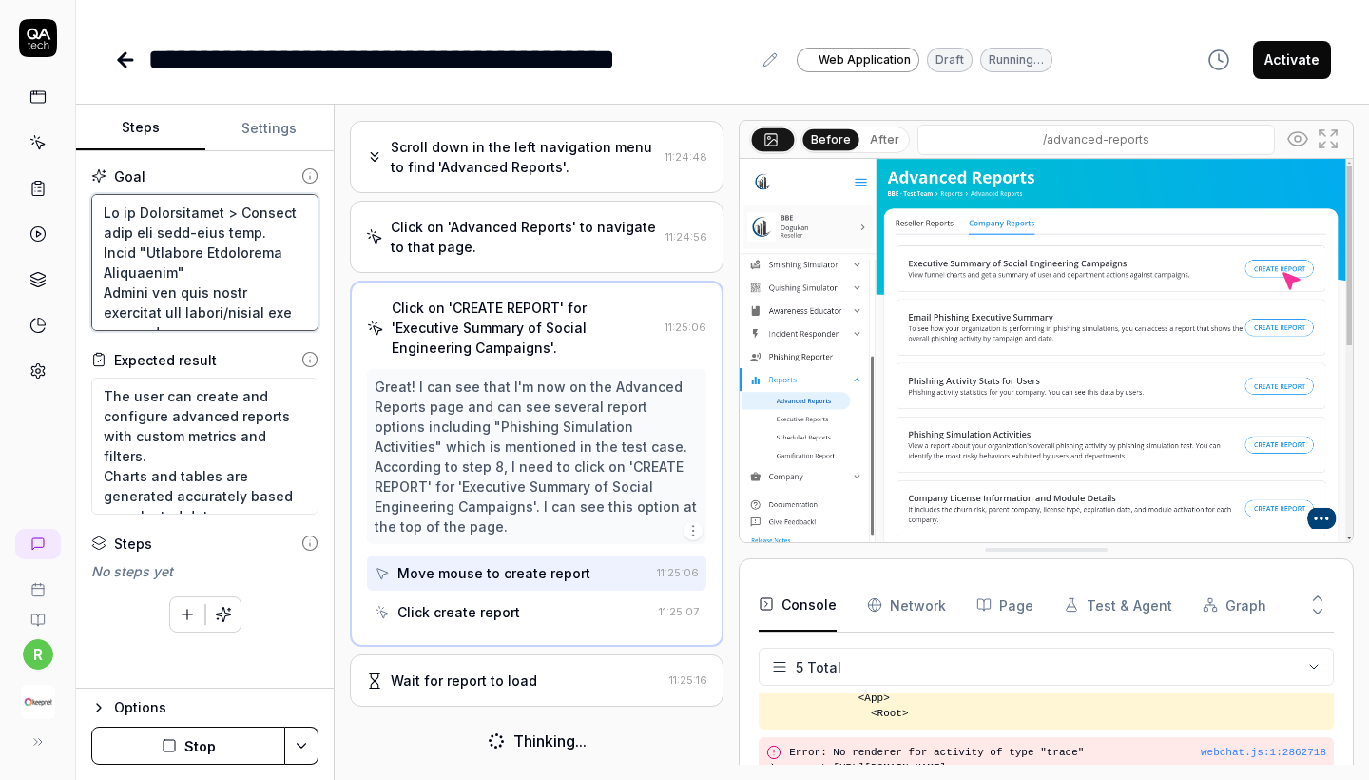
click at [136, 254] on textarea at bounding box center [204, 262] width 227 height 137
type textarea "*"
type textarea "Go to Gamification > Reports from the left-side menu. Click "Phishing Simulatio…"
type textarea "*"
type textarea "Go to Gamification > Reports from the left-side menu. Click t "Phishing Simulat…"
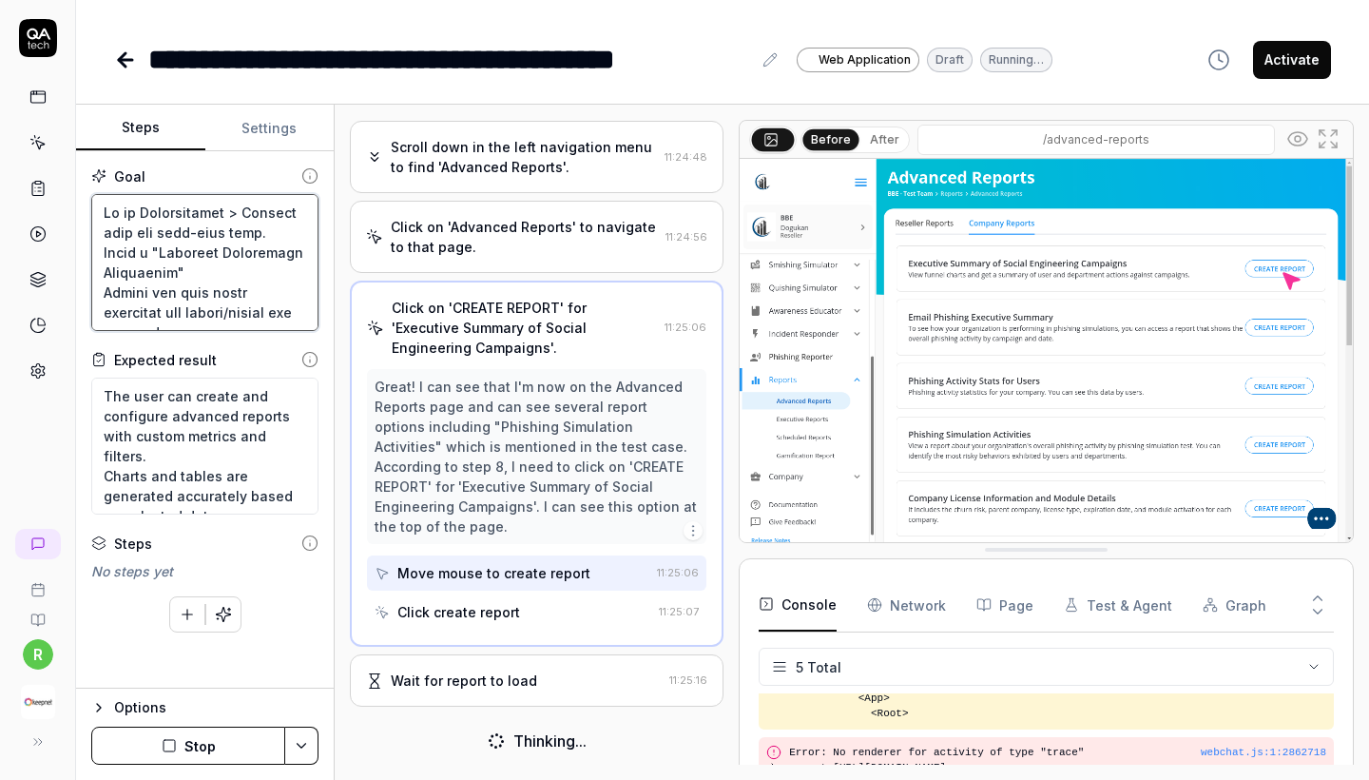
type textarea "*"
type textarea "Go to Gamification > Reports from the left-side menu. Click th "Phishing Simula…"
type textarea "*"
type textarea "Go to Gamification > Reports from the left-side menu. Click the "Phishing Simul…"
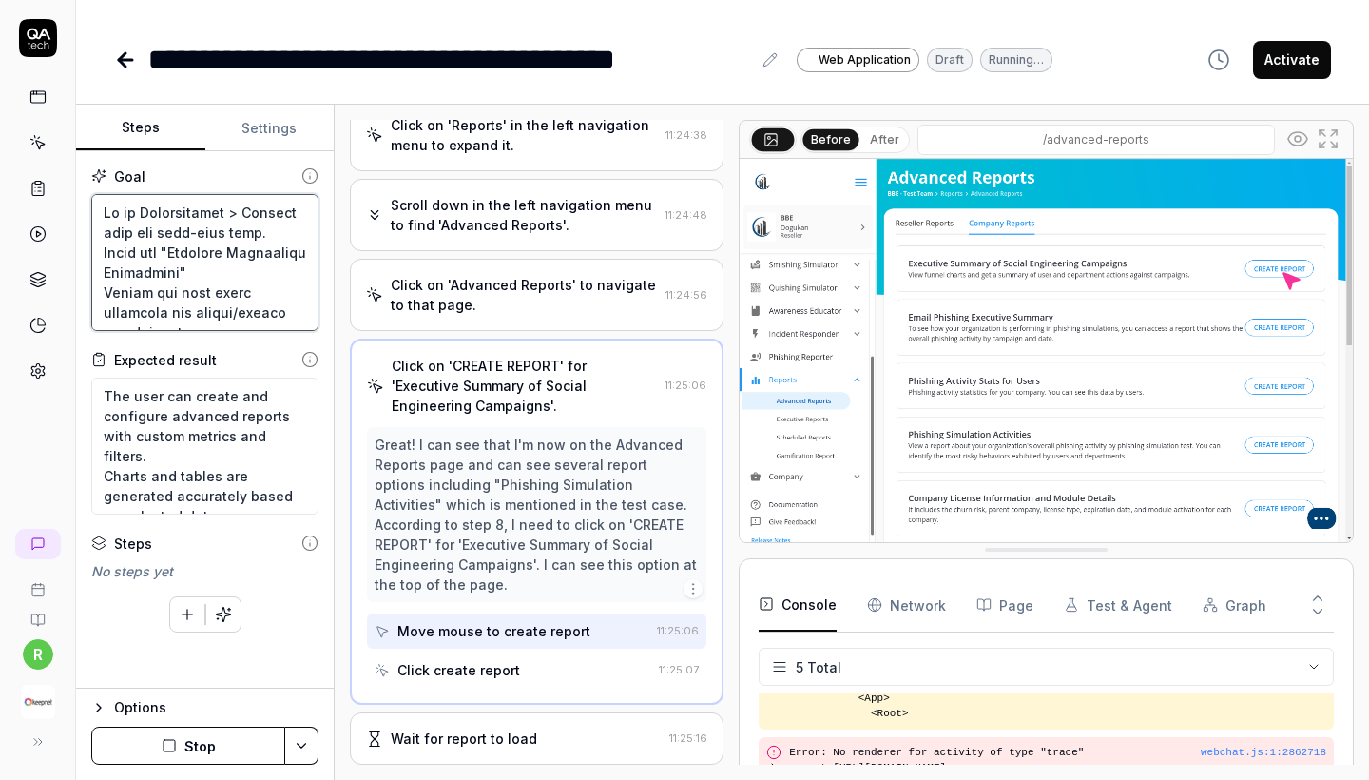
click at [190, 270] on textarea at bounding box center [204, 262] width 227 height 137
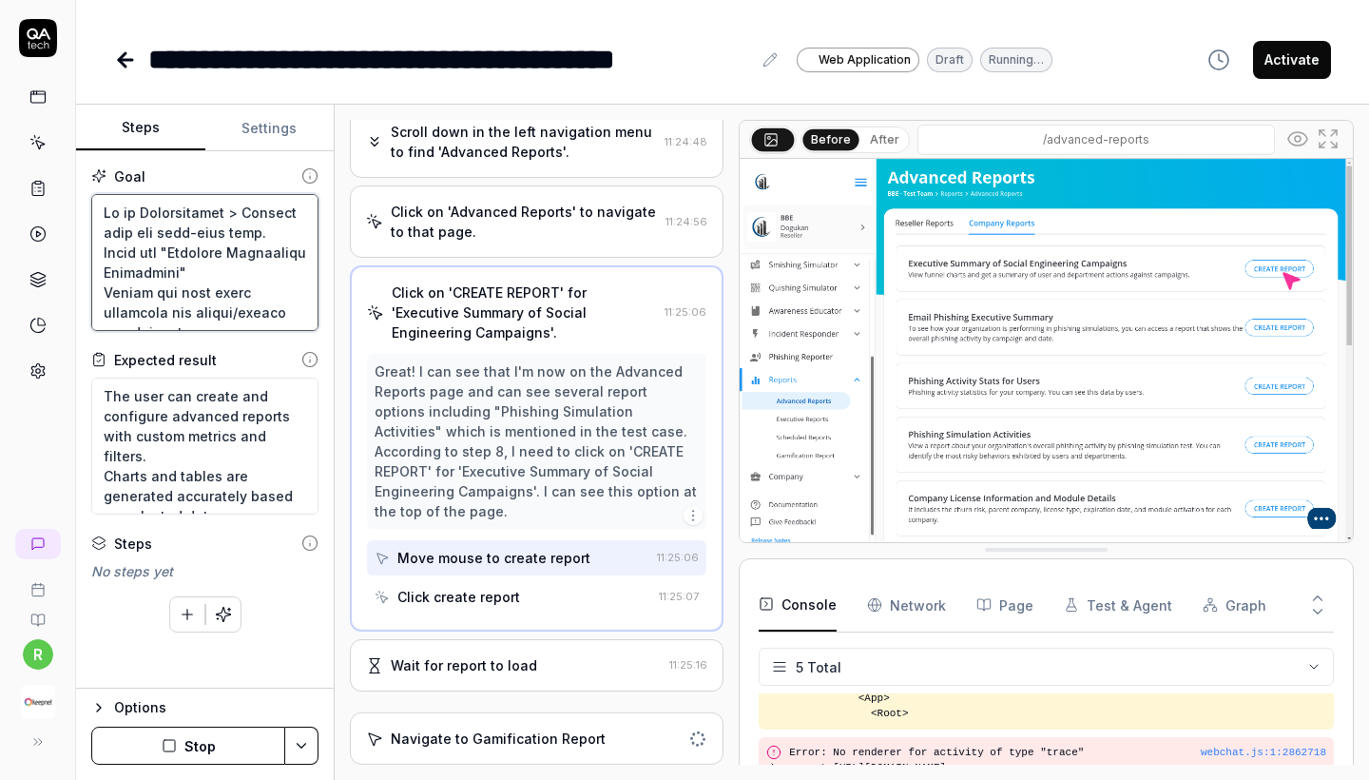
type textarea "*"
type textarea "Go to Gamification > Reports from the left-side menu. Click the "Phishing Simul…"
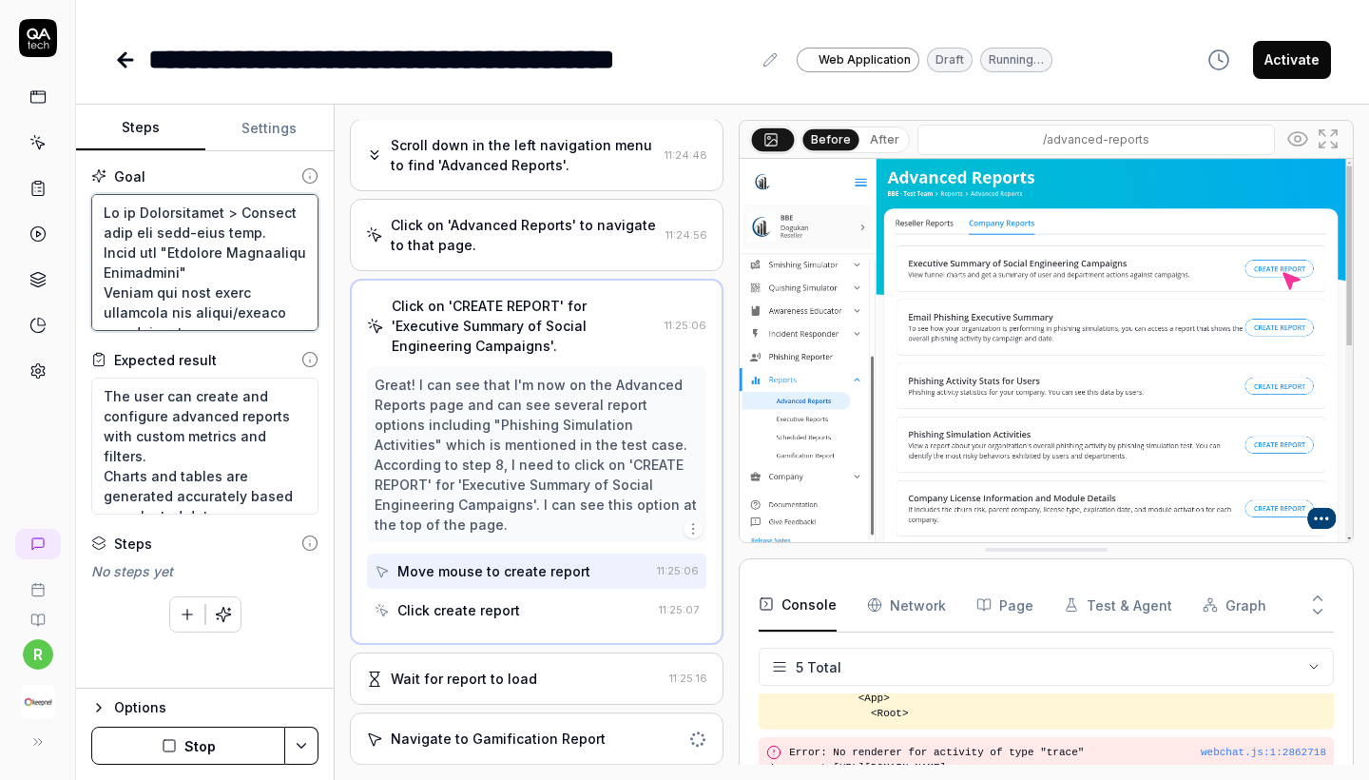
type textarea "*"
type textarea "Go to Gamification > Reports from the left-side menu. Click the "Phishing Simul…"
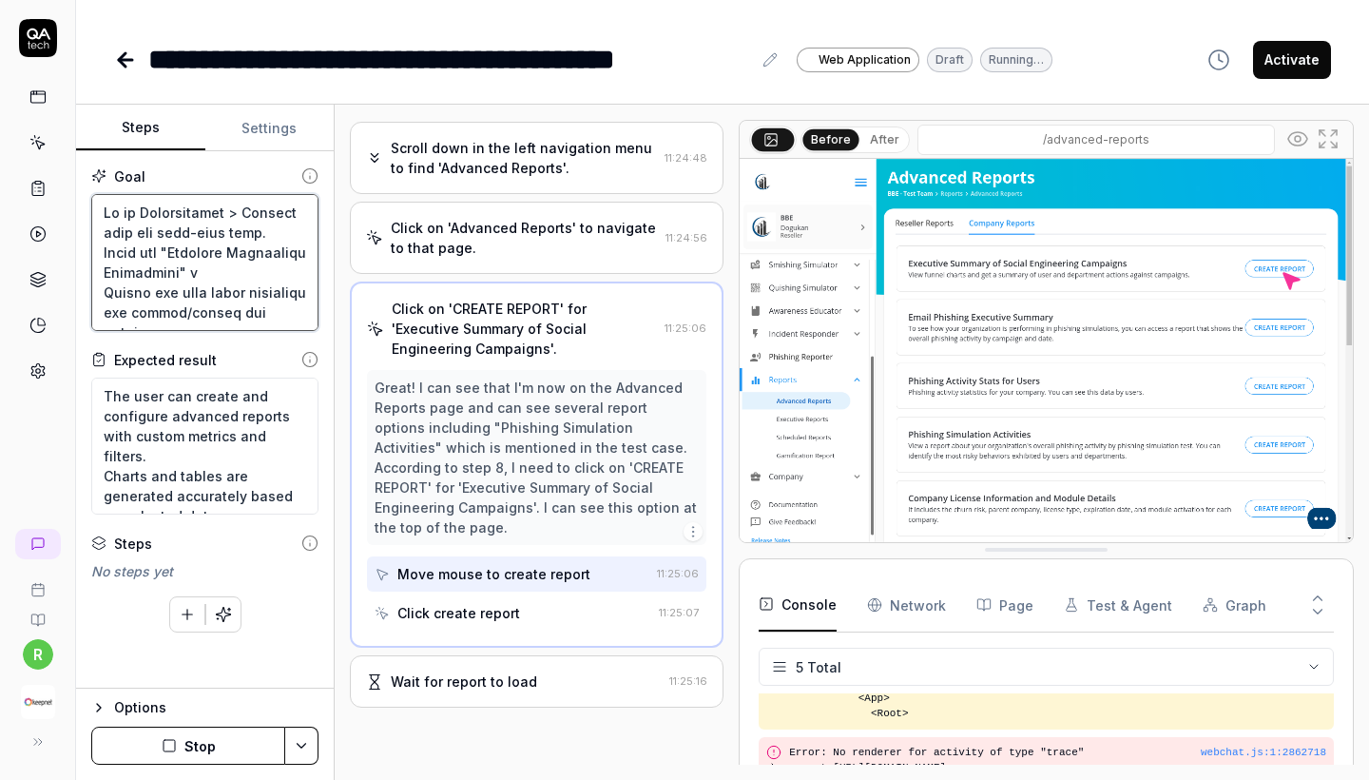
type textarea "*"
type textarea "Go to Gamification > Reports from the left-side menu. Click the "Phishing Simul…"
type textarea "*"
type textarea "Go to Gamification > Reports from the left-side menu. Click the "Phishing Simul…"
type textarea "*"
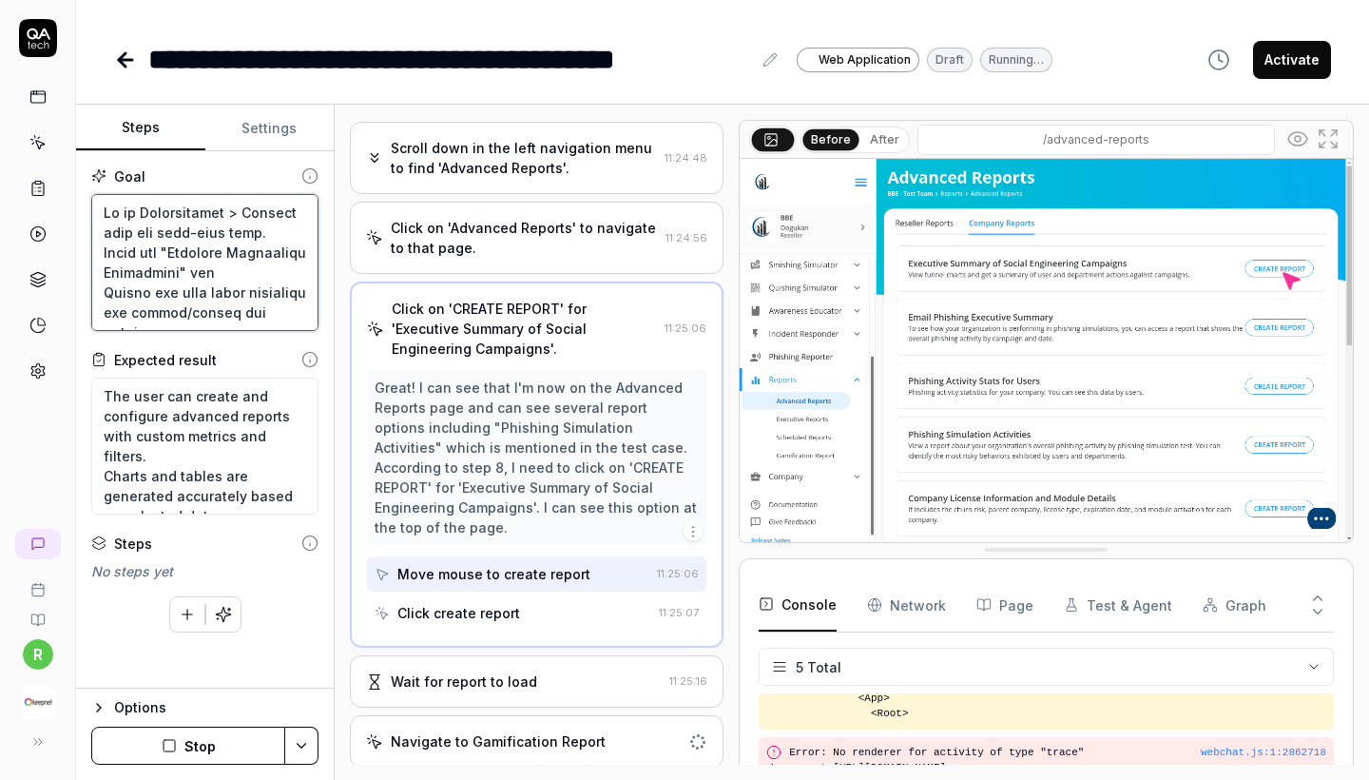
type textarea "Go to Gamification > Reports from the left-side menu. Click the "Phishing Simul…"
type textarea "*"
type textarea "Go to Gamification > Reports from the left-side menu. Click the "Phishing Simul…"
type textarea "*"
type textarea "Go to Gamification > Reports from the left-side menu. Click the "Phishing Simul…"
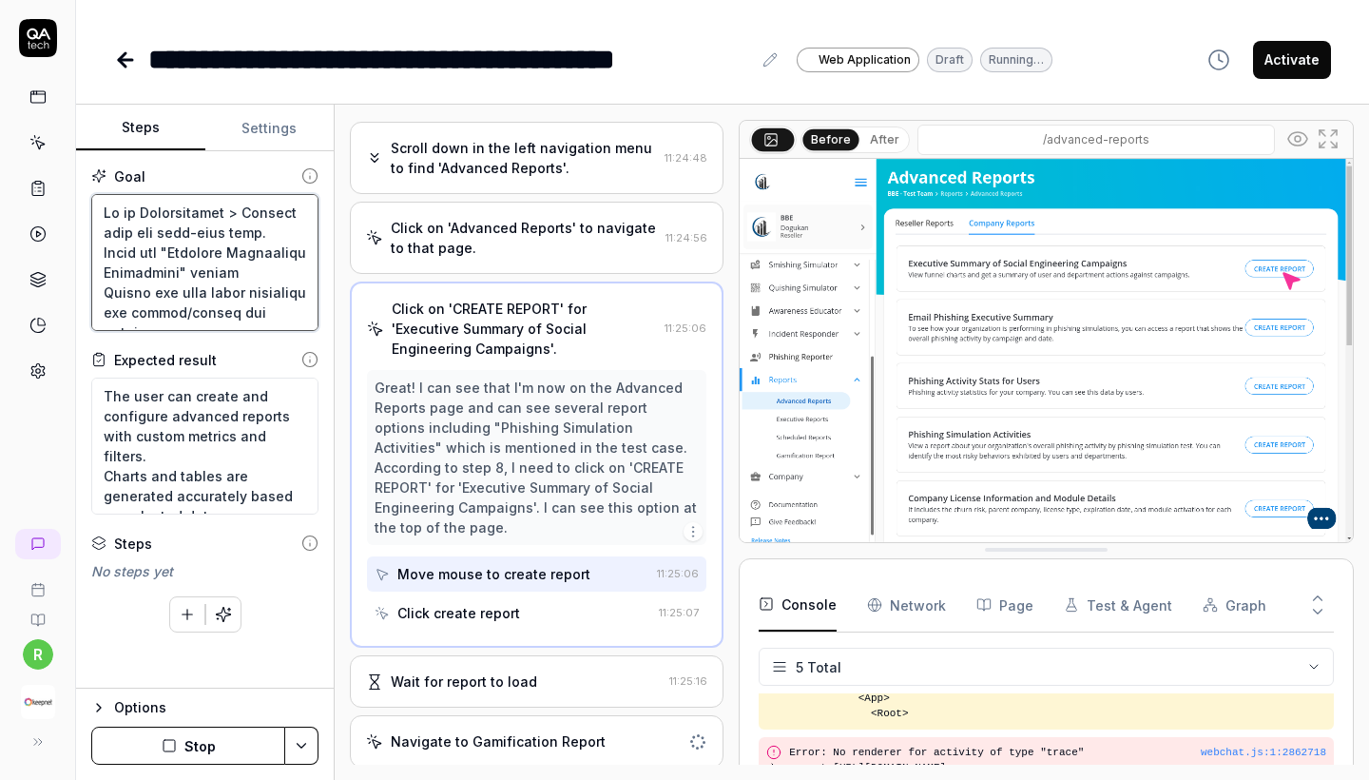
type textarea "*"
type textarea "Go to Gamification > Reports from the left-side menu. Click the "Phishing Simul…"
type textarea "*"
type textarea "Go to Gamification > Reports from the left-side menu. Click the "Phishing Simul…"
type textarea "*"
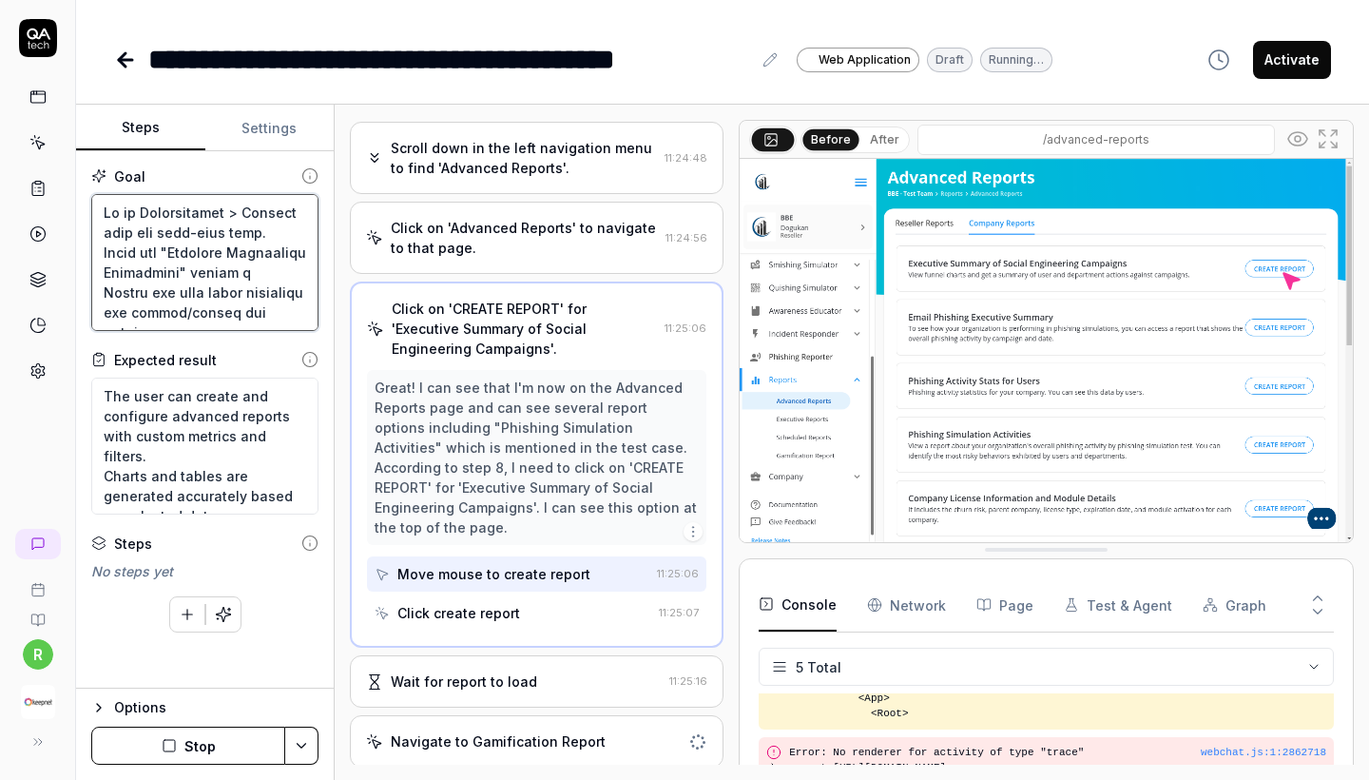
type textarea "Go to Gamification > Reports from the left-side menu. Click the "Phishing Simul…"
type textarea "*"
type textarea "Go to Gamification > Reports from the left-side menu. Click the "Phishing Simul…"
type textarea "*"
type textarea "Go to Gamification > Reports from the left-side menu. Click the "Phishing Simul…"
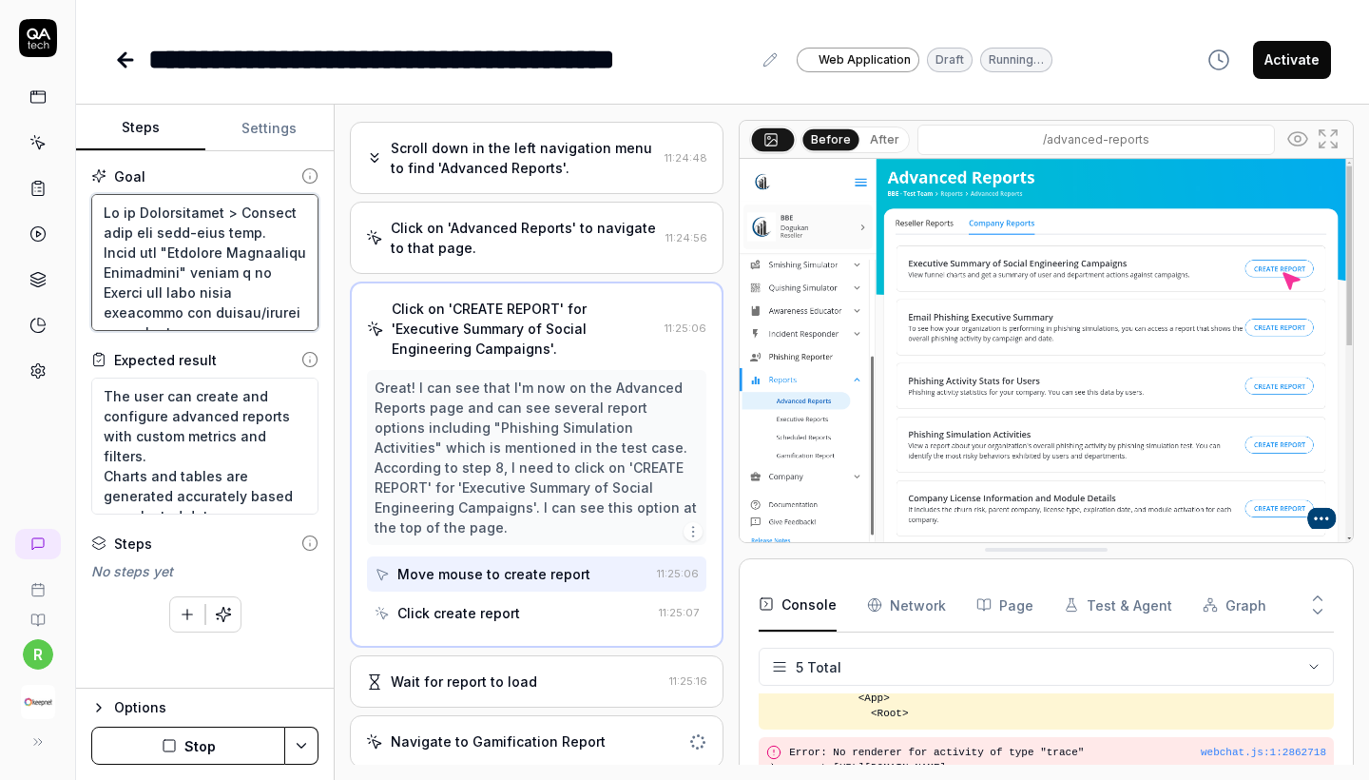
type textarea "*"
type textarea "Go to Gamification > Reports from the left-side menu. Click the "Phishing Simul…"
type textarea "*"
type textarea "Go to Gamification > Reports from the left-side menu. Click the "Phishing Simul…"
type textarea "*"
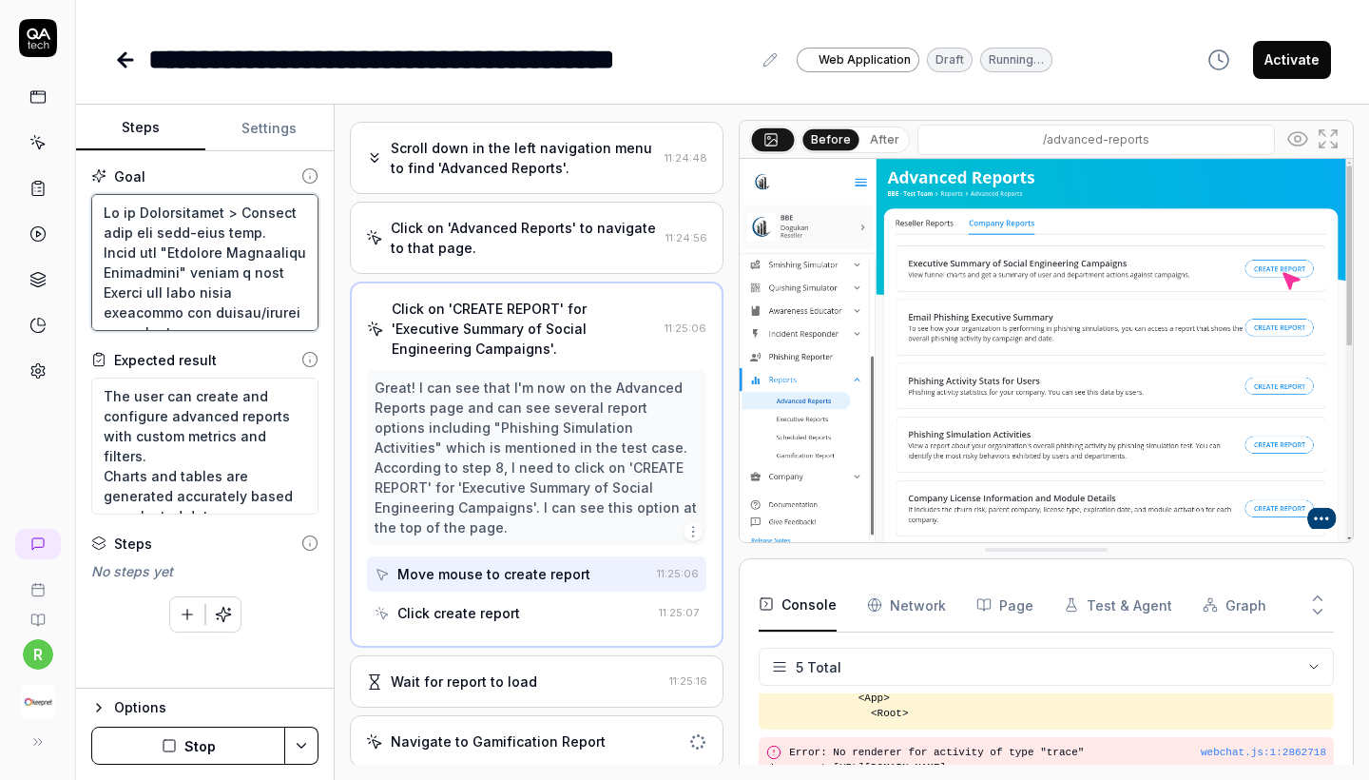
type textarea "Go to Gamification > Reports from the left-side menu. Click the "Phishing Simul…"
type textarea "*"
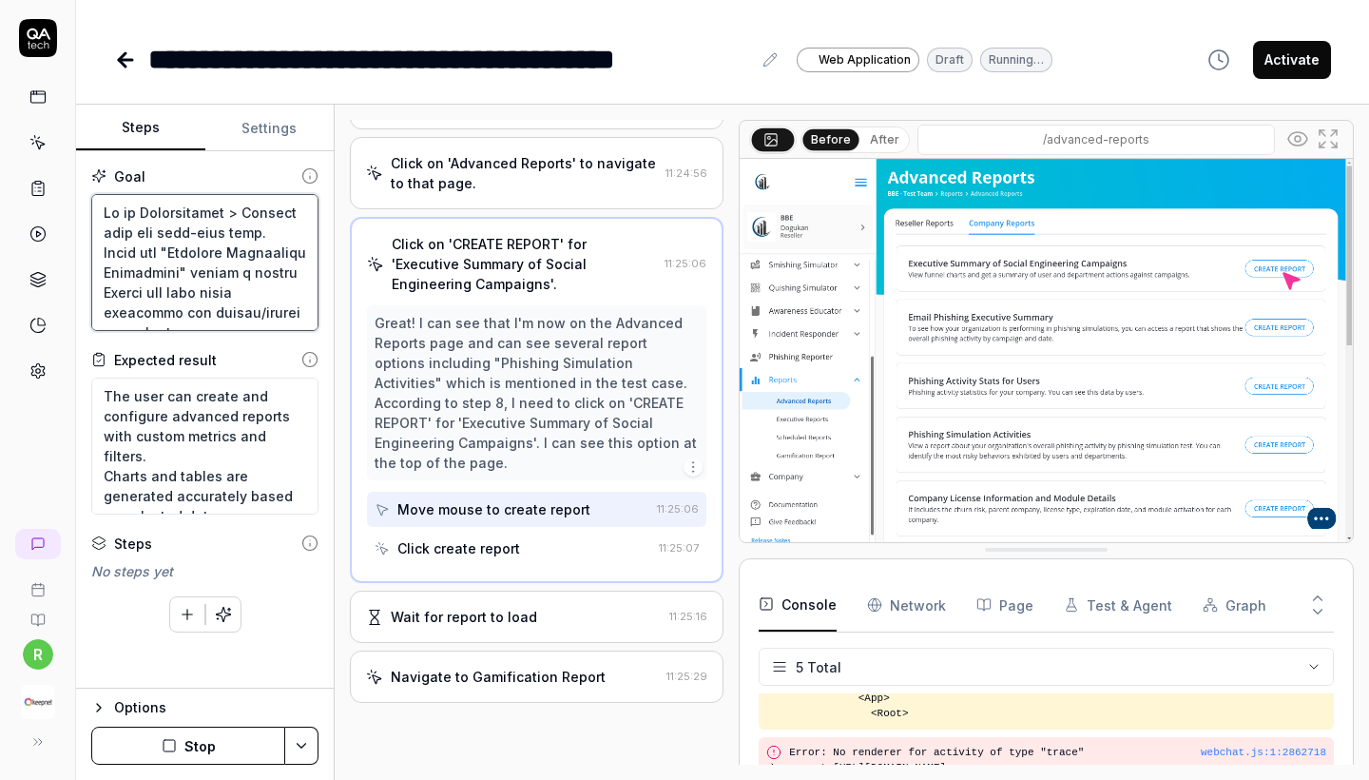
scroll to position [227, 0]
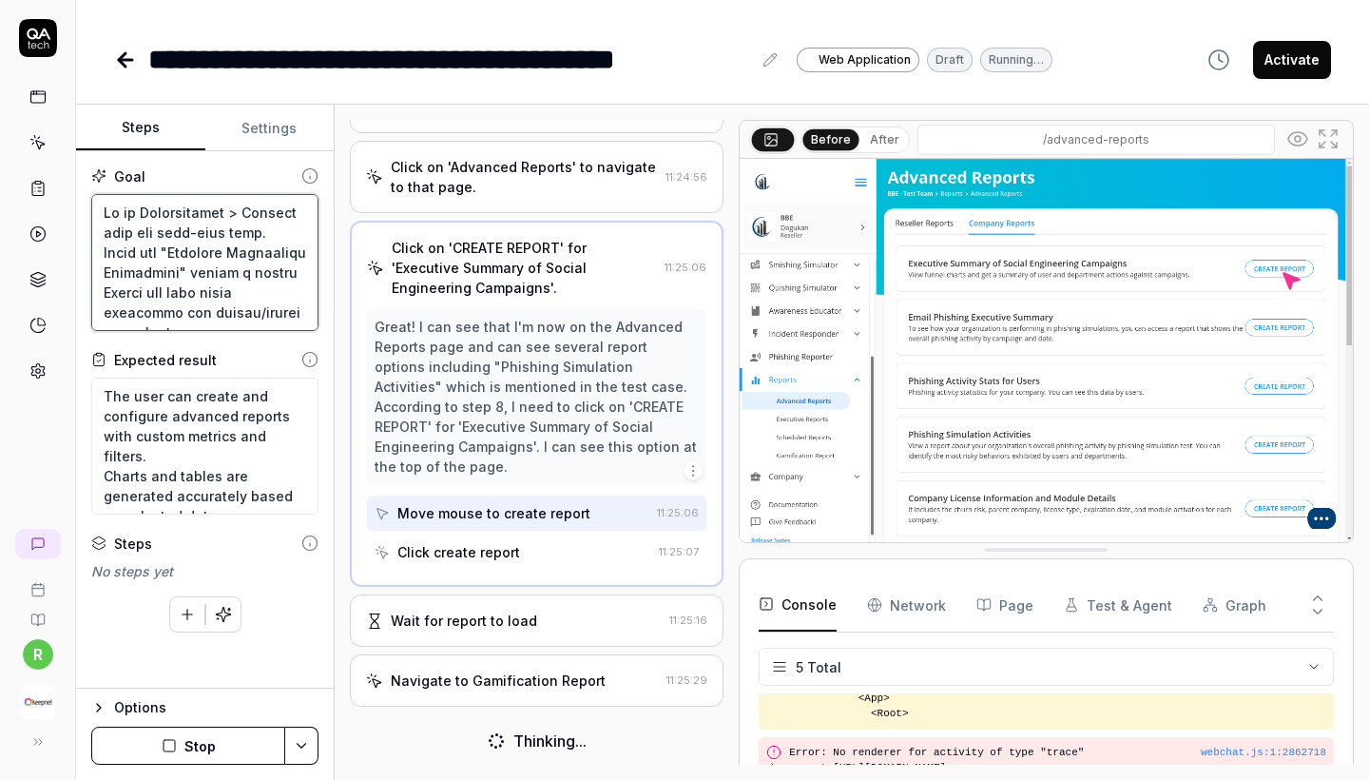
type textarea "Go to Gamification > Reports from the left-side menu. Click the "Phishing Simul…"
click at [193, 744] on button "Stop" at bounding box center [188, 745] width 194 height 38
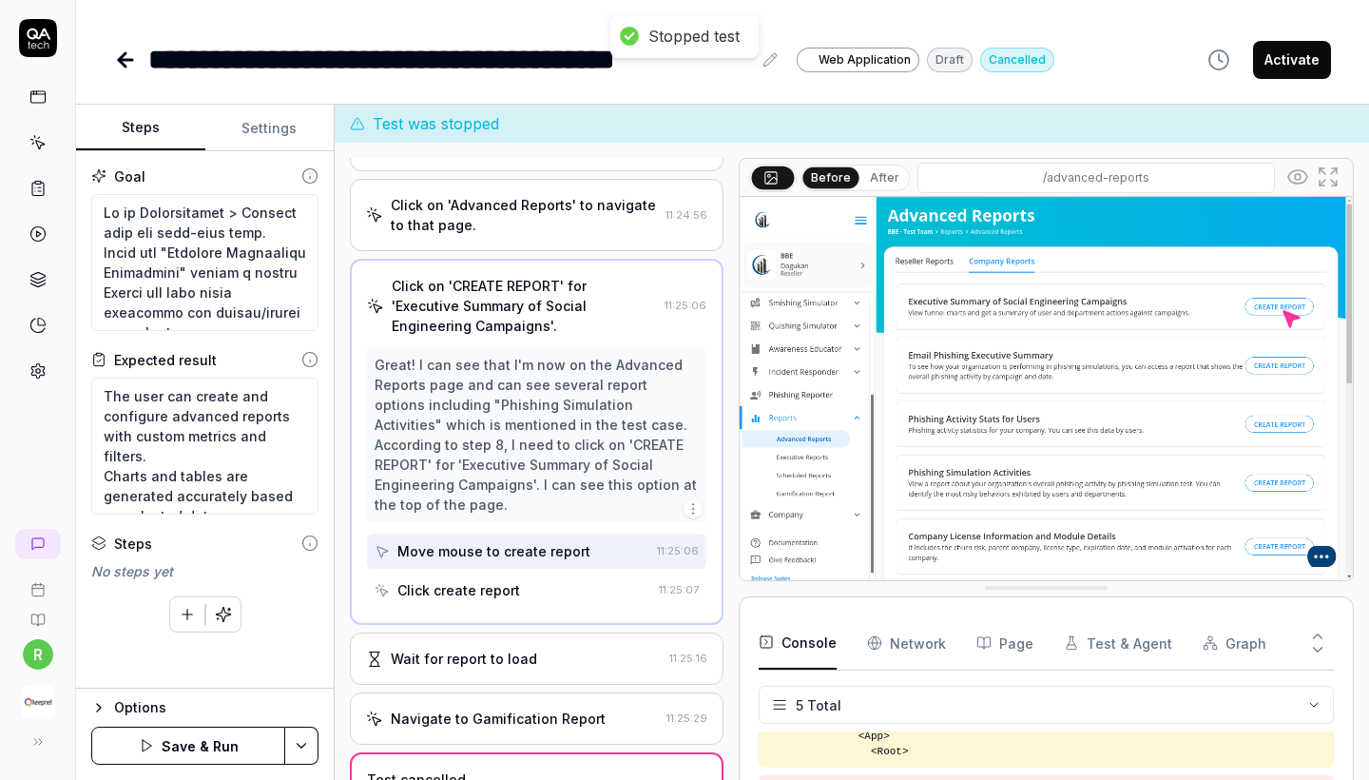
click at [192, 753] on button "Save & Run" at bounding box center [188, 745] width 194 height 38
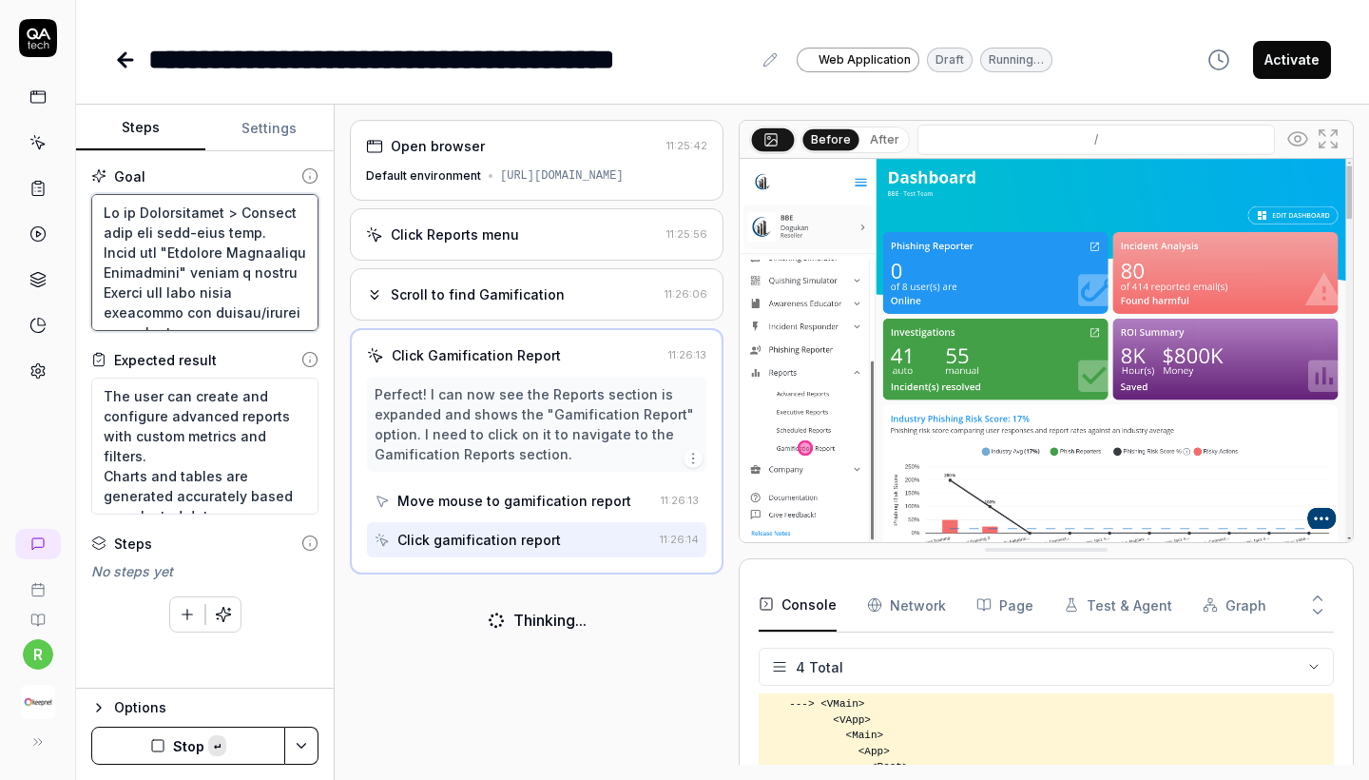
drag, startPoint x: 180, startPoint y: 313, endPoint x: 48, endPoint y: 7, distance: 333.5
click at [48, 7] on div "**********" at bounding box center [684, 390] width 1369 height 780
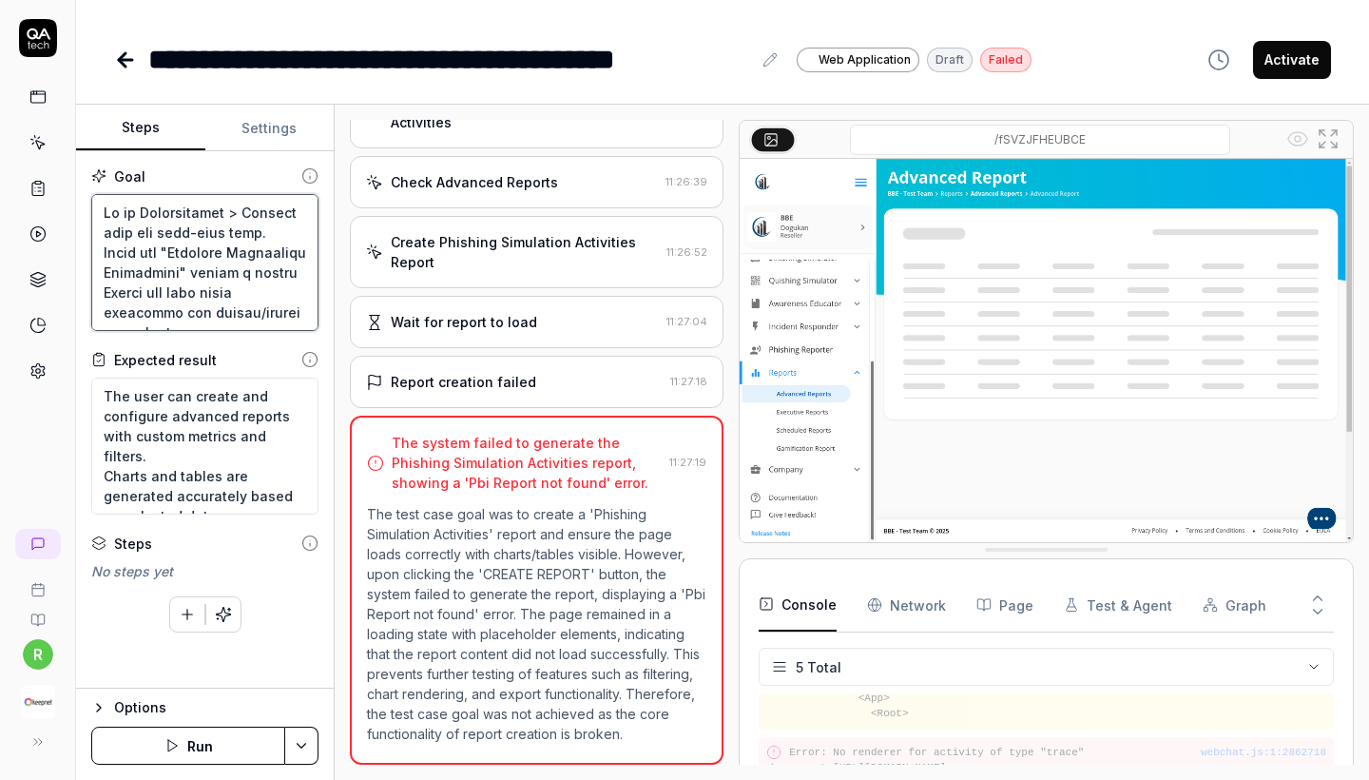
type textarea "*"
